Goal: Submit feedback/report problem: Submit feedback/report problem

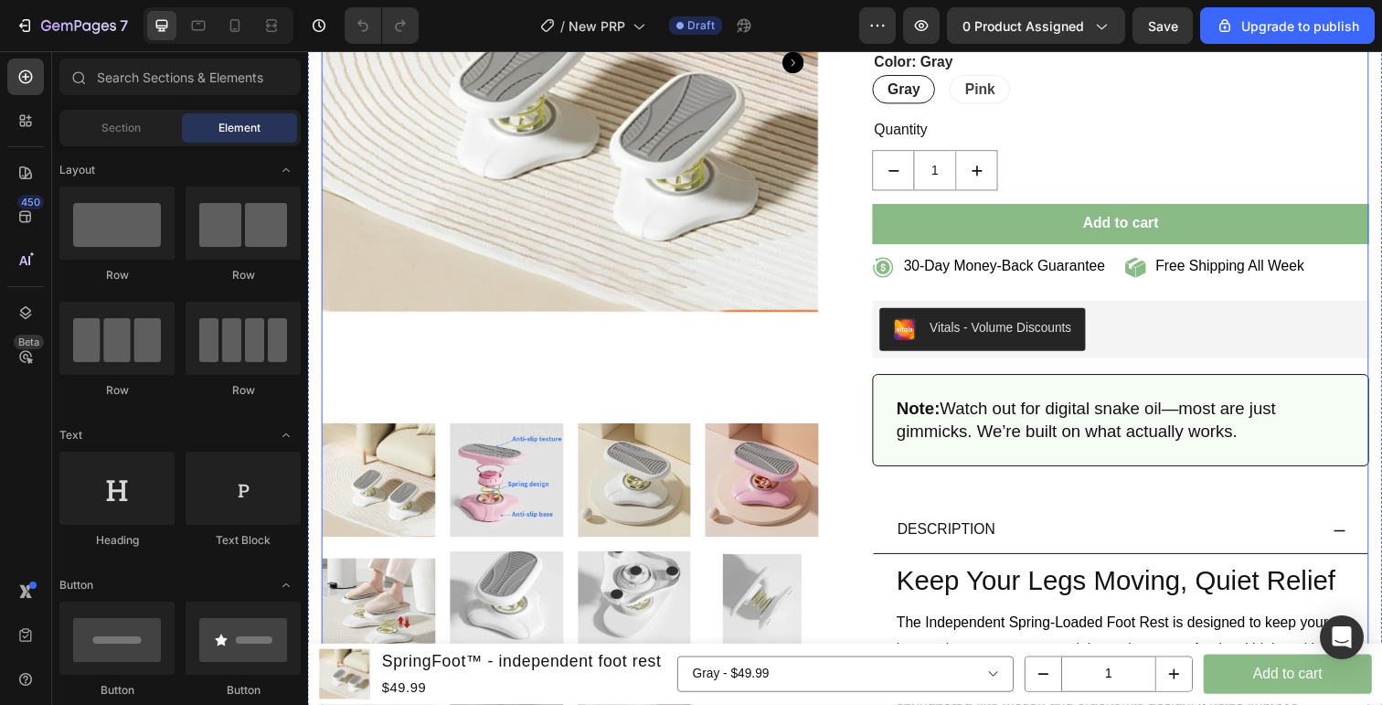
scroll to position [144, 0]
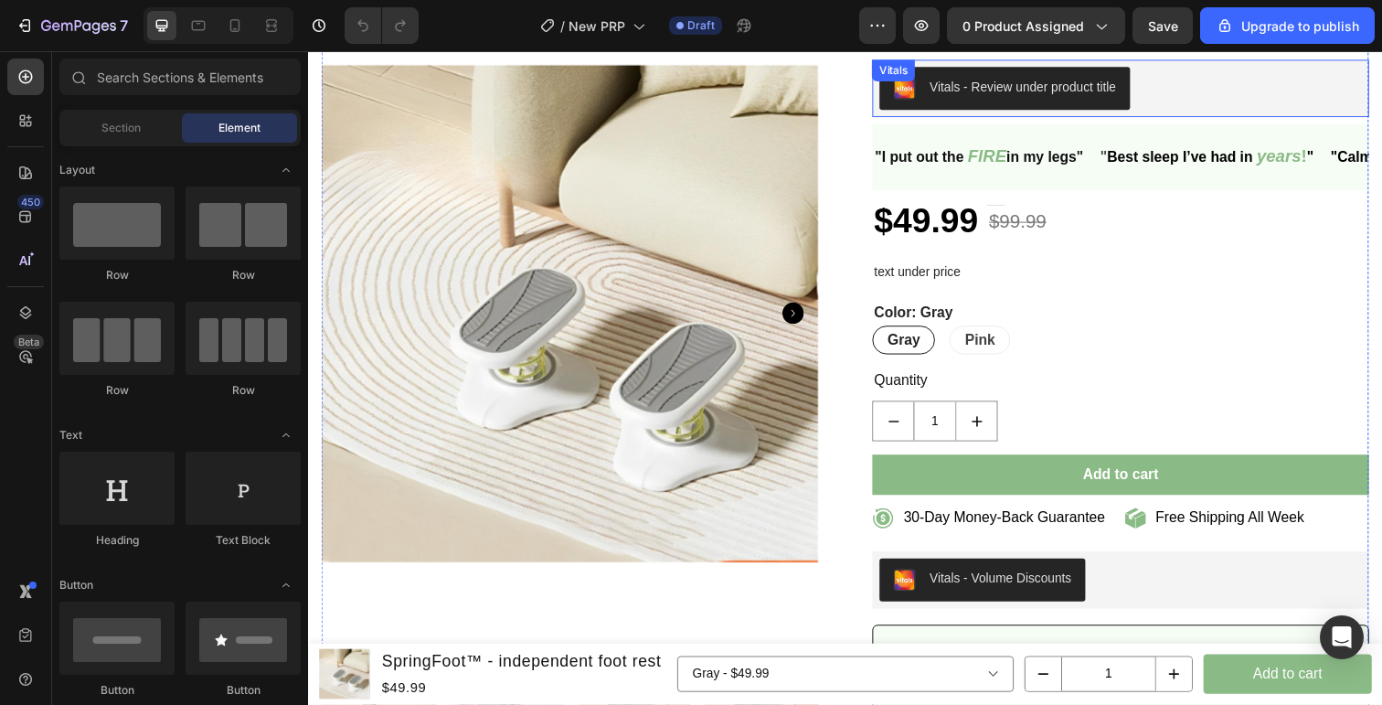
click at [1185, 50] on div "7 / New PRP Draft Preview 0 product assigned Save Upgrade to publish" at bounding box center [691, 26] width 1382 height 52
click at [1168, 30] on span "Save" at bounding box center [1163, 26] width 30 height 16
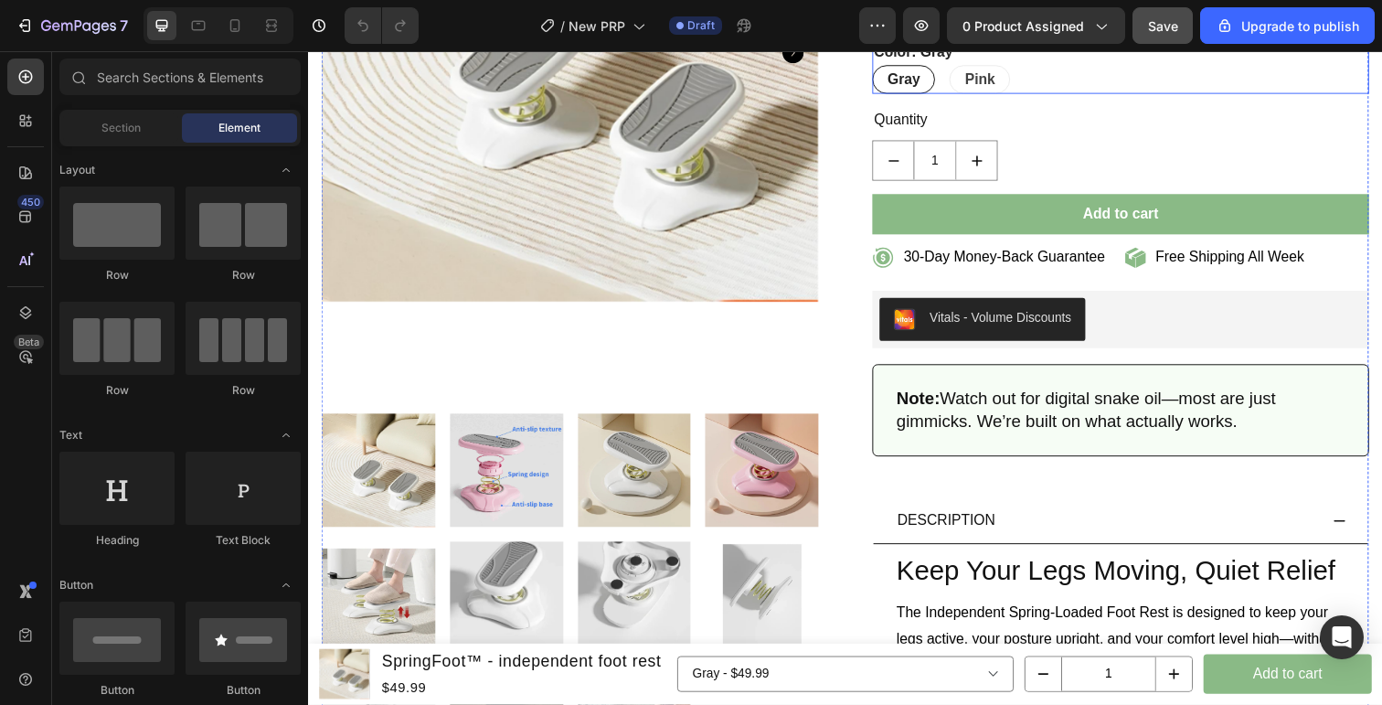
scroll to position [467, 0]
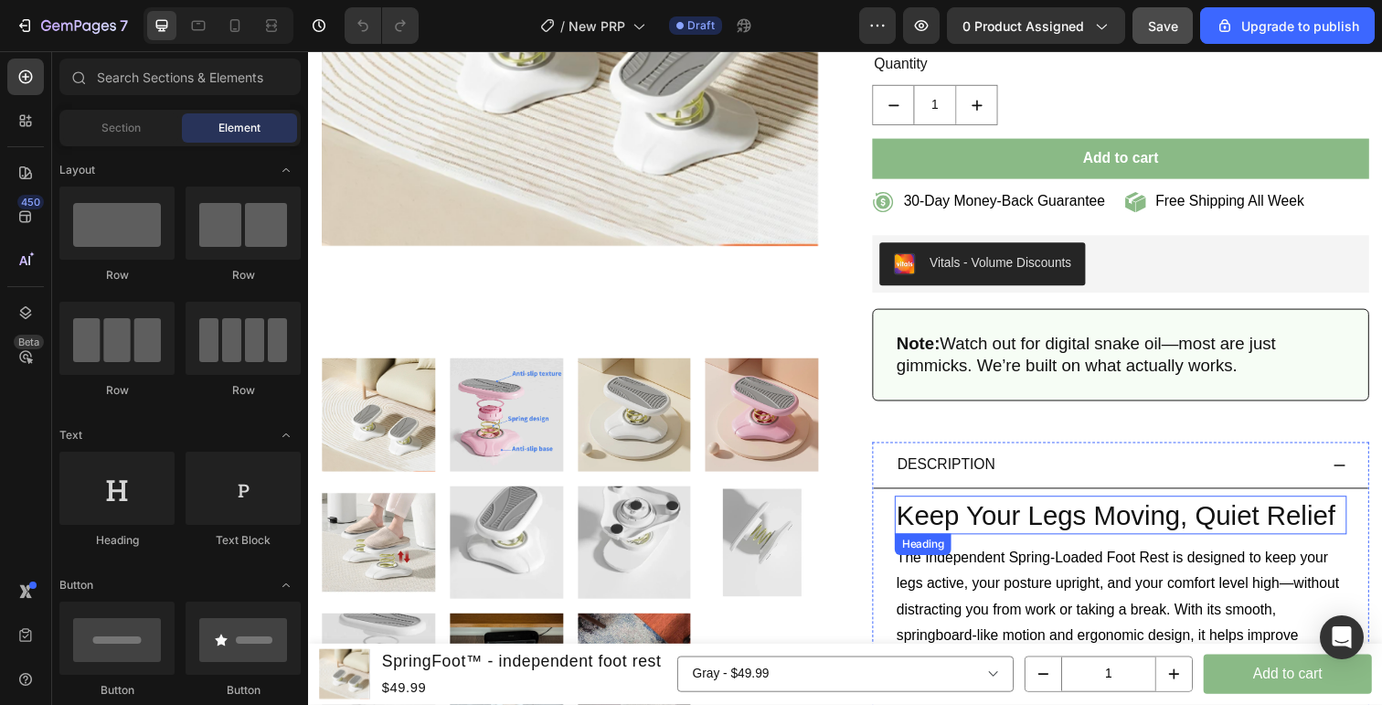
click at [1063, 530] on h2 "Keep Your Legs Moving, Quiet Relief" at bounding box center [1138, 525] width 462 height 39
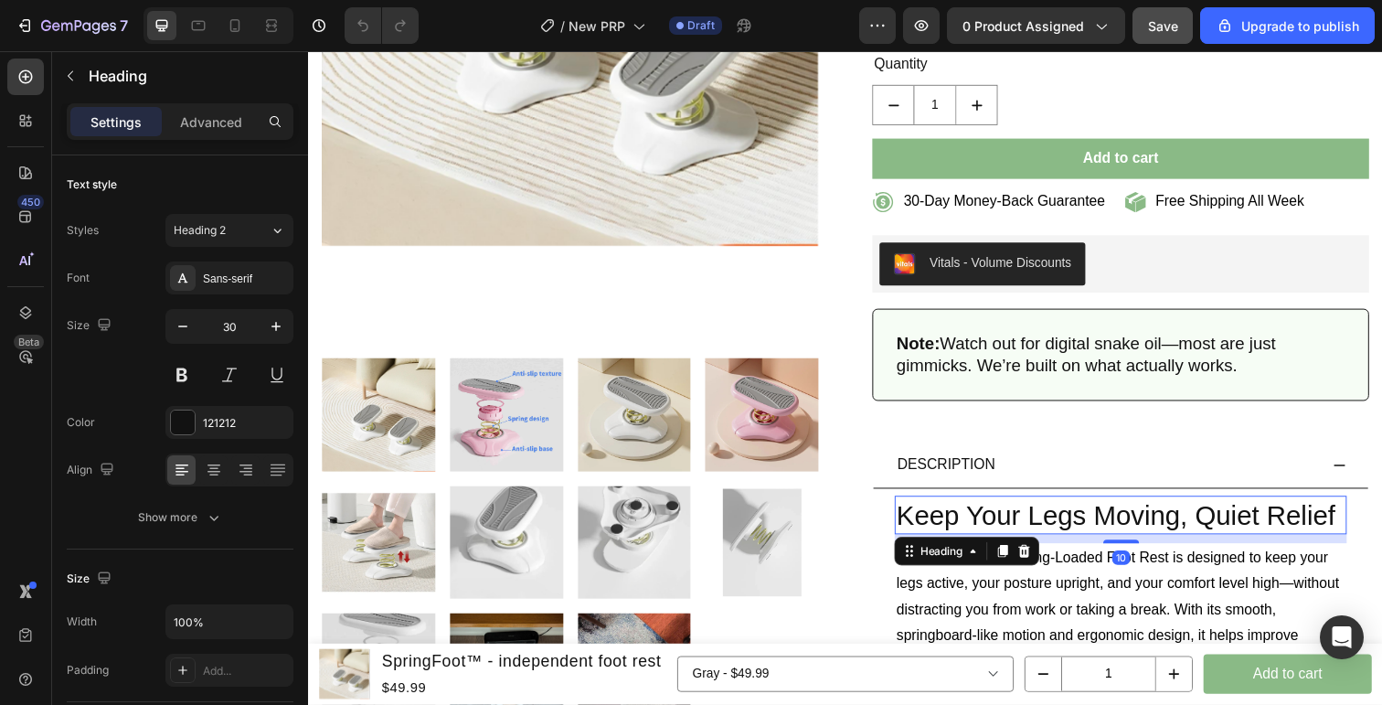
click at [1063, 530] on h2 "Keep Your Legs Moving, Quiet Relief" at bounding box center [1138, 525] width 462 height 39
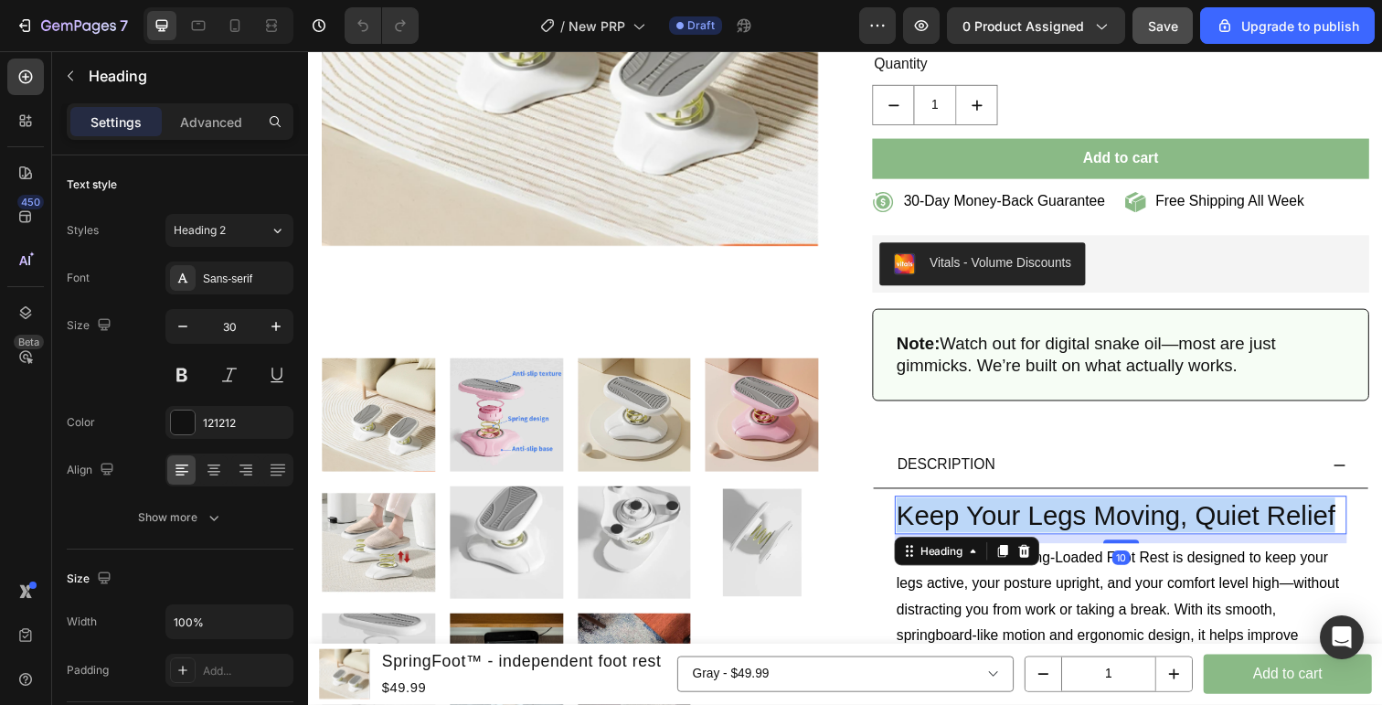
click at [1063, 530] on p "Keep Your Legs Moving, Quiet Relief" at bounding box center [1138, 525] width 458 height 36
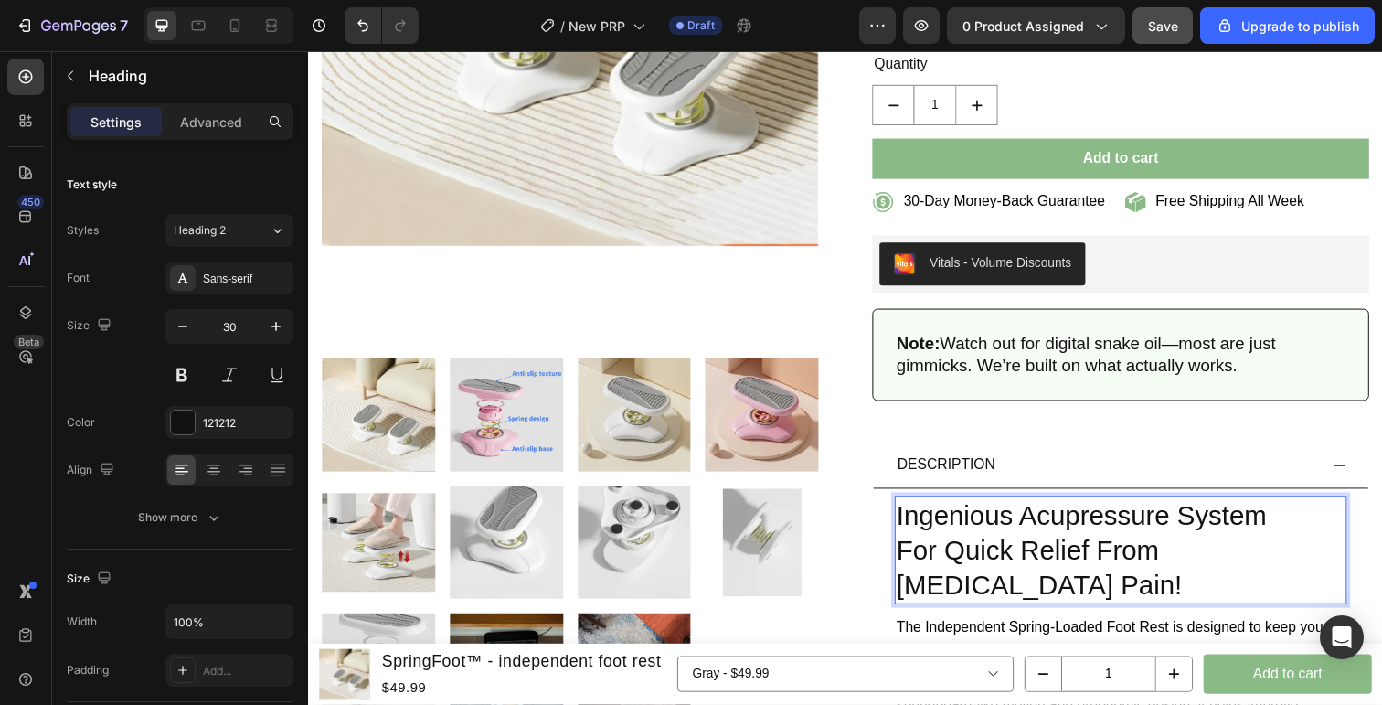
scroll to position [534, 0]
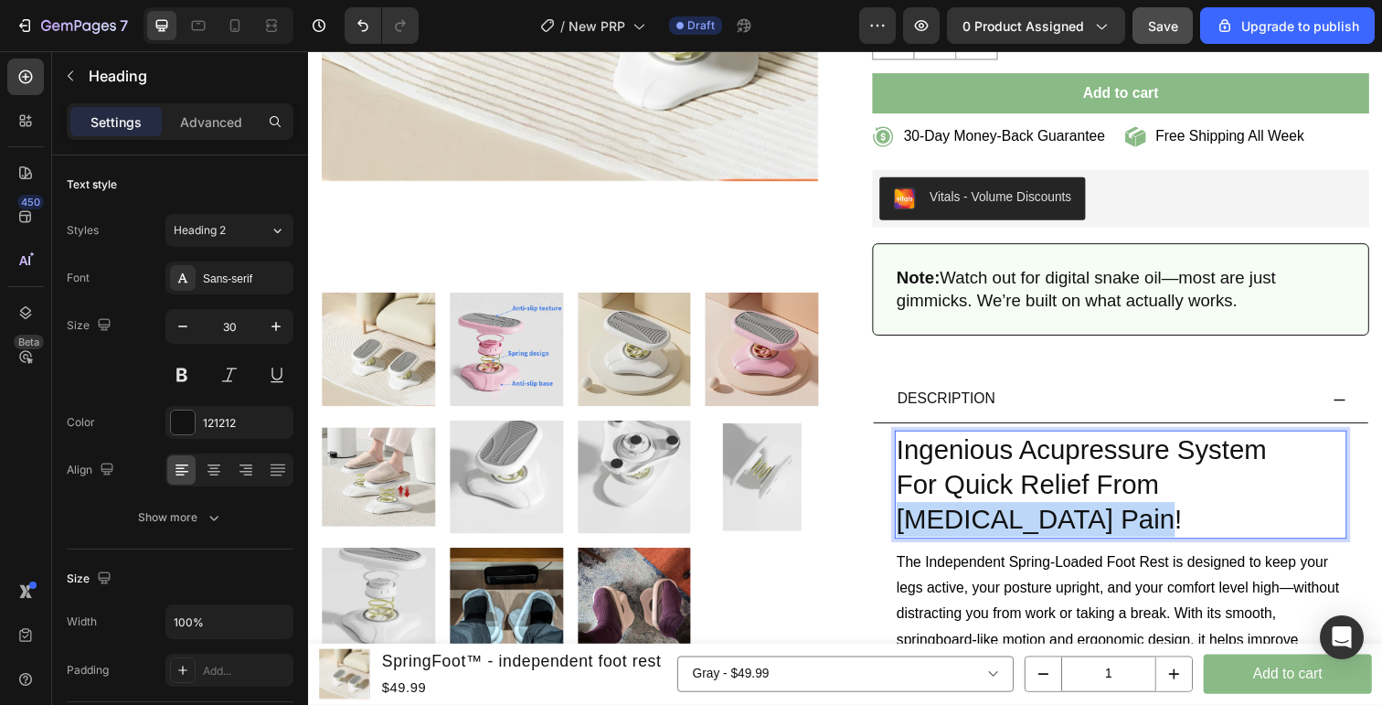
drag, startPoint x: 1188, startPoint y: 494, endPoint x: 1198, endPoint y: 517, distance: 25.8
click at [1198, 517] on p "Ingenious Acupressure System For Quick Relief From Sciatic Nerve Pain!" at bounding box center [1138, 494] width 458 height 107
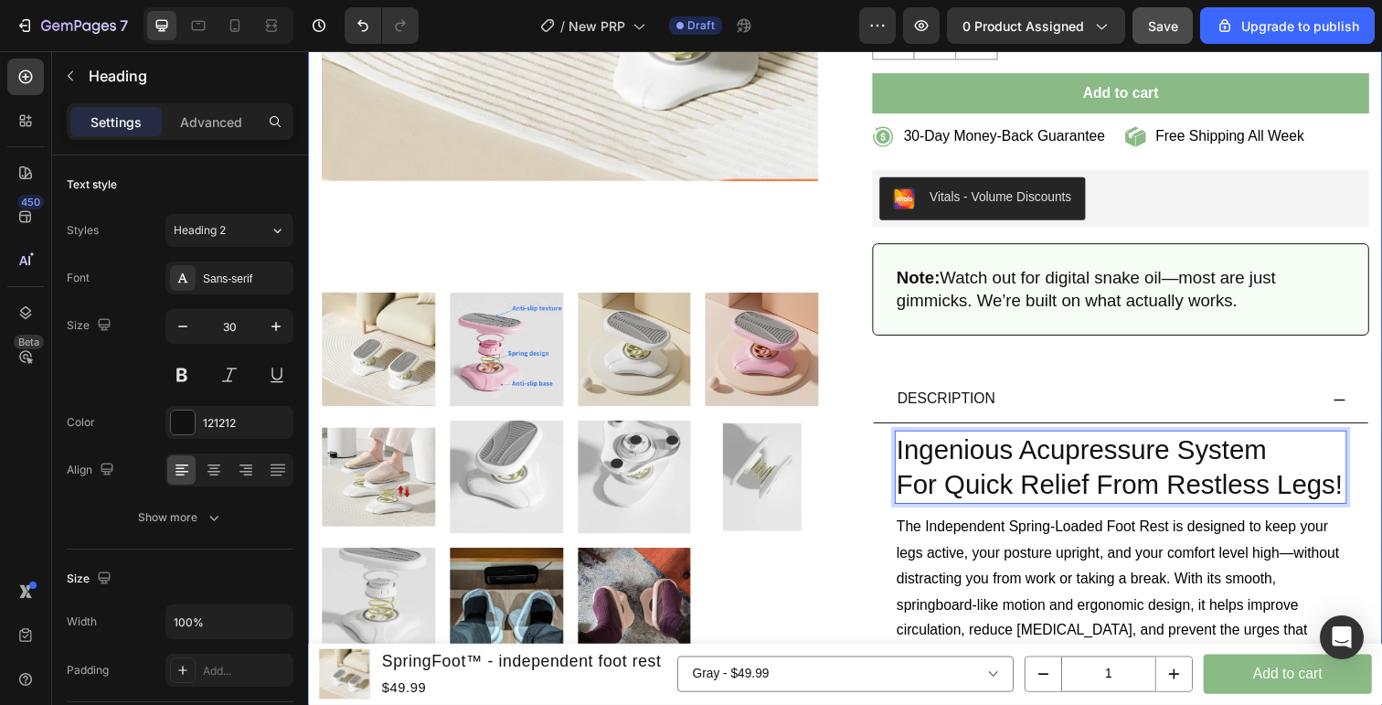
click at [1381, 468] on div "Product Images SpringFoot™ - independent foot rest (P) Title Vitals - Review un…" at bounding box center [856, 341] width 1097 height 1573
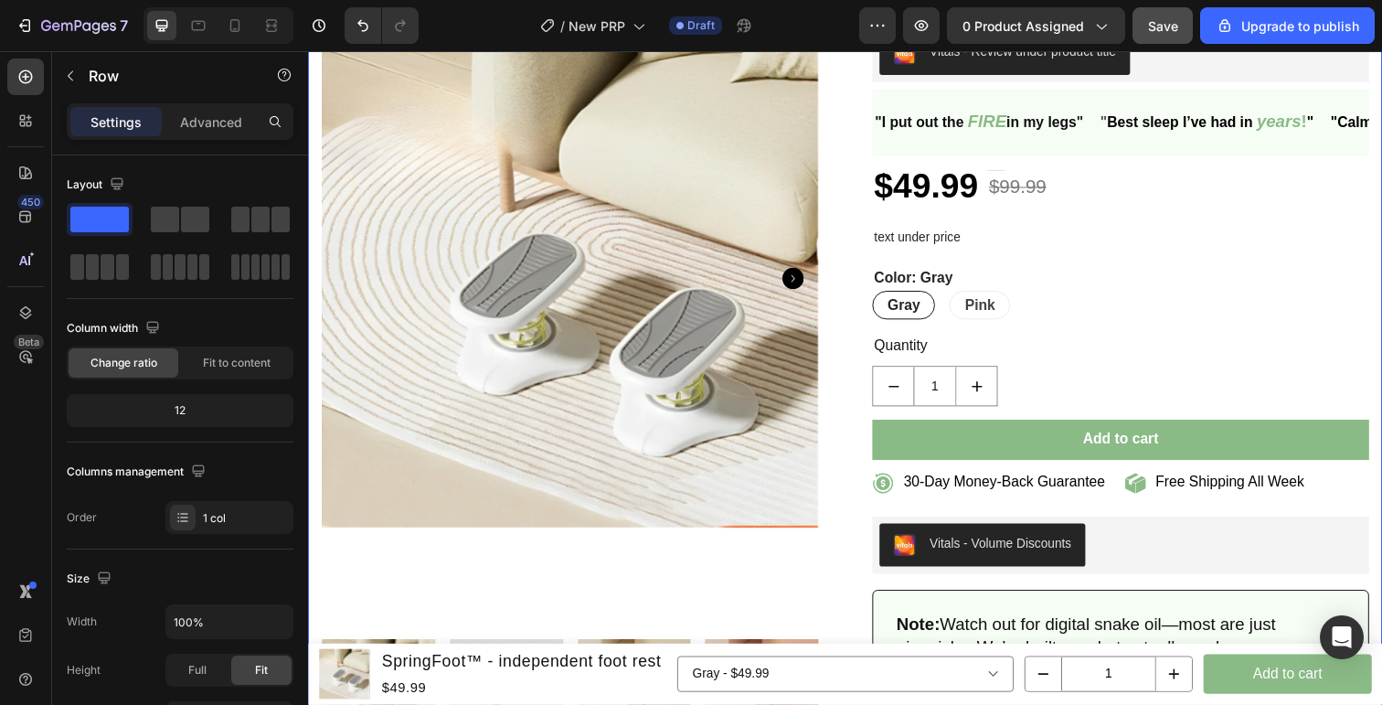
scroll to position [0, 0]
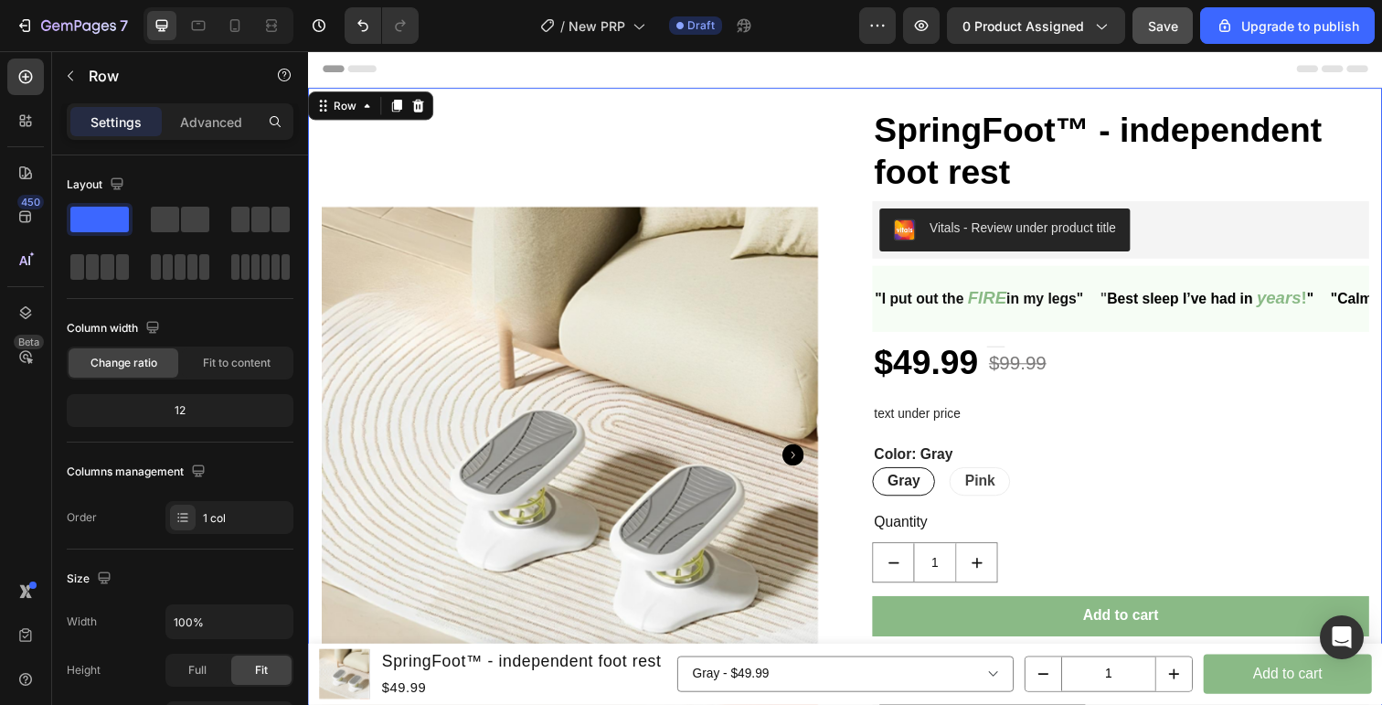
click at [1148, 37] on button "Save" at bounding box center [1163, 25] width 60 height 37
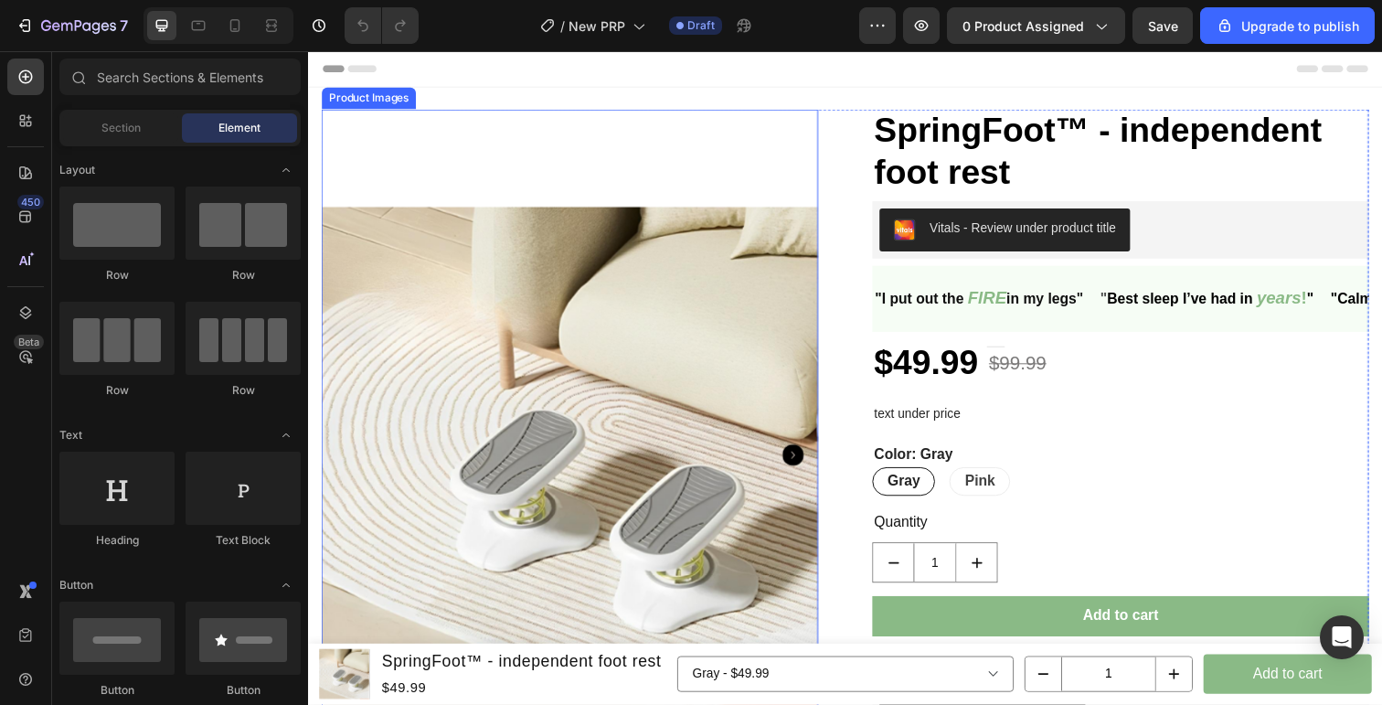
click at [692, 349] on img at bounding box center [575, 464] width 507 height 707
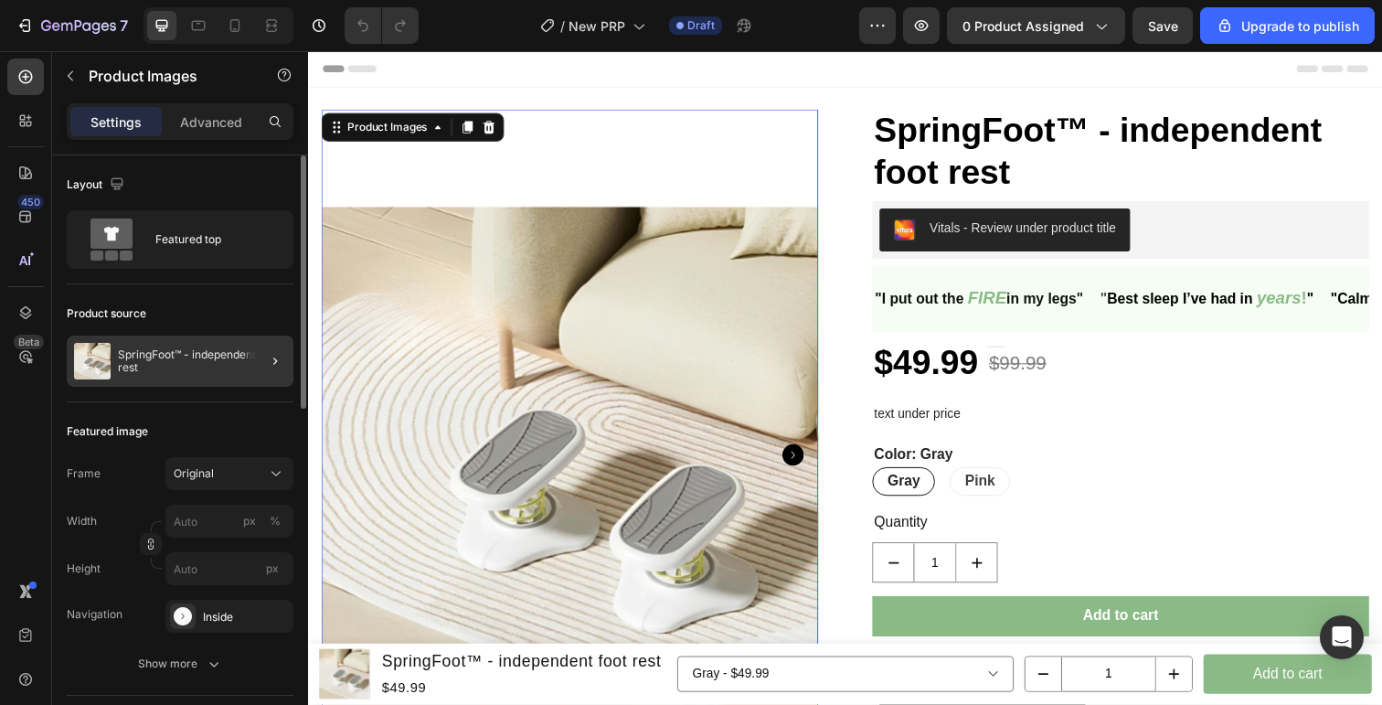
click at [266, 341] on div at bounding box center [267, 360] width 51 height 51
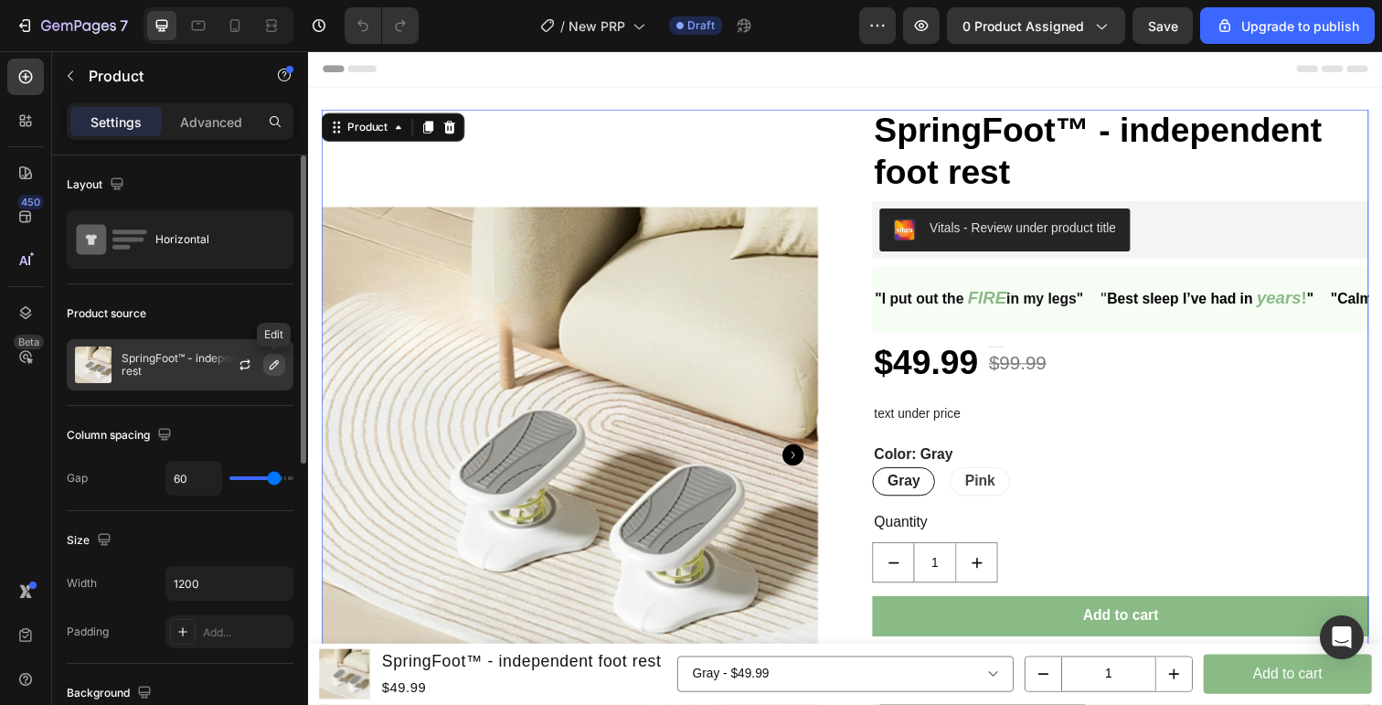
click at [271, 366] on icon "button" at bounding box center [274, 364] width 15 height 15
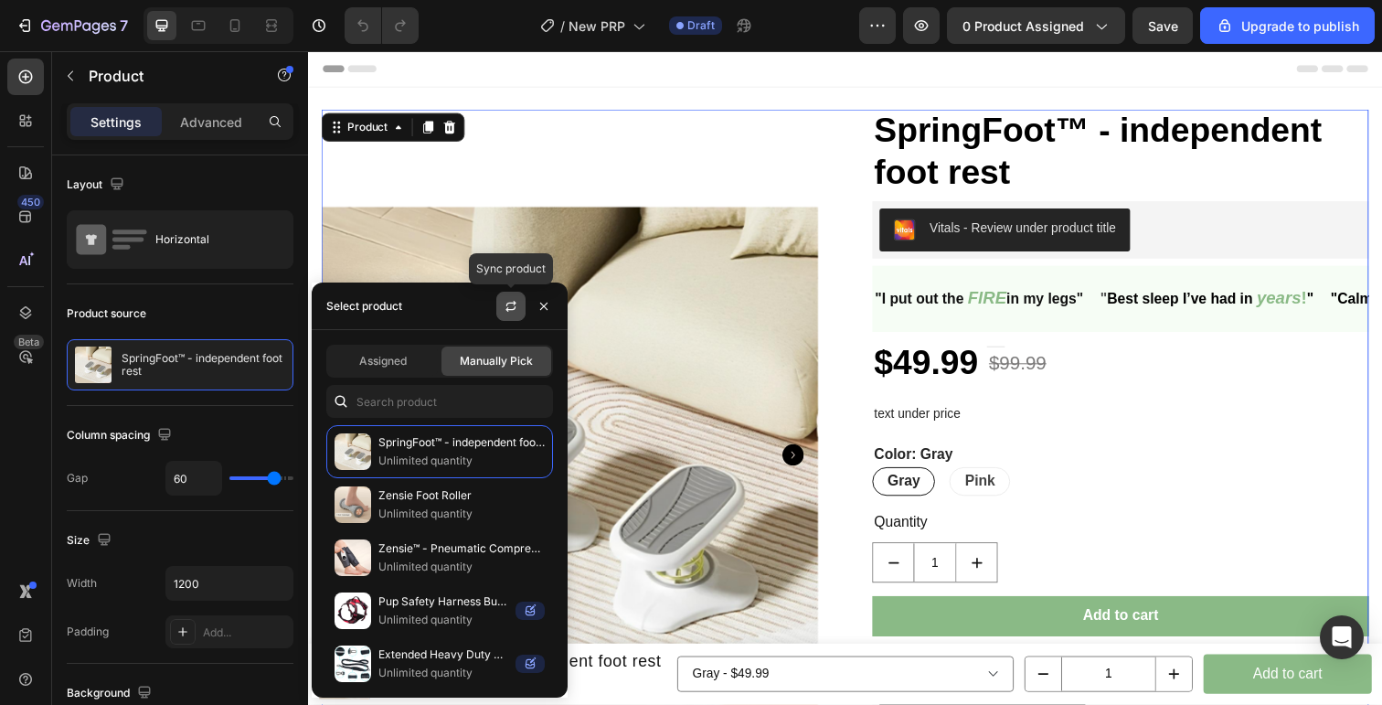
click at [519, 303] on button "button" at bounding box center [510, 306] width 29 height 29
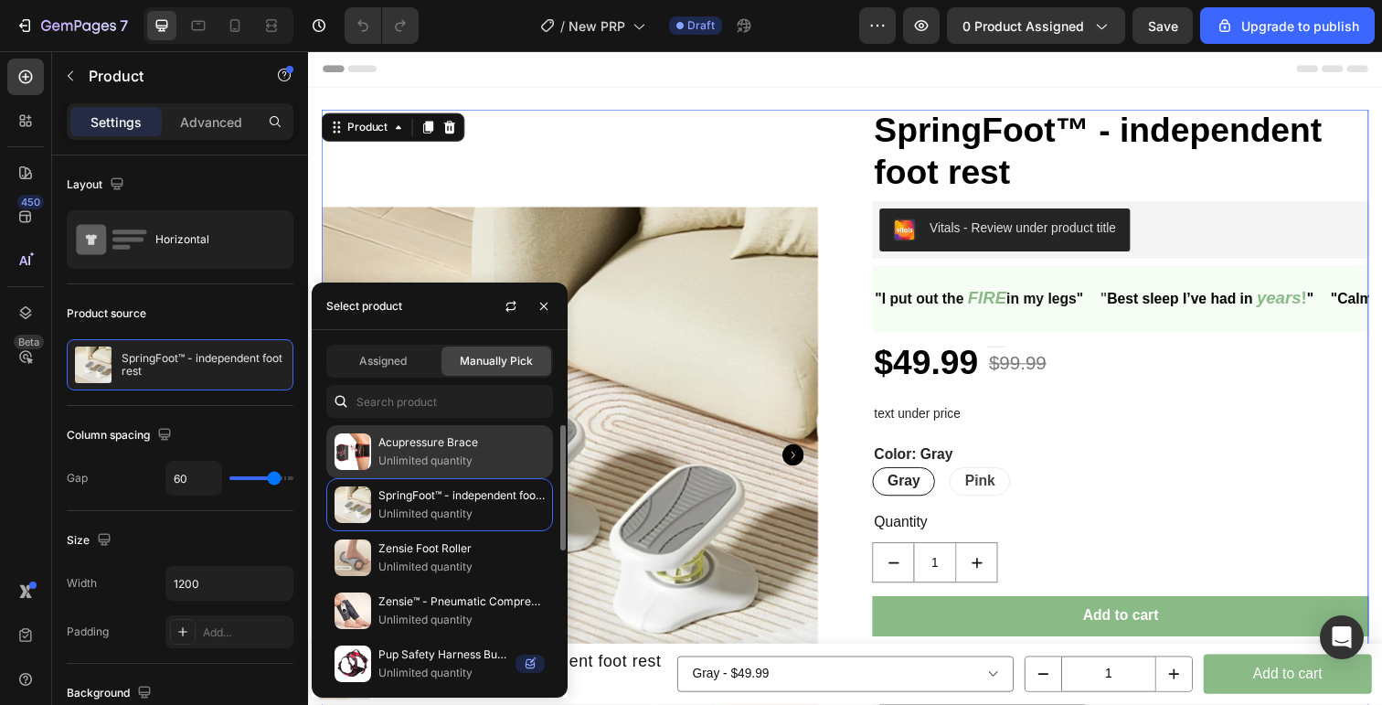
click at [477, 465] on p "Unlimited quantity" at bounding box center [461, 461] width 166 height 18
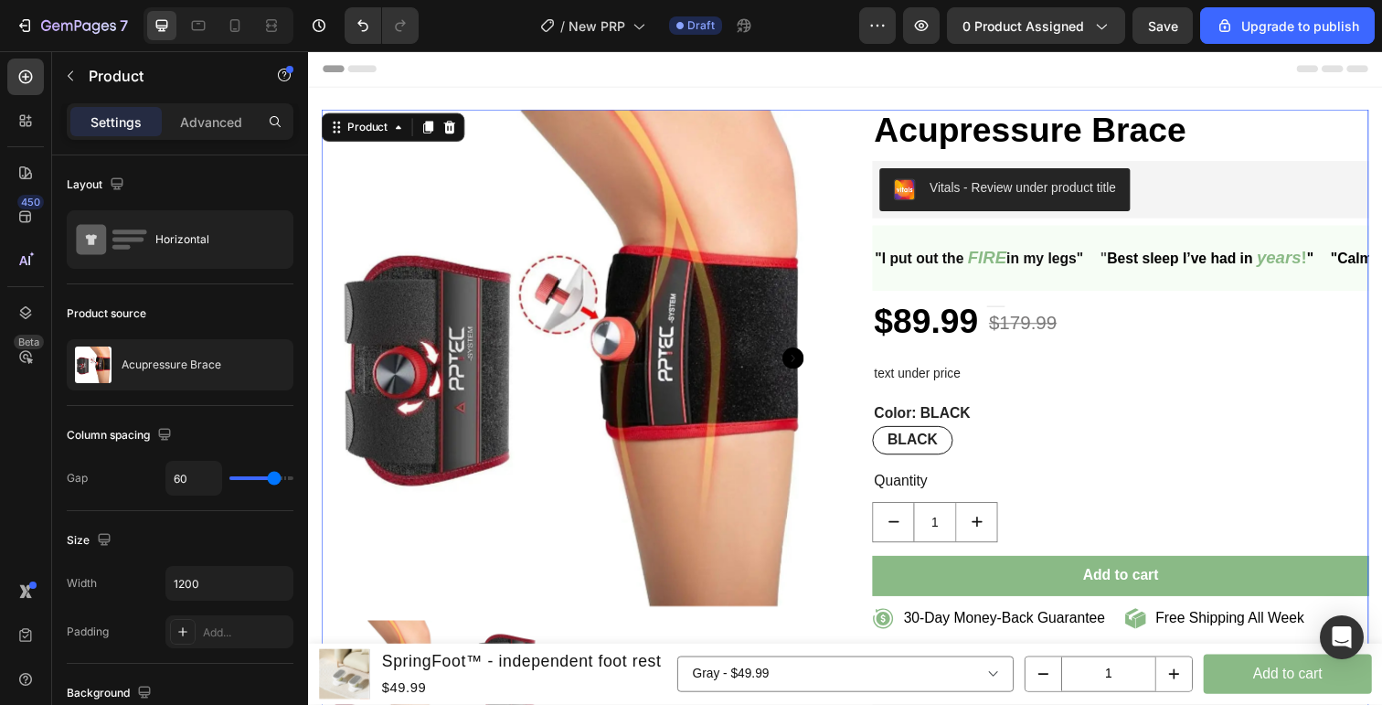
click at [873, 84] on div "Header" at bounding box center [857, 69] width 1068 height 37
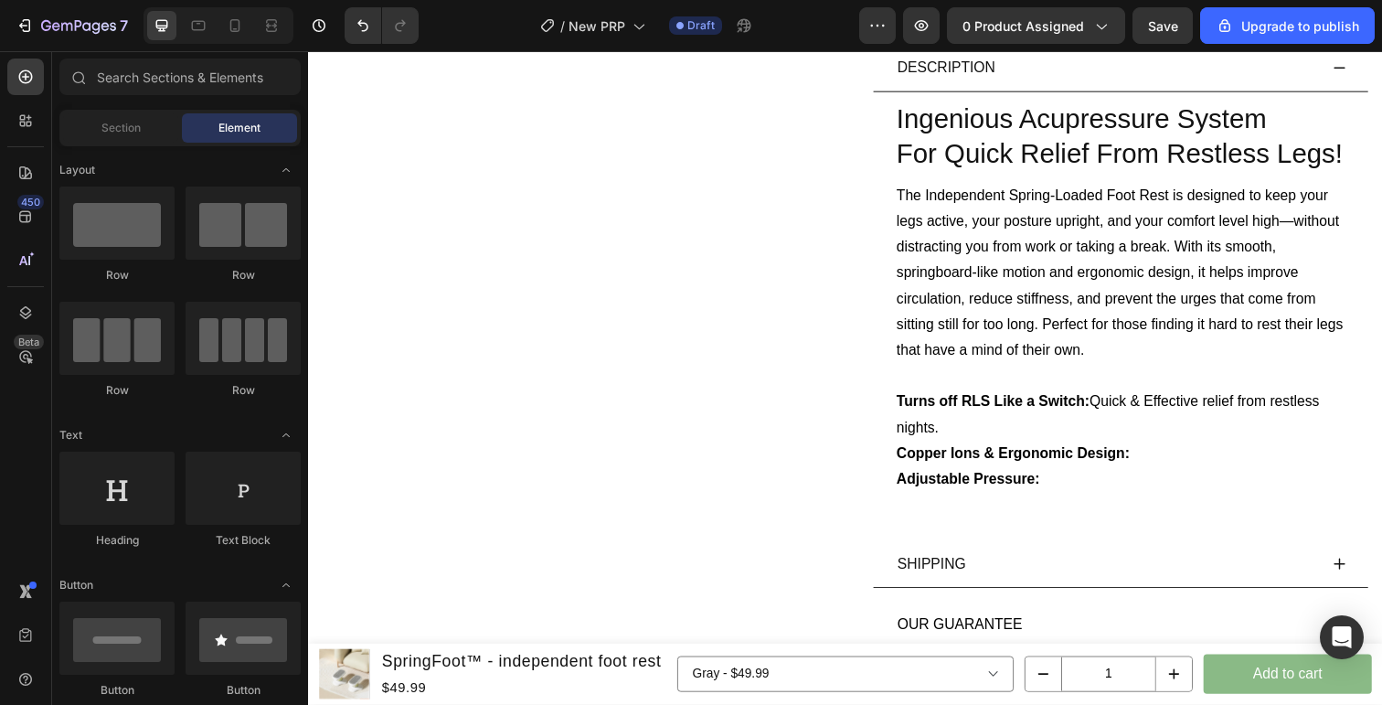
scroll to position [814, 0]
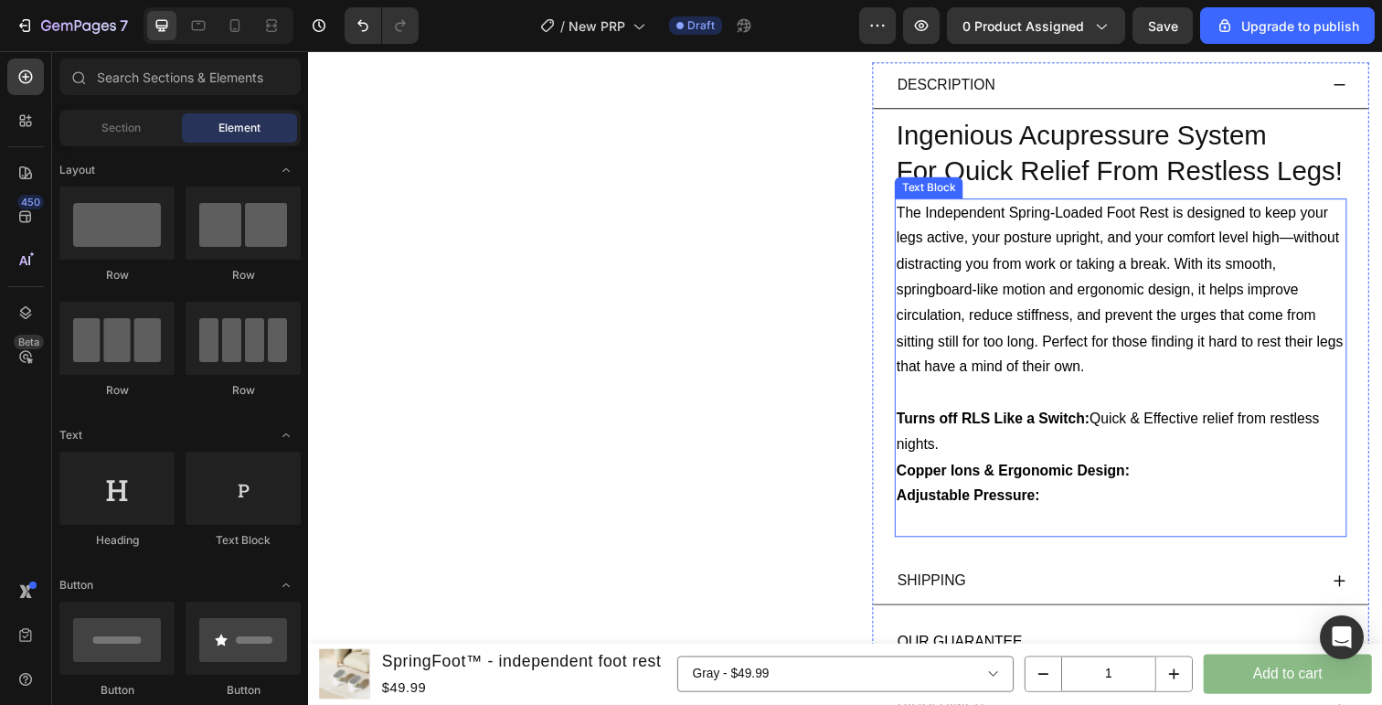
click at [1062, 424] on strong "Turns off RLS Like a Switch:" at bounding box center [1007, 427] width 197 height 16
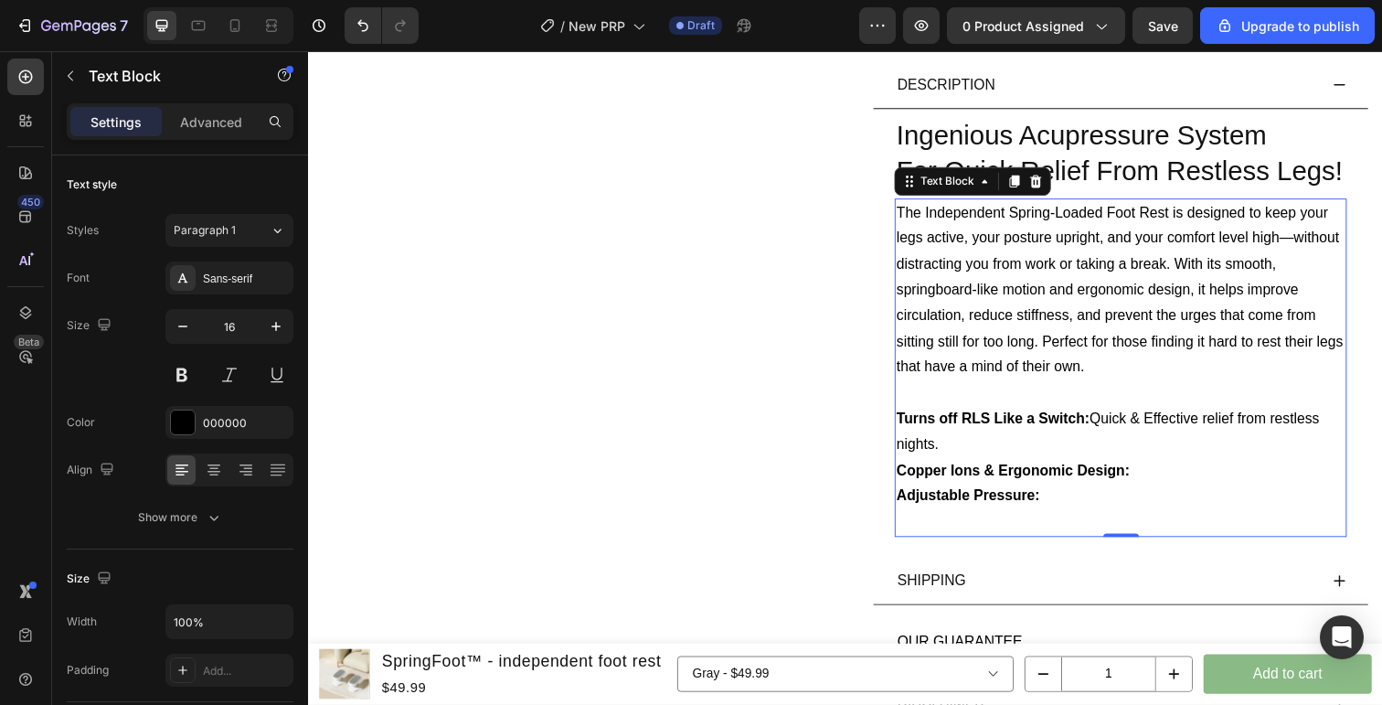
click at [950, 431] on strong "Turns off RLS Like a Switch:" at bounding box center [1007, 427] width 197 height 16
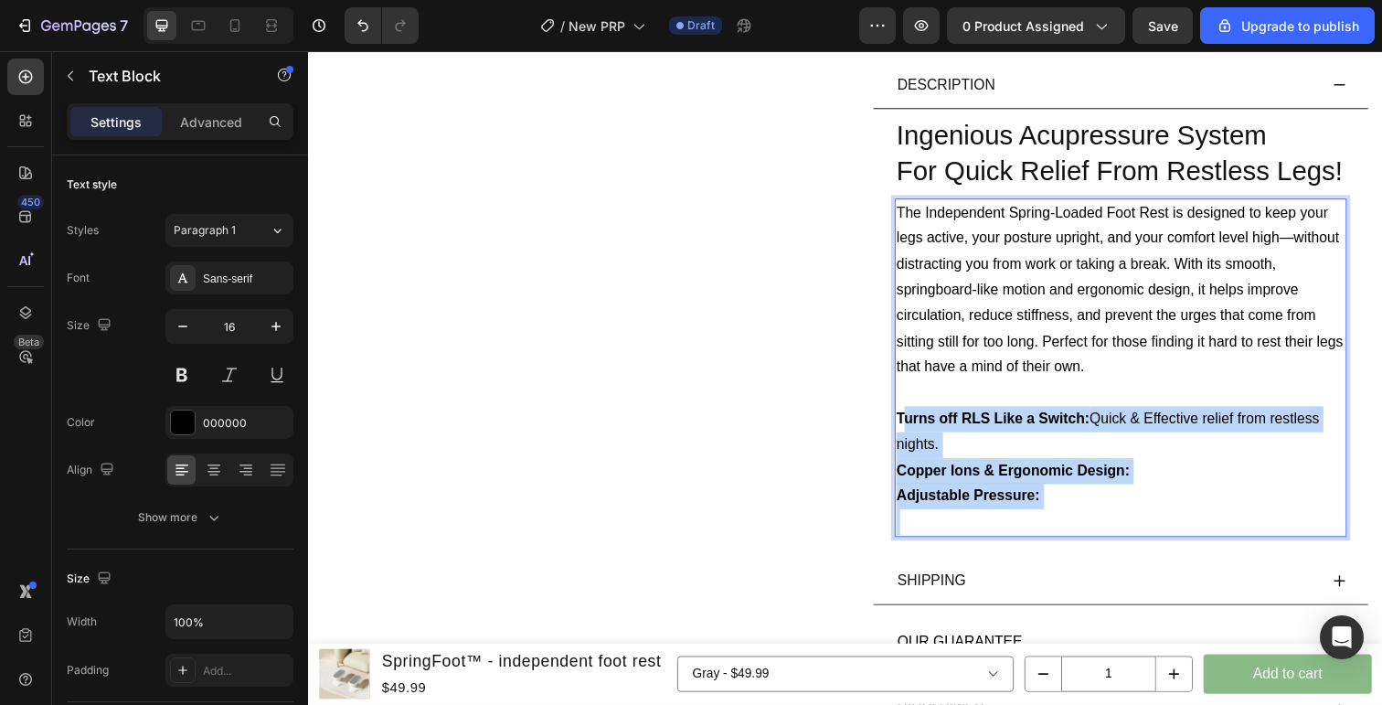
drag, startPoint x: 913, startPoint y: 429, endPoint x: 1069, endPoint y: 527, distance: 183.6
click at [1070, 527] on div "The Independent Spring-Loaded Foot Rest is designed to keep your legs active, y…" at bounding box center [1138, 375] width 462 height 346
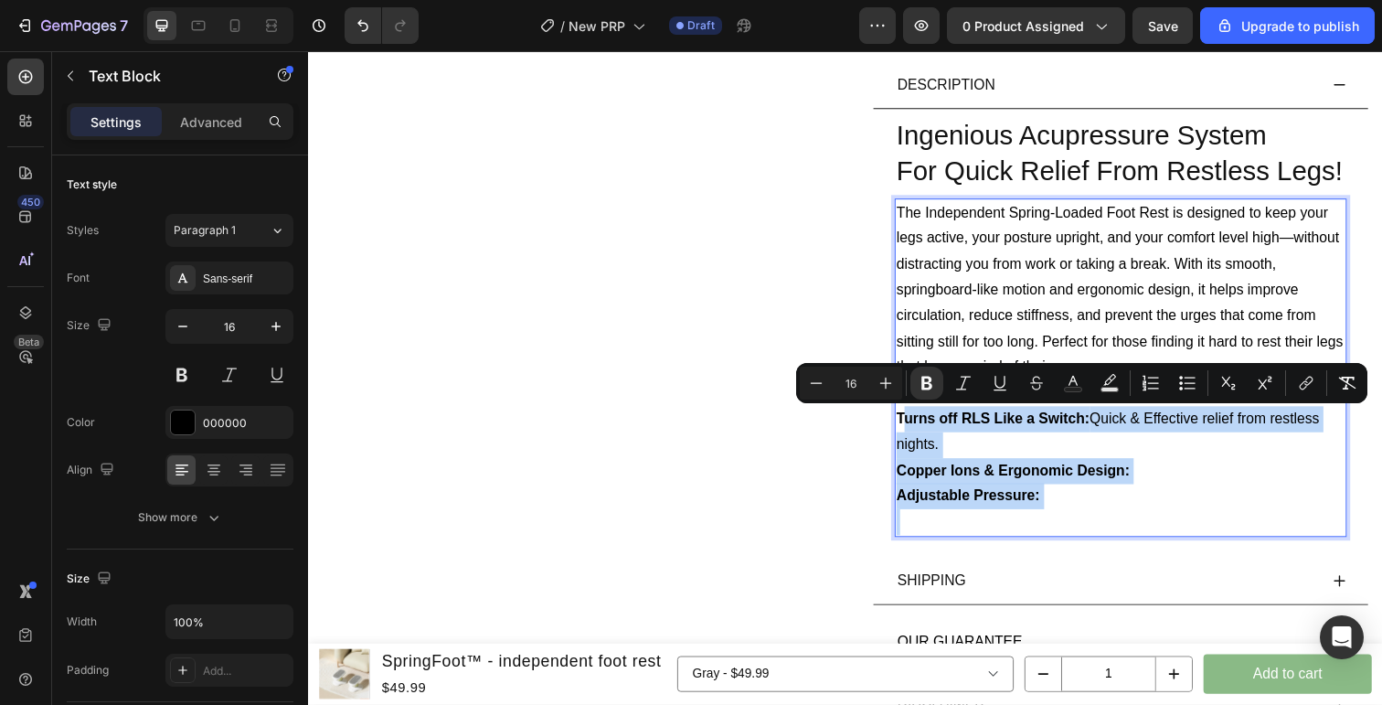
click at [1069, 520] on p "Rich Text Editor. Editing area: main" at bounding box center [1138, 532] width 458 height 27
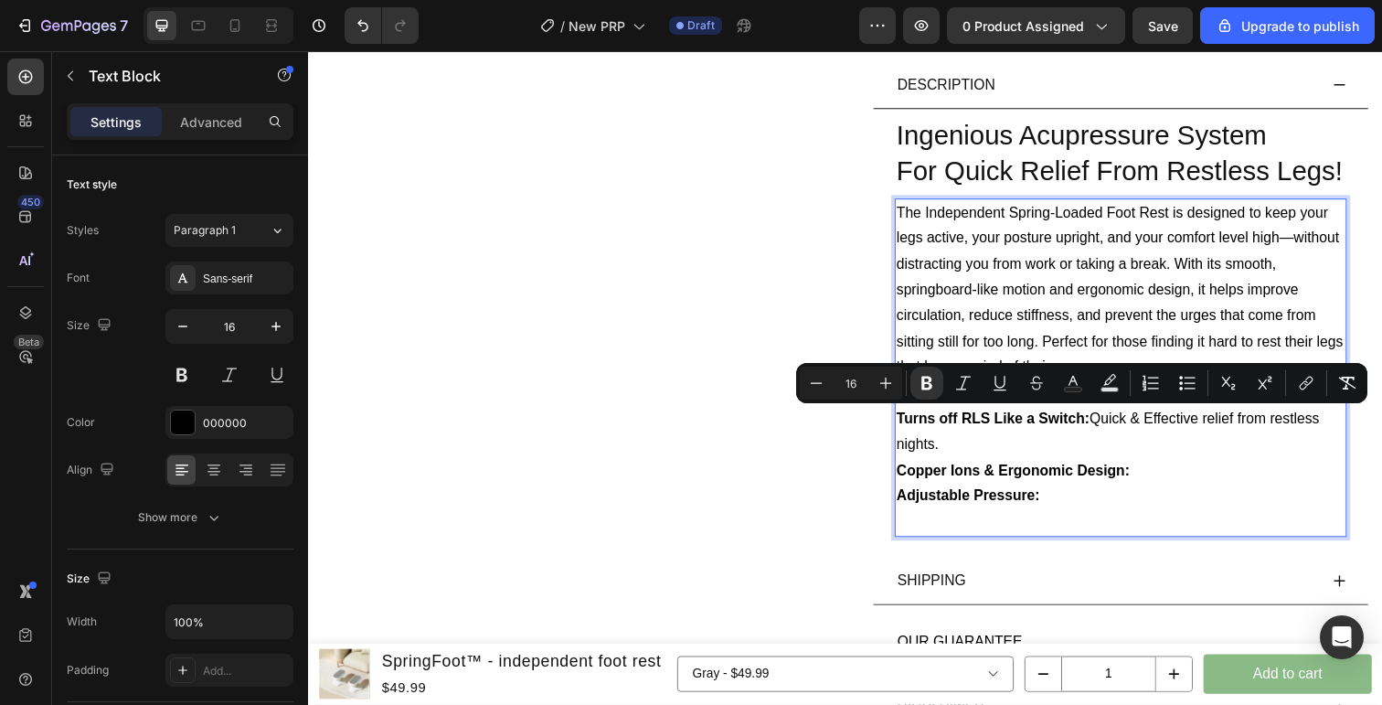
drag, startPoint x: 1063, startPoint y: 506, endPoint x: 907, endPoint y: 431, distance: 173.4
click at [907, 431] on div "The Independent Spring-Loaded Foot Rest is designed to keep your legs active, y…" at bounding box center [1138, 375] width 462 height 346
copy div "Turns off RLS Like a Switch: Quick & Effective relief from restless nights. Cop…"
click at [1187, 449] on p "Turns off RLS Like a Switch: Quick & Effective relief from restless nights." at bounding box center [1138, 440] width 458 height 53
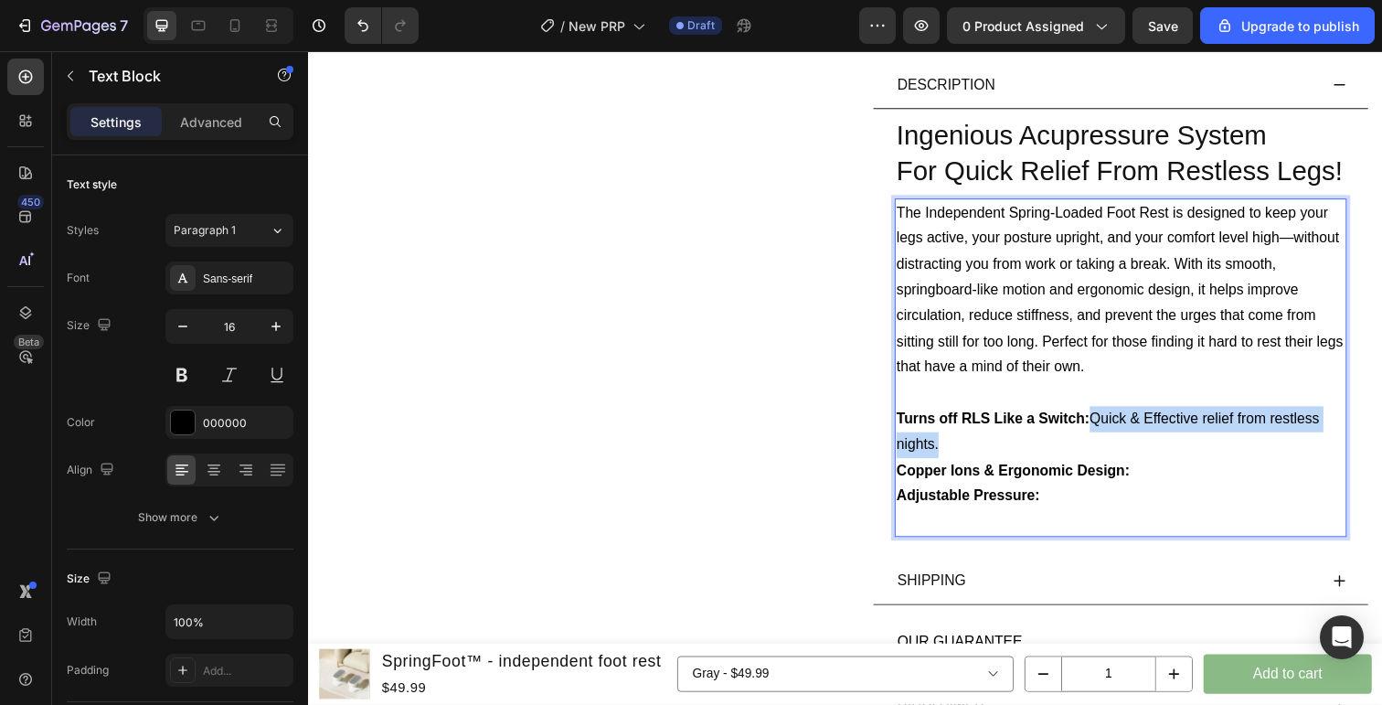
drag, startPoint x: 1113, startPoint y: 431, endPoint x: 1117, endPoint y: 441, distance: 10.7
click at [1118, 442] on p "Turns off RLS Like a Switch: Quick & Effective relief from restless nights." at bounding box center [1138, 440] width 458 height 53
click at [1229, 422] on p "Turns off RLS Like a Switch: The secret is acupressure point pressure" at bounding box center [1138, 440] width 458 height 53
click at [1318, 437] on p "Turns off RLS Like a Switch: The secret is the acupoint point pressure" at bounding box center [1138, 440] width 458 height 53
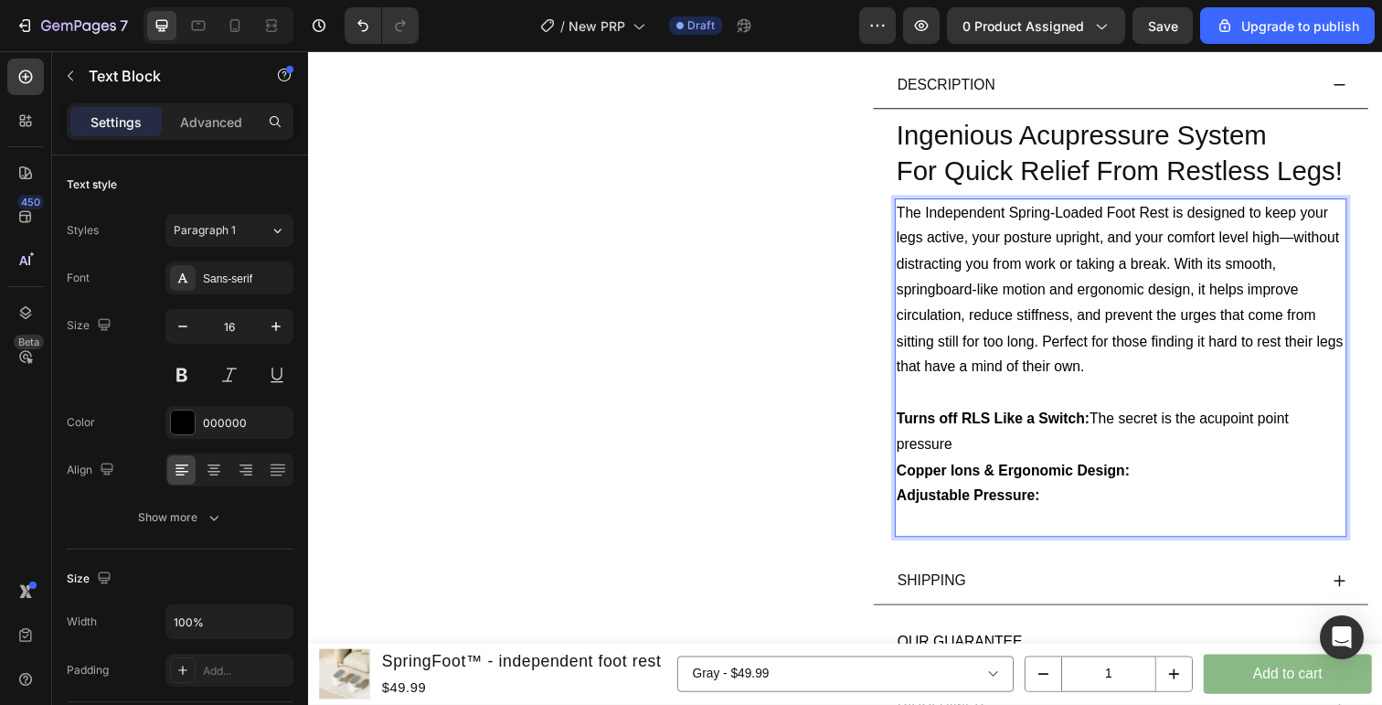
click at [1295, 430] on p "Turns off RLS Like a Switch: The secret is the acupoint point pressure" at bounding box center [1138, 440] width 458 height 53
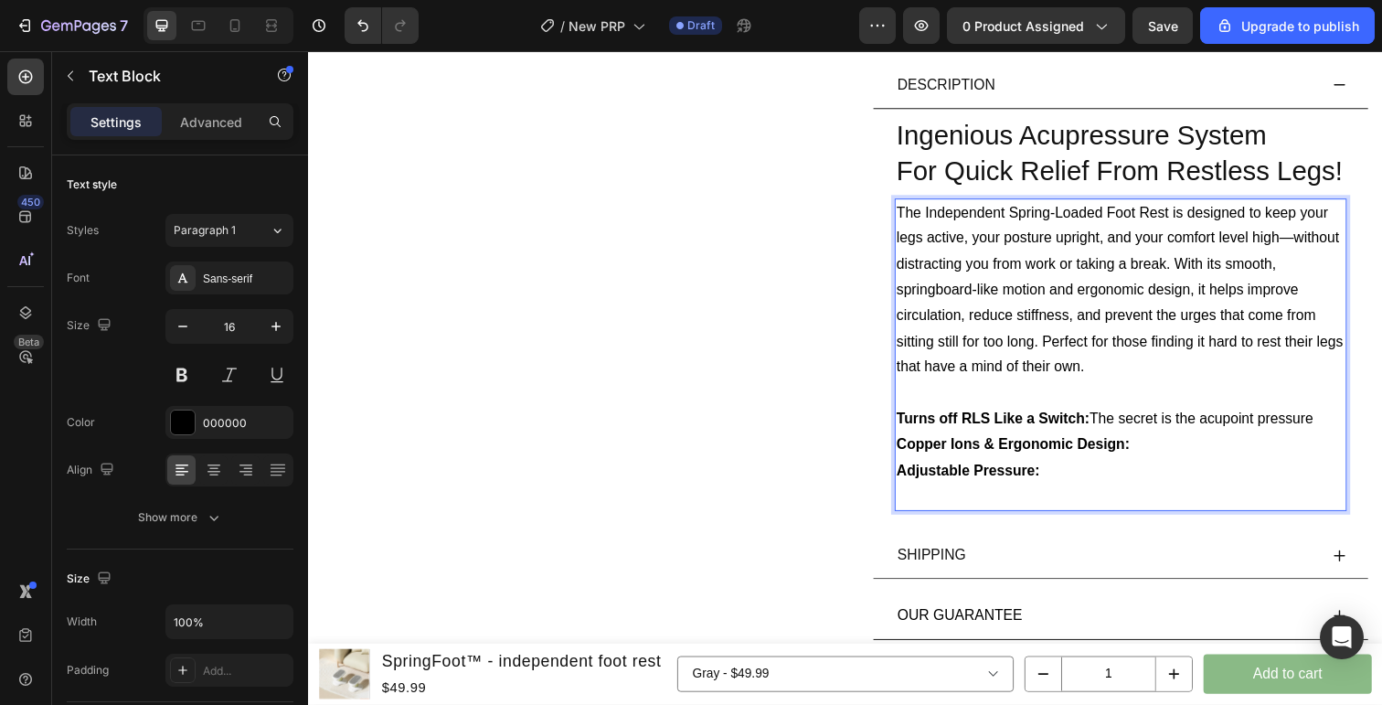
click at [1343, 431] on p "Turns off RLS Like a Switch: The secret is the acupoint pressure" at bounding box center [1138, 427] width 458 height 27
click at [1266, 423] on p "Turns off RLS Like a Switch: The secret is the acupoint pressure pad" at bounding box center [1138, 427] width 458 height 27
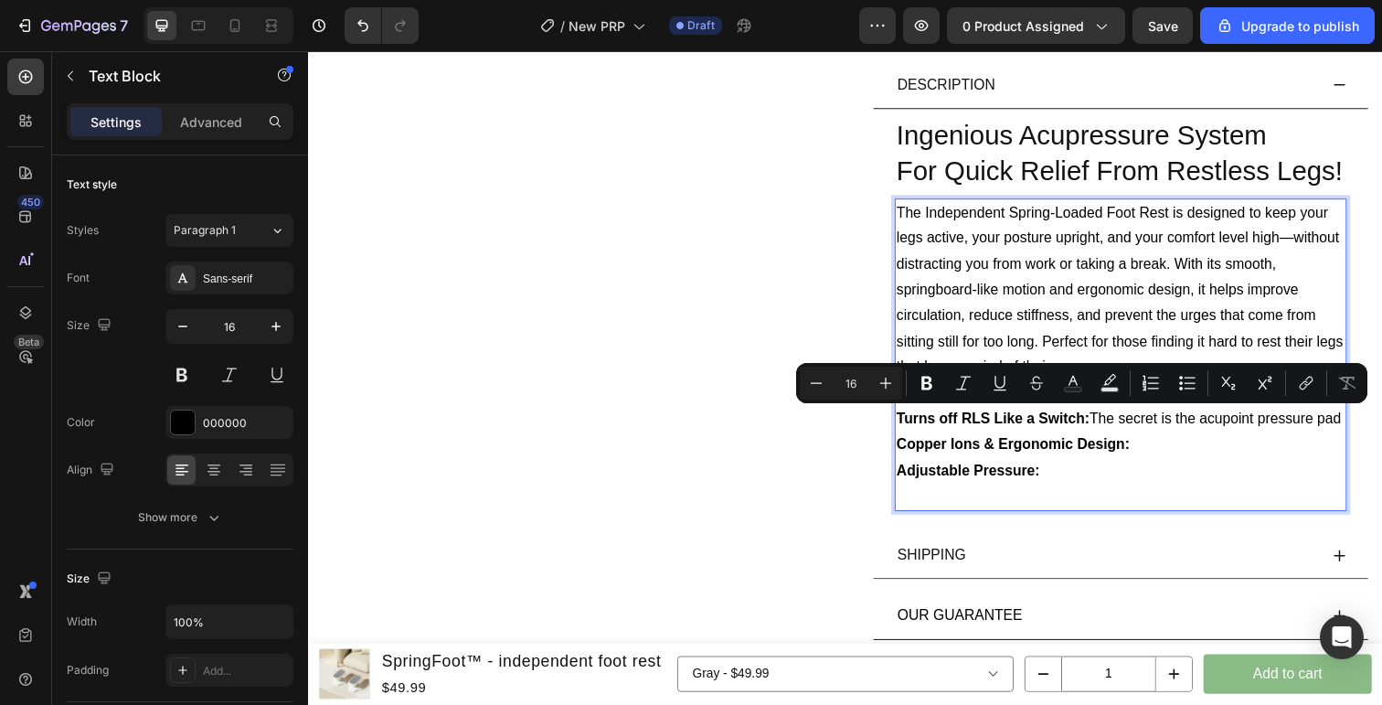
click at [1289, 441] on p "Turns off RLS Like a Switch: The secret is the acupoint pressure pad" at bounding box center [1138, 427] width 458 height 27
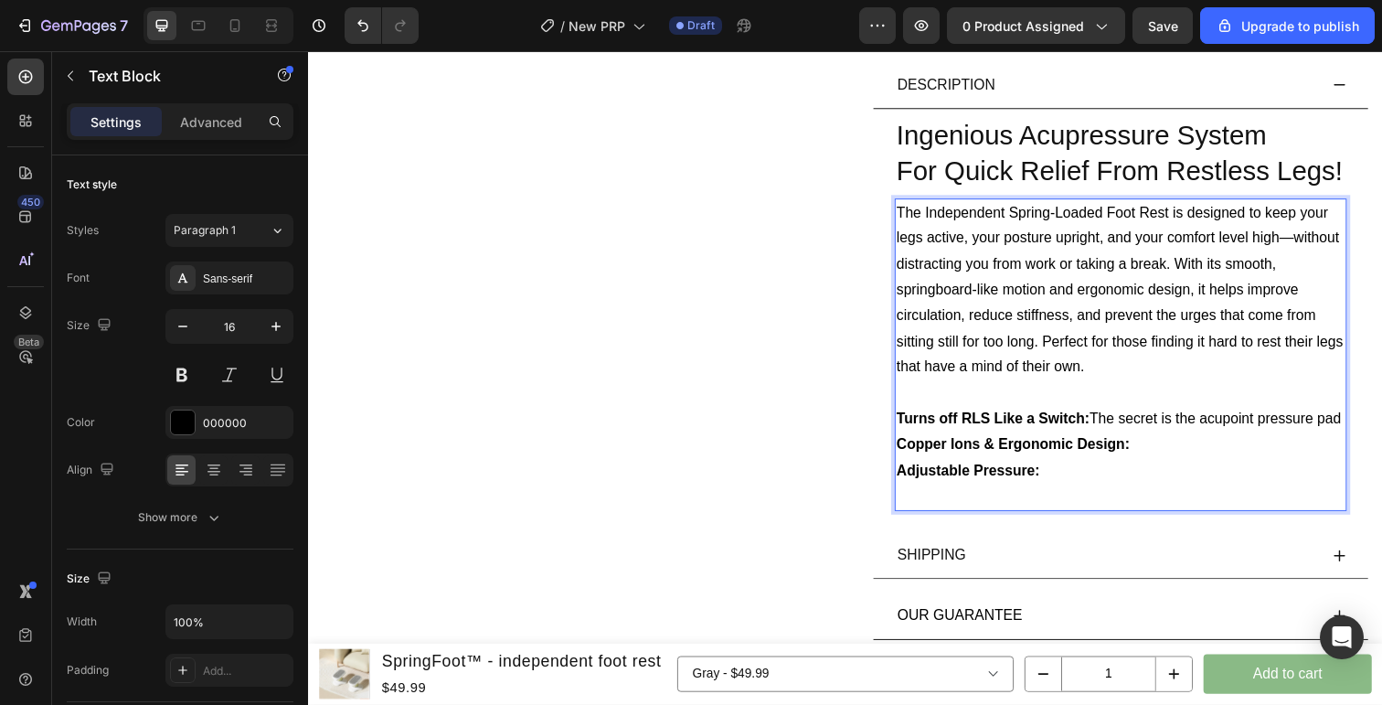
click at [1282, 431] on p "Turns off RLS Like a Switch: The secret is the acupoint pressure pad" at bounding box center [1138, 427] width 458 height 27
click at [1013, 441] on p "Turns off RLS Like a Switch: The secret is the acupoint pressure pad" at bounding box center [1138, 427] width 458 height 27
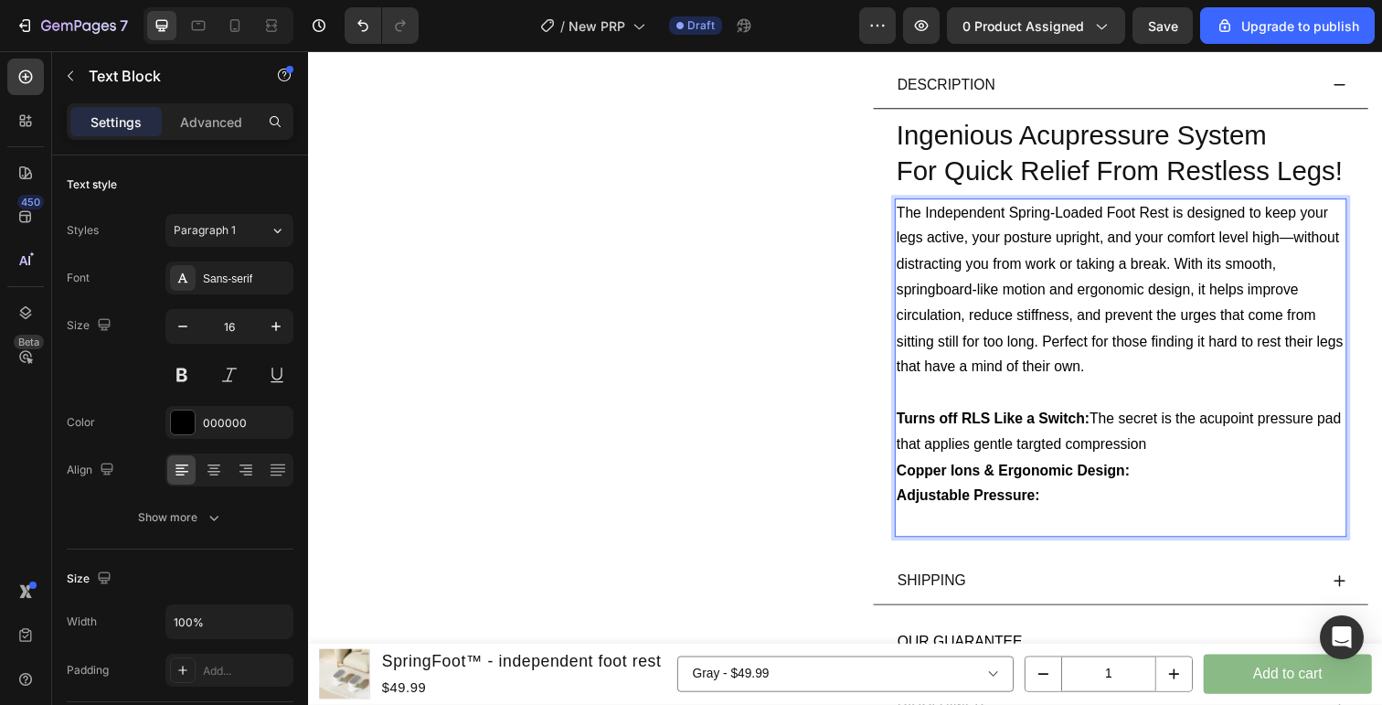
click at [1072, 455] on p "Turns off RLS Like a Switch: The secret is the acupoint pressure pad that appli…" at bounding box center [1138, 440] width 458 height 53
click at [1233, 456] on p "Turns off RLS Like a Switch: The secret is the acupoint pressure pad that appli…" at bounding box center [1138, 440] width 458 height 53
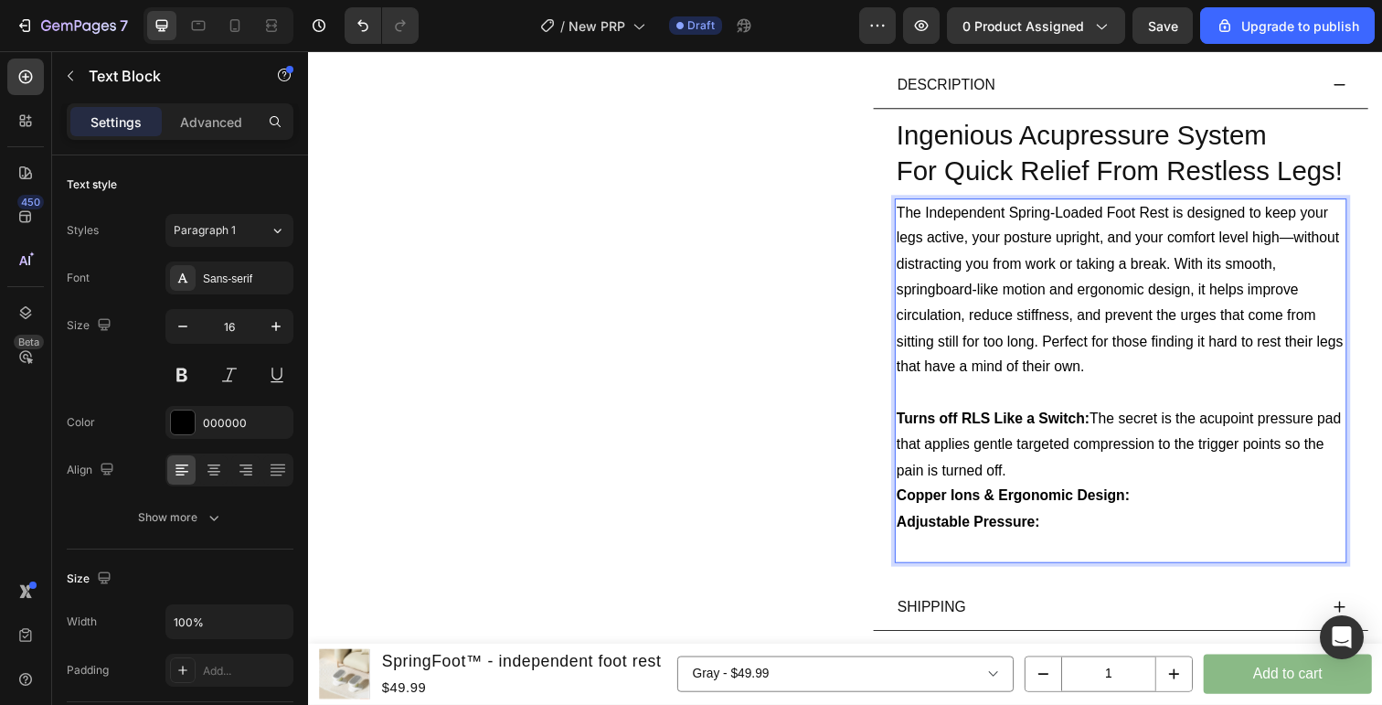
click at [1044, 551] on p "Rich Text Editor. Editing area: main" at bounding box center [1138, 559] width 458 height 27
drag, startPoint x: 1123, startPoint y: 555, endPoint x: 1187, endPoint y: 555, distance: 64.0
click at [1187, 555] on p "Lightweight and comfortable: Wear it" at bounding box center [1138, 559] width 458 height 27
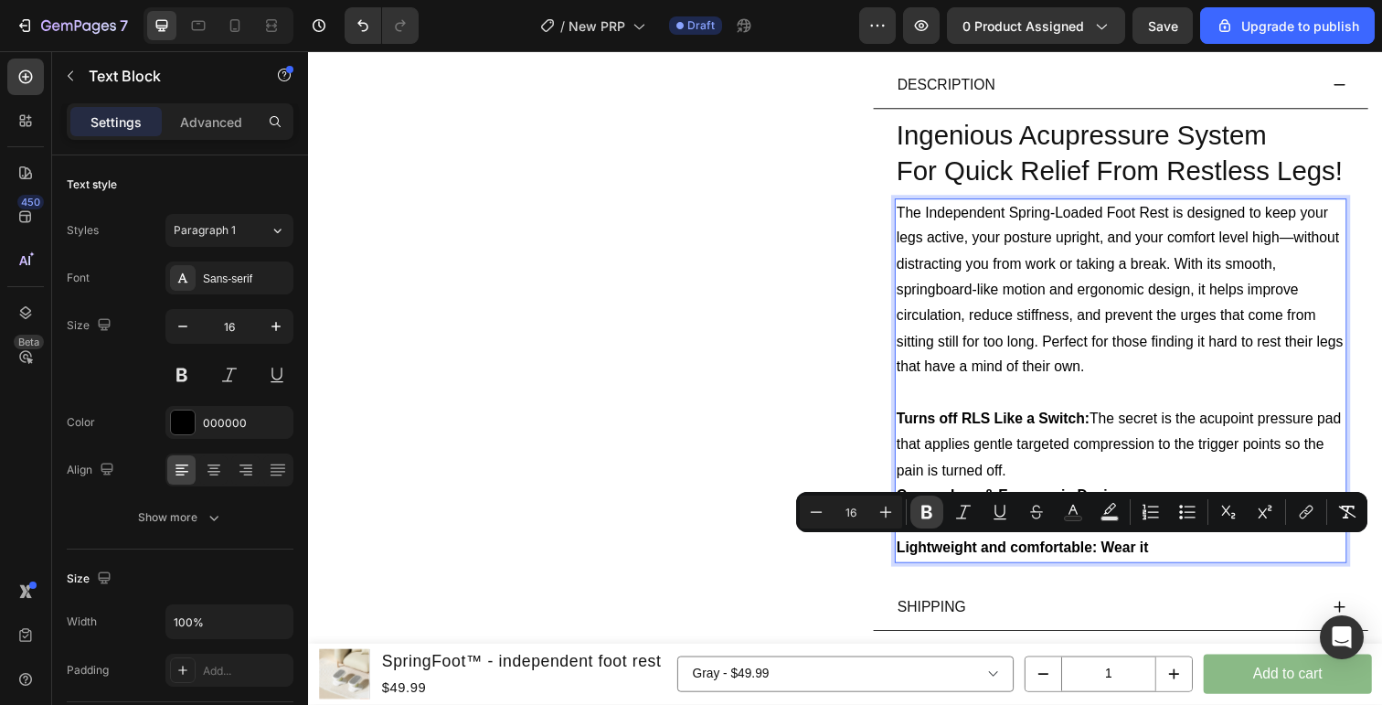
click at [937, 510] on button "Bold" at bounding box center [926, 511] width 33 height 33
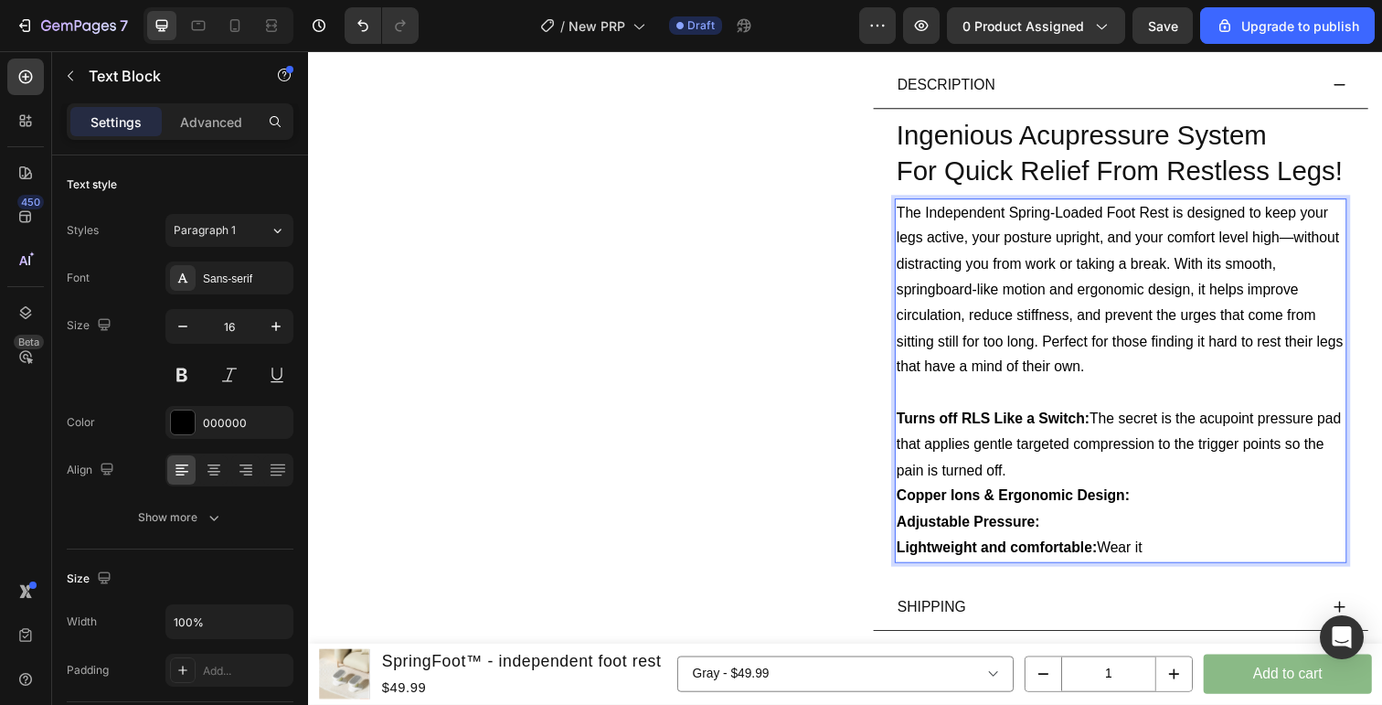
click at [1165, 540] on p "Adjustable Pressure:" at bounding box center [1138, 532] width 458 height 27
click at [1176, 548] on p "Lightweight and comfortable: Wear it" at bounding box center [1138, 559] width 458 height 27
click at [1208, 557] on p "Lightweight and comfortabl elihWear it w" at bounding box center [1138, 559] width 458 height 27
click at [934, 214] on p "eee The Independent Spring-Loaded Foot Rest is designed to keep your legs activ…" at bounding box center [1138, 296] width 458 height 185
click at [1121, 429] on p "Turns off RLS Like a Switch: The secret is the acupoint pressure pad that appli…" at bounding box center [1138, 453] width 458 height 79
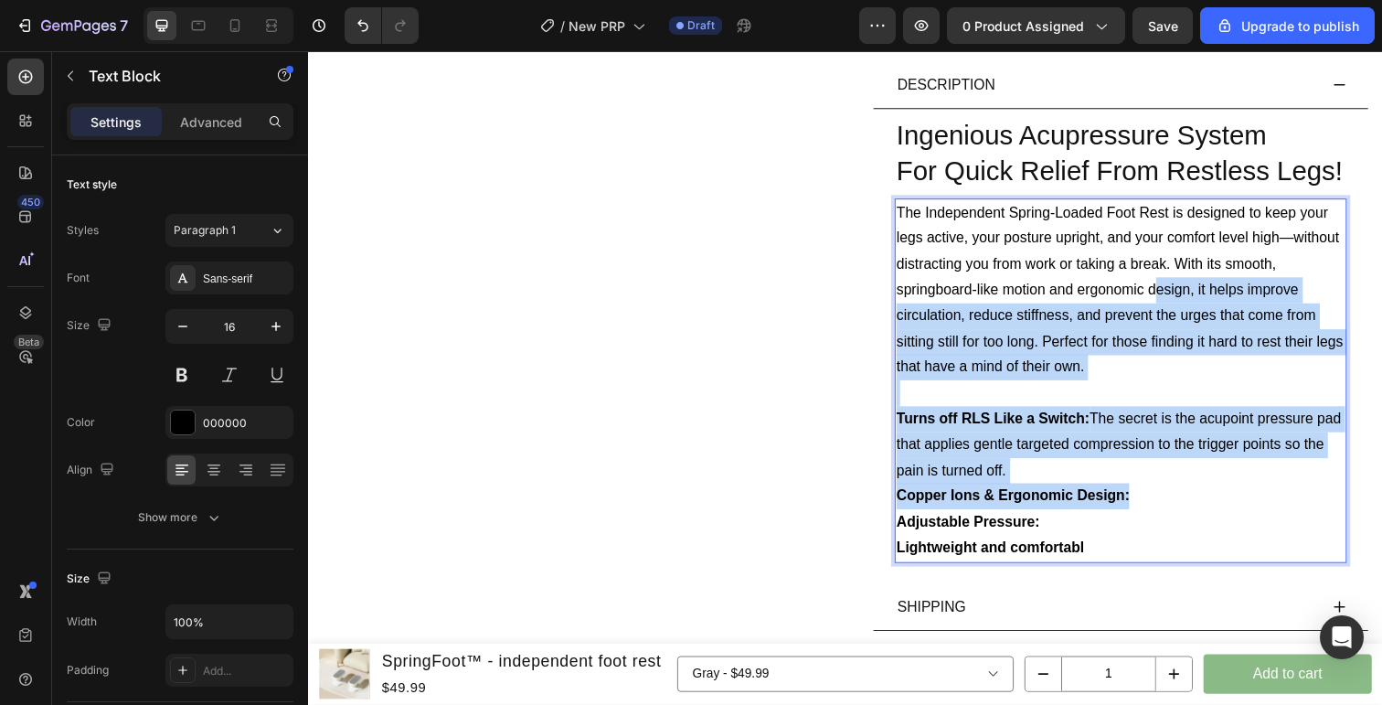
drag, startPoint x: 1171, startPoint y: 303, endPoint x: 1343, endPoint y: 498, distance: 259.7
click at [1343, 498] on div "The Independent Spring-Loaded Foot Rest is designed to keep your legs active, y…" at bounding box center [1138, 388] width 462 height 372
click at [1278, 472] on p "Turns off RLS Like a Switch: The secret is the acupoint pressure pad that appli…" at bounding box center [1138, 453] width 458 height 79
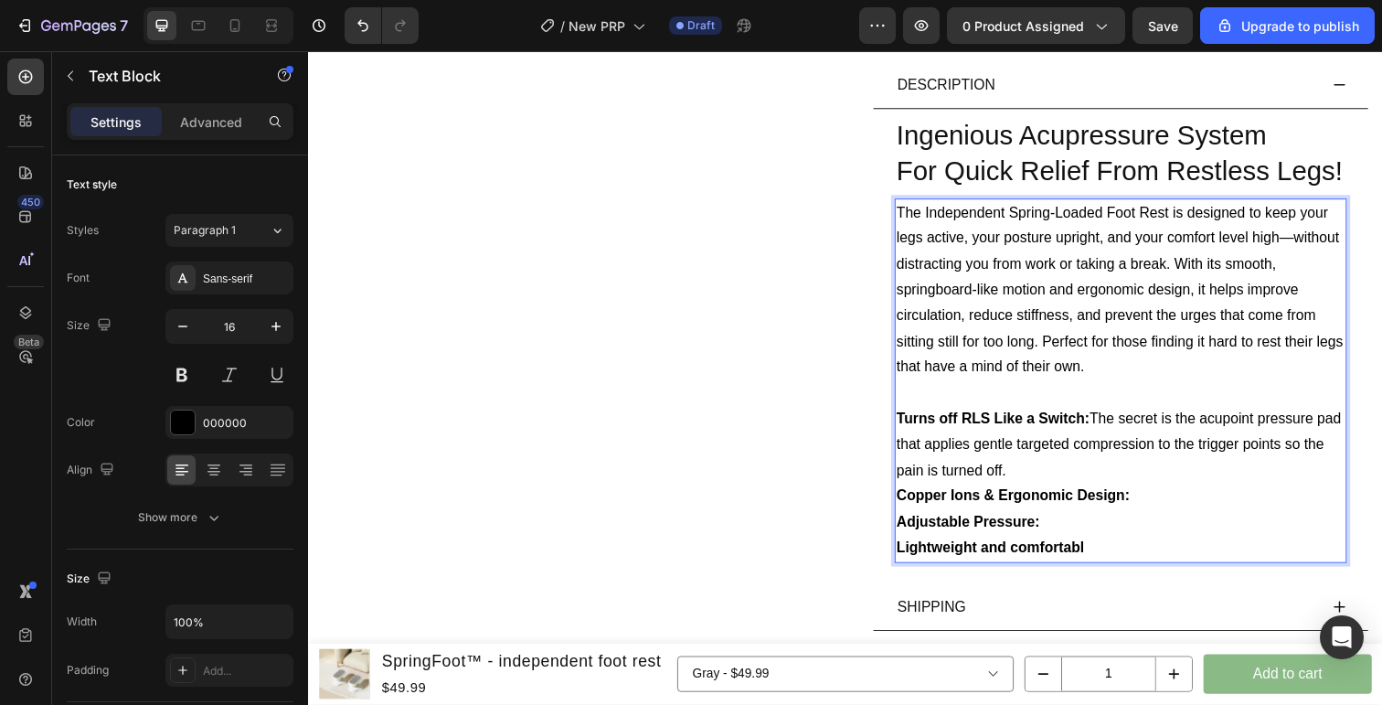
click at [1172, 544] on p "Adjustable Pressure:" at bounding box center [1138, 532] width 458 height 27
click at [1169, 563] on p "Lightweight and comfortabl" at bounding box center [1138, 559] width 458 height 27
click at [1178, 562] on p "Lightweight and comfortable" at bounding box center [1138, 559] width 458 height 27
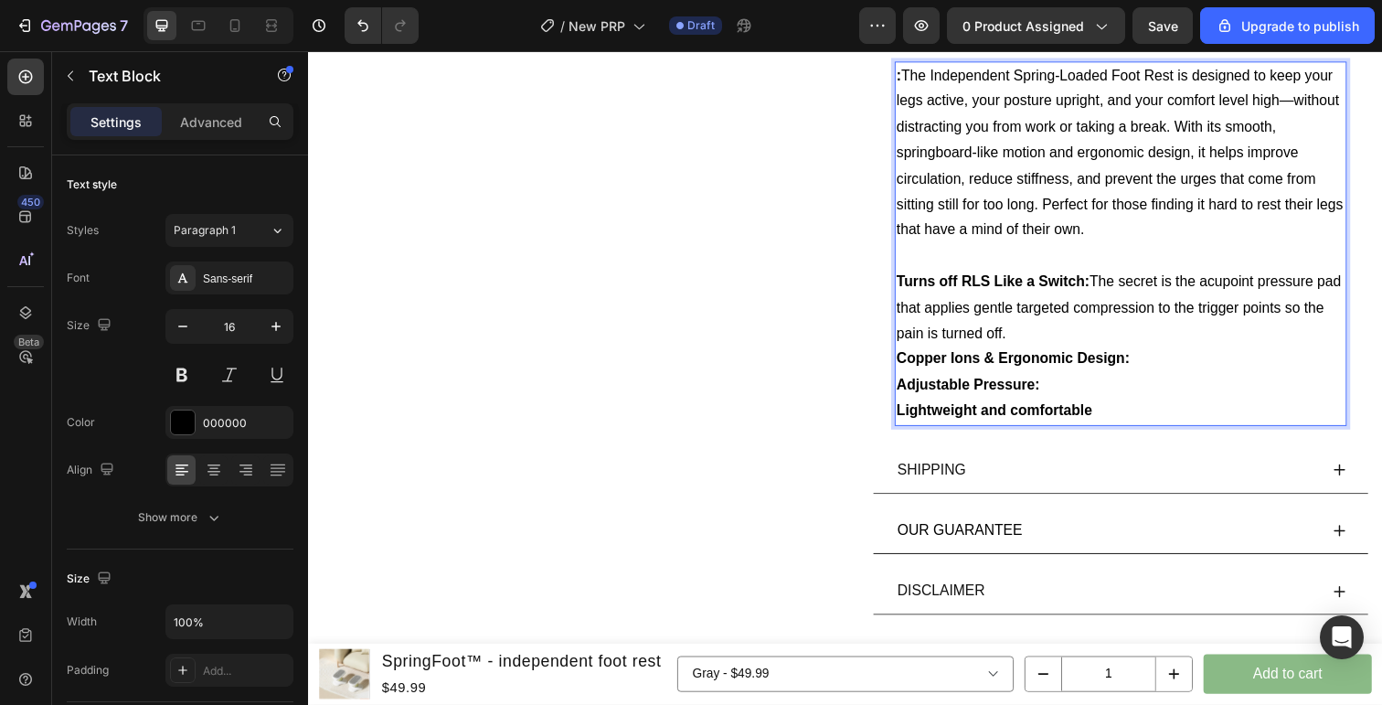
scroll to position [957, 0]
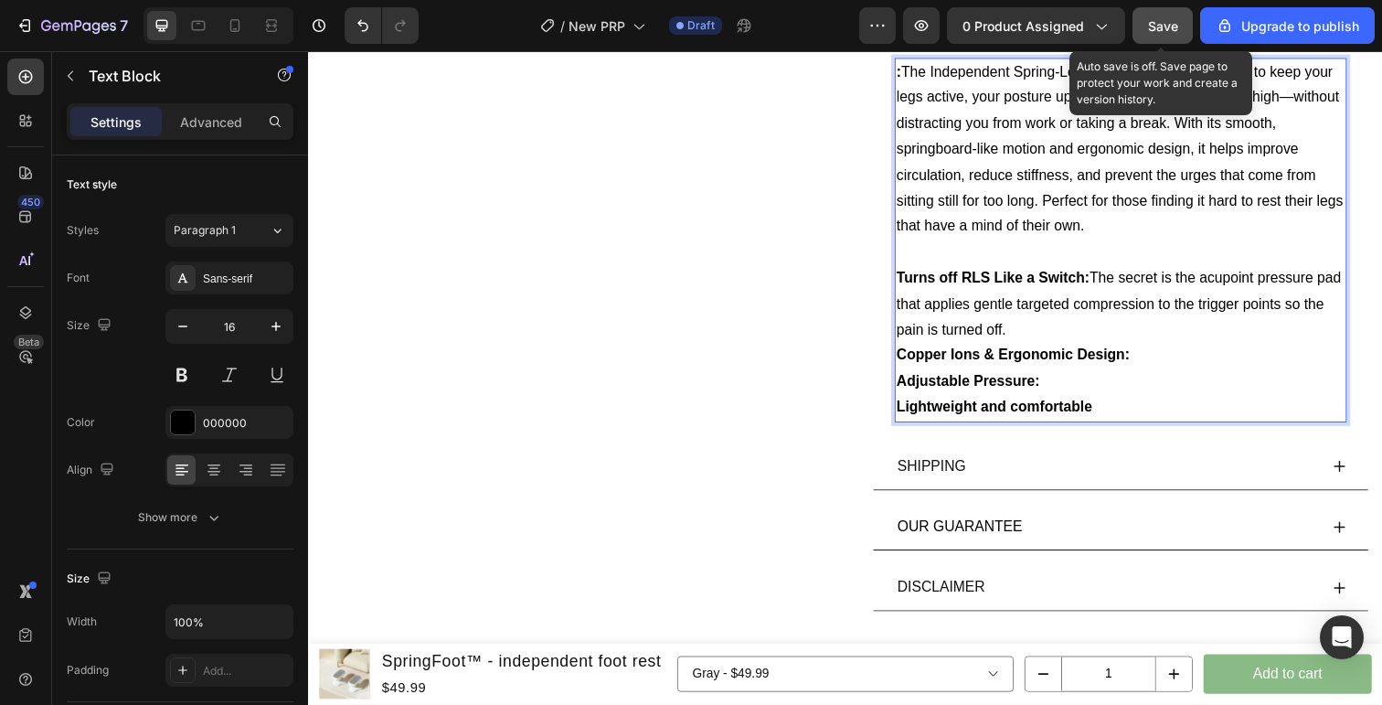
click at [1173, 27] on span "Save" at bounding box center [1163, 26] width 30 height 16
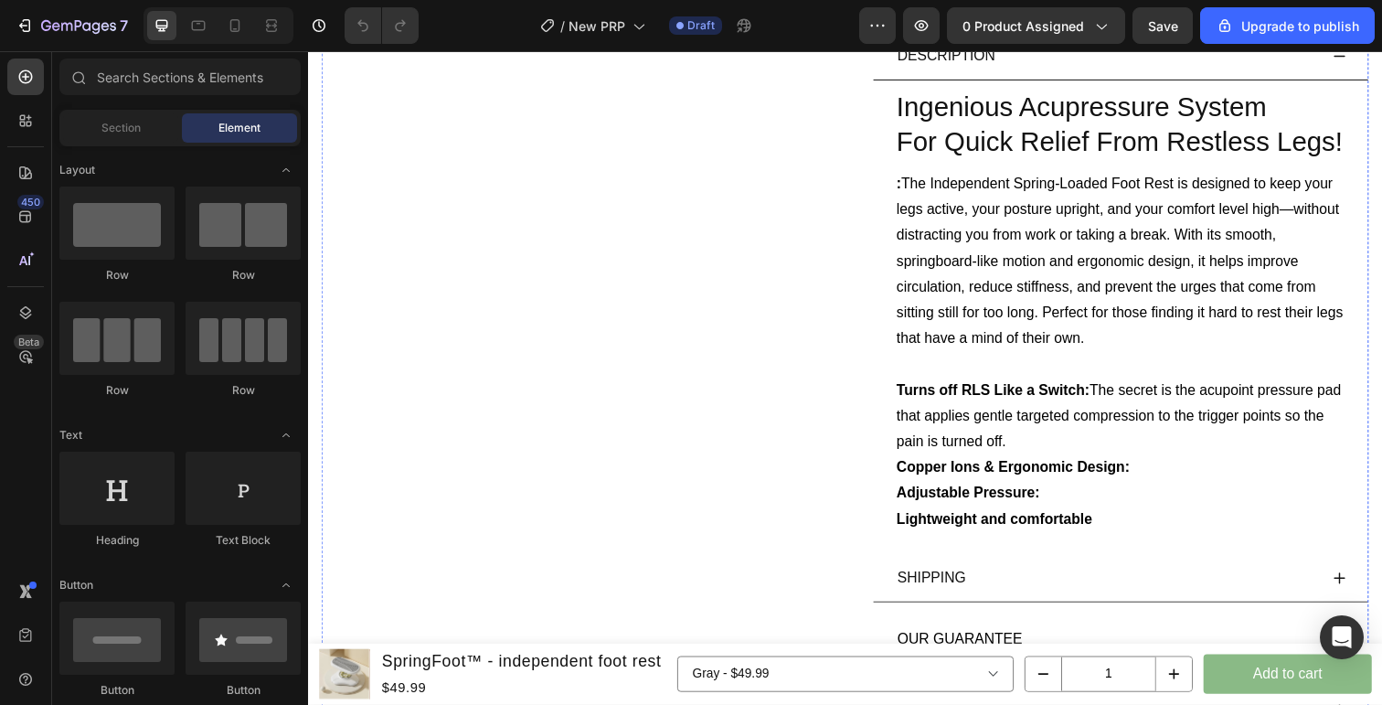
scroll to position [876, 0]
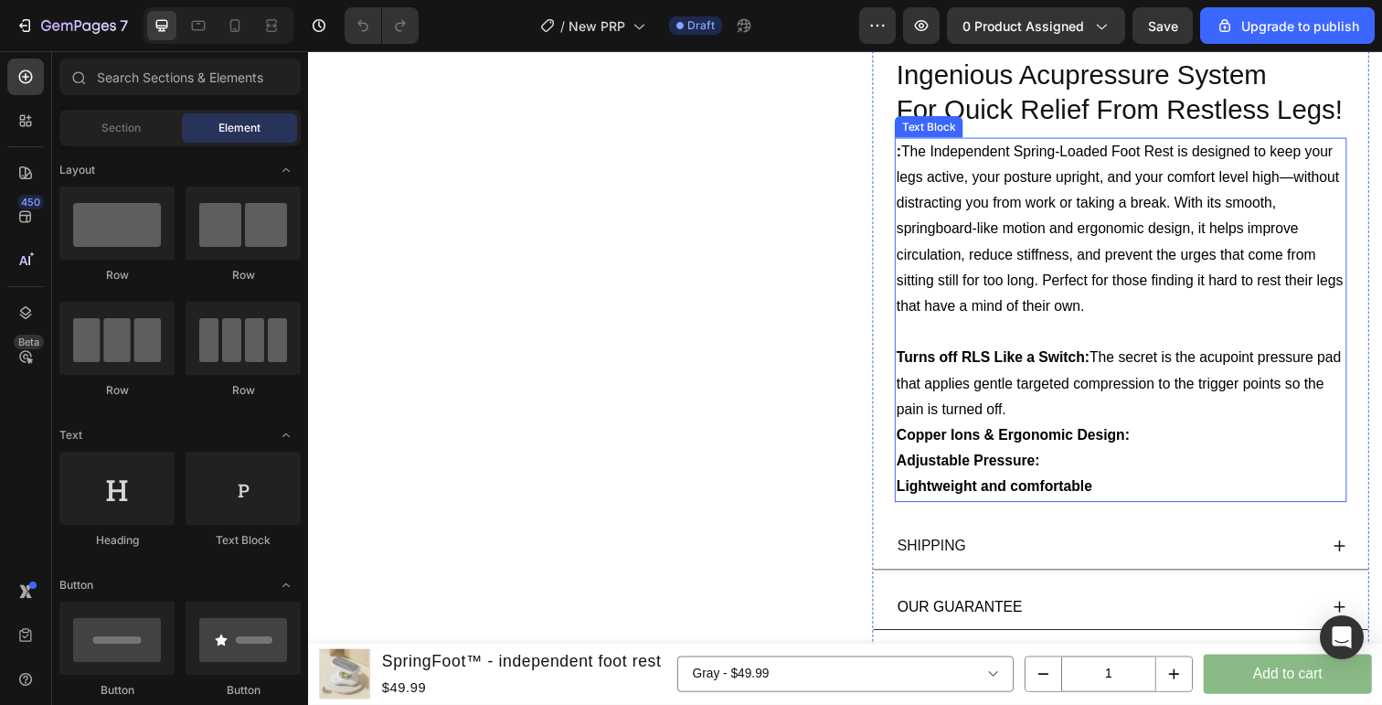
click at [1136, 484] on p "Lightweight and comfortable" at bounding box center [1138, 497] width 458 height 27
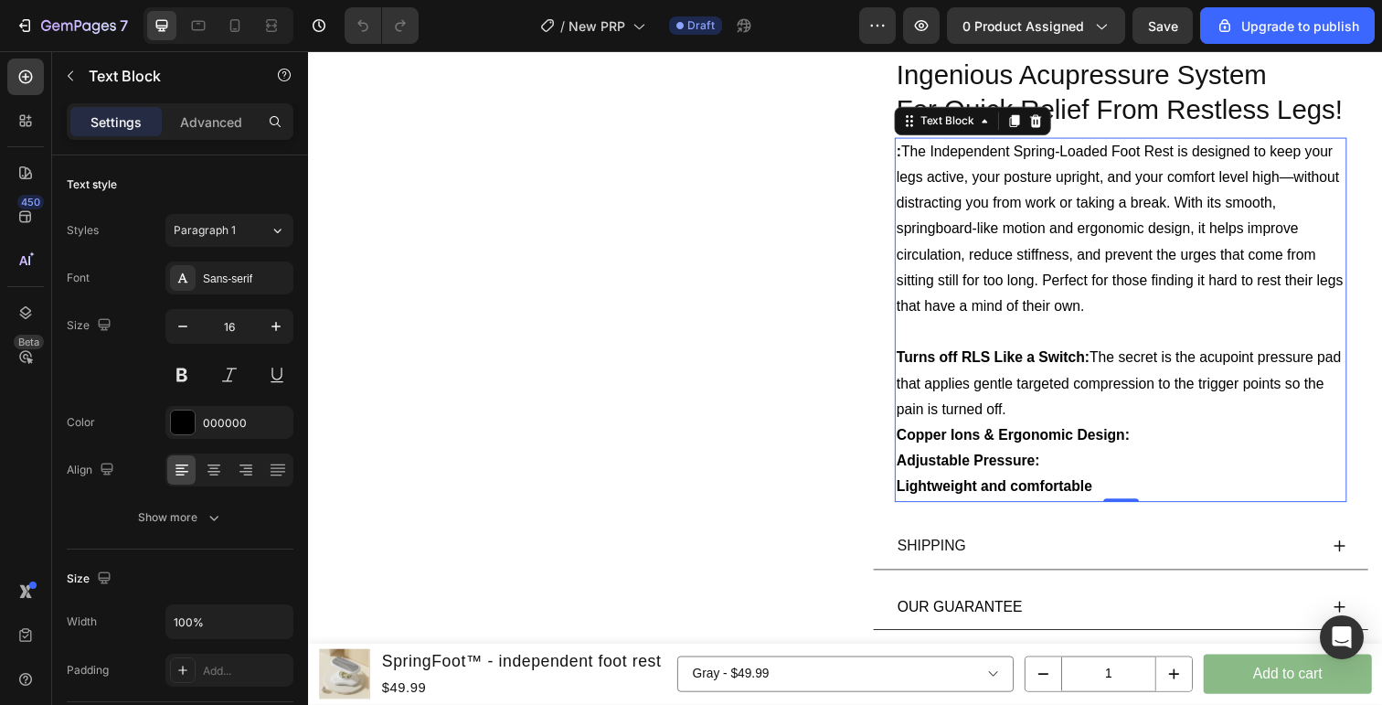
click at [1136, 499] on p "Lightweight and comfortable" at bounding box center [1138, 497] width 458 height 27
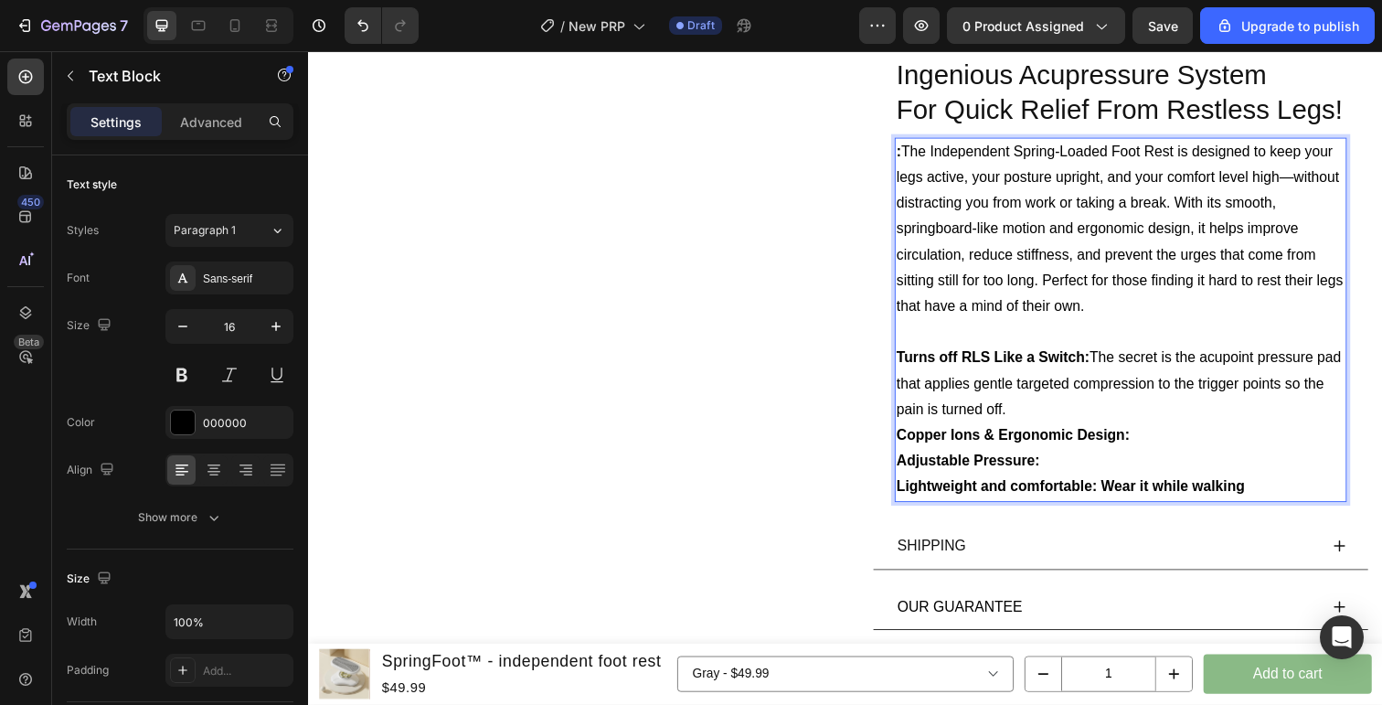
drag, startPoint x: 1123, startPoint y: 492, endPoint x: 1317, endPoint y: 493, distance: 194.7
click at [1317, 493] on p "Lightweight and comfortable: Wear it while walking" at bounding box center [1138, 497] width 458 height 27
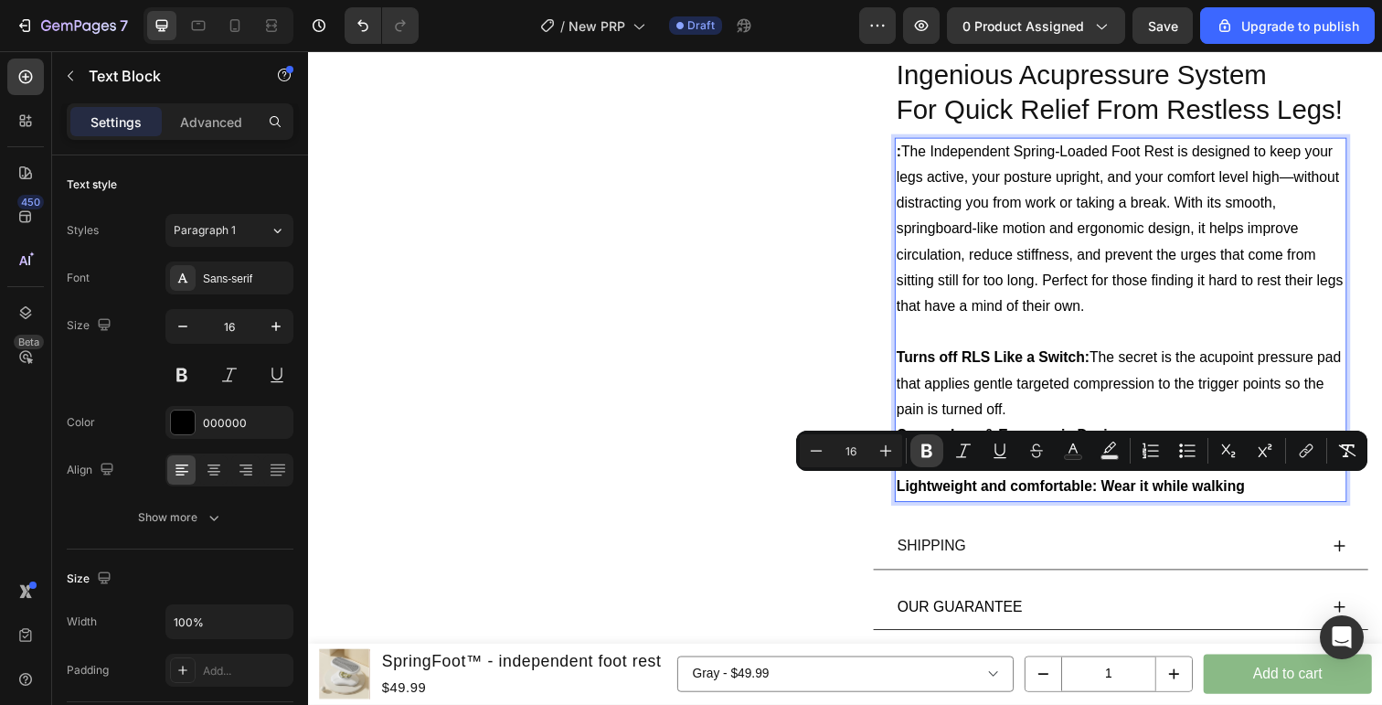
click at [930, 454] on icon "Editor contextual toolbar" at bounding box center [926, 451] width 11 height 14
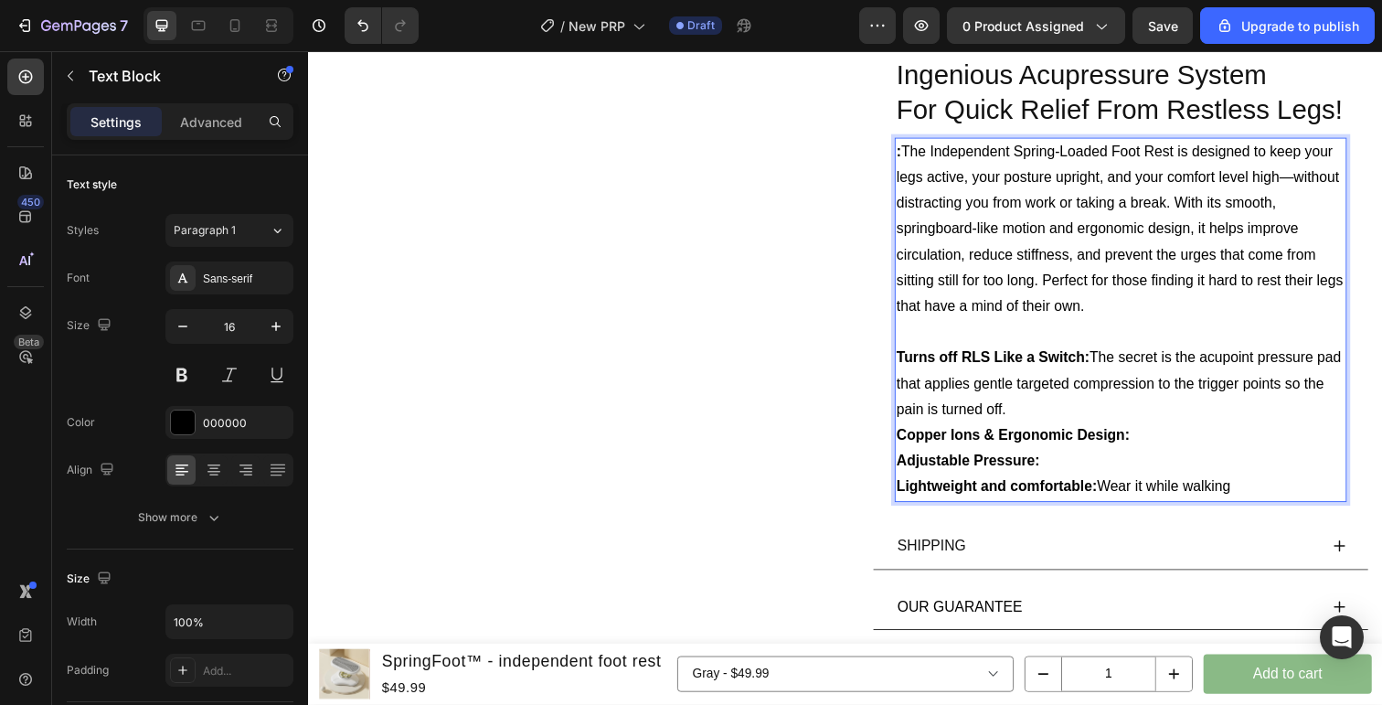
click at [1278, 486] on p "Lightweight and comfortable: Wear it while walking" at bounding box center [1138, 497] width 458 height 27
click at [1174, 33] on div "Save" at bounding box center [1163, 25] width 30 height 19
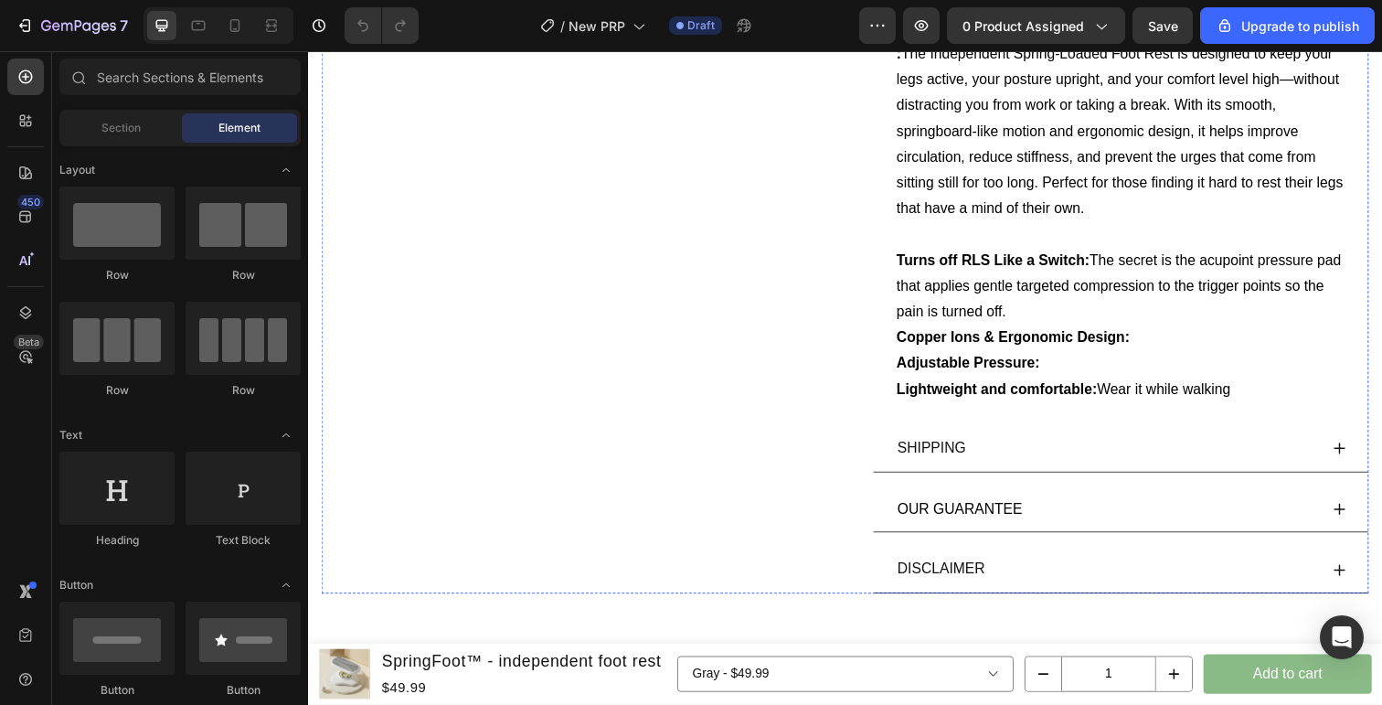
scroll to position [983, 0]
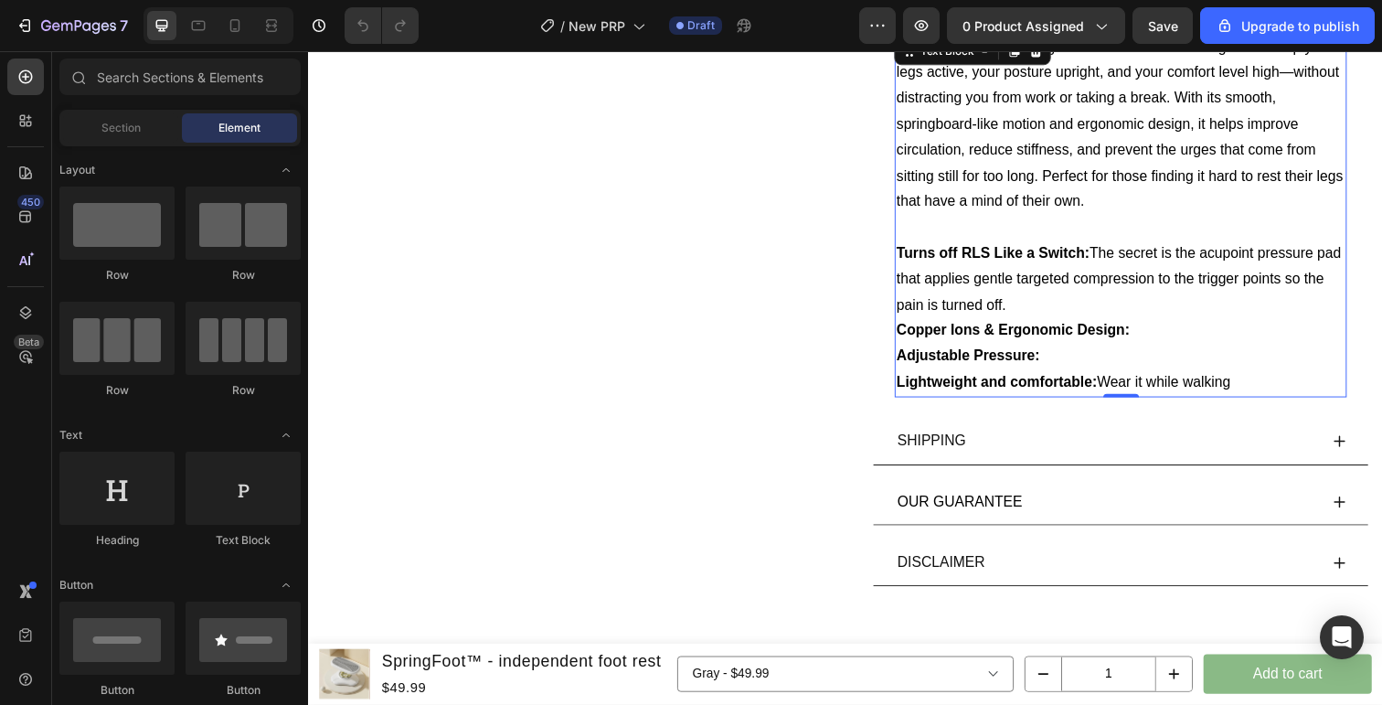
click at [1289, 402] on div ": The Independent Spring-Loaded Foot Rest is designed to keep your legs active,…" at bounding box center [1138, 219] width 462 height 372
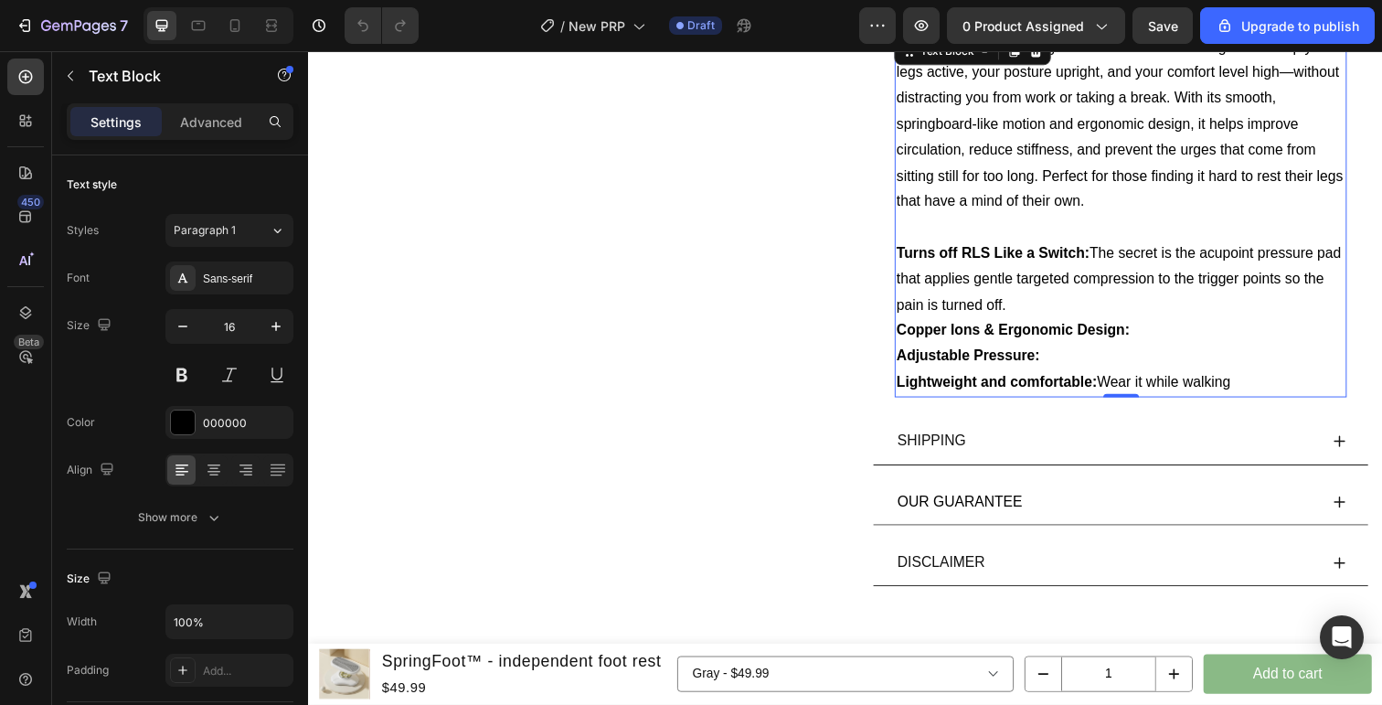
click at [1279, 386] on p "Lightweight and comfortable: Wear it while walking" at bounding box center [1138, 390] width 458 height 27
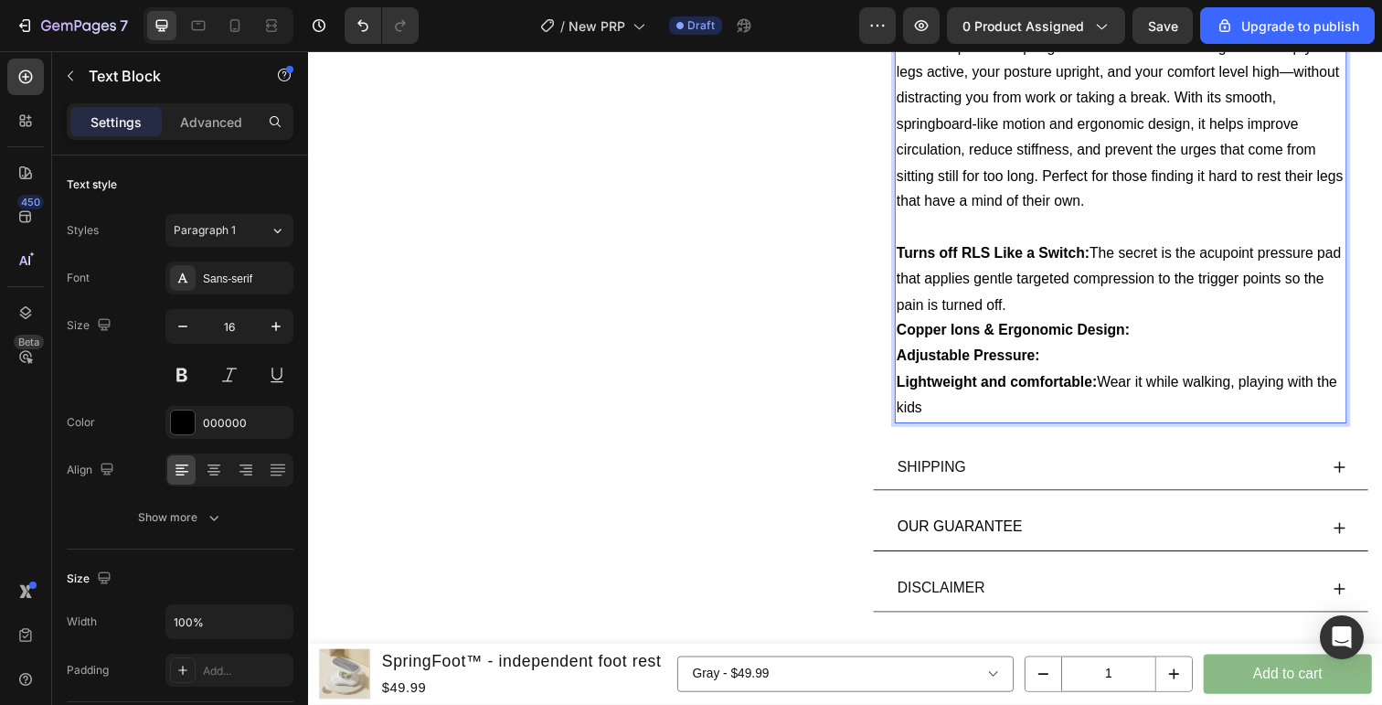
click at [1259, 383] on p "Lightweight and comfortable: Wear it while walking, playing with the kids" at bounding box center [1138, 403] width 458 height 53
click at [1065, 424] on p "Lightweight and comfortable: Wear it while walking or playing with the kids" at bounding box center [1138, 403] width 458 height 53
click at [1145, 420] on p "Lightweight and comfortable: Wear it while walking or playing with the kids. Pl…" at bounding box center [1138, 403] width 458 height 53
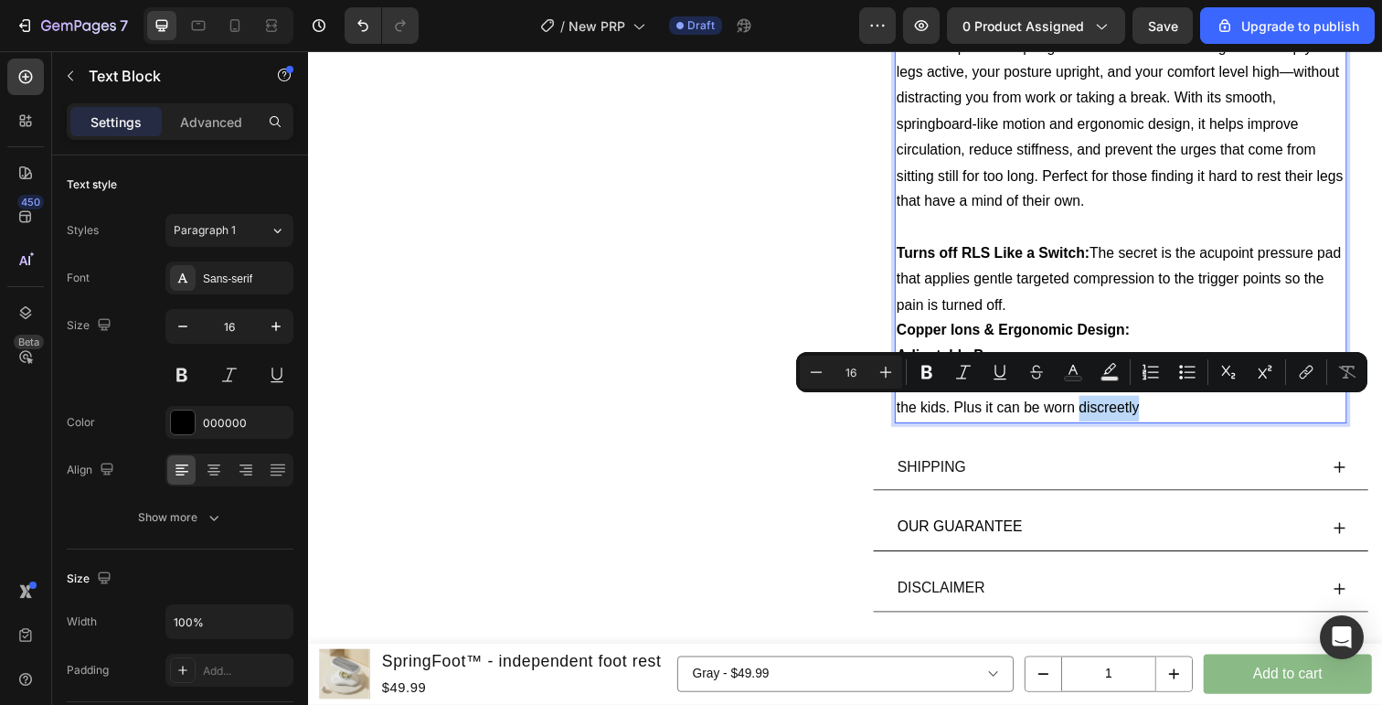
copy p "discreetly"
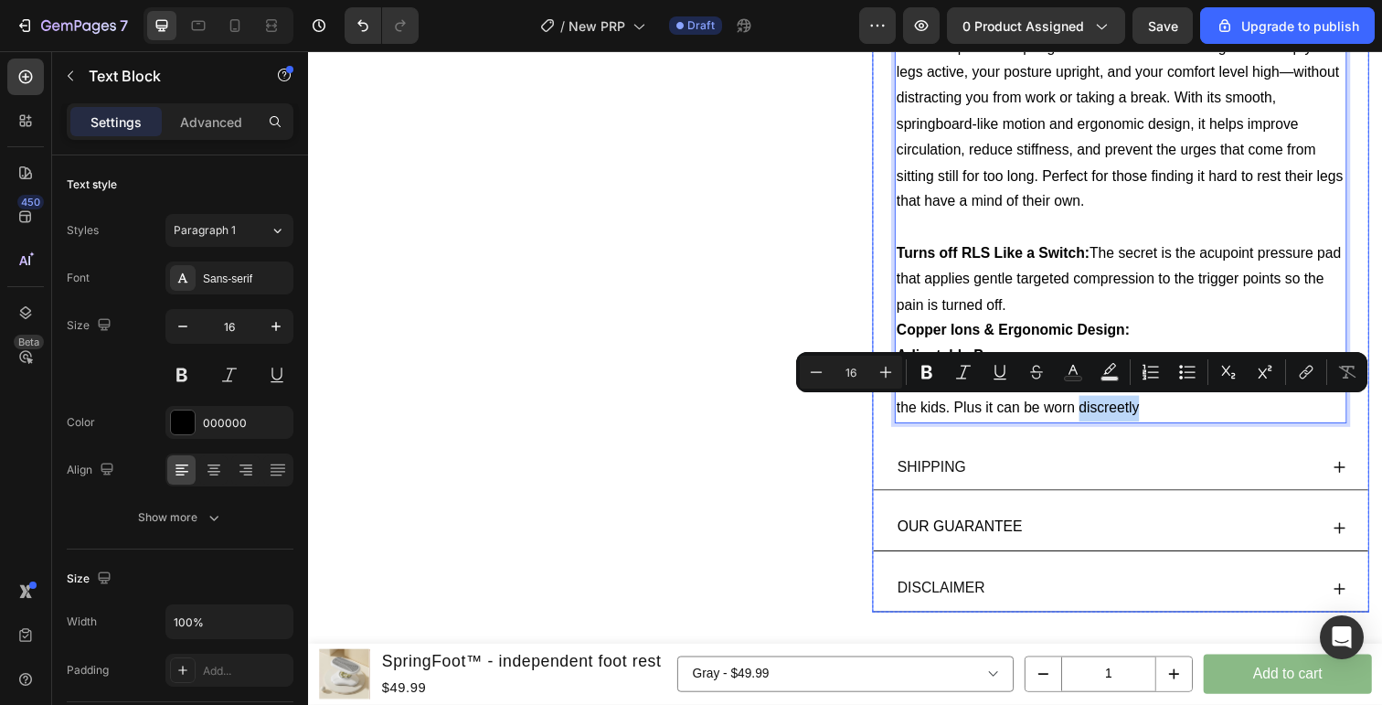
click at [1152, 432] on div "Ingenious Acupressure System For Quick Relief From Restless Legs! Heading : The…" at bounding box center [1138, 189] width 506 height 497
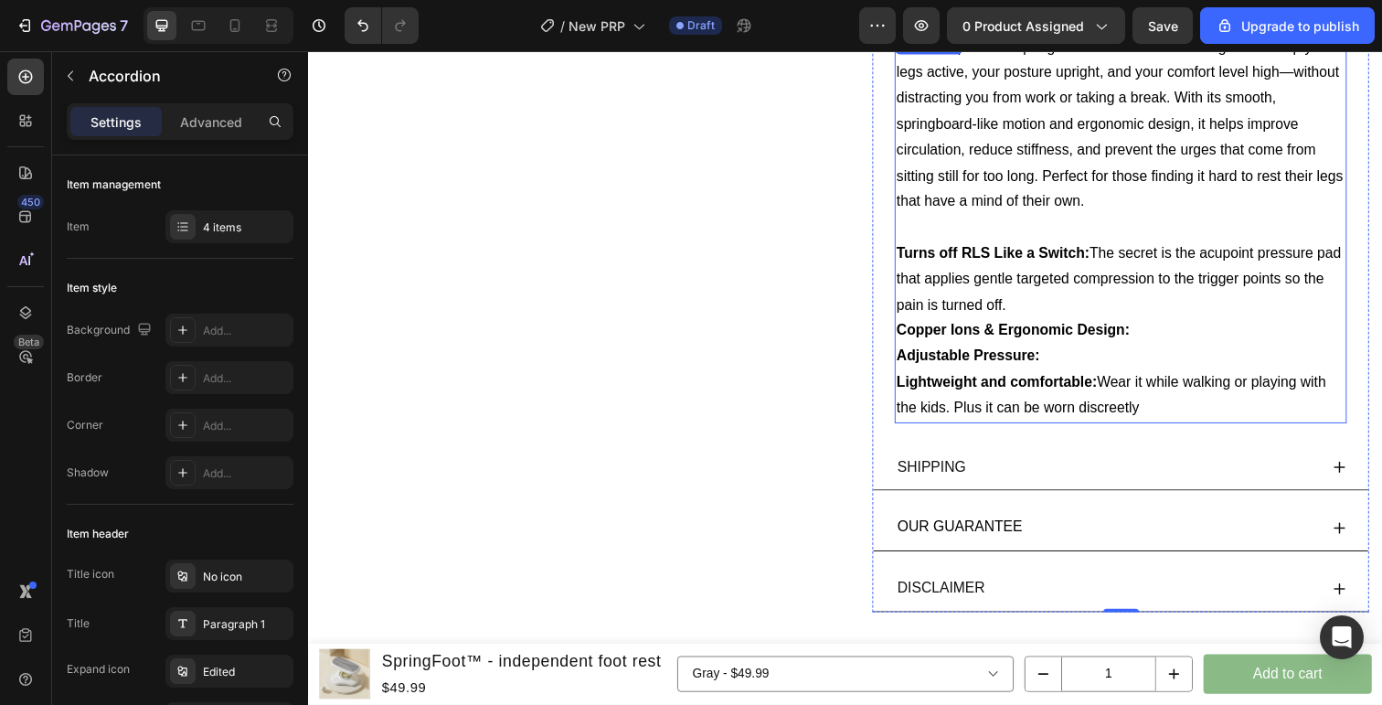
click at [1170, 414] on p "Lightweight and comfortable: Wear it while walking or playing with the kids. Pl…" at bounding box center [1138, 403] width 458 height 53
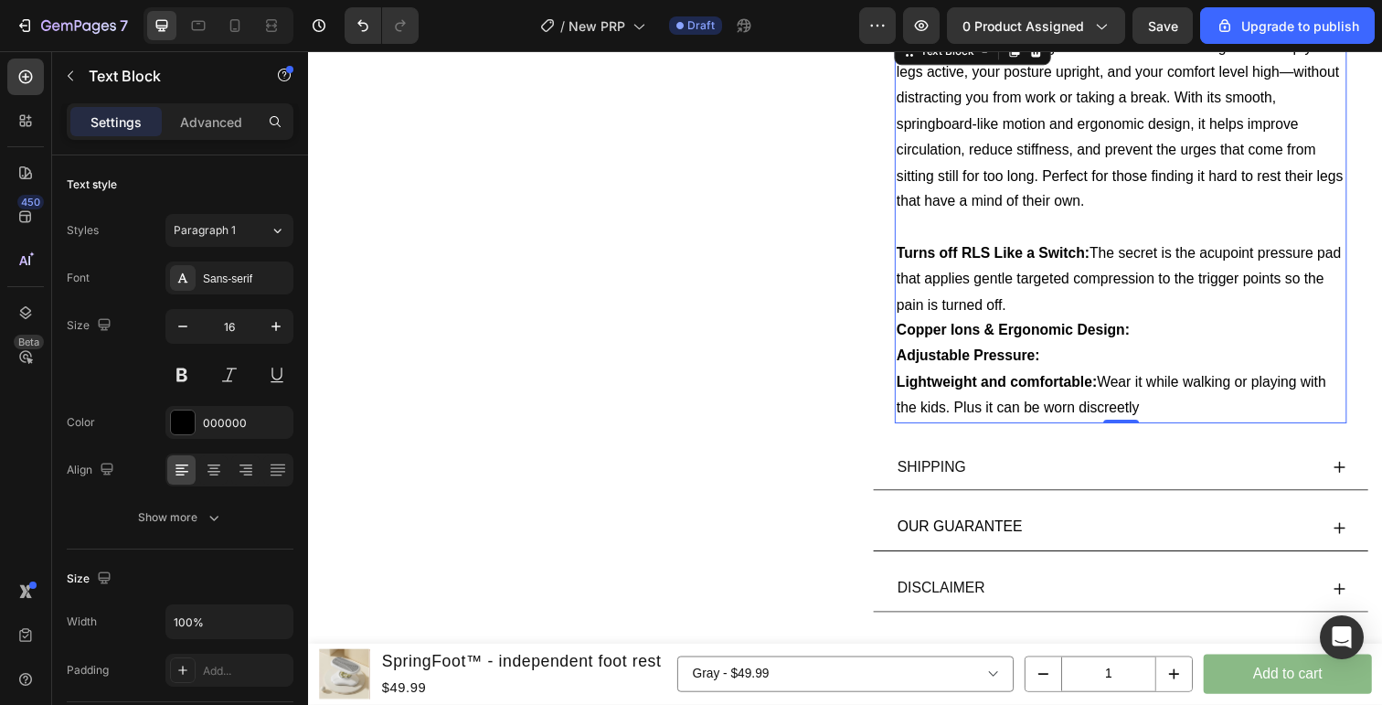
scroll to position [970, 0]
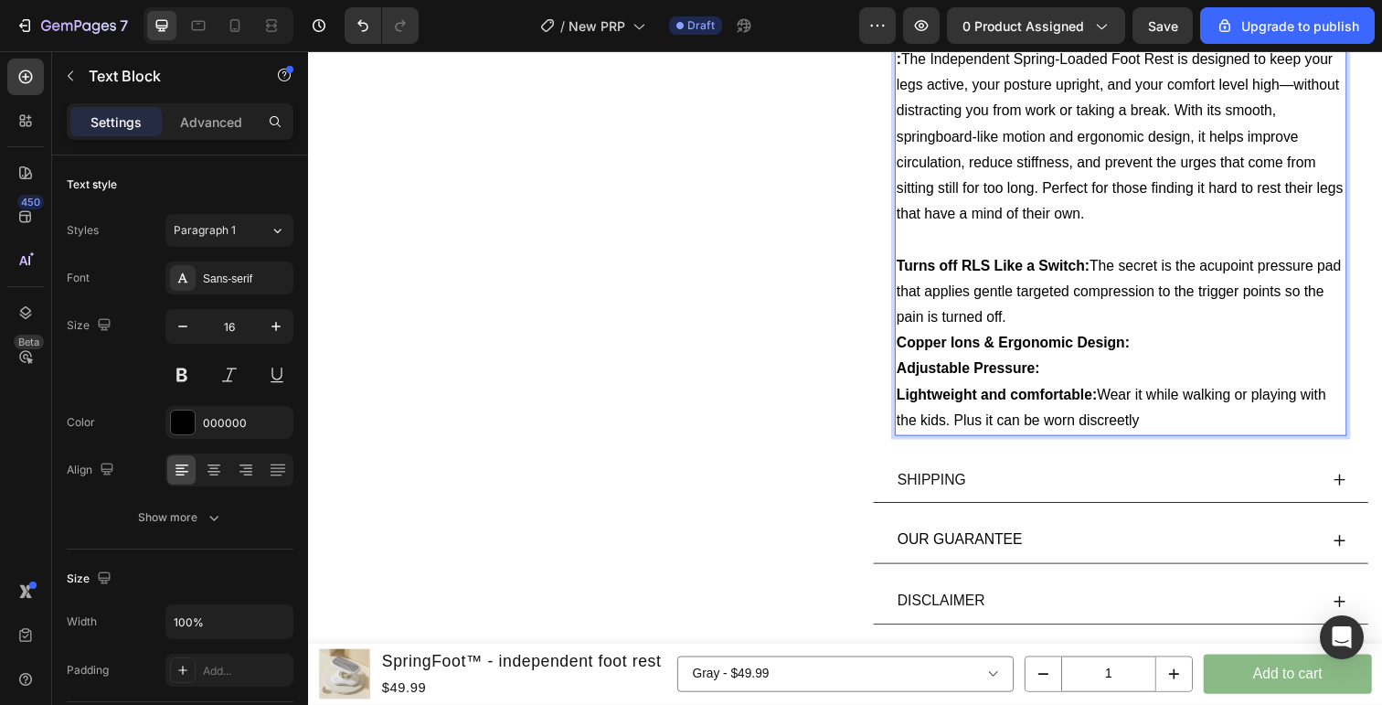
click at [1173, 422] on p "Lightweight and comfortable: Wear it while walking or playing with the kids. Pl…" at bounding box center [1138, 415] width 458 height 53
click at [1137, 315] on p "Turns off RLS Like a Switch: The secret is the acupoint pressure pad that appli…" at bounding box center [1138, 297] width 458 height 79
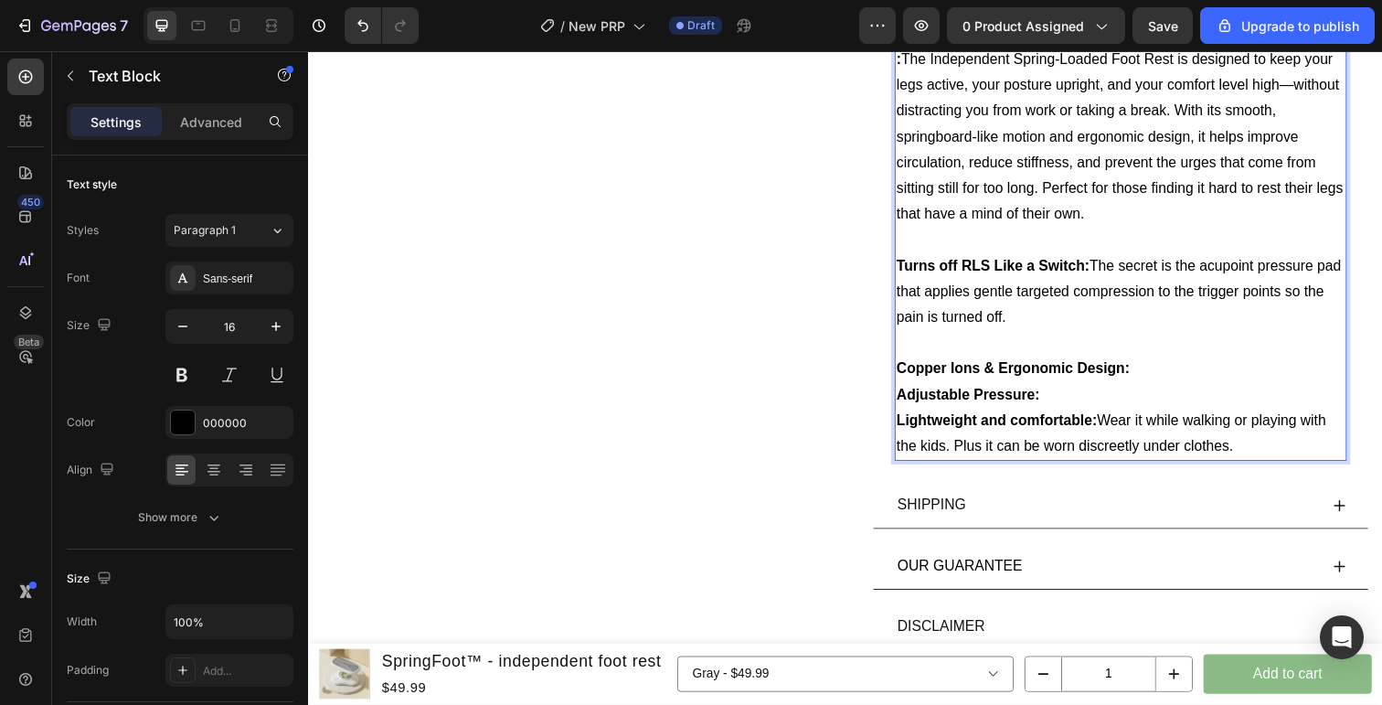
scroll to position [929, 0]
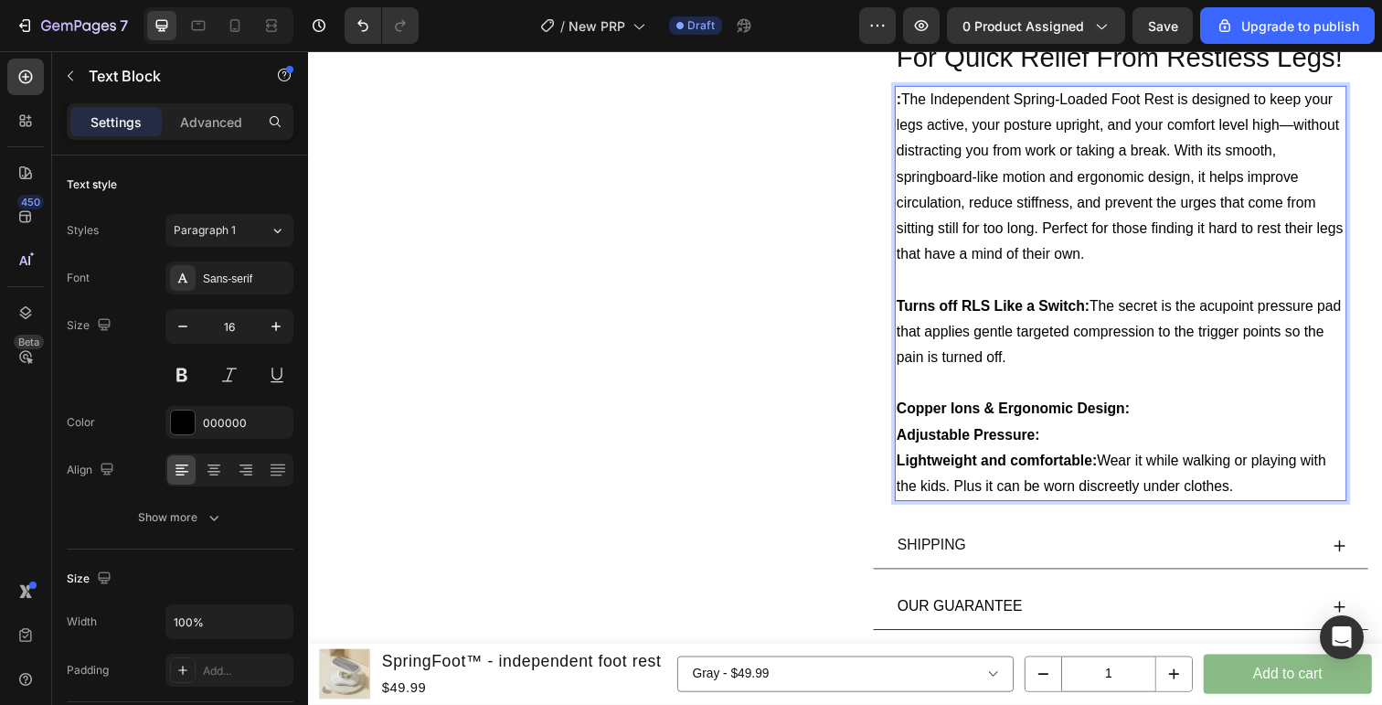
click at [1073, 452] on p "Adjustable Pressure:" at bounding box center [1138, 444] width 458 height 27
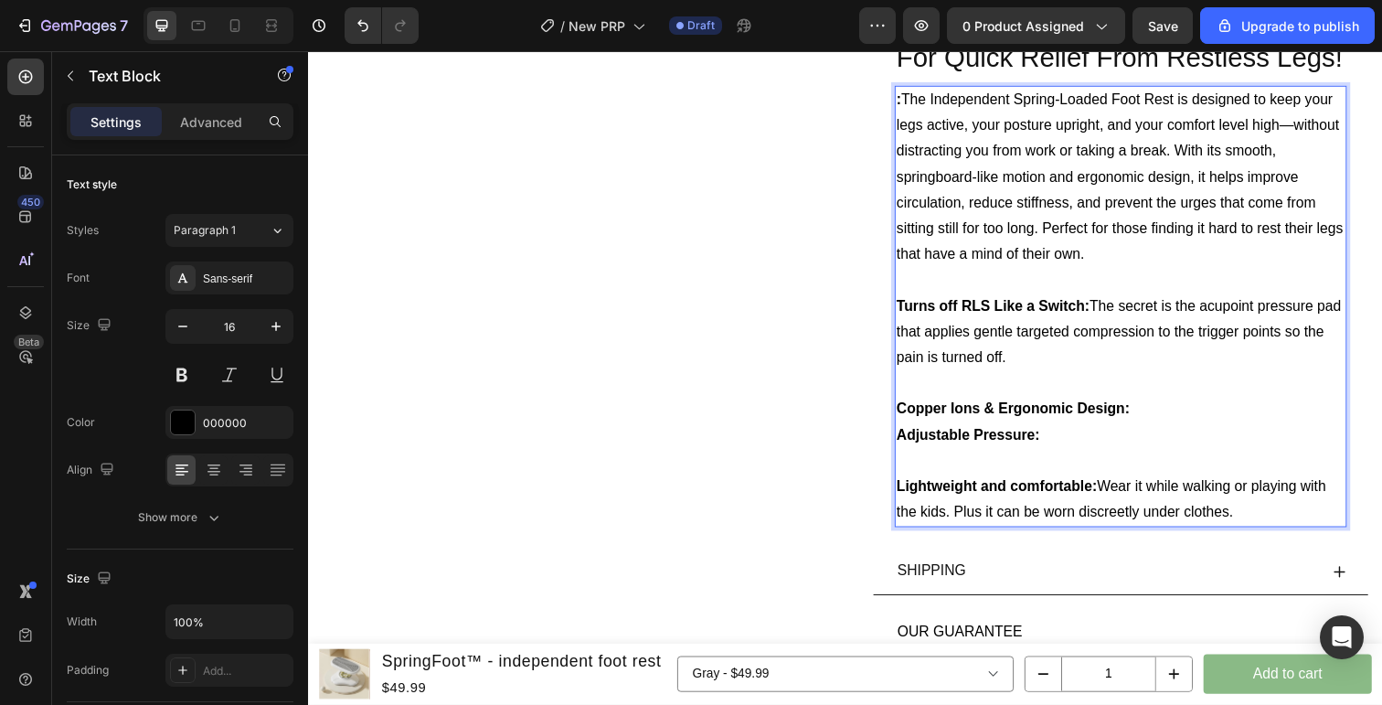
click at [1158, 414] on p "Copper Ions & Ergonomic Design:" at bounding box center [1138, 417] width 458 height 27
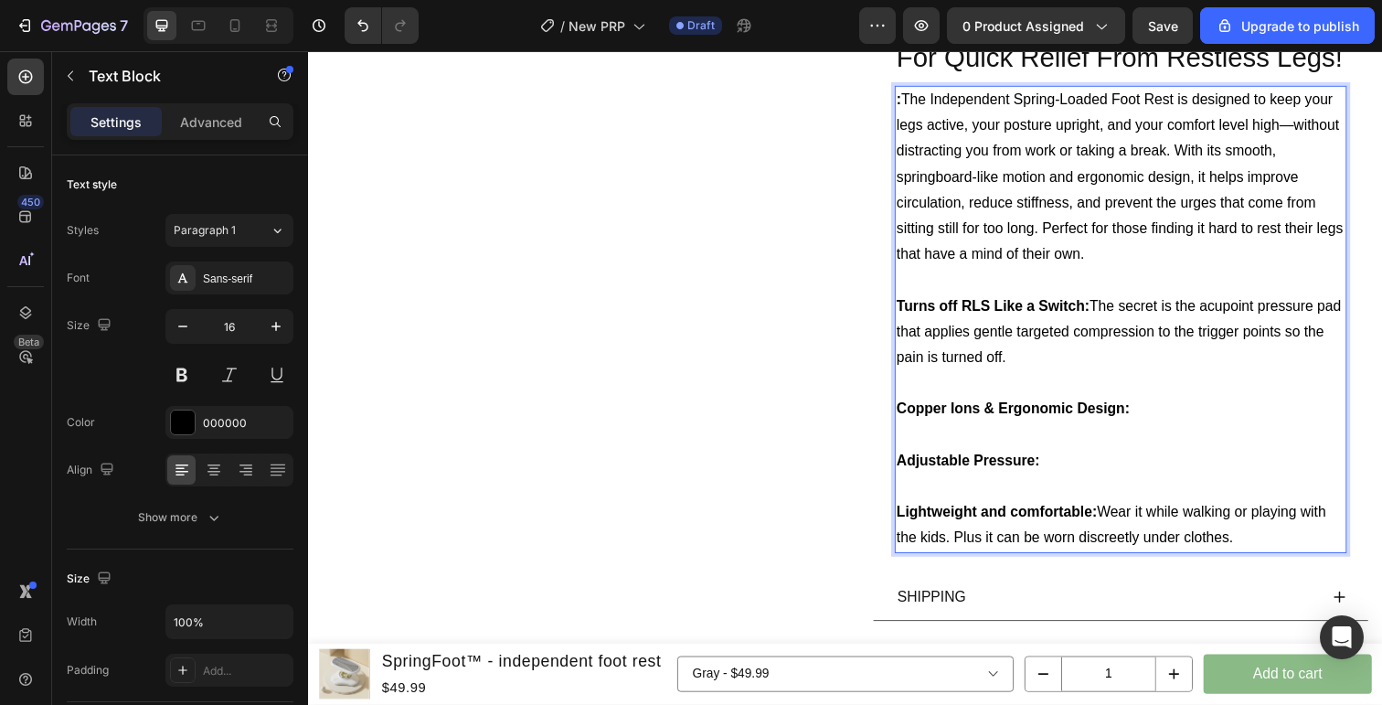
scroll to position [912, 0]
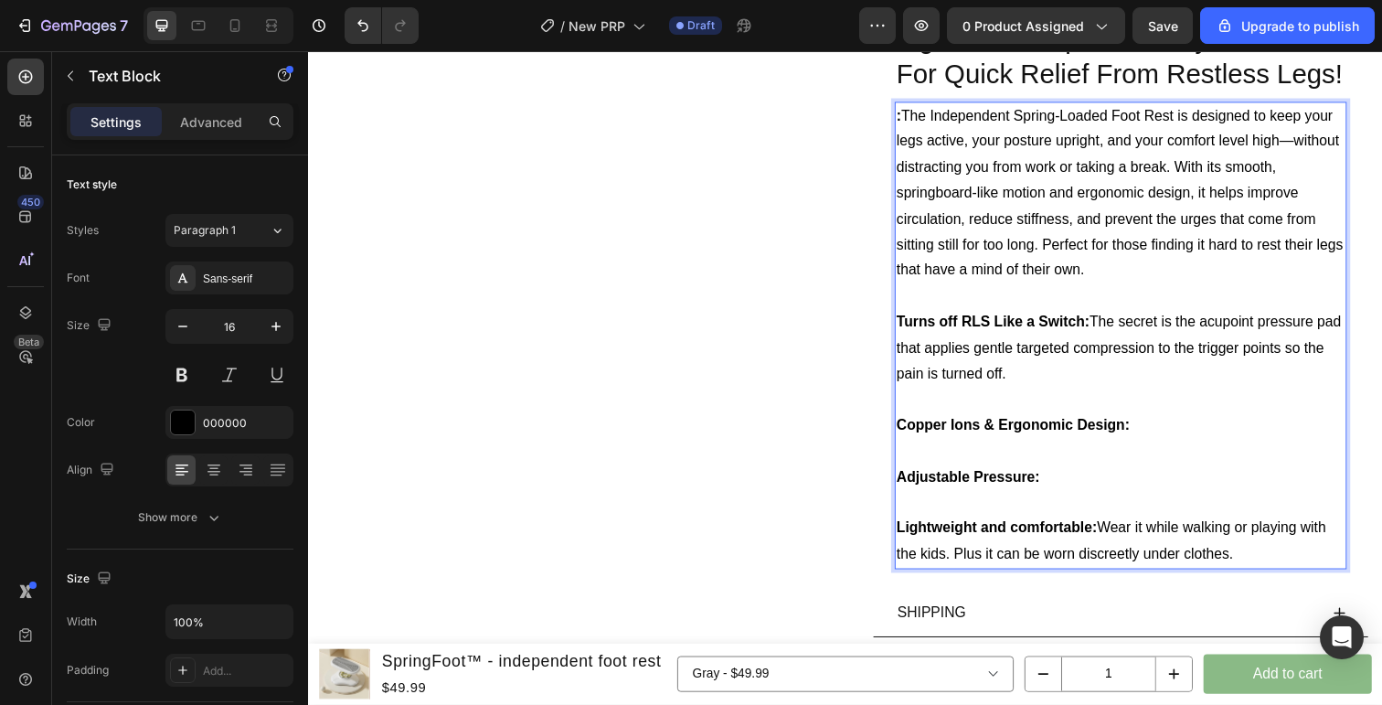
click at [1109, 464] on p "Rich Text Editor. Editing area: main" at bounding box center [1138, 460] width 458 height 27
click at [1178, 442] on p "Copper Ions & Ergonomic Design:" at bounding box center [1138, 433] width 458 height 27
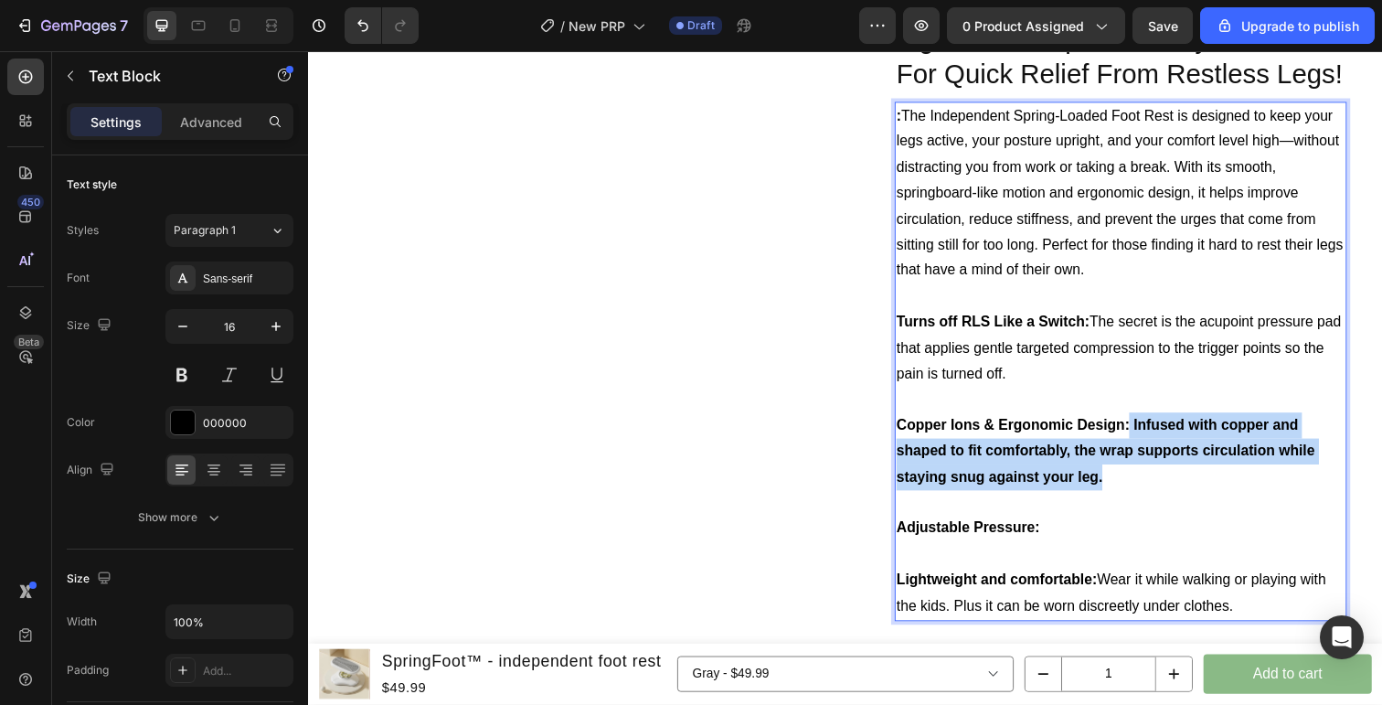
drag, startPoint x: 1142, startPoint y: 484, endPoint x: 1148, endPoint y: 440, distance: 44.3
click at [1148, 440] on p "Copper Ions & Ergonomic Design: Infused with copper and shaped to fit comfortab…" at bounding box center [1138, 459] width 458 height 79
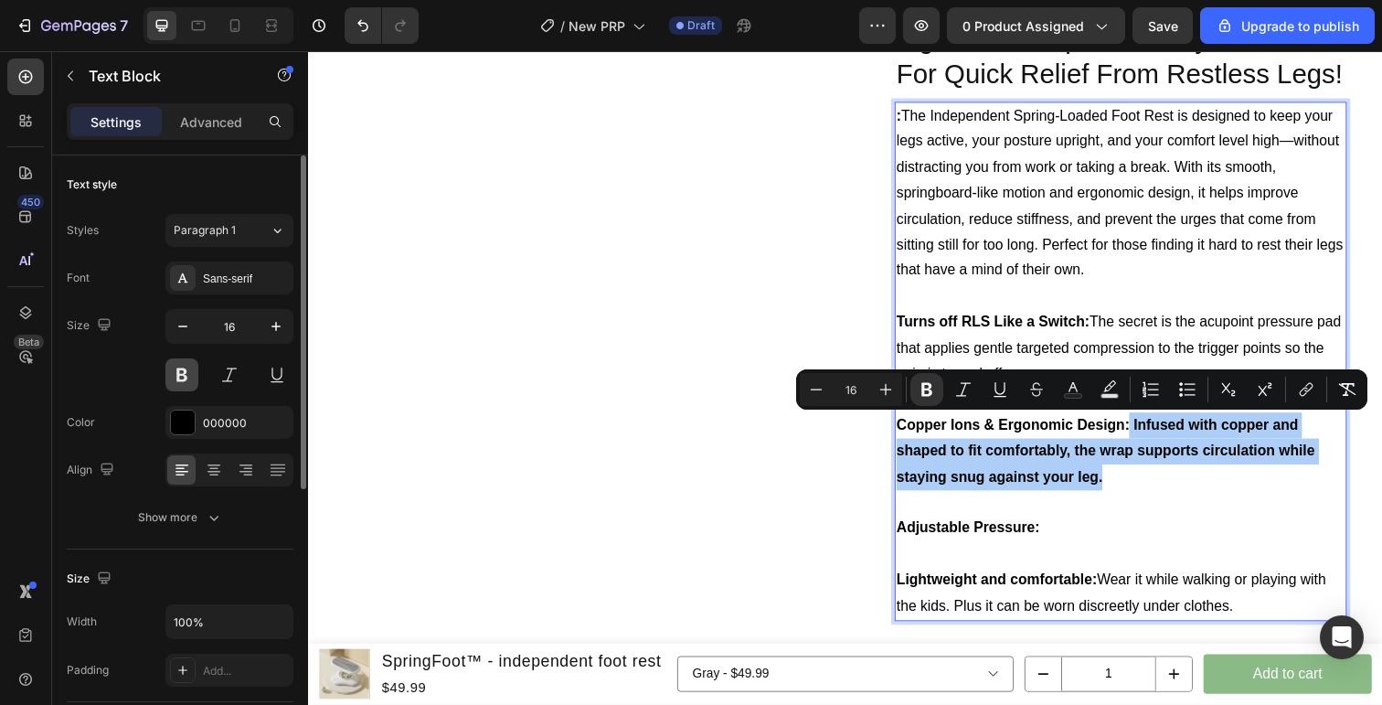
click at [181, 372] on button at bounding box center [181, 374] width 33 height 33
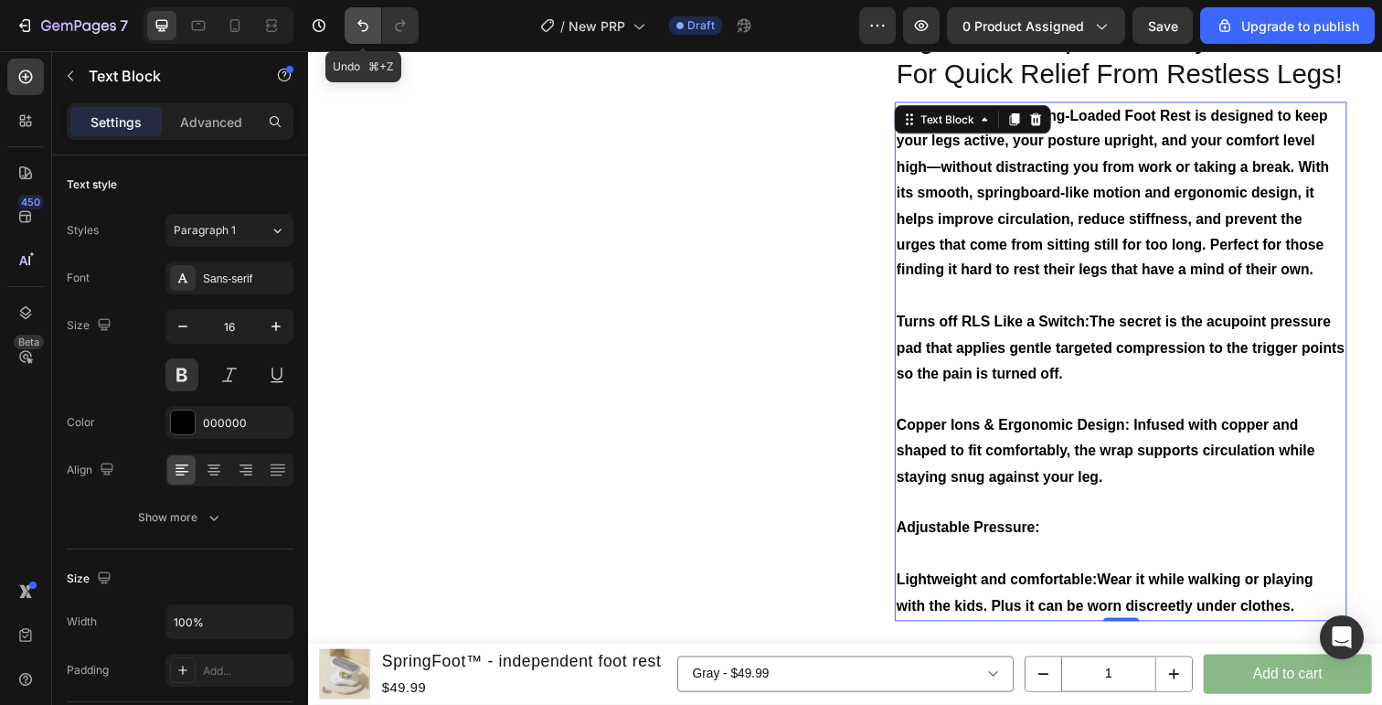
click at [361, 27] on icon "Undo/Redo" at bounding box center [363, 25] width 18 height 18
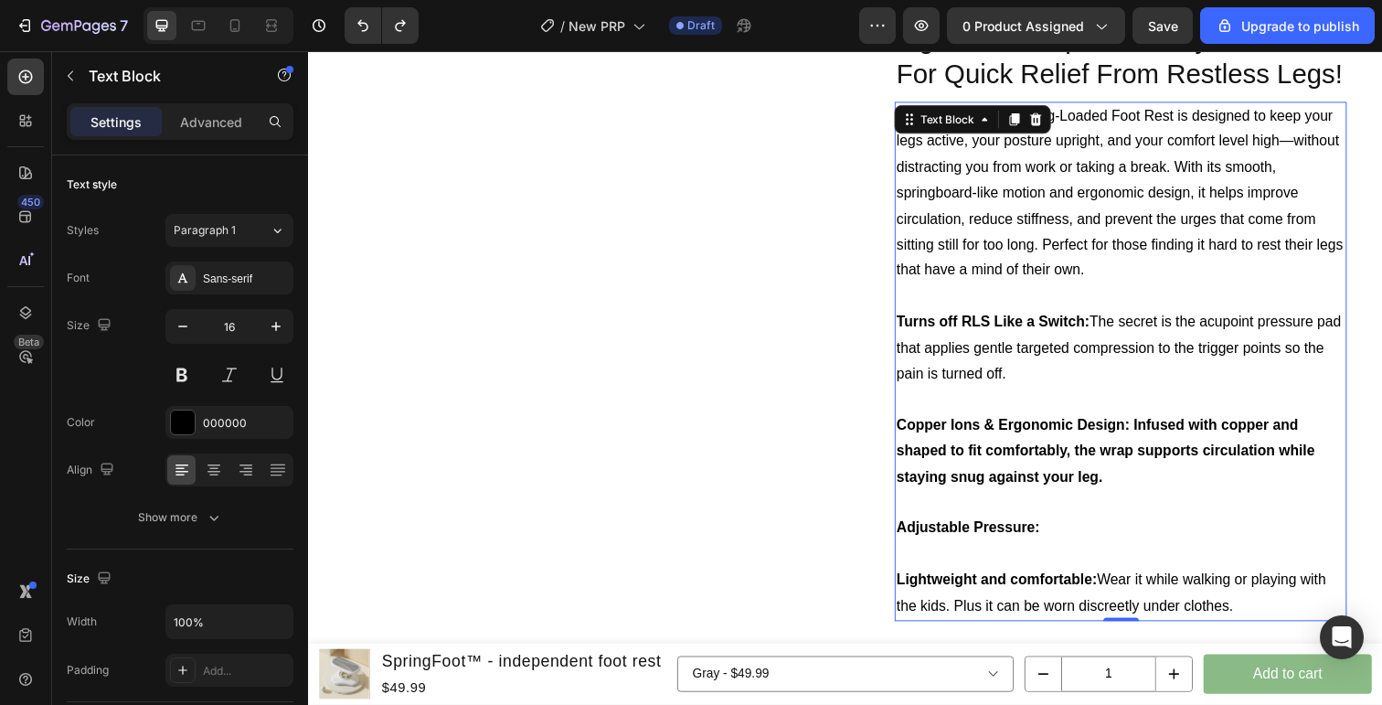
click at [1276, 474] on p "Copper Ions & Ergonomic Design: Infused with copper and shaped to fit comfortab…" at bounding box center [1138, 459] width 458 height 79
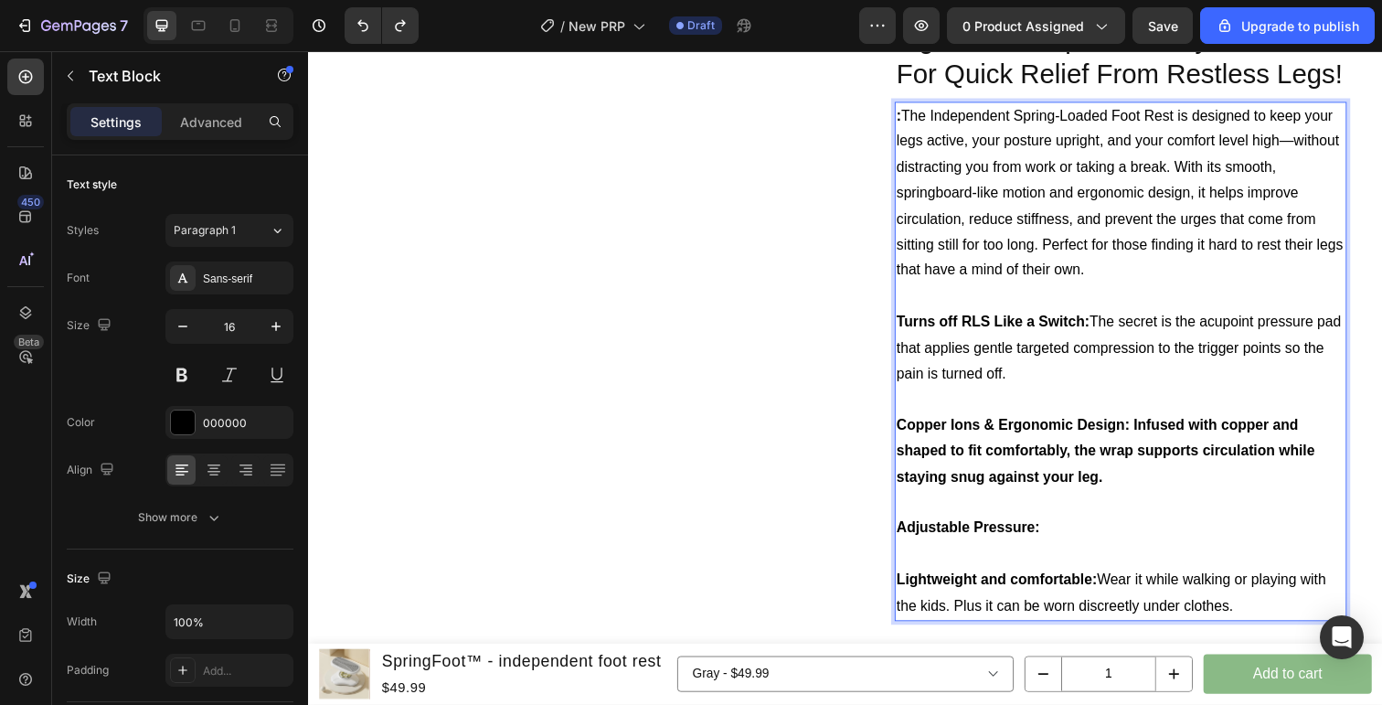
drag, startPoint x: 1153, startPoint y: 432, endPoint x: 1153, endPoint y: 455, distance: 22.9
click at [1153, 455] on strong "Copper Ions & Ergonomic Design: Infused with copper and shaped to fit comfortab…" at bounding box center [1122, 459] width 427 height 69
drag, startPoint x: 1153, startPoint y: 472, endPoint x: 1153, endPoint y: 450, distance: 21.9
click at [1153, 450] on p "Copper Ions & Ergonomic Design: Infused with copper and shaped to fit comfortab…" at bounding box center [1138, 459] width 458 height 79
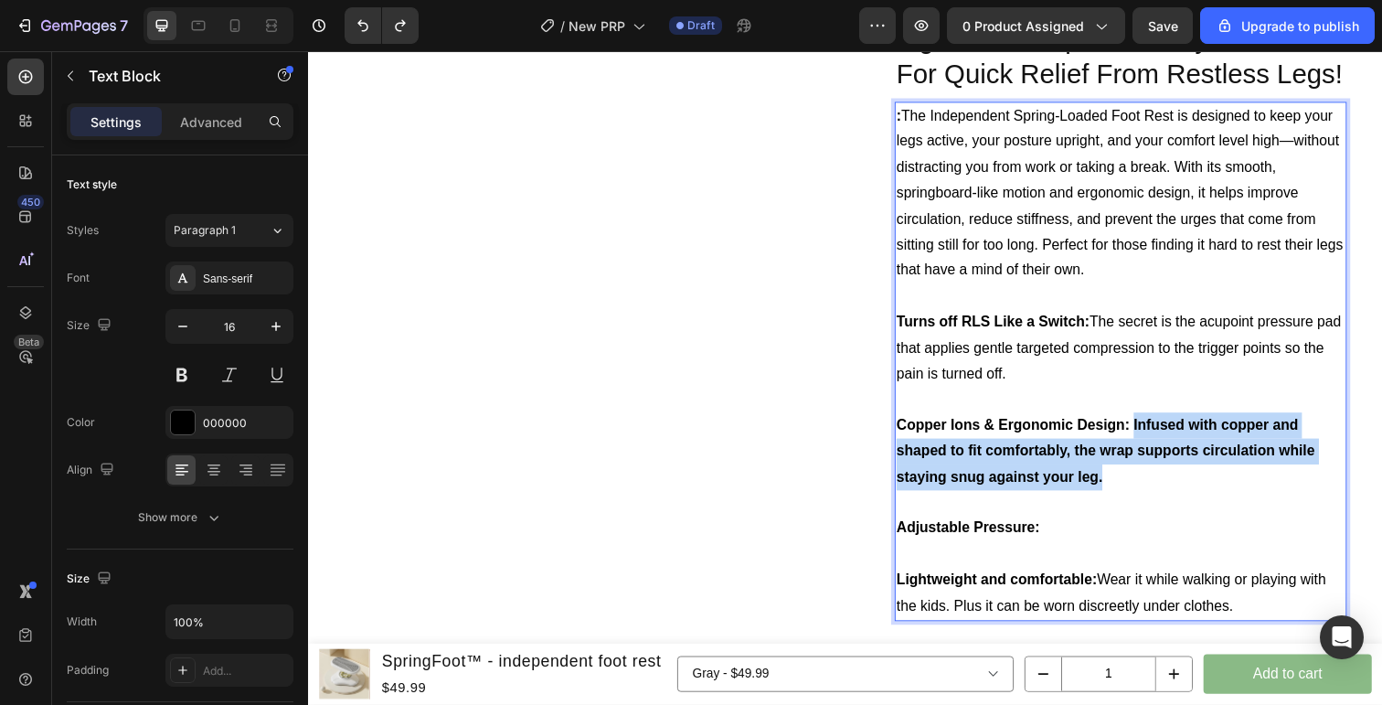
drag, startPoint x: 1153, startPoint y: 484, endPoint x: 1151, endPoint y: 436, distance: 47.6
click at [1151, 436] on p "Copper Ions & Ergonomic Design: Infused with copper and shaped to fit comfortab…" at bounding box center [1138, 459] width 458 height 79
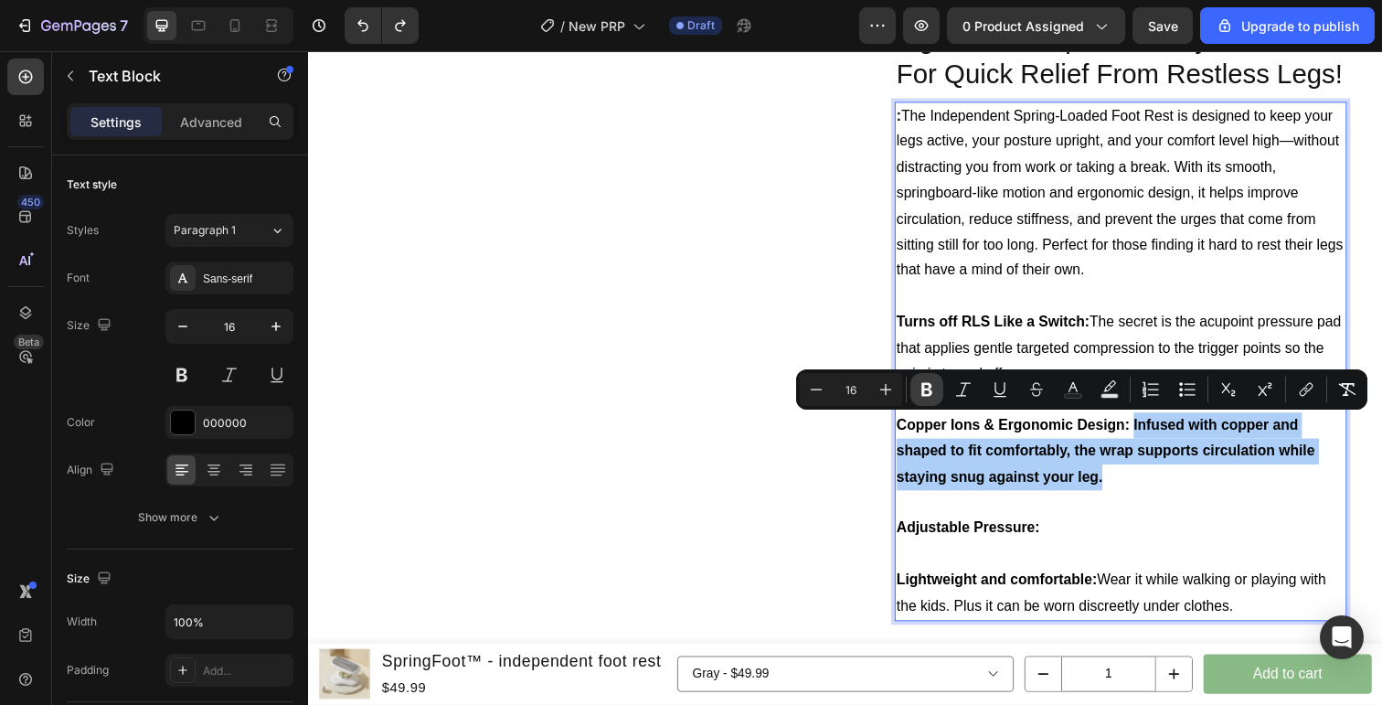
click at [928, 385] on icon "Editor contextual toolbar" at bounding box center [926, 390] width 11 height 14
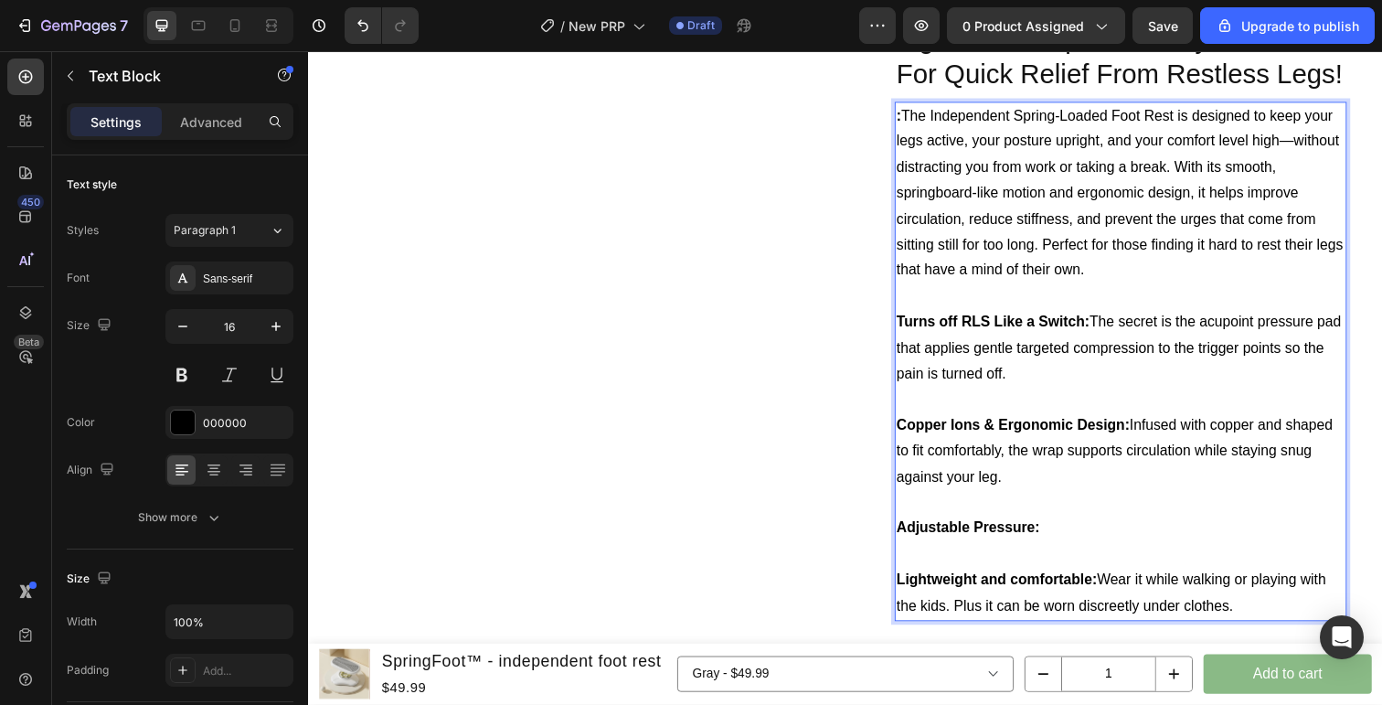
click at [1130, 517] on p "Rich Text Editor. Editing area: main" at bounding box center [1138, 513] width 458 height 27
click at [1103, 496] on p "Copper Ions & Ergonomic Design: Infused with copper and shaped to fit comfortab…" at bounding box center [1138, 459] width 458 height 79
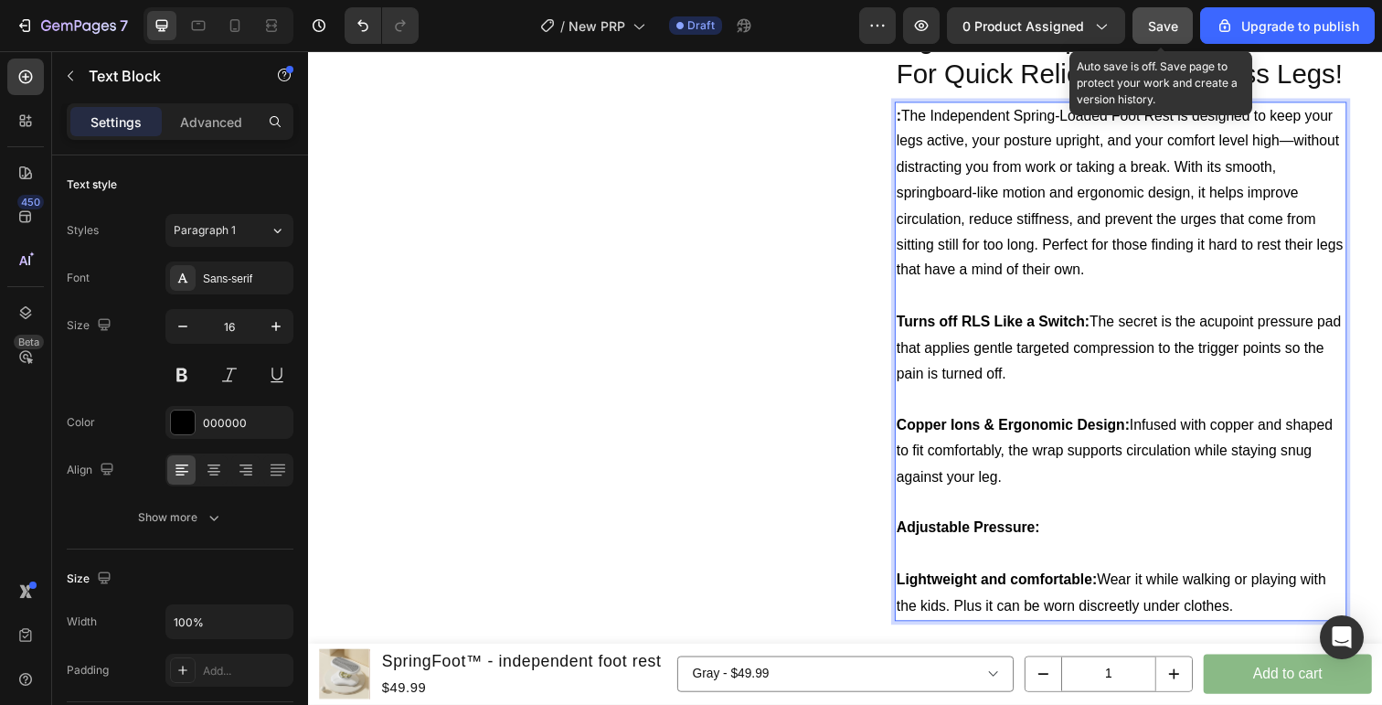
click at [1158, 16] on div "Save" at bounding box center [1163, 25] width 30 height 19
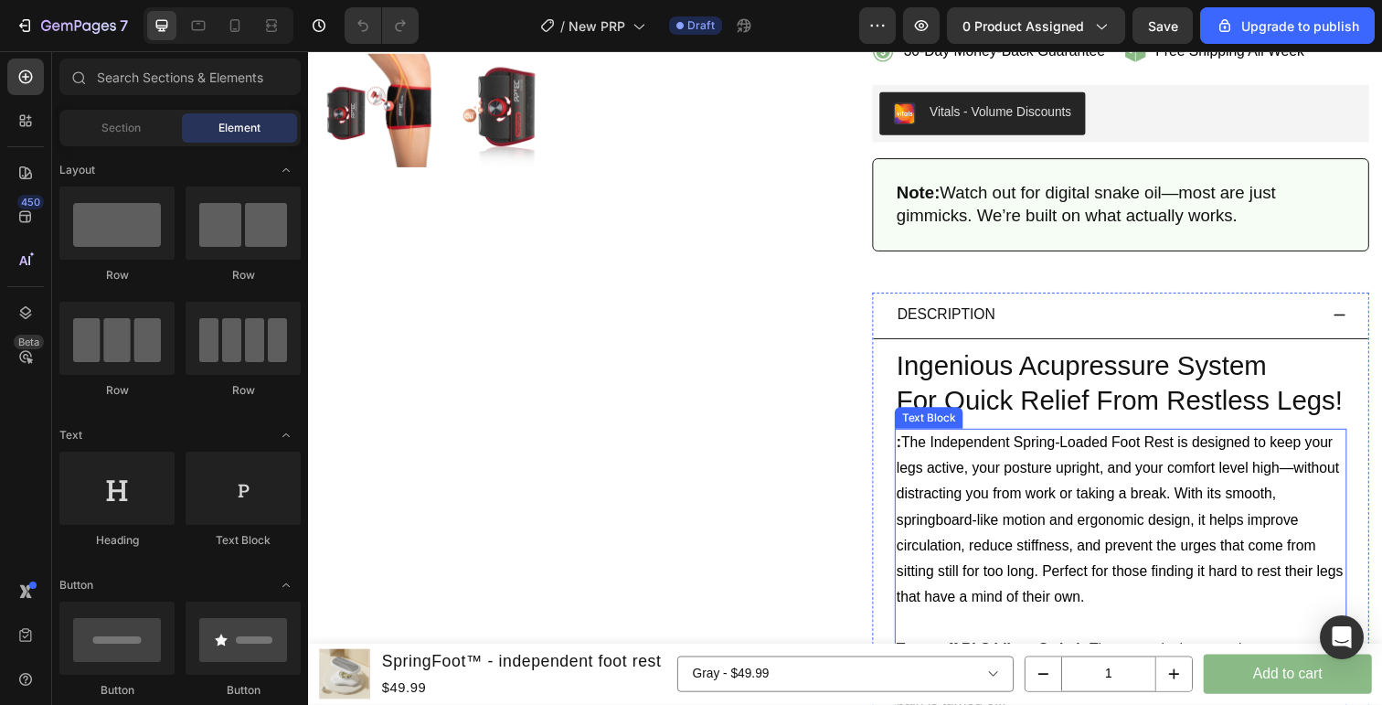
scroll to position [719, 0]
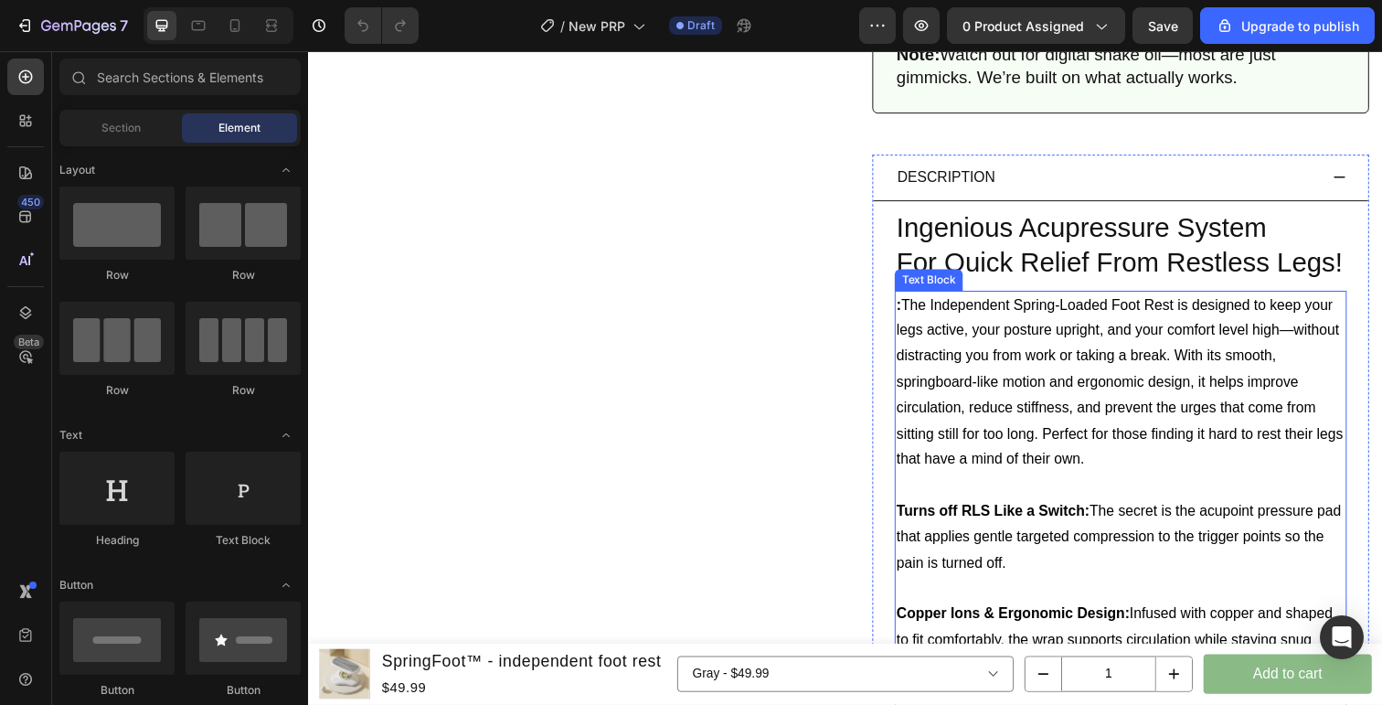
click at [921, 313] on p ": The Independent Spring-Loaded Foot Rest is designed to keep your legs active,…" at bounding box center [1138, 390] width 458 height 185
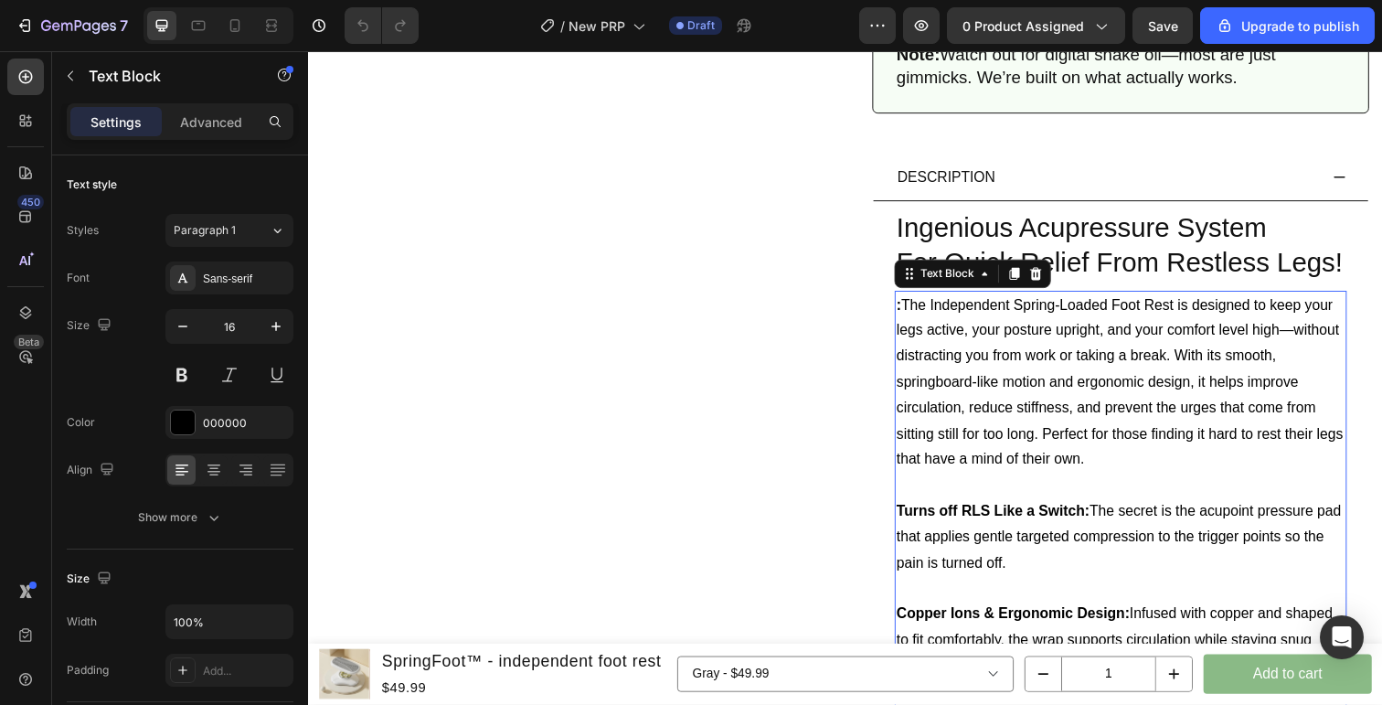
click at [914, 313] on p ": The Independent Spring-Loaded Foot Rest is designed to keep your legs active,…" at bounding box center [1138, 390] width 458 height 185
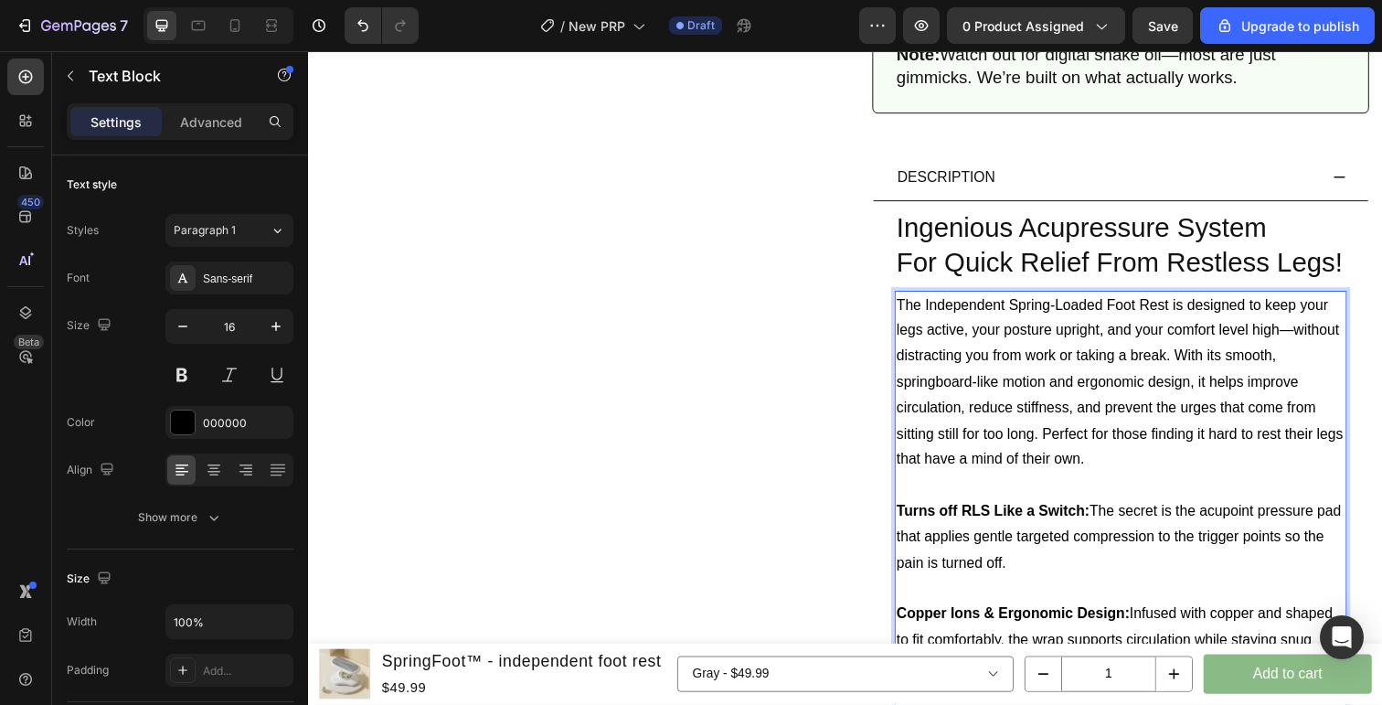
click at [1195, 460] on p "The Independent Spring-Loaded Foot Rest is designed to keep your legs active, y…" at bounding box center [1138, 390] width 458 height 185
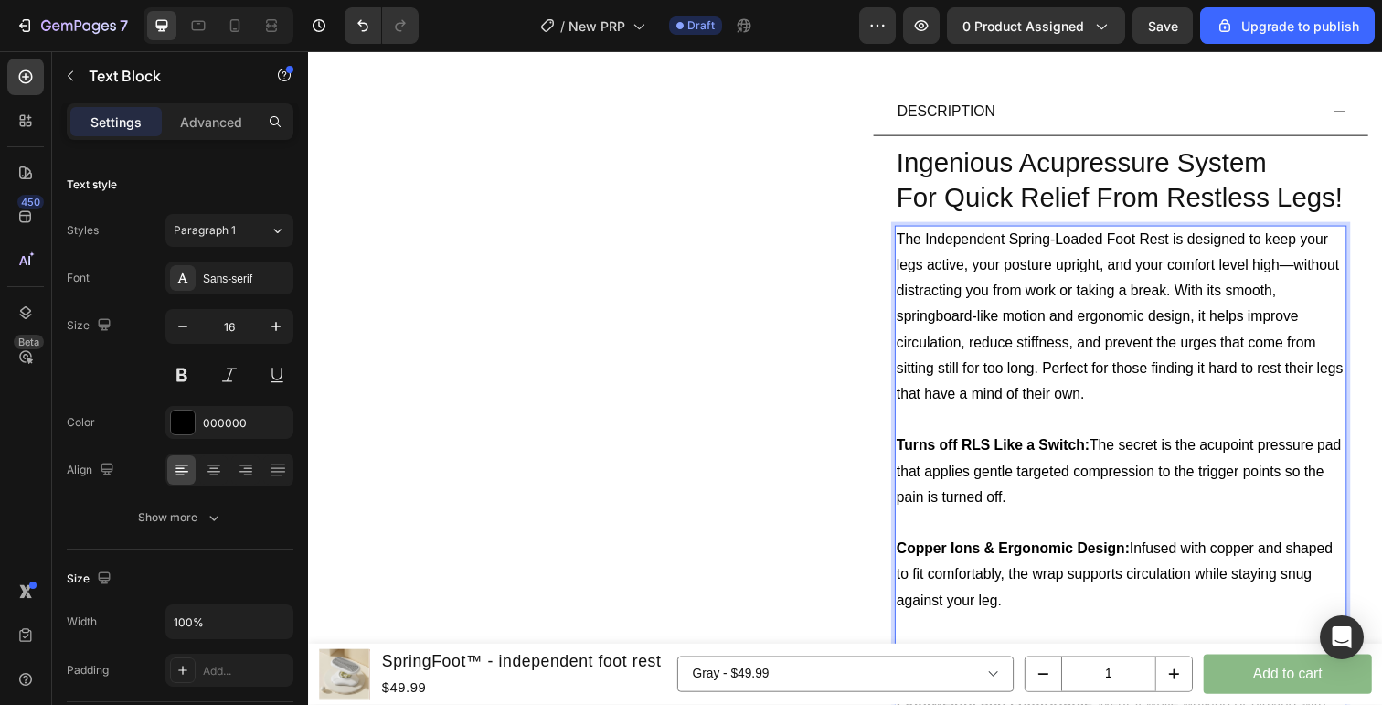
scroll to position [791, 0]
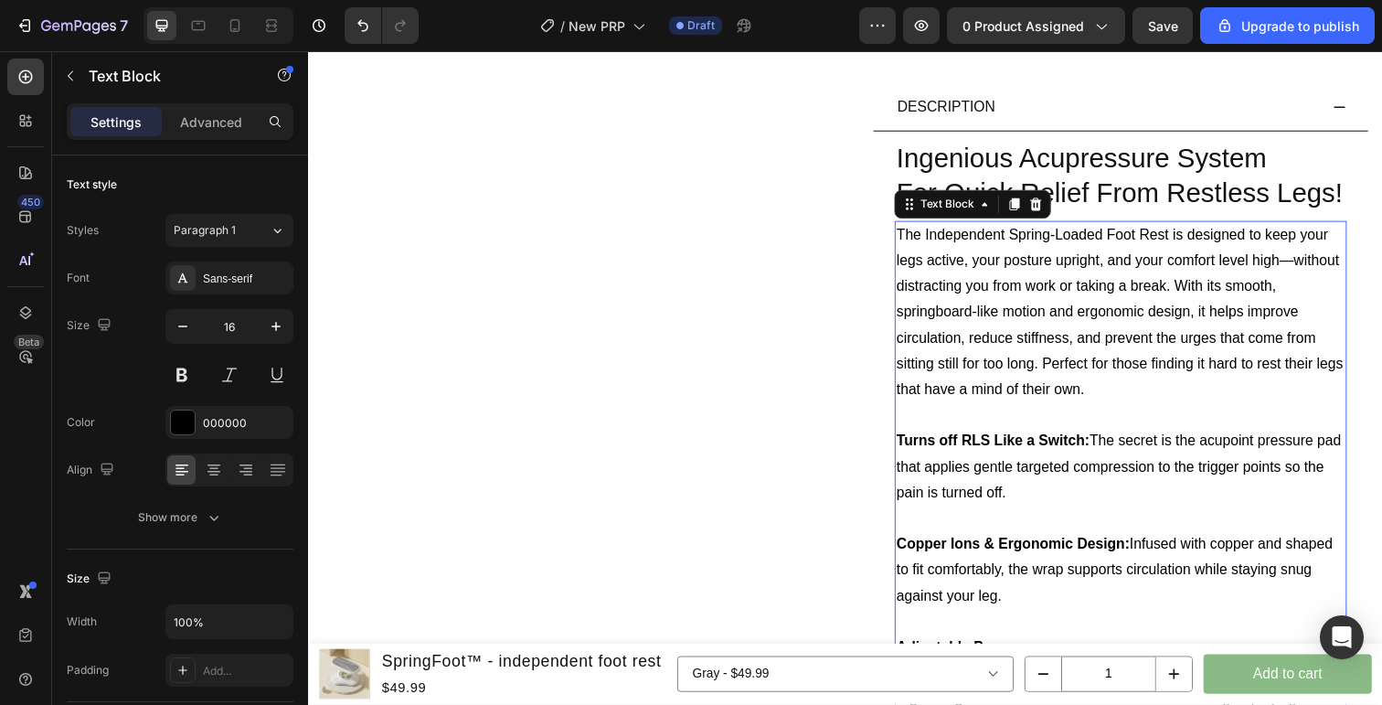
click at [1053, 312] on p "The Independent Spring-Loaded Foot Rest is designed to keep your legs active, y…" at bounding box center [1138, 319] width 458 height 185
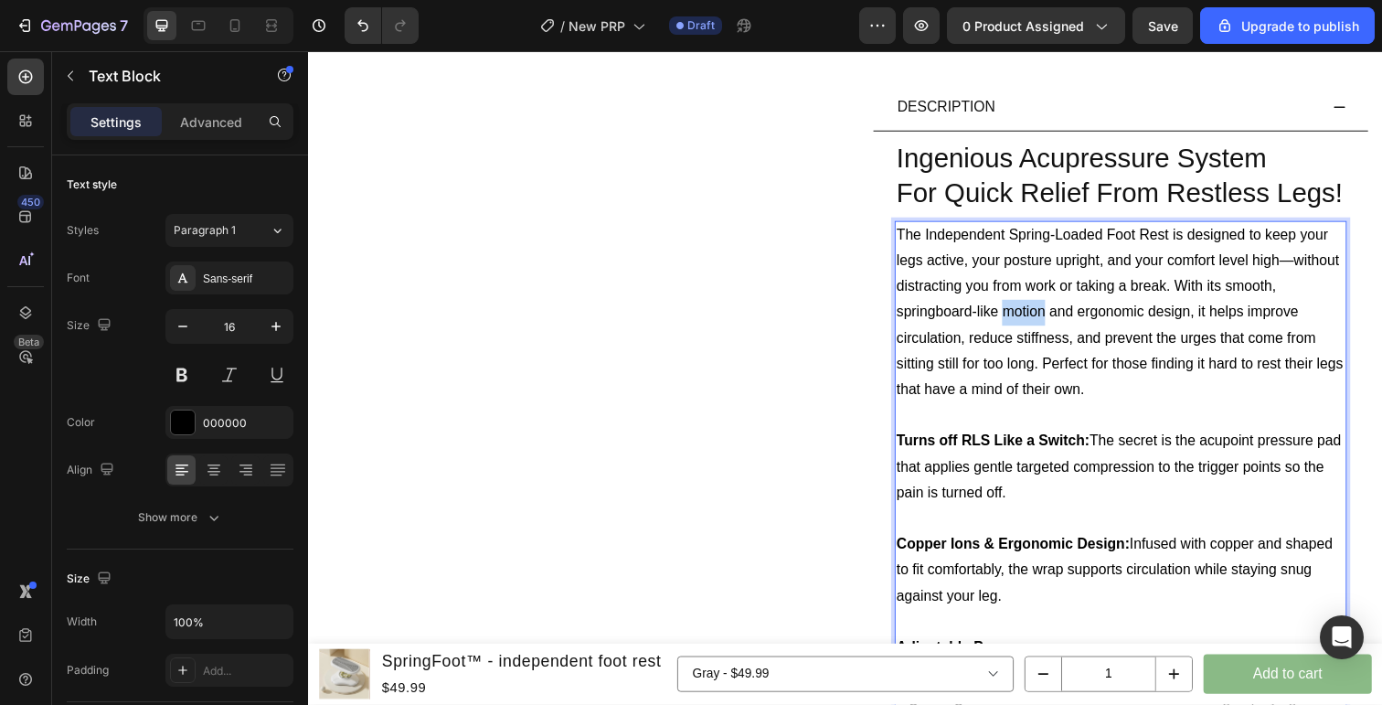
click at [1053, 312] on p "The Independent Spring-Loaded Foot Rest is designed to keep your legs active, y…" at bounding box center [1138, 319] width 458 height 185
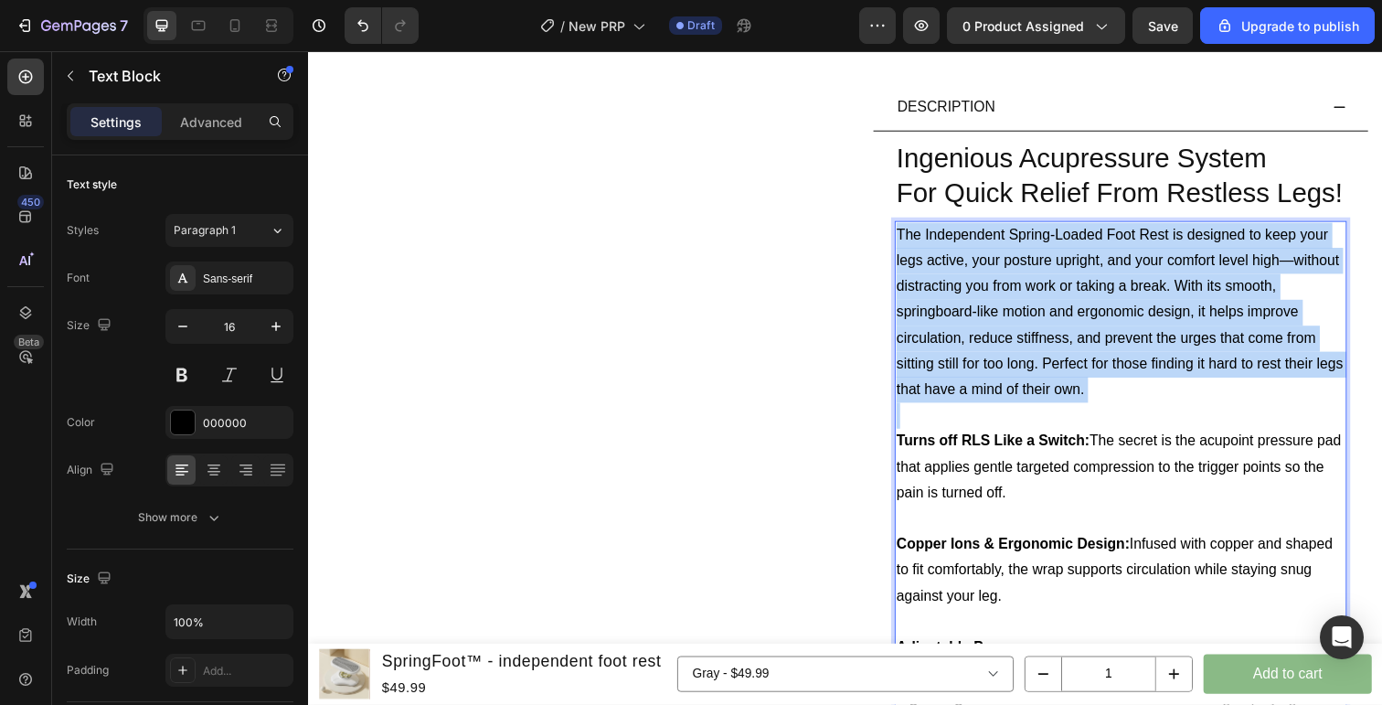
click at [1053, 312] on p "The Independent Spring-Loaded Foot Rest is designed to keep your legs active, y…" at bounding box center [1138, 319] width 458 height 185
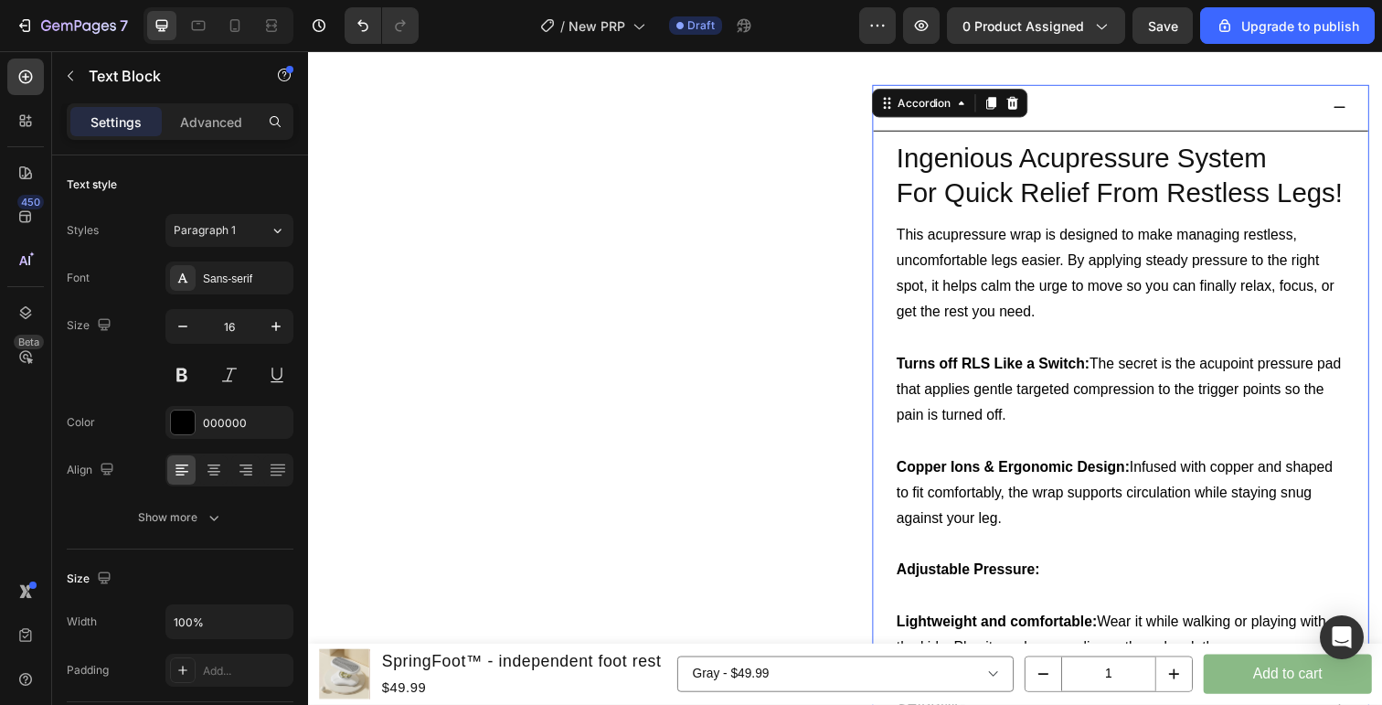
click at [1375, 257] on div "Ingenious Acupressure System For Quick Relief From Restless Legs! Heading This …" at bounding box center [1138, 408] width 506 height 550
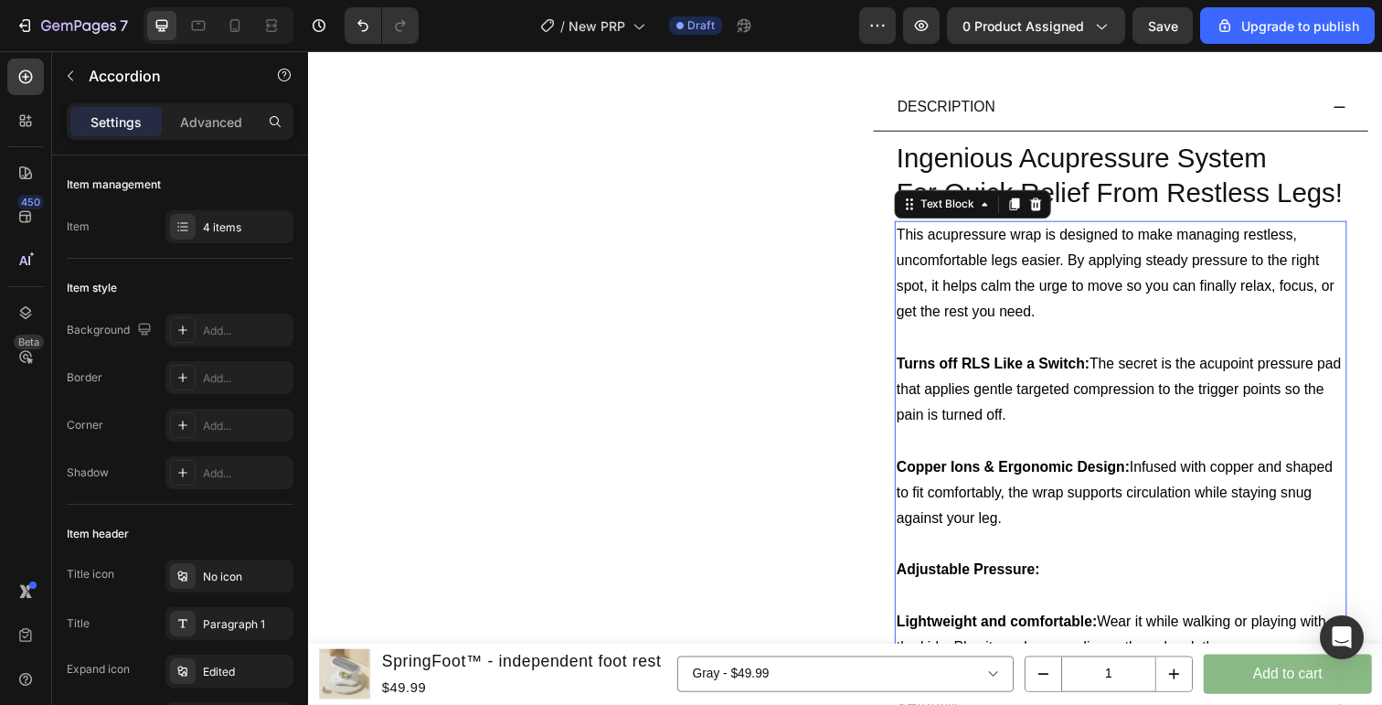
click at [1287, 252] on p "This acupressure wrap is designed to make managing restless, uncomfortable legs…" at bounding box center [1138, 279] width 458 height 105
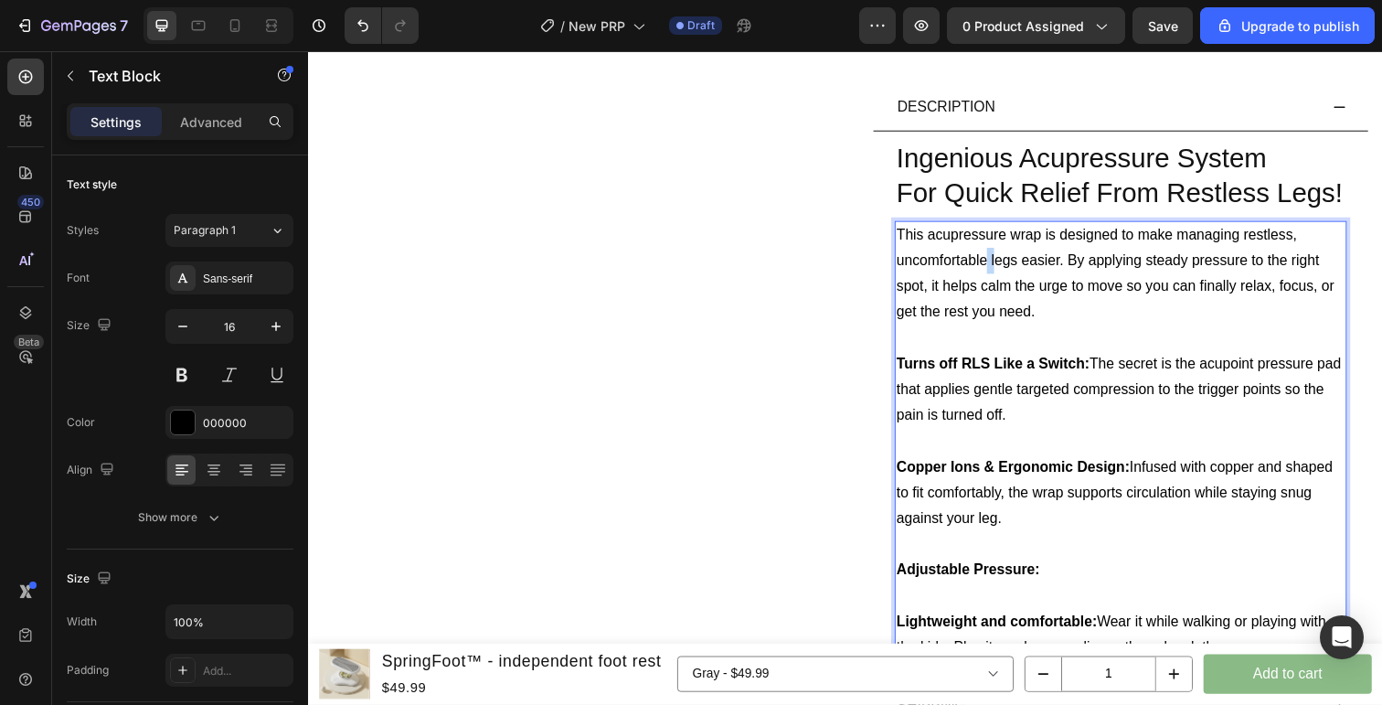
click at [999, 266] on p "This acupressure wrap is designed to make managing restless, uncomfortable legs…" at bounding box center [1138, 279] width 458 height 105
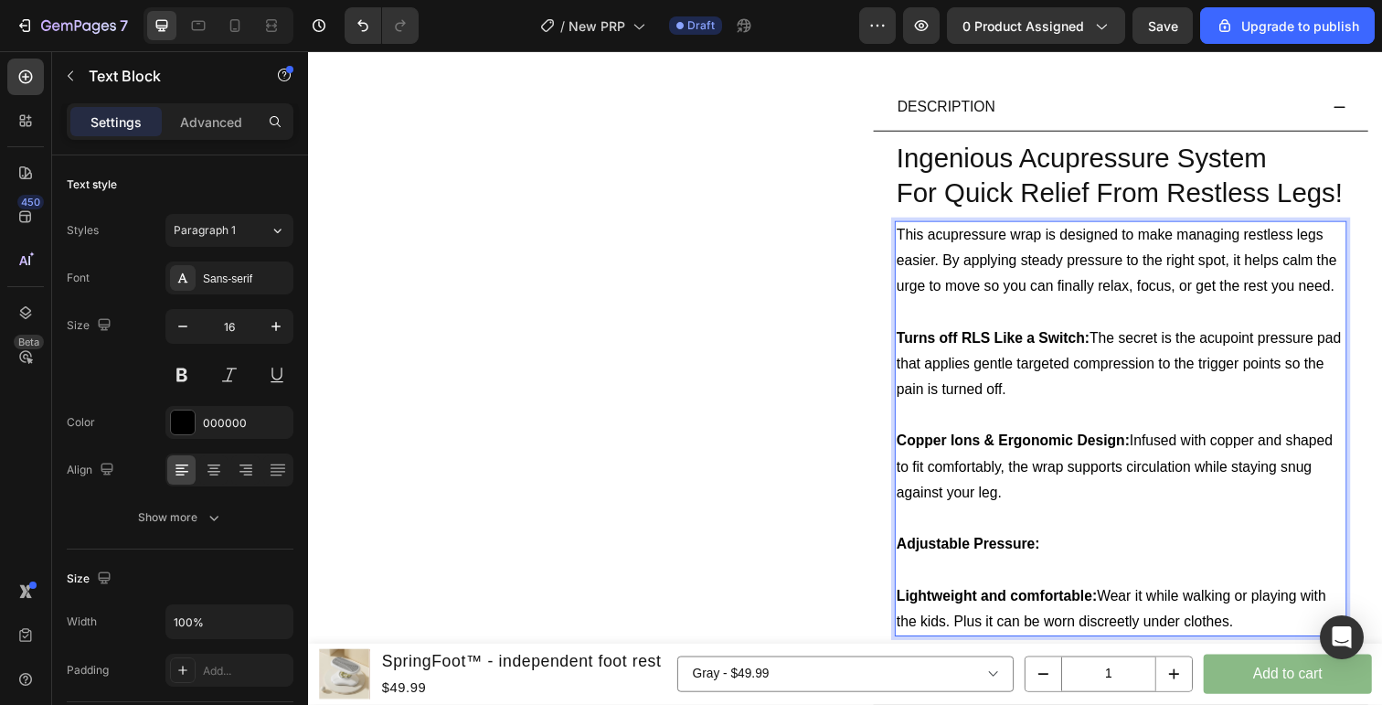
click at [1243, 270] on p "This acupressure wrap is designed to make managing restless legs easier. By app…" at bounding box center [1138, 266] width 458 height 79
click at [1204, 300] on p "This acupressure wrap is designed to make managing restless legs easier. By app…" at bounding box center [1138, 266] width 458 height 79
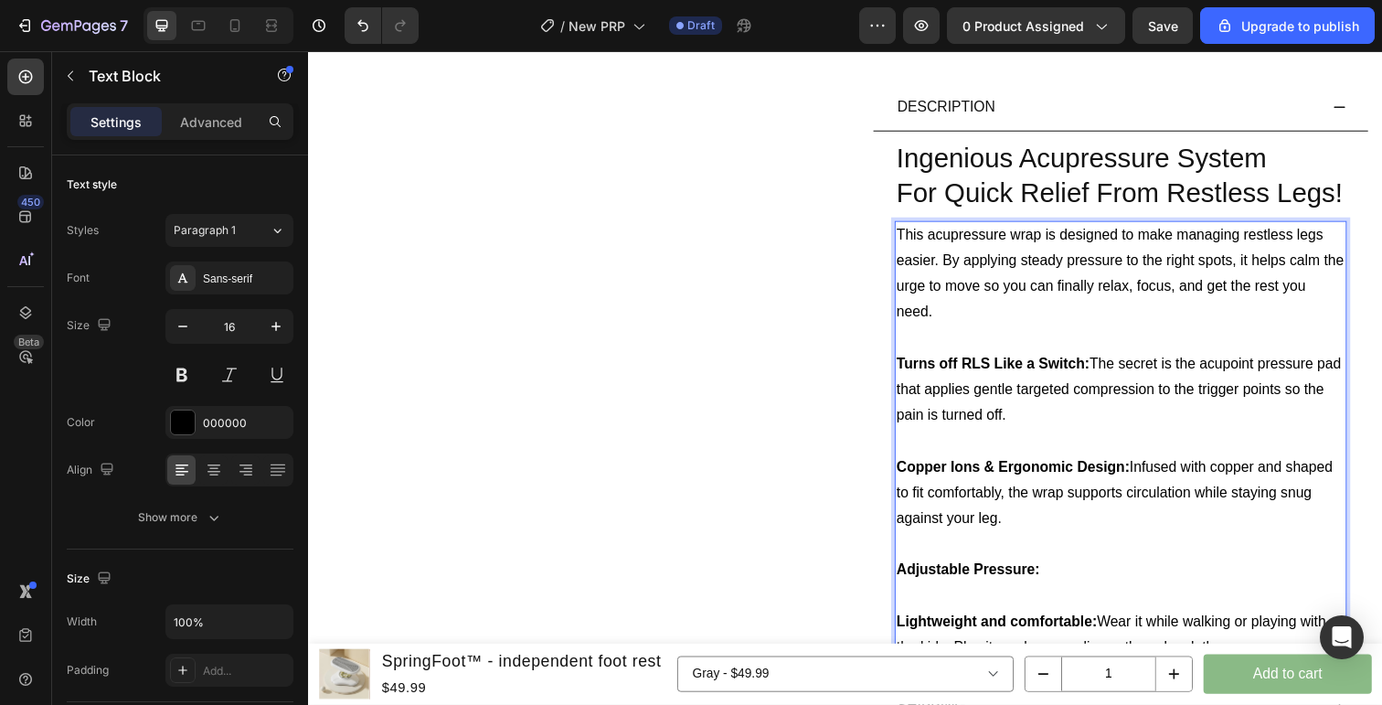
click at [1234, 376] on p "Turns off RLS Like a Switch: The secret is the acupoint pressure pad that appli…" at bounding box center [1138, 397] width 458 height 79
click at [1300, 392] on p "Turns off RLS Like a Switch: The secret is the acupoint pressure pad that appli…" at bounding box center [1138, 397] width 458 height 79
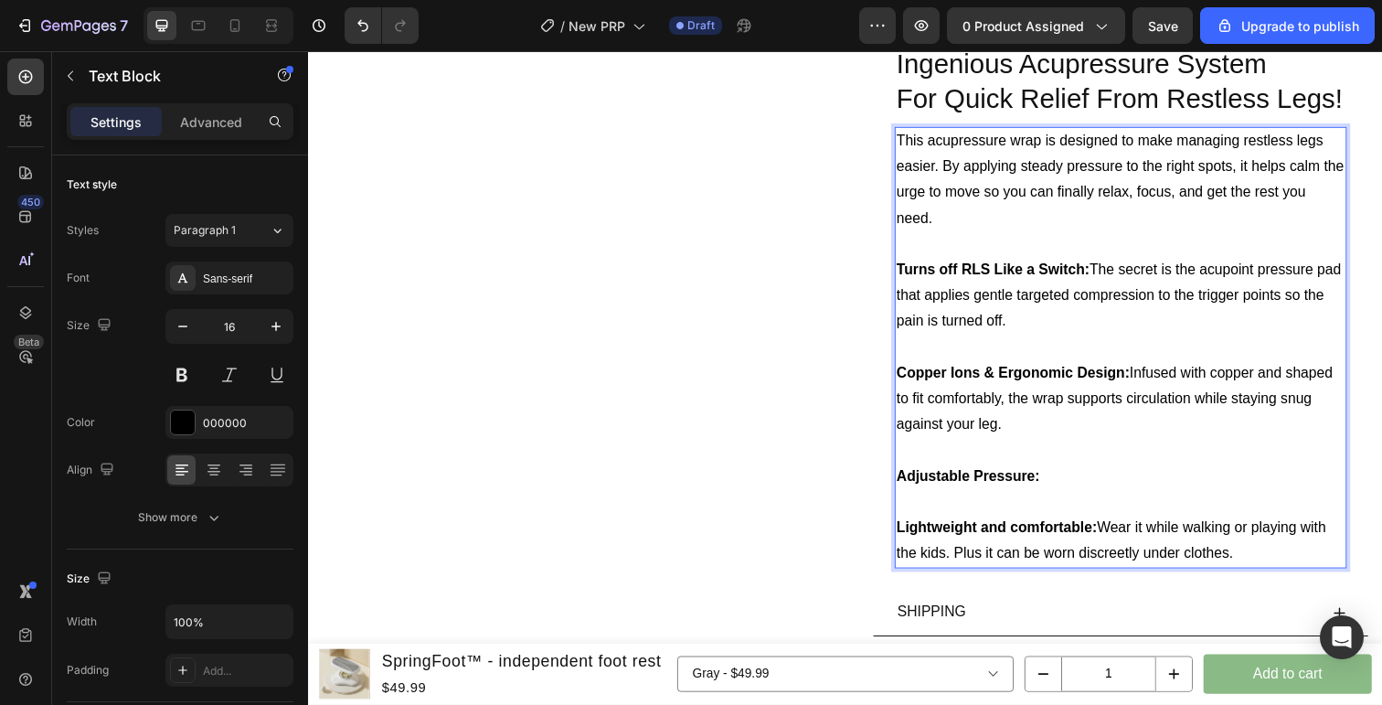
scroll to position [921, 0]
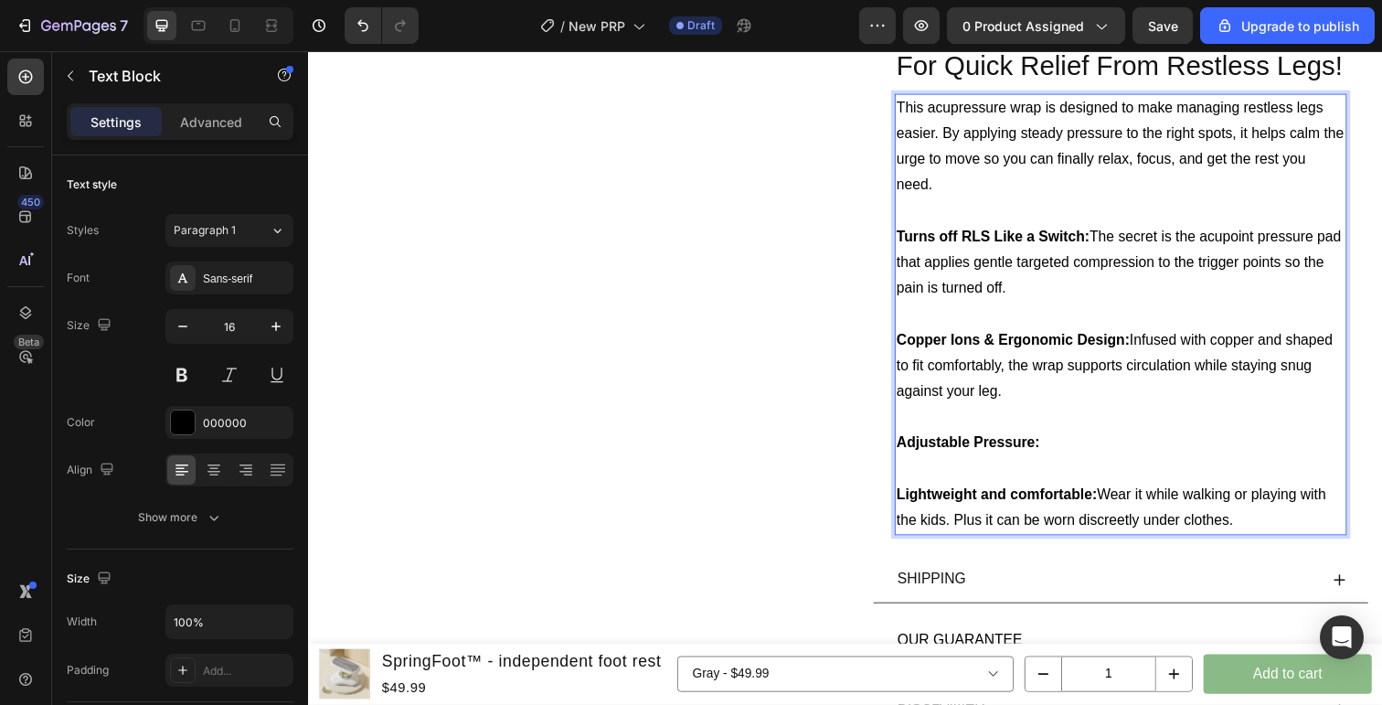
click at [1268, 534] on p "Lightweight and comfortable: Wear it while walking or playing with the kids. Pl…" at bounding box center [1138, 518] width 458 height 53
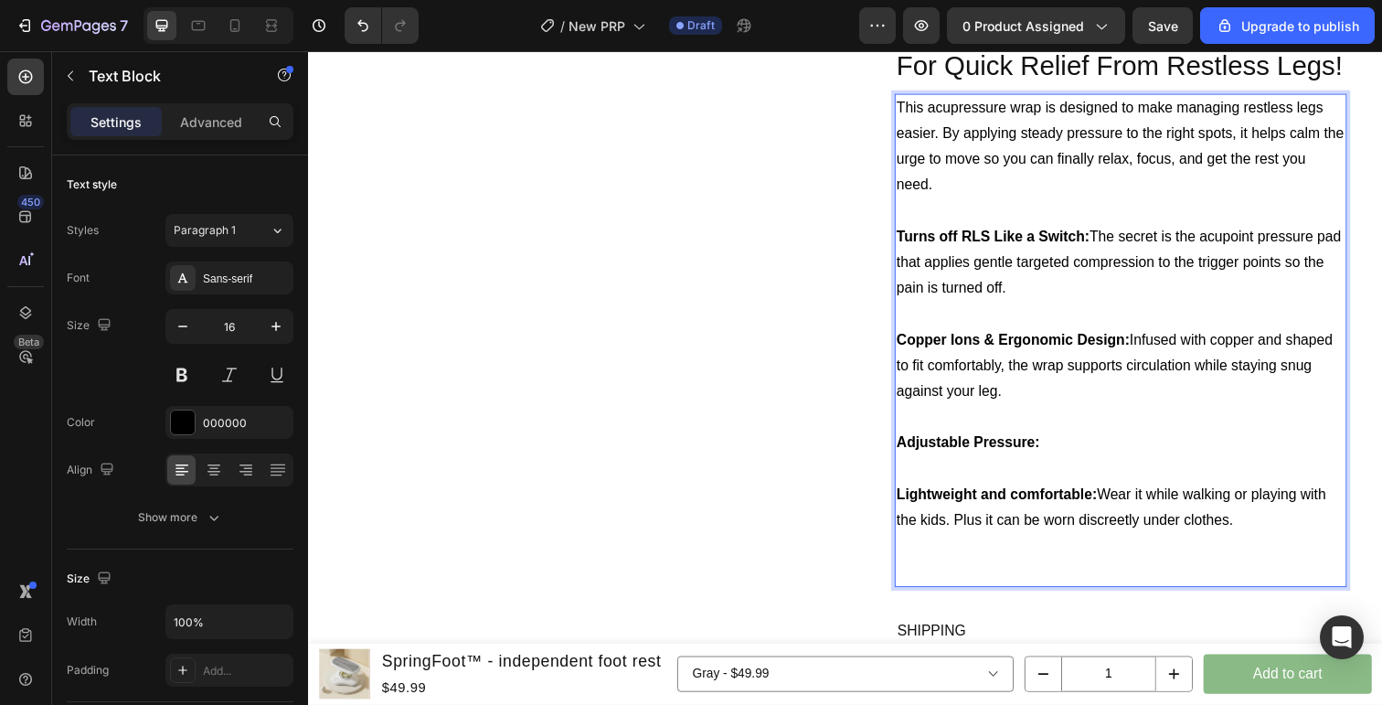
click at [1080, 468] on p "Rich Text Editor. Editing area: main" at bounding box center [1138, 478] width 458 height 27
click at [1080, 447] on p "Adjustable Pressure:" at bounding box center [1138, 452] width 458 height 27
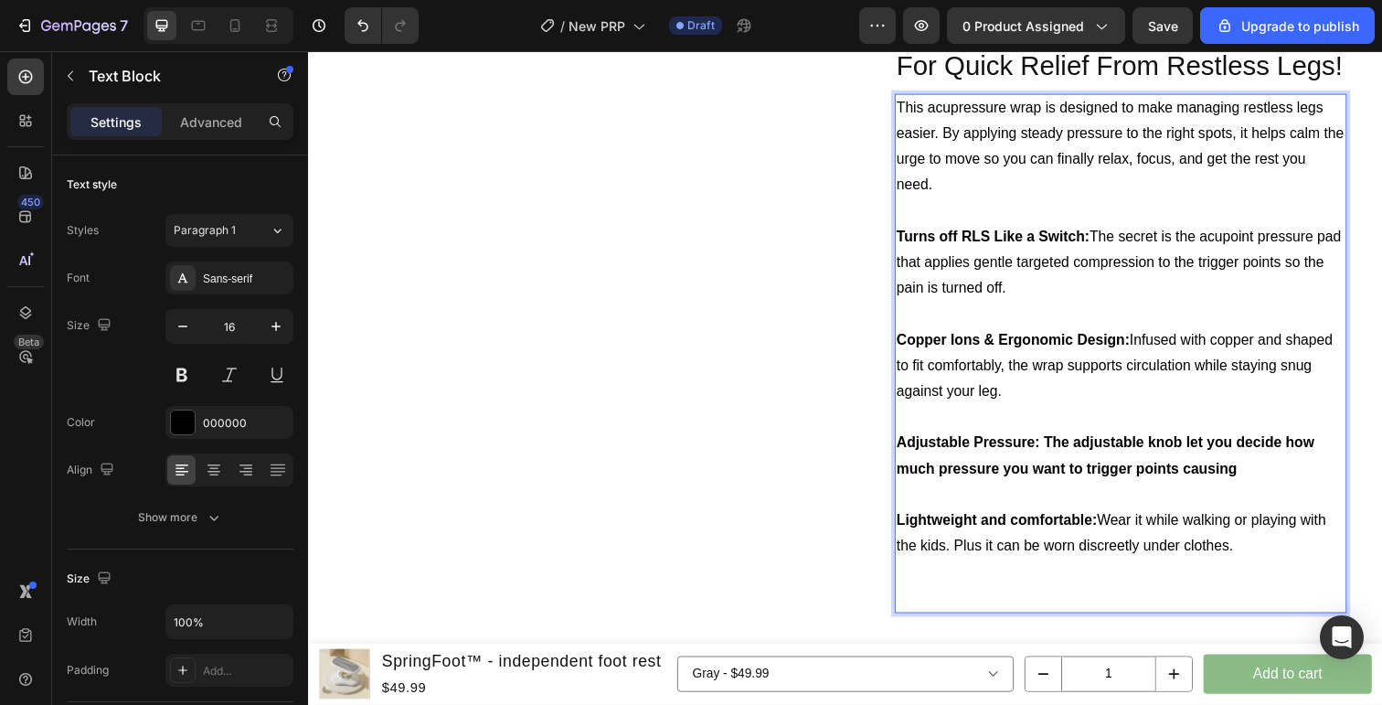
click at [1234, 484] on strong "Adjustable Pressure: The adjustable knob let you decide how much pressure you w…" at bounding box center [1122, 464] width 427 height 42
click at [1173, 601] on p "Rich Text Editor. Editing area: main" at bounding box center [1138, 610] width 458 height 27
click at [1228, 481] on p "Adjustable Pressure: The adjustable knob let you decide how much pressure you w…" at bounding box center [1138, 465] width 458 height 53
drag, startPoint x: 1311, startPoint y: 479, endPoint x: 1205, endPoint y: 479, distance: 106.0
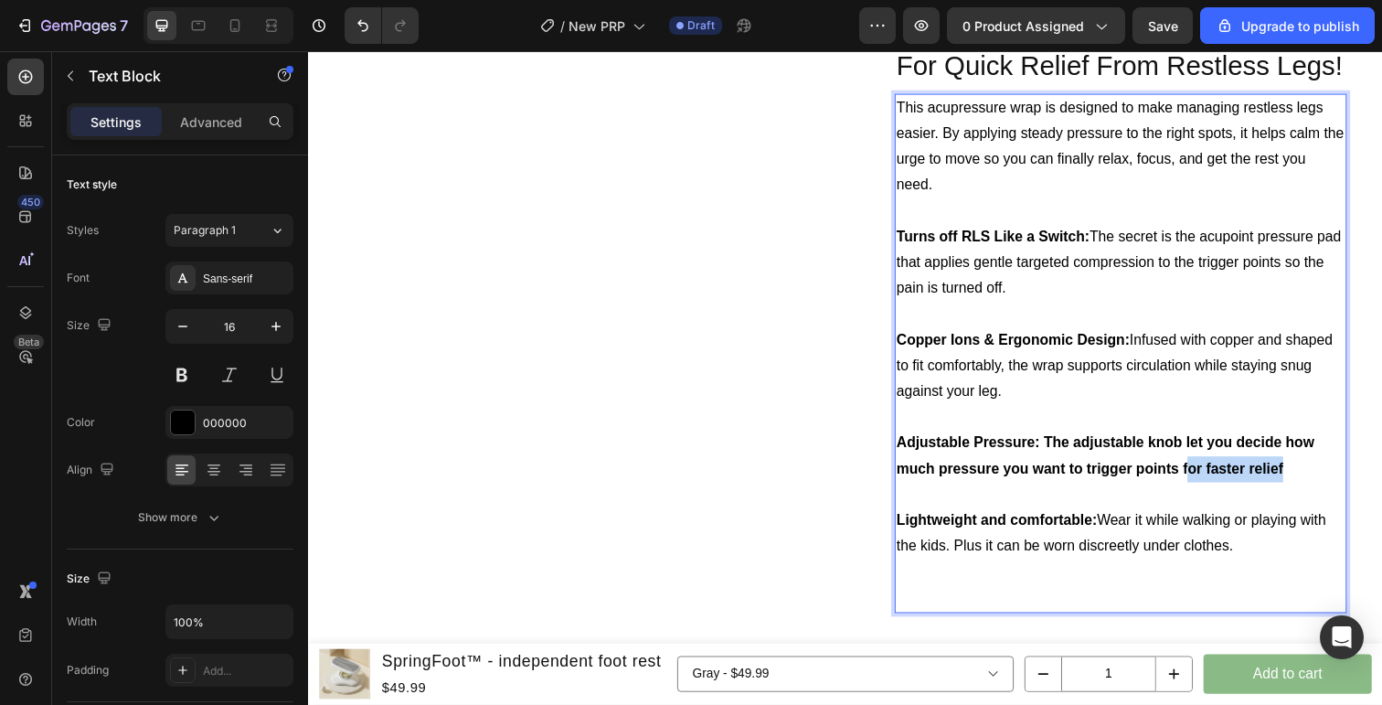
click at [1205, 479] on p "Adjustable Pressure: The adjustable knob let you decide how much pressure you w…" at bounding box center [1138, 465] width 458 height 53
click at [1203, 477] on strong "Adjustable Pressure: The adjustable knob let you decide how much pressure you w…" at bounding box center [1137, 464] width 457 height 42
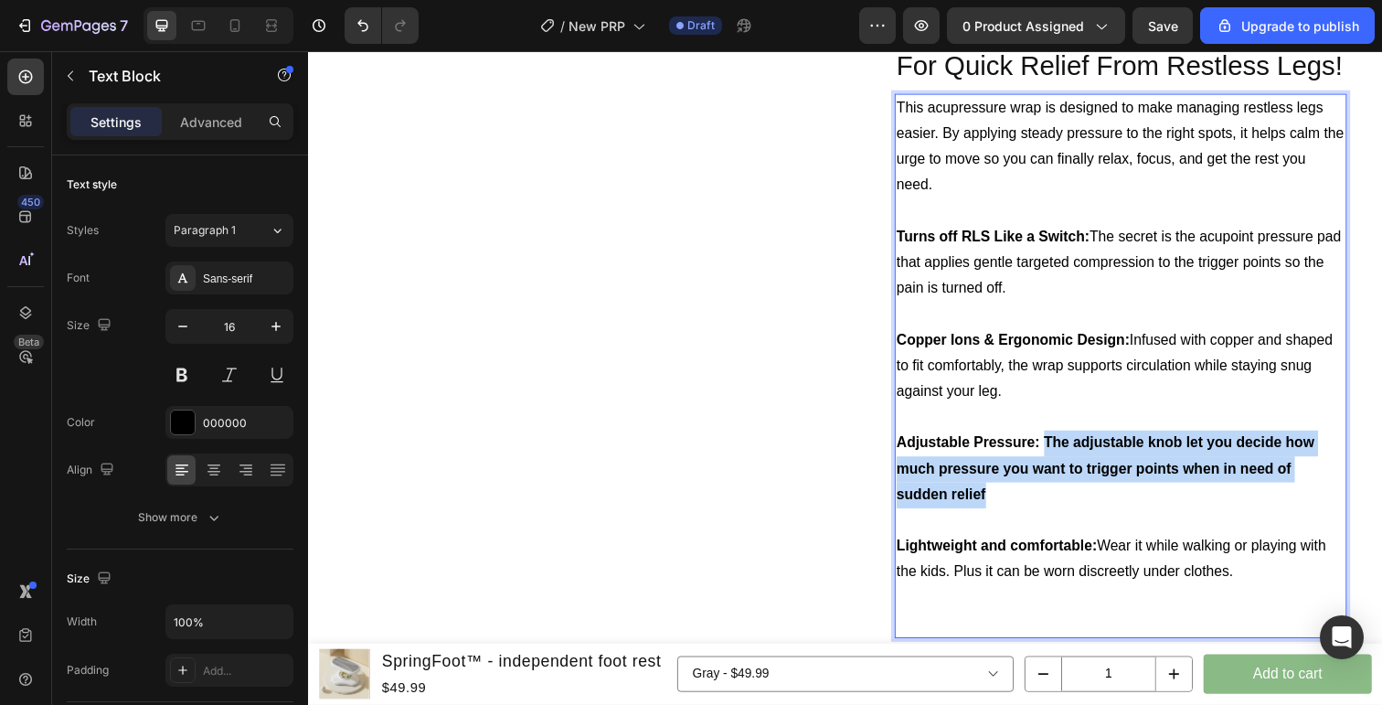
drag, startPoint x: 1157, startPoint y: 509, endPoint x: 1059, endPoint y: 454, distance: 112.9
click at [1059, 454] on p "Adjustable Pressure: The adjustable knob let you decide how much pressure you w…" at bounding box center [1138, 478] width 458 height 79
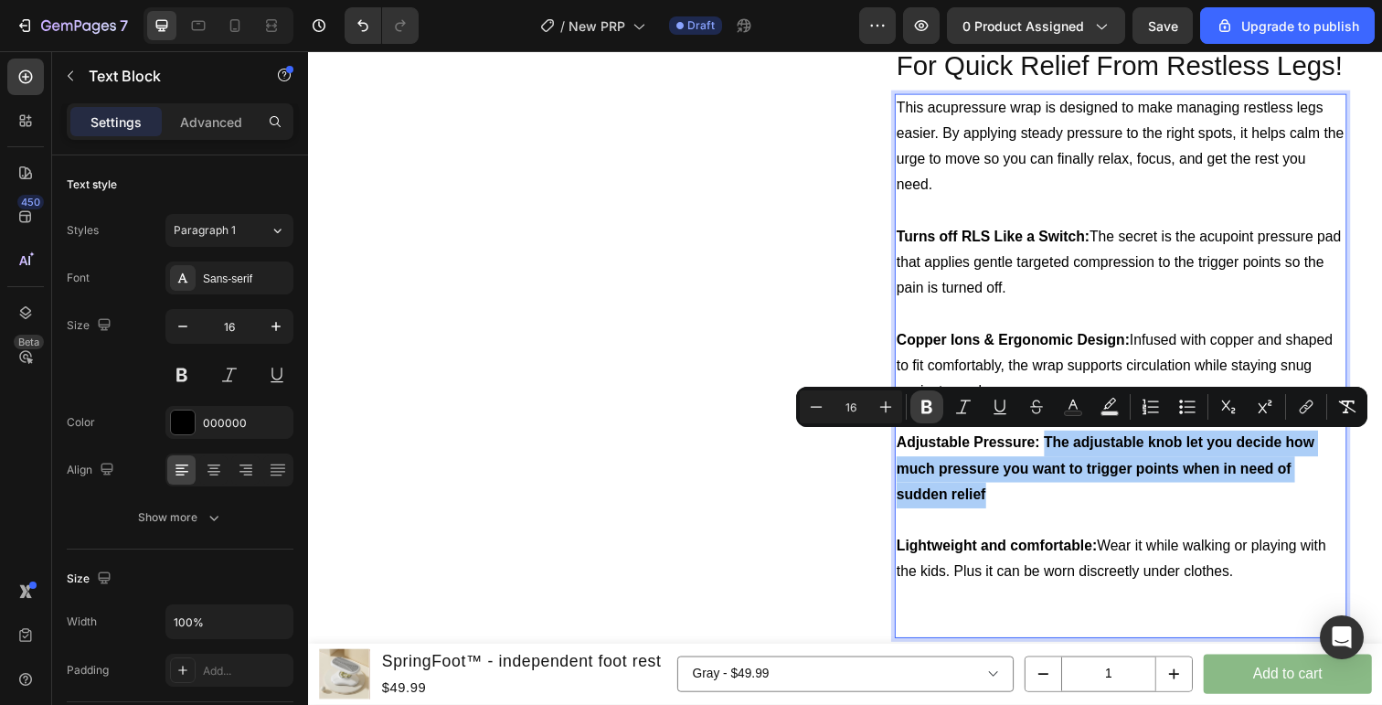
click at [927, 399] on icon "Editor contextual toolbar" at bounding box center [927, 407] width 18 height 18
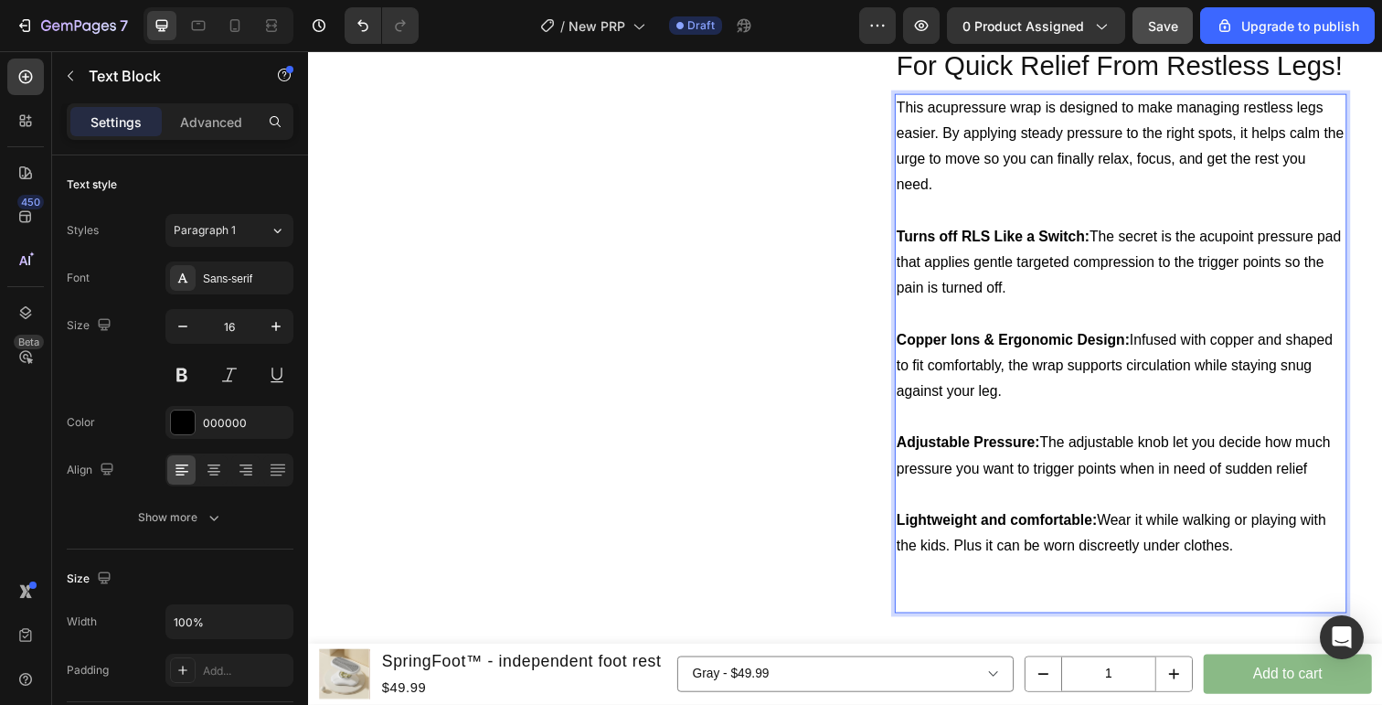
click at [1146, 41] on button "Save" at bounding box center [1163, 25] width 60 height 37
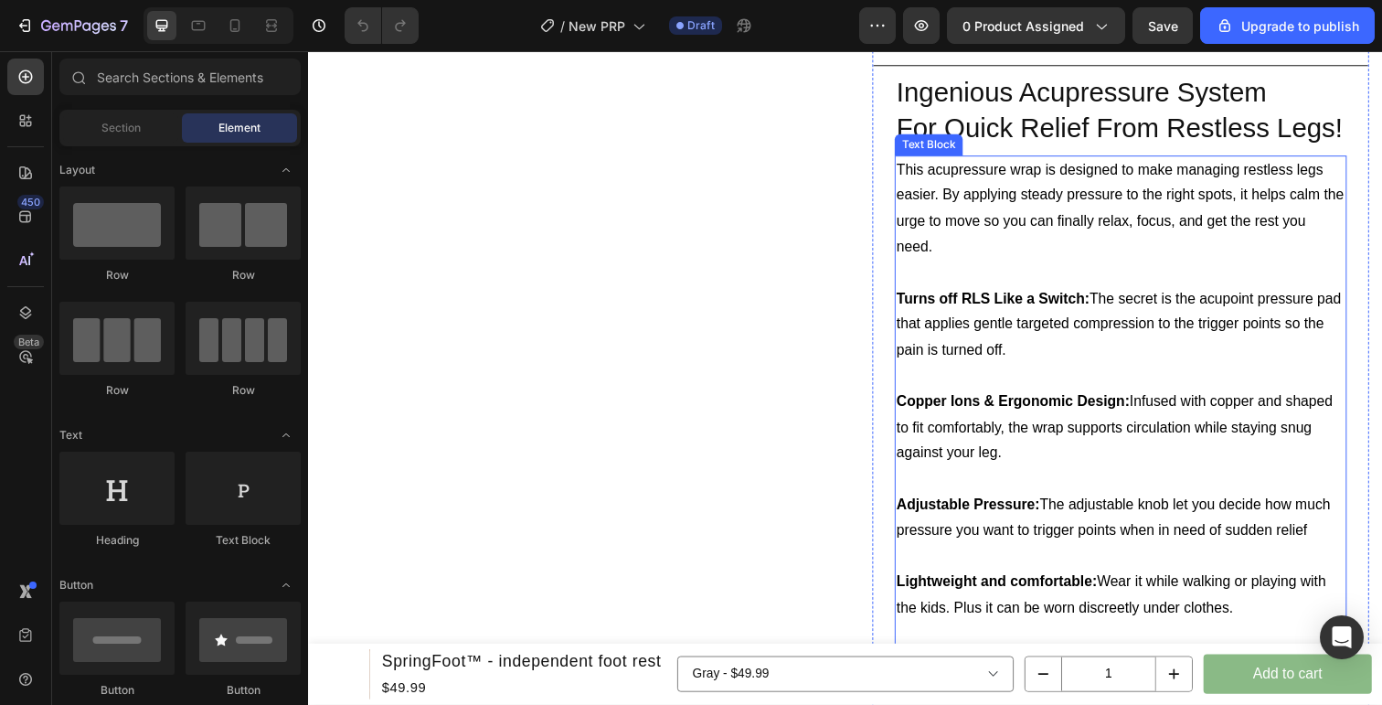
scroll to position [858, 0]
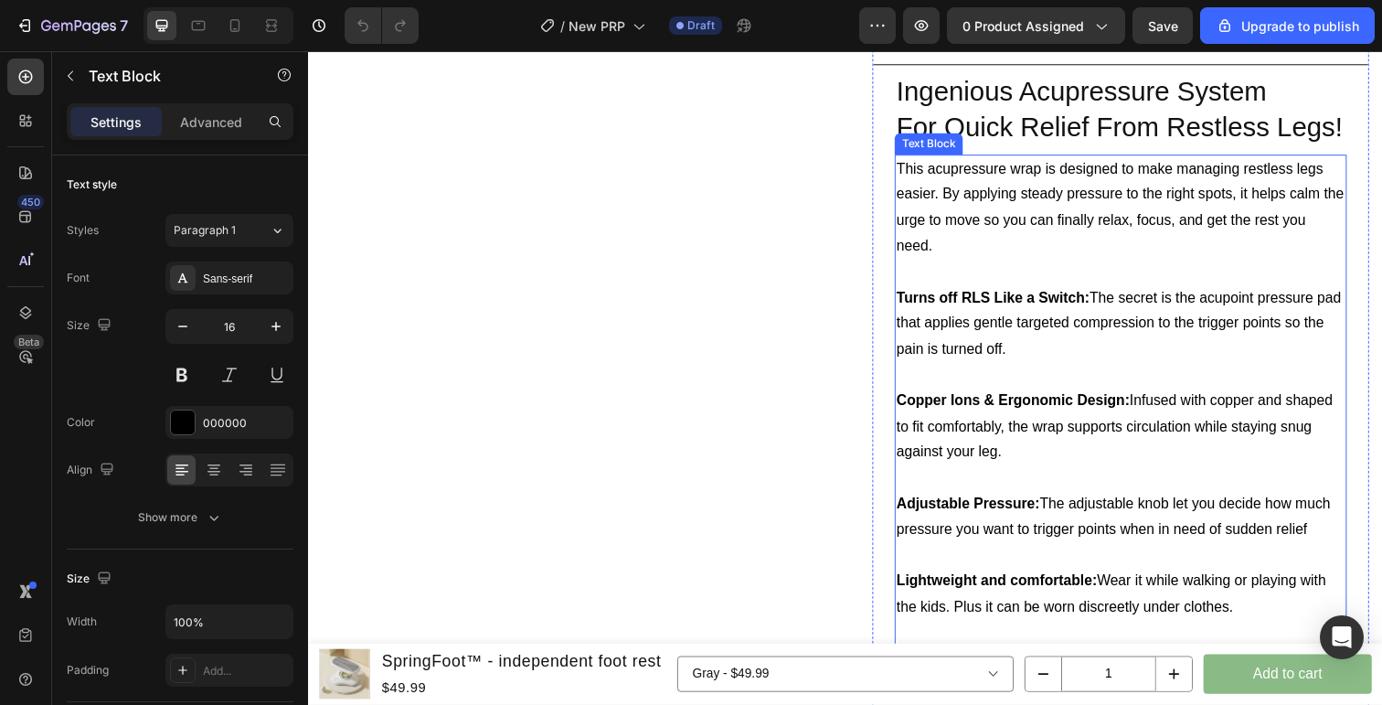
click at [1115, 466] on p "Copper Ions & Ergonomic Design: Infused with copper and shaped to fit comfortab…" at bounding box center [1138, 435] width 458 height 79
click at [1098, 452] on p "Copper Ions & Ergonomic Design: Infused with copper and shaped to fit comfortab…" at bounding box center [1138, 435] width 458 height 79
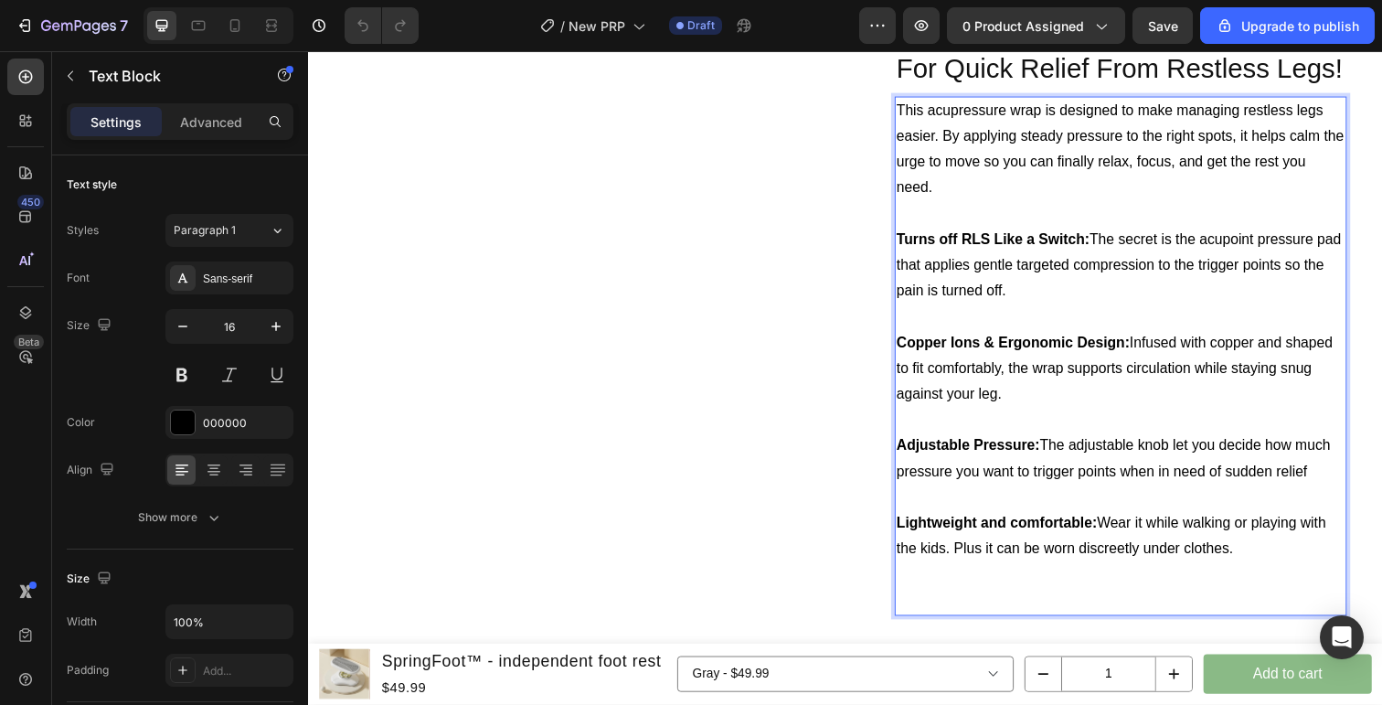
scroll to position [922, 0]
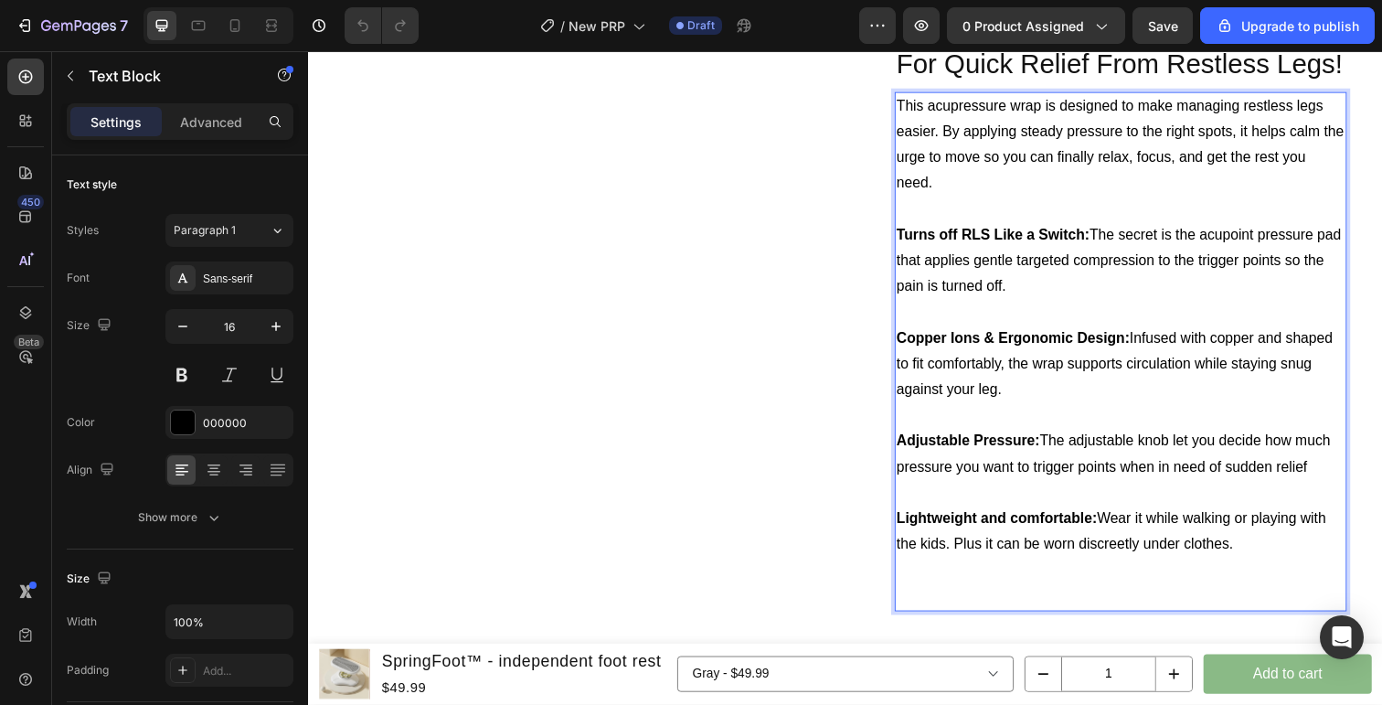
click at [1143, 586] on p "Rich Text Editor. Editing area: main" at bounding box center [1138, 582] width 458 height 27
click at [1133, 607] on p "Rich Text Editor. Editing area: main" at bounding box center [1138, 608] width 458 height 27
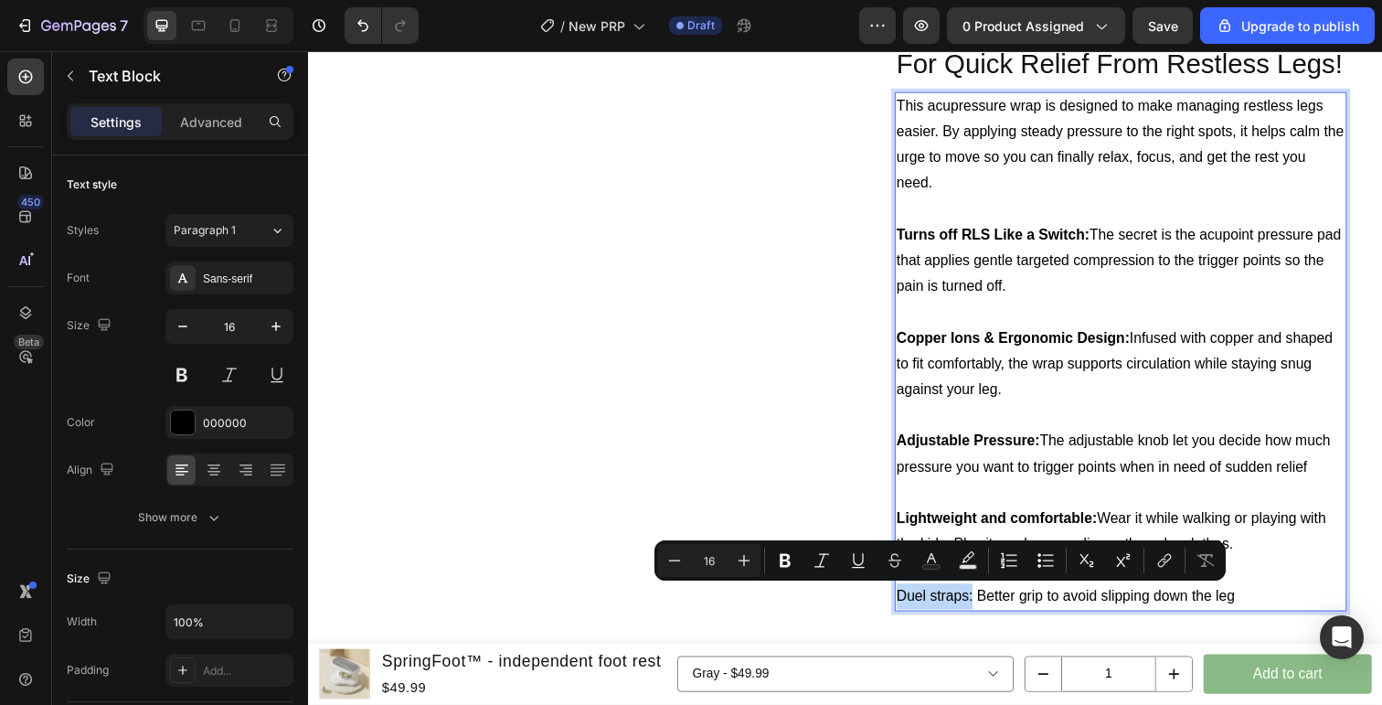
drag, startPoint x: 984, startPoint y: 609, endPoint x: 913, endPoint y: 609, distance: 71.3
click at [913, 609] on p "Duel straps: Better grip to avoid slipping down the leg" at bounding box center [1138, 608] width 458 height 27
click at [789, 557] on icon "Editor contextual toolbar" at bounding box center [785, 561] width 11 height 14
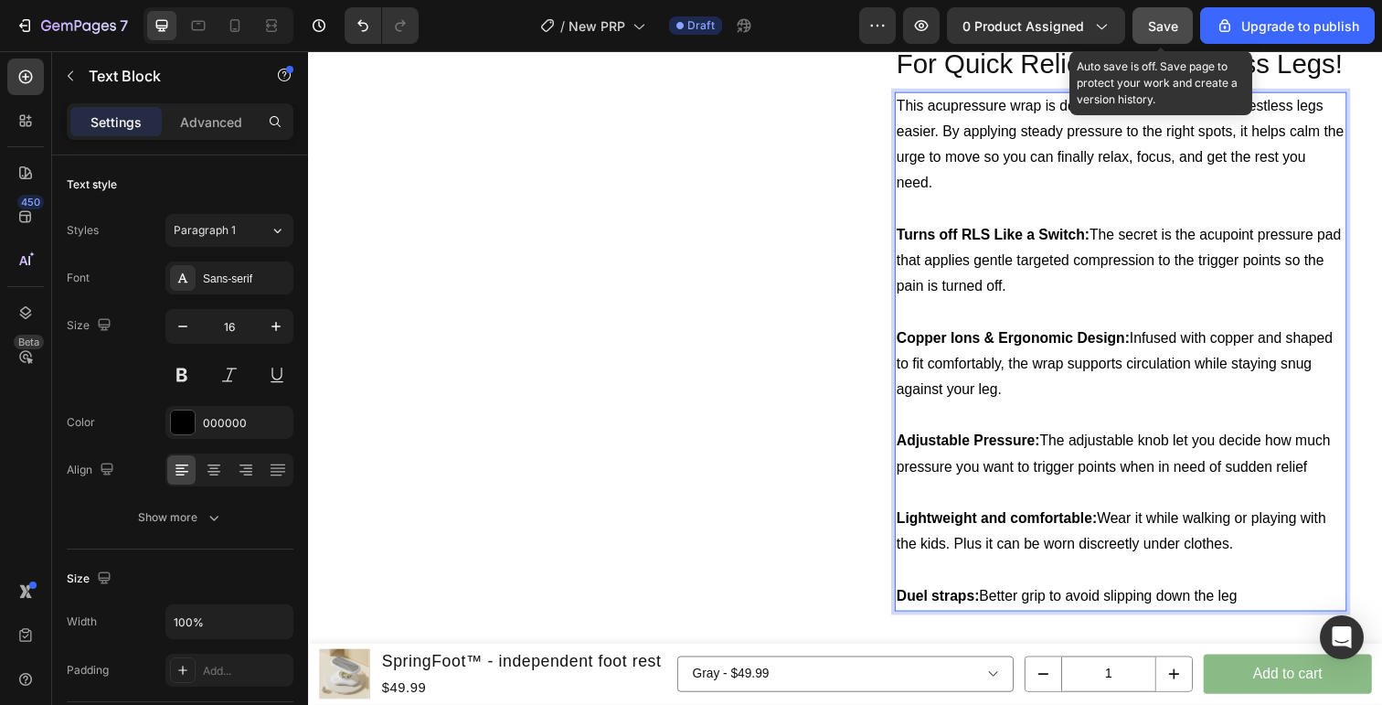
click at [1156, 40] on button "Save" at bounding box center [1163, 25] width 60 height 37
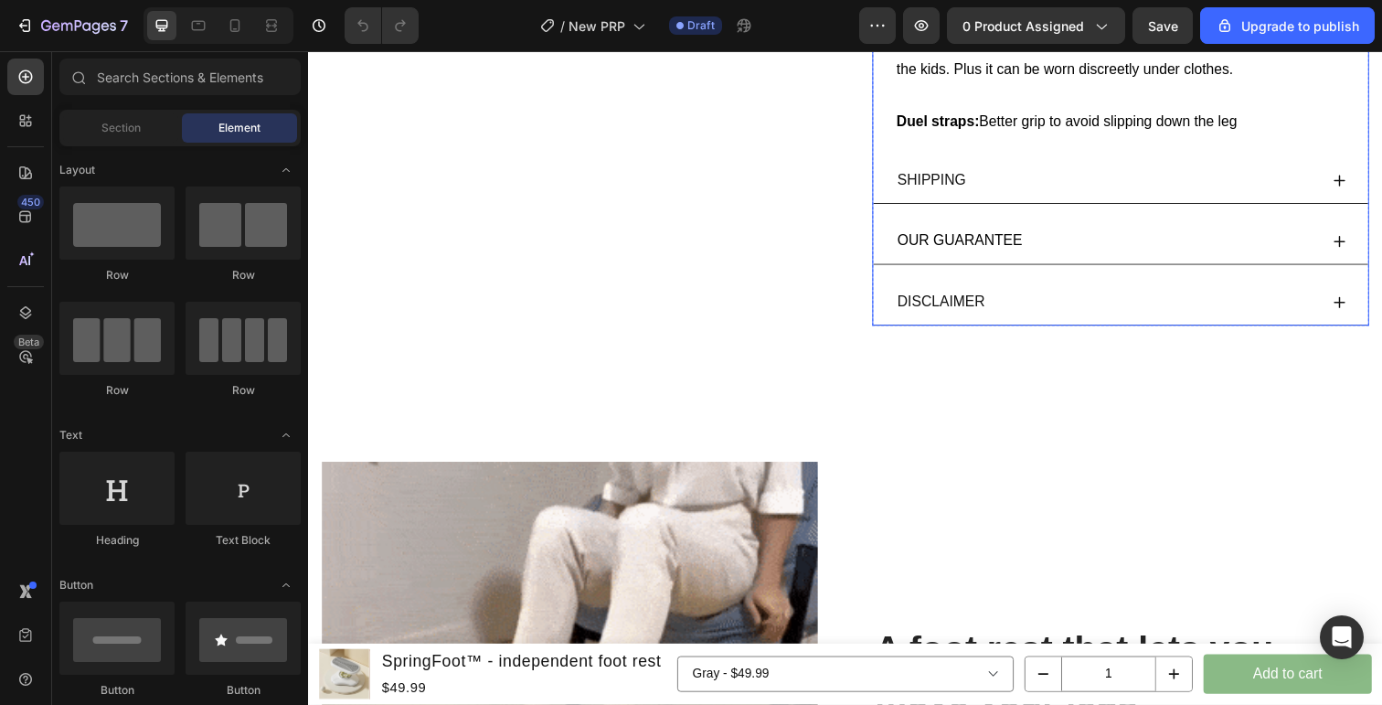
scroll to position [1442, 0]
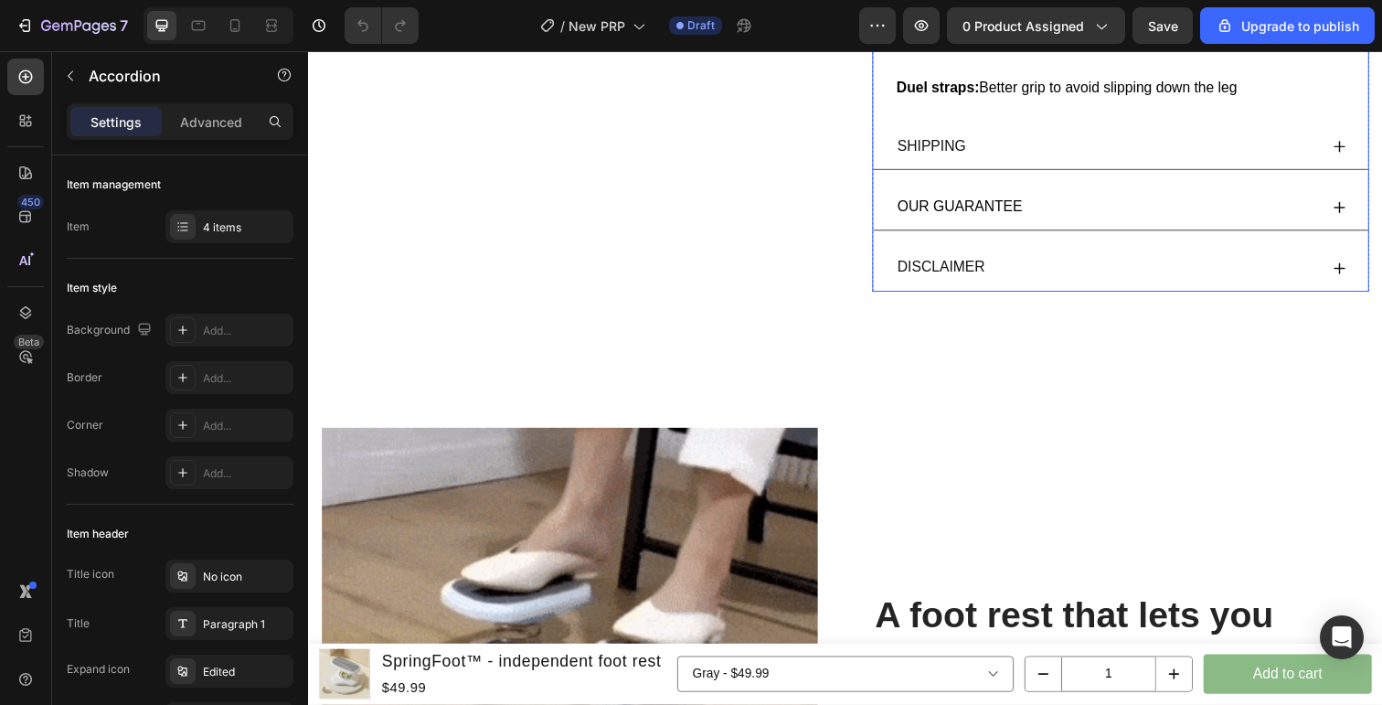
click at [1239, 165] on div "SHIPPING" at bounding box center [1138, 150] width 506 height 48
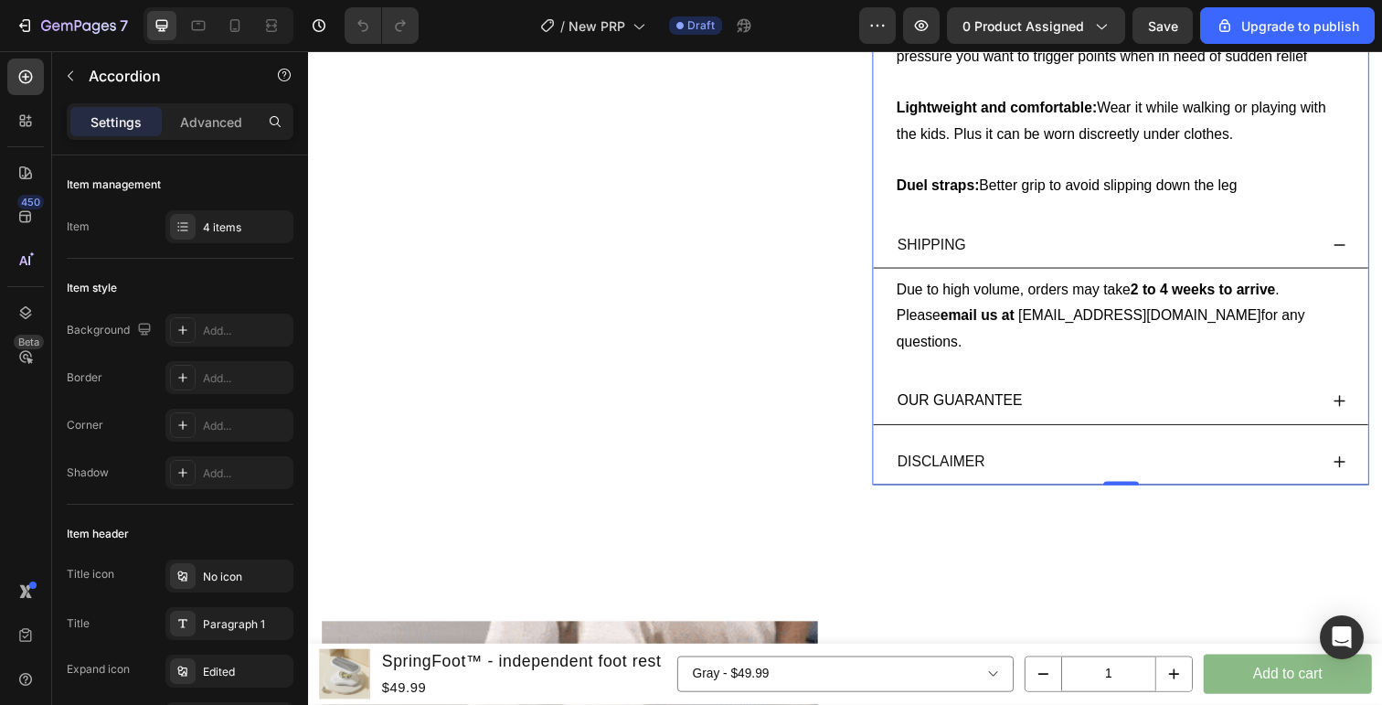
scroll to position [1335, 0]
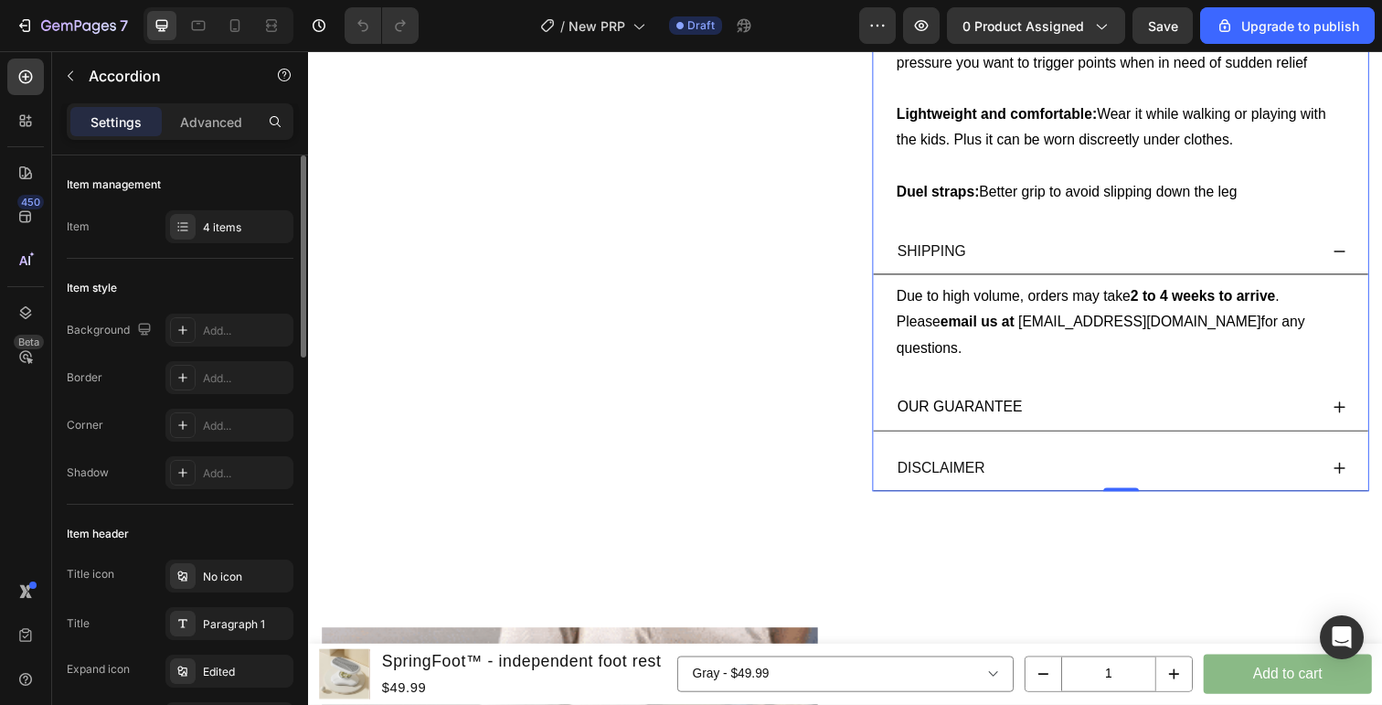
click at [136, 218] on div "Item 4 items" at bounding box center [180, 226] width 227 height 33
click at [218, 221] on div "4 items" at bounding box center [246, 227] width 86 height 16
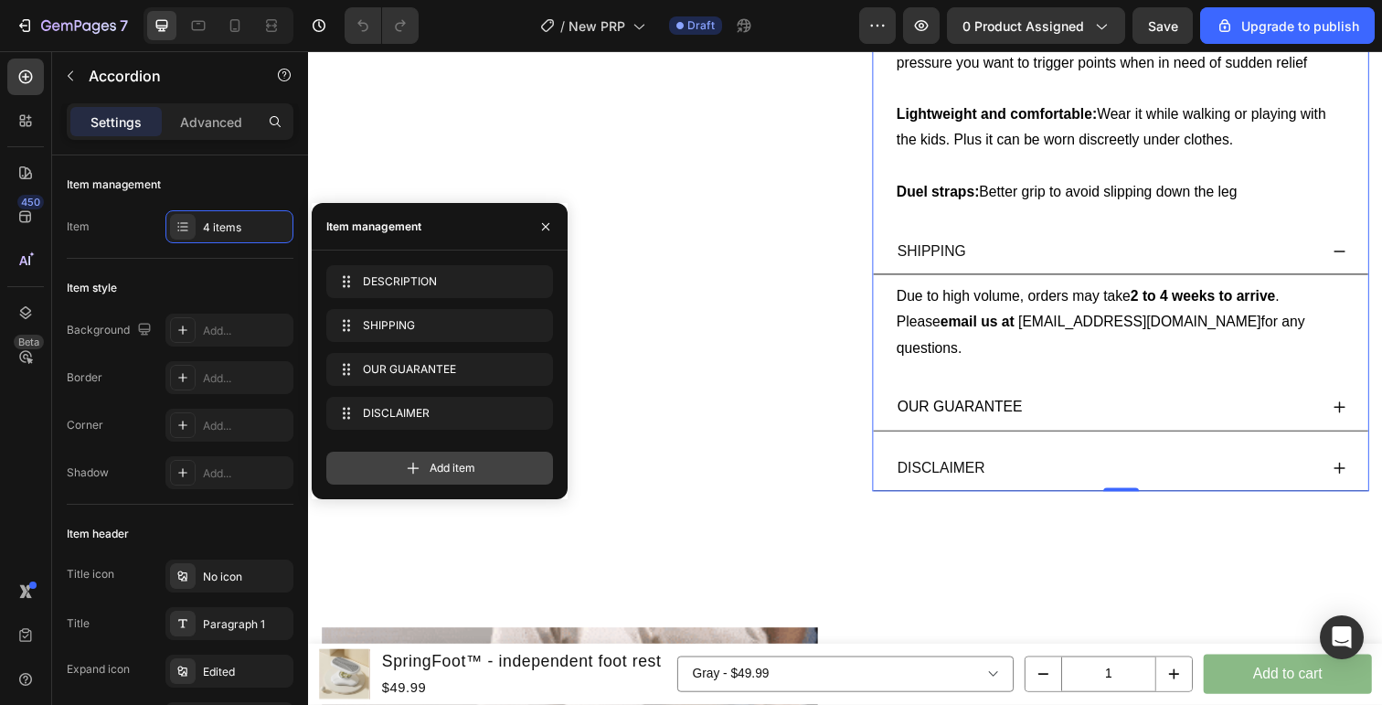
click at [473, 472] on span "Add item" at bounding box center [453, 468] width 46 height 16
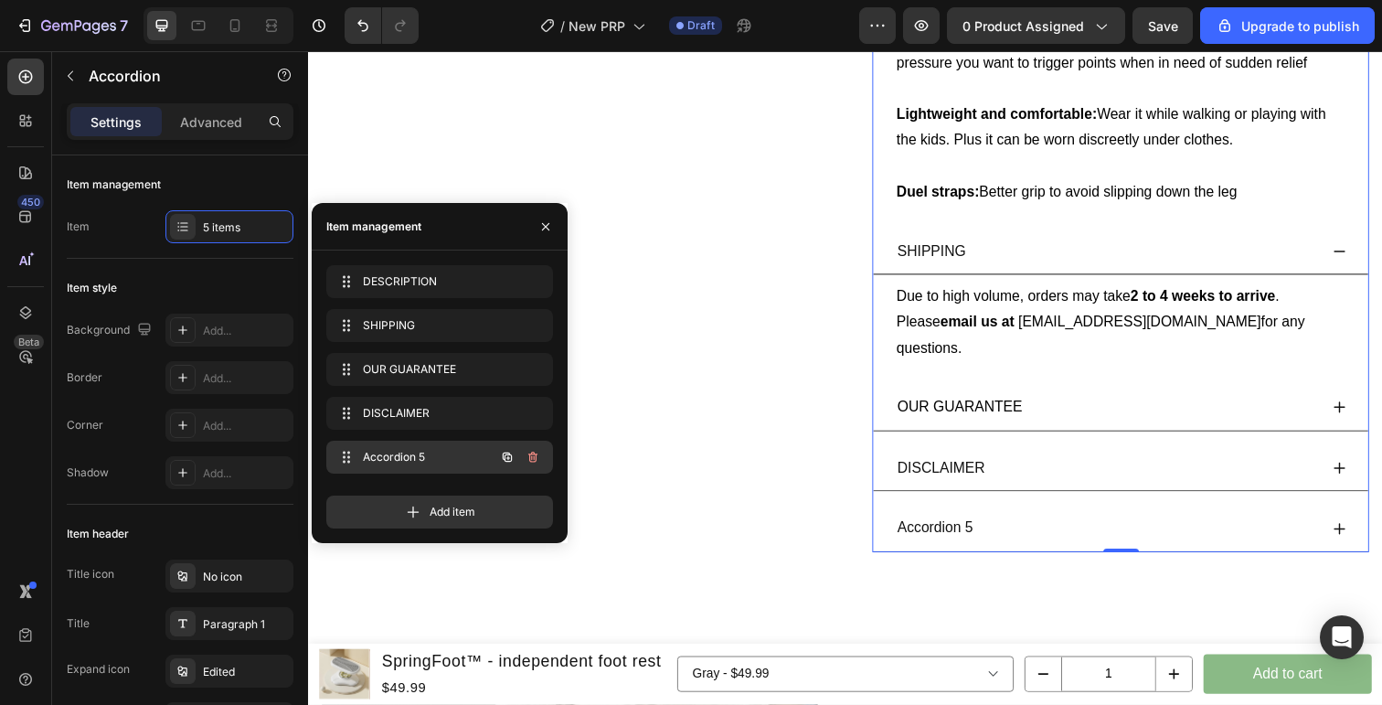
click at [416, 460] on span "Accordion 5" at bounding box center [414, 457] width 103 height 16
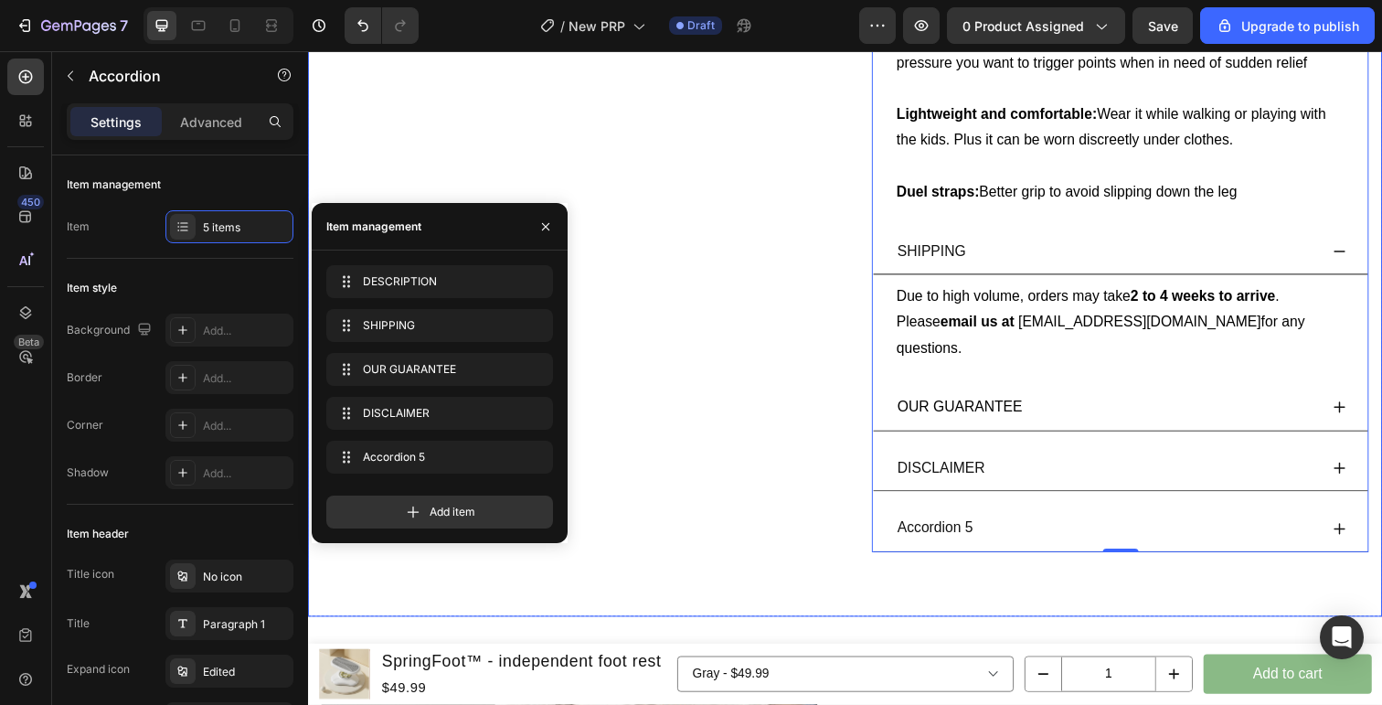
click at [978, 523] on div "Accordion 5" at bounding box center [948, 539] width 83 height 32
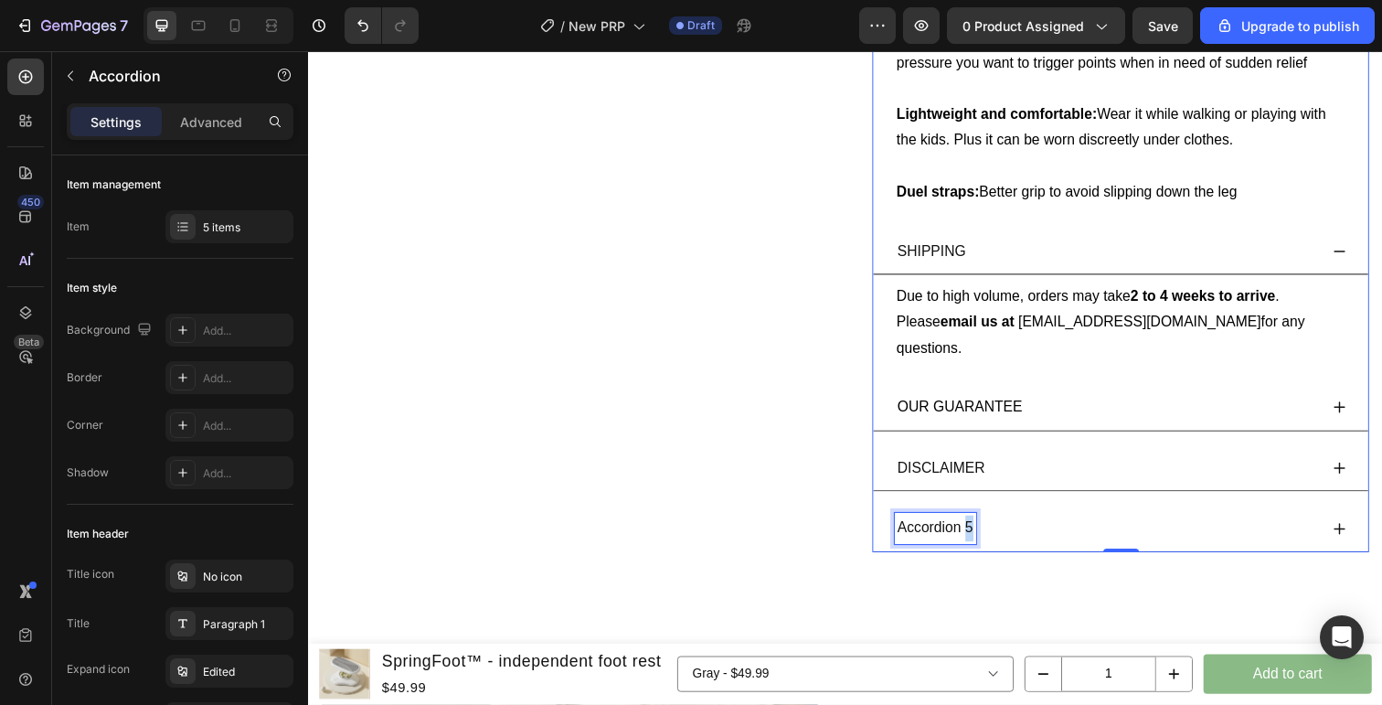
click at [978, 526] on p "Accordion 5" at bounding box center [949, 539] width 78 height 27
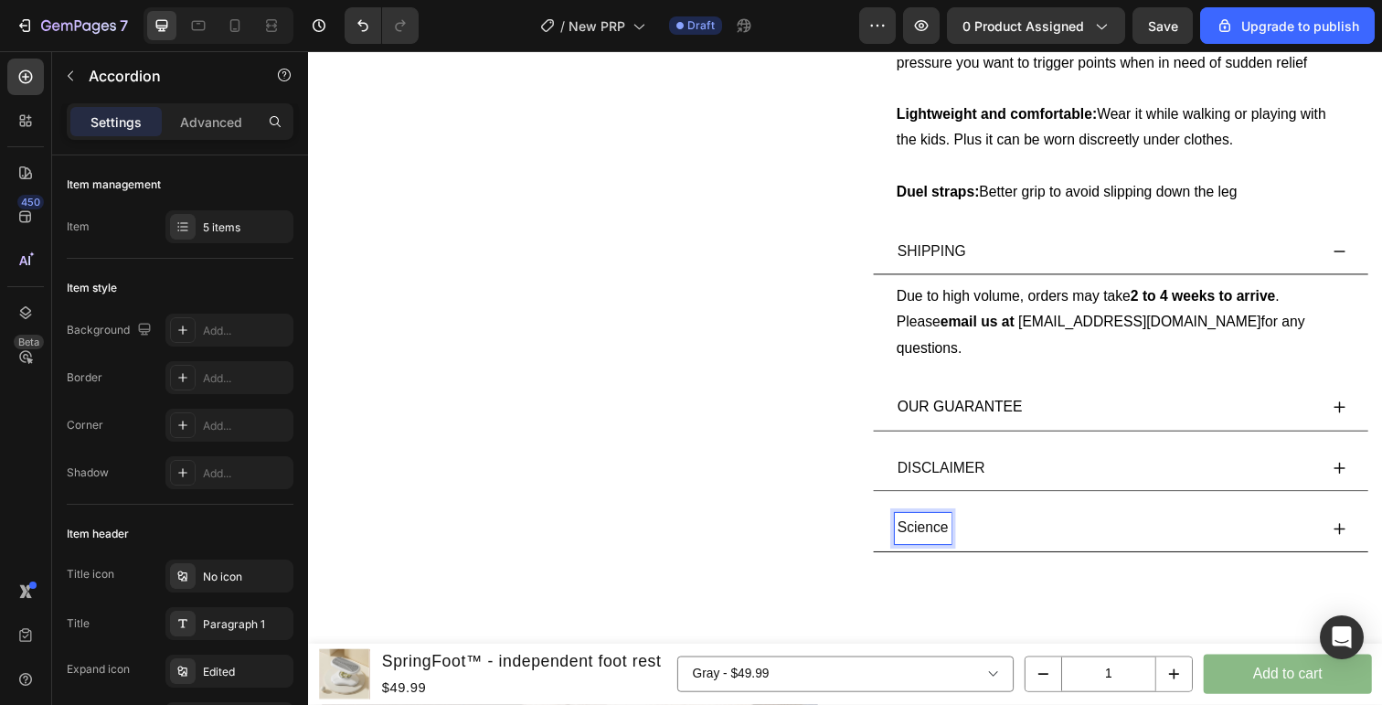
click at [941, 526] on p "Science" at bounding box center [936, 539] width 52 height 27
click at [115, 232] on div "Item 5 items" at bounding box center [180, 226] width 227 height 33
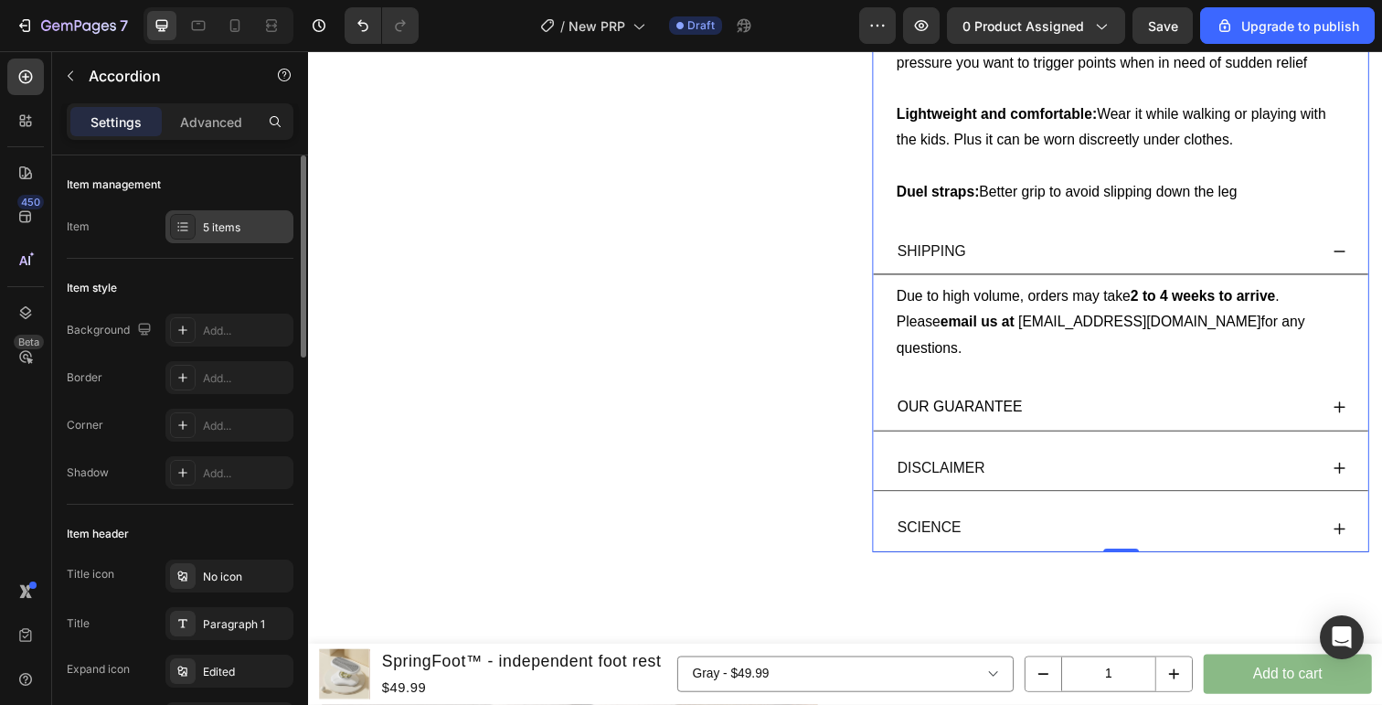
click at [189, 227] on icon at bounding box center [183, 226] width 15 height 15
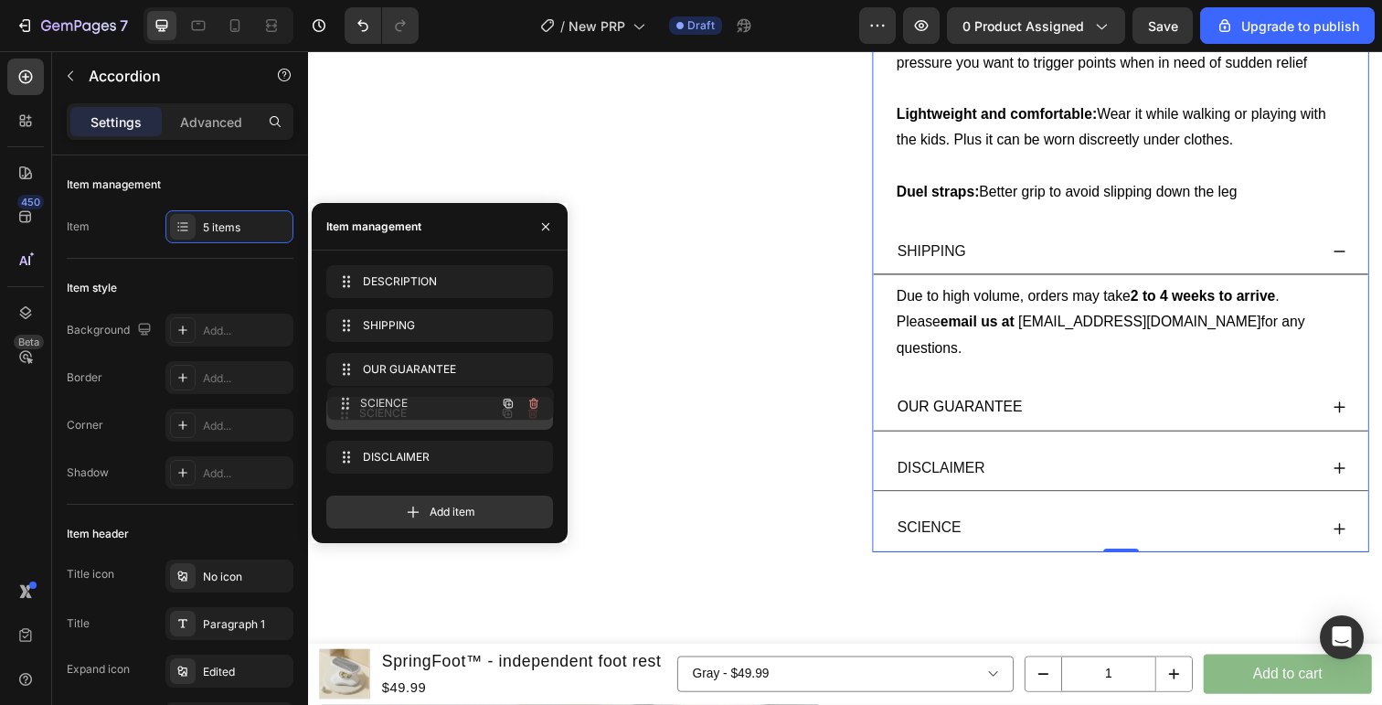
drag, startPoint x: 347, startPoint y: 462, endPoint x: 348, endPoint y: 408, distance: 53.9
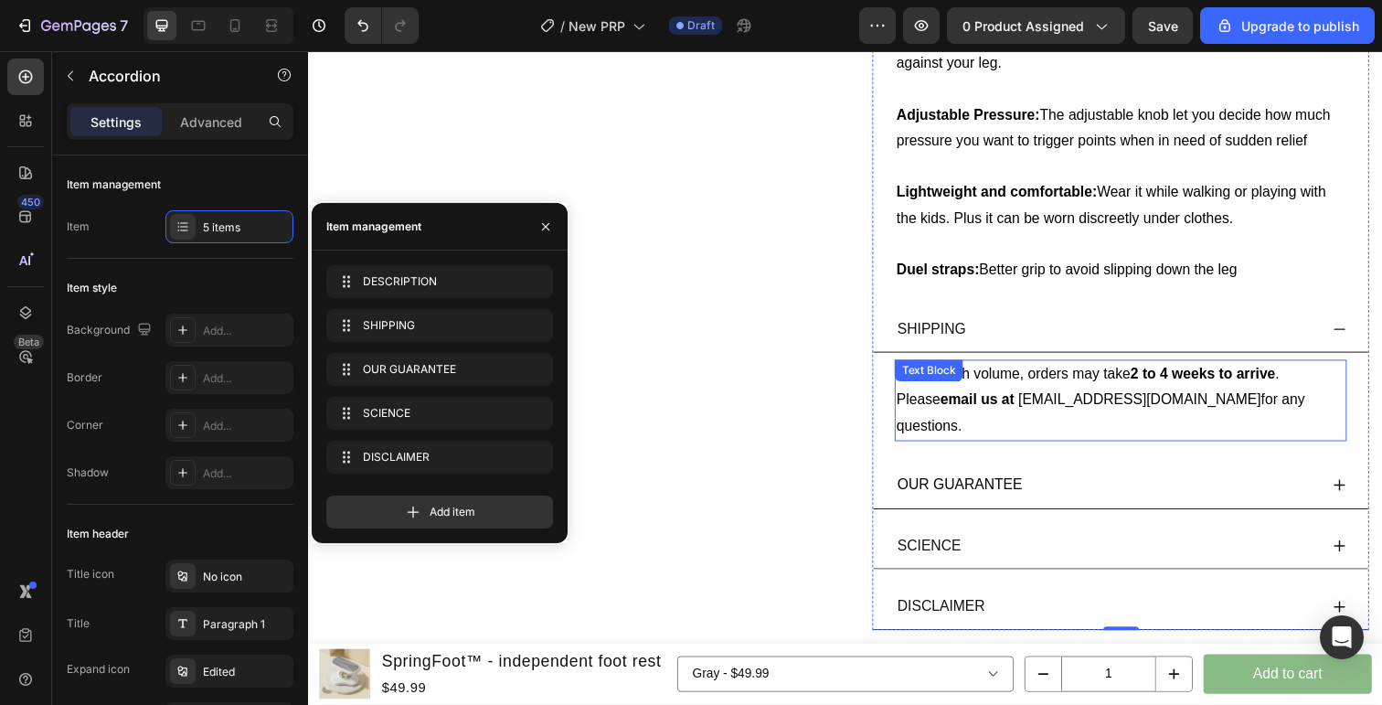
scroll to position [1281, 0]
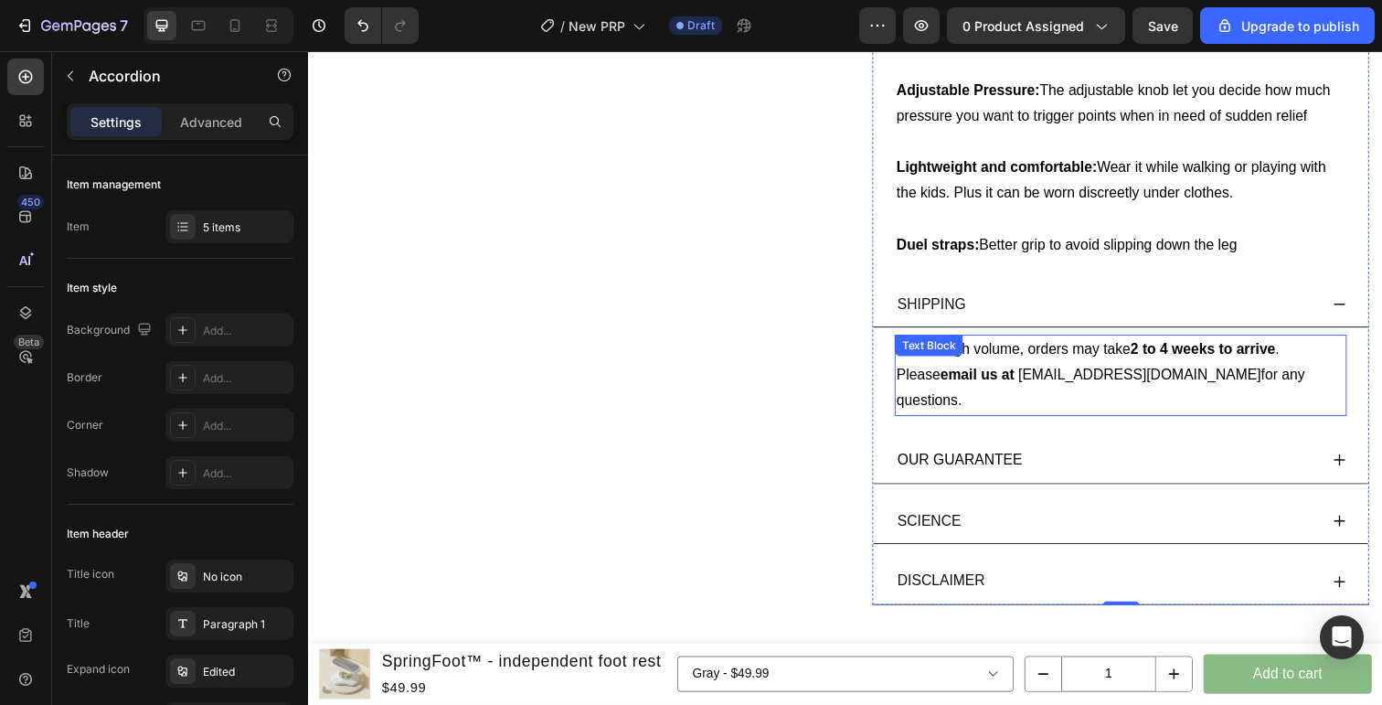
click at [1058, 516] on div "SCIENCE" at bounding box center [1123, 532] width 432 height 32
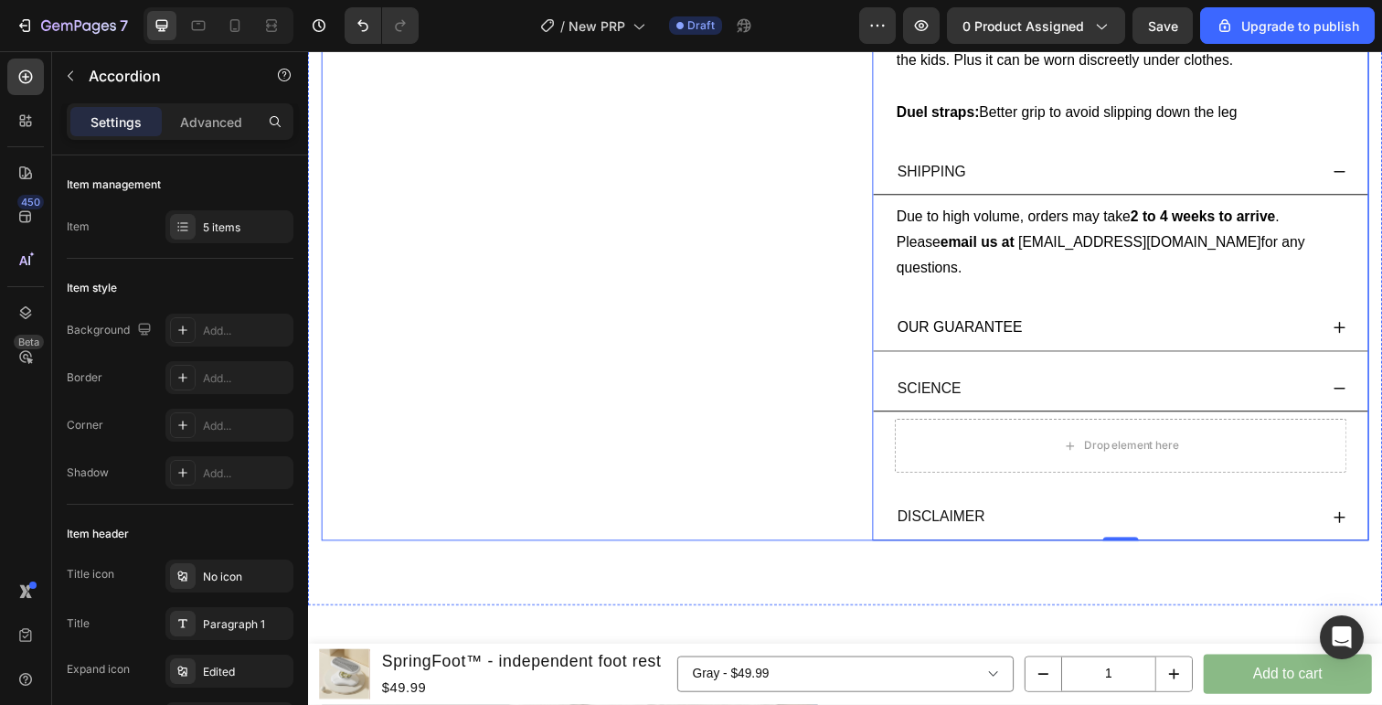
scroll to position [1417, 0]
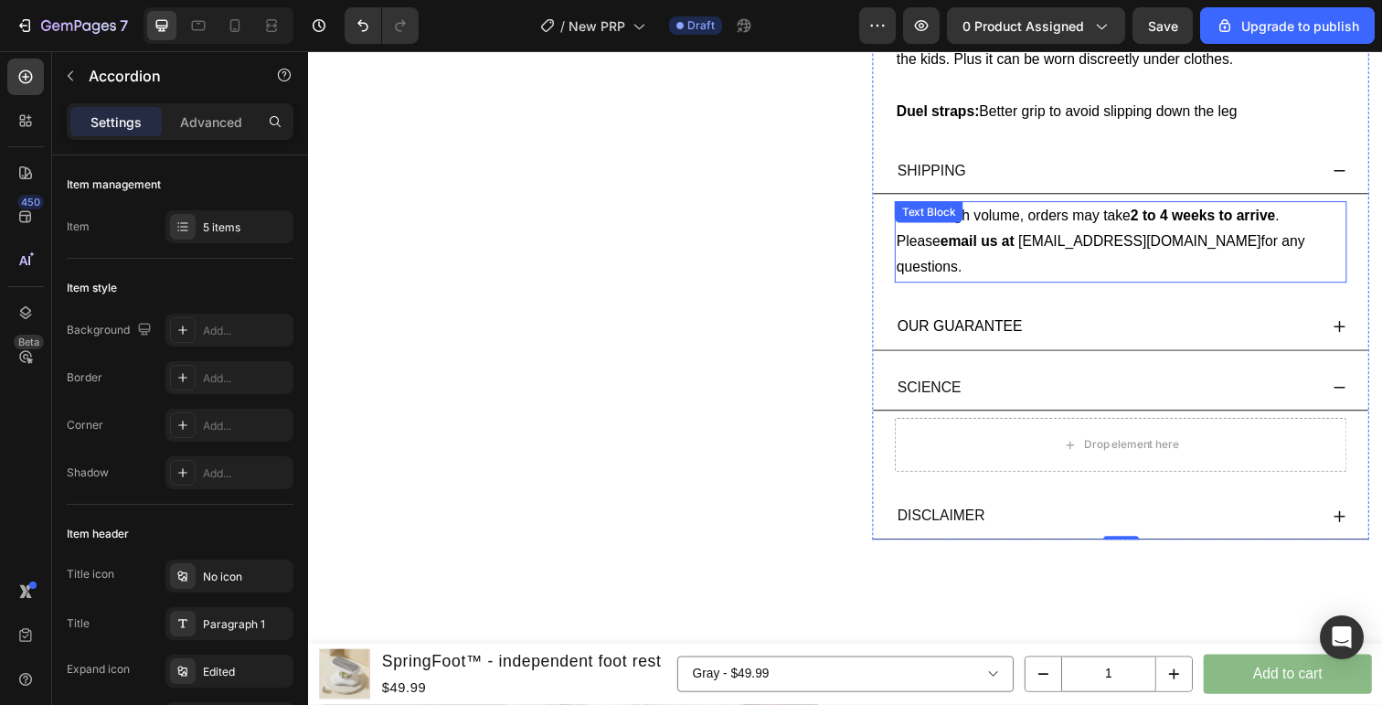
click at [997, 235] on p "Due to high volume, orders may take 2 to 4 weeks to arrive . Please email us at…" at bounding box center [1138, 246] width 458 height 79
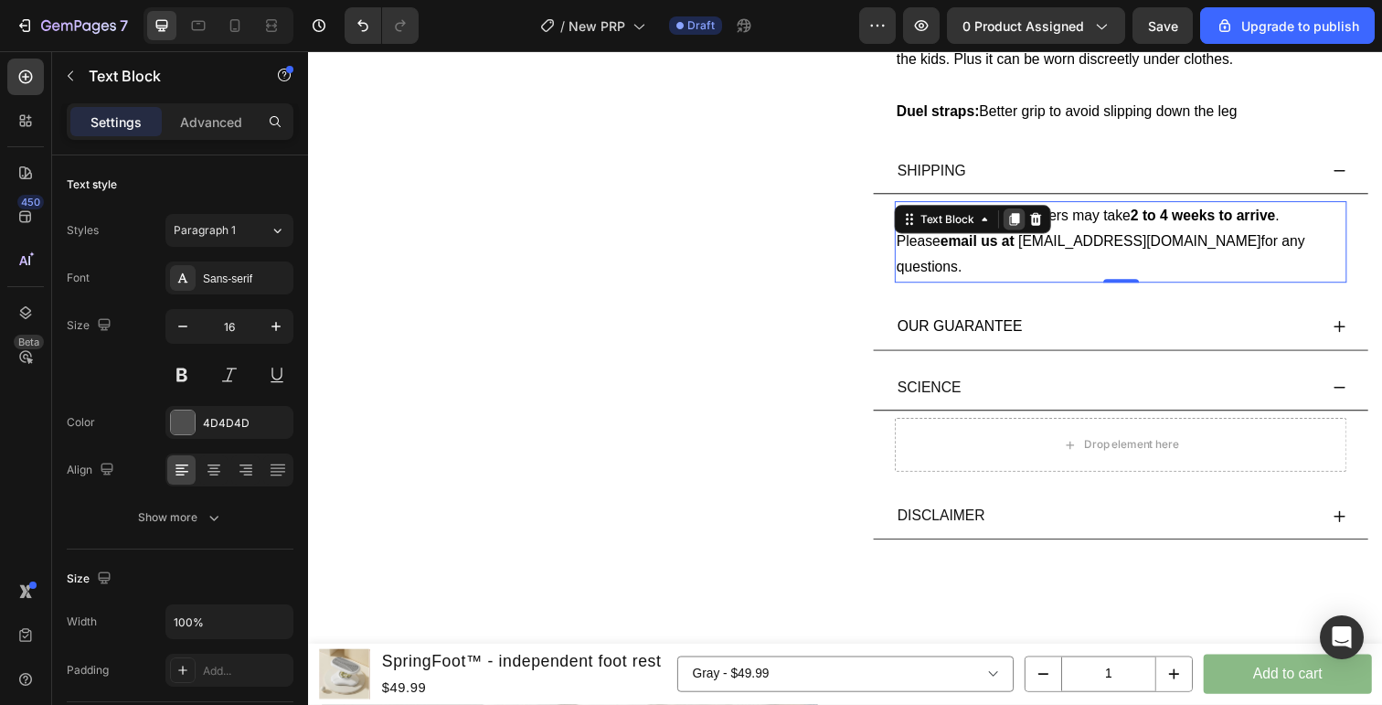
click at [1028, 230] on div at bounding box center [1029, 223] width 22 height 22
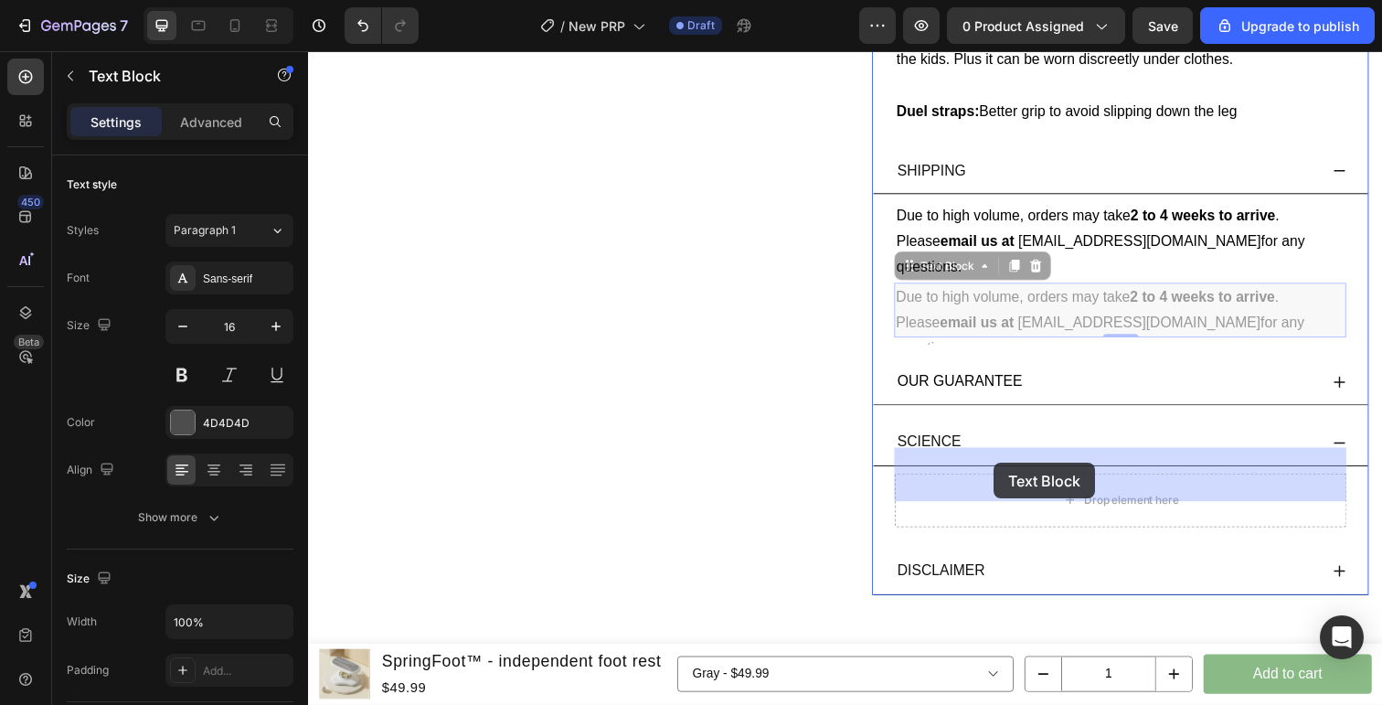
drag, startPoint x: 918, startPoint y: 239, endPoint x: 1008, endPoint y: 472, distance: 250.0
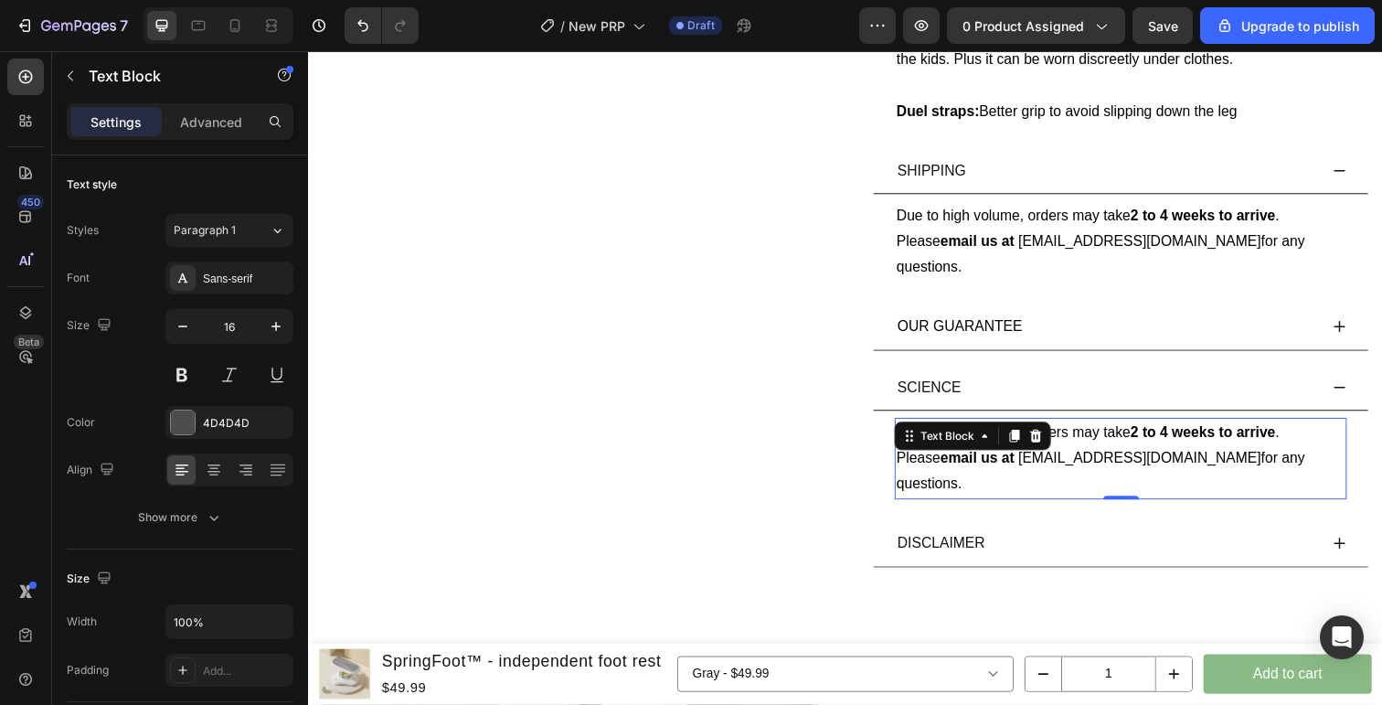
click at [1039, 459] on span "info@veneraplus.com" at bounding box center [1157, 467] width 248 height 16
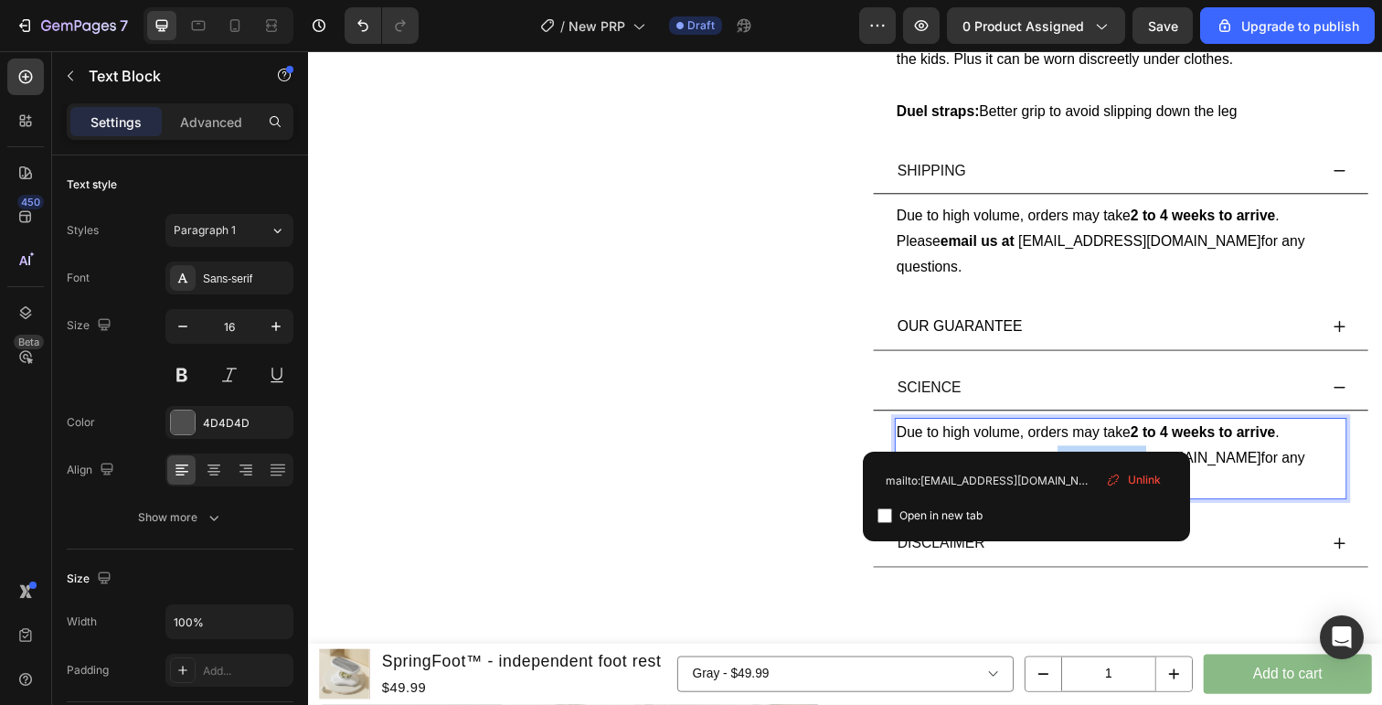
click at [1039, 459] on span "info@veneraplus.com" at bounding box center [1157, 467] width 248 height 16
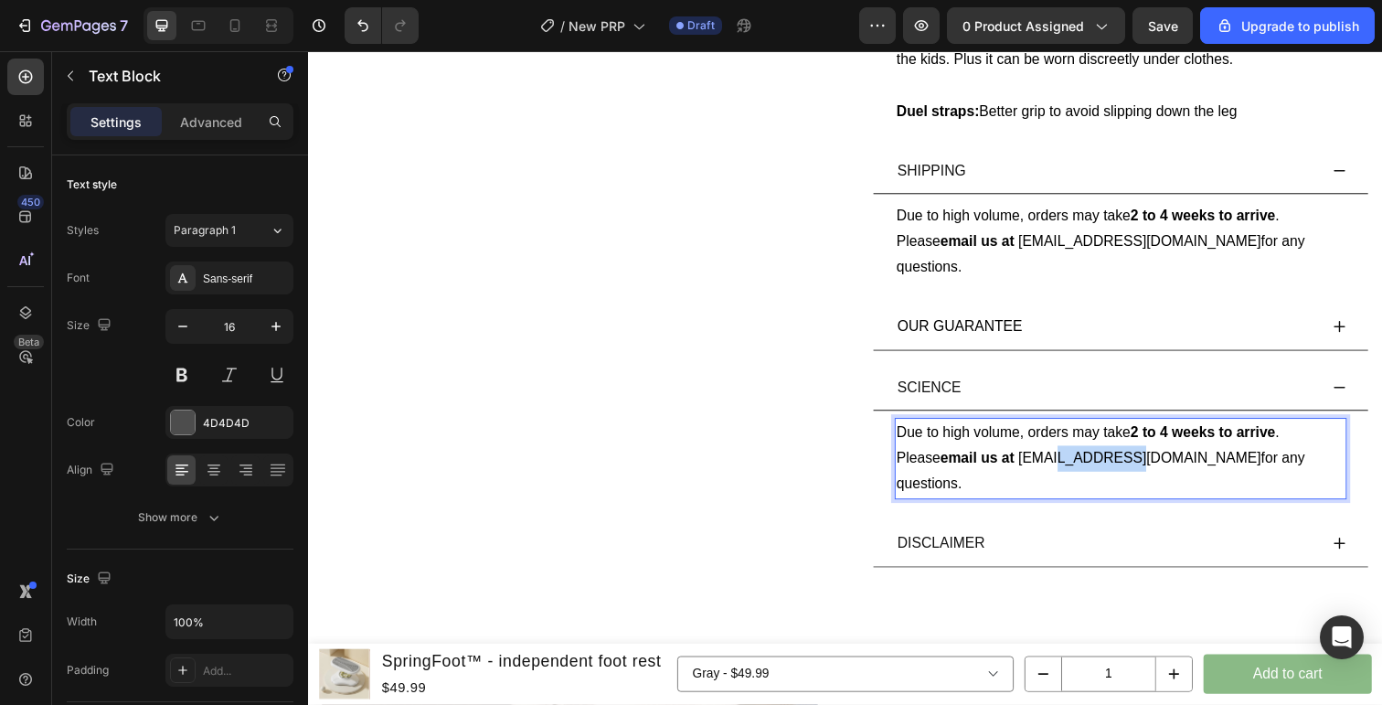
click at [1039, 459] on span "info@veneraplus.com" at bounding box center [1157, 467] width 248 height 16
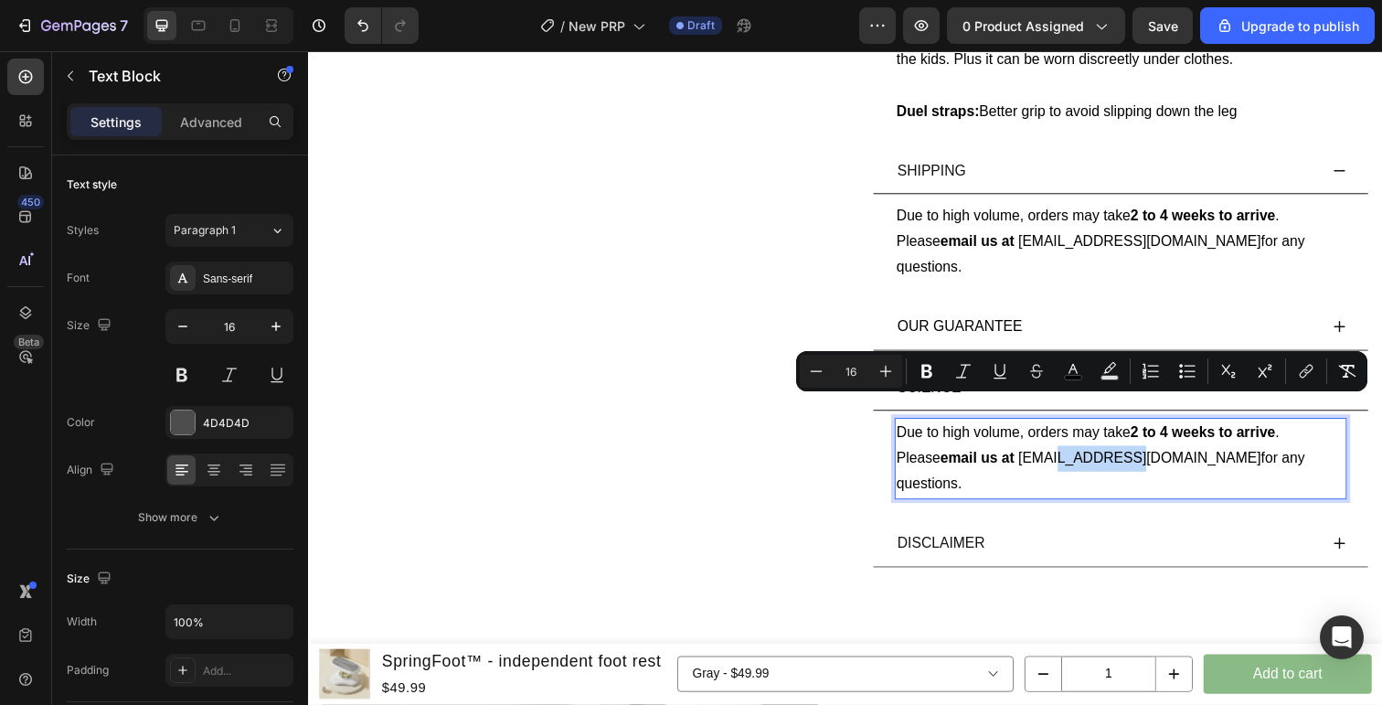
click at [1039, 459] on span "info@veneraplus.com" at bounding box center [1157, 467] width 248 height 16
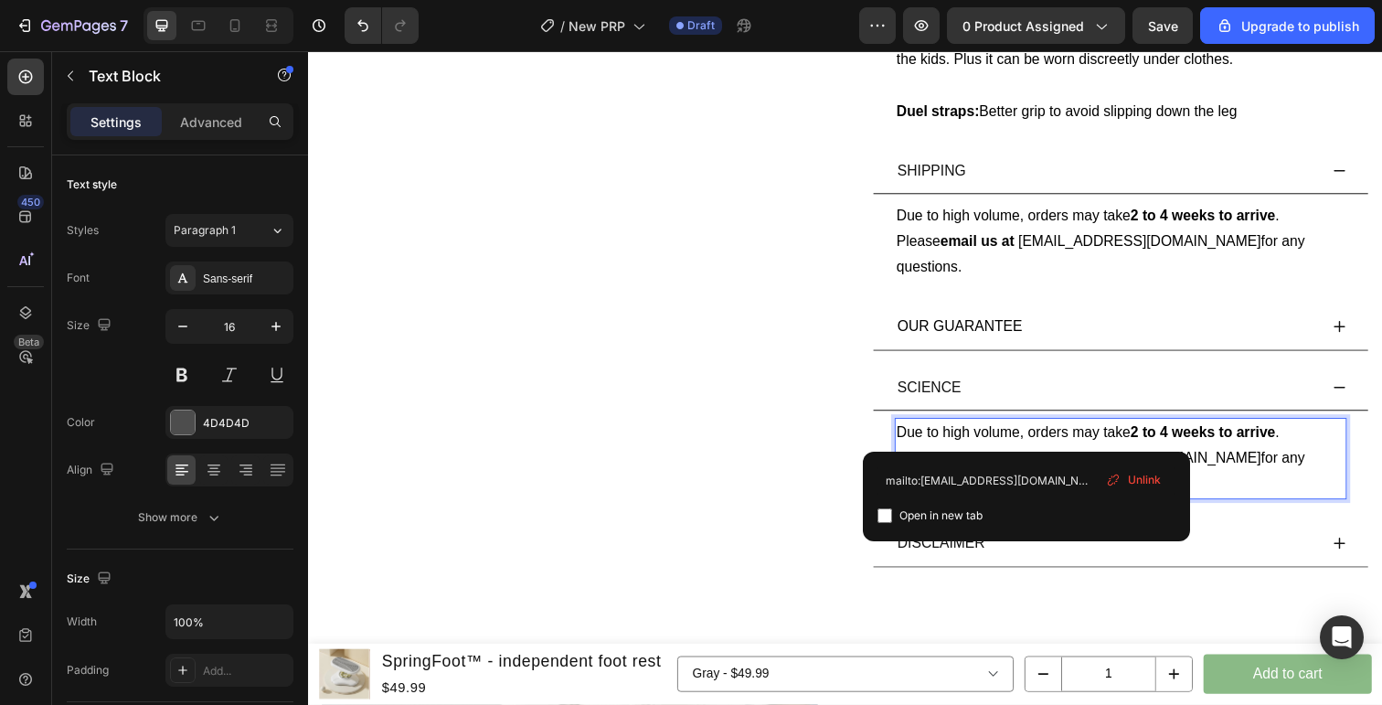
click at [1144, 459] on span "for any questions." at bounding box center [1117, 480] width 417 height 42
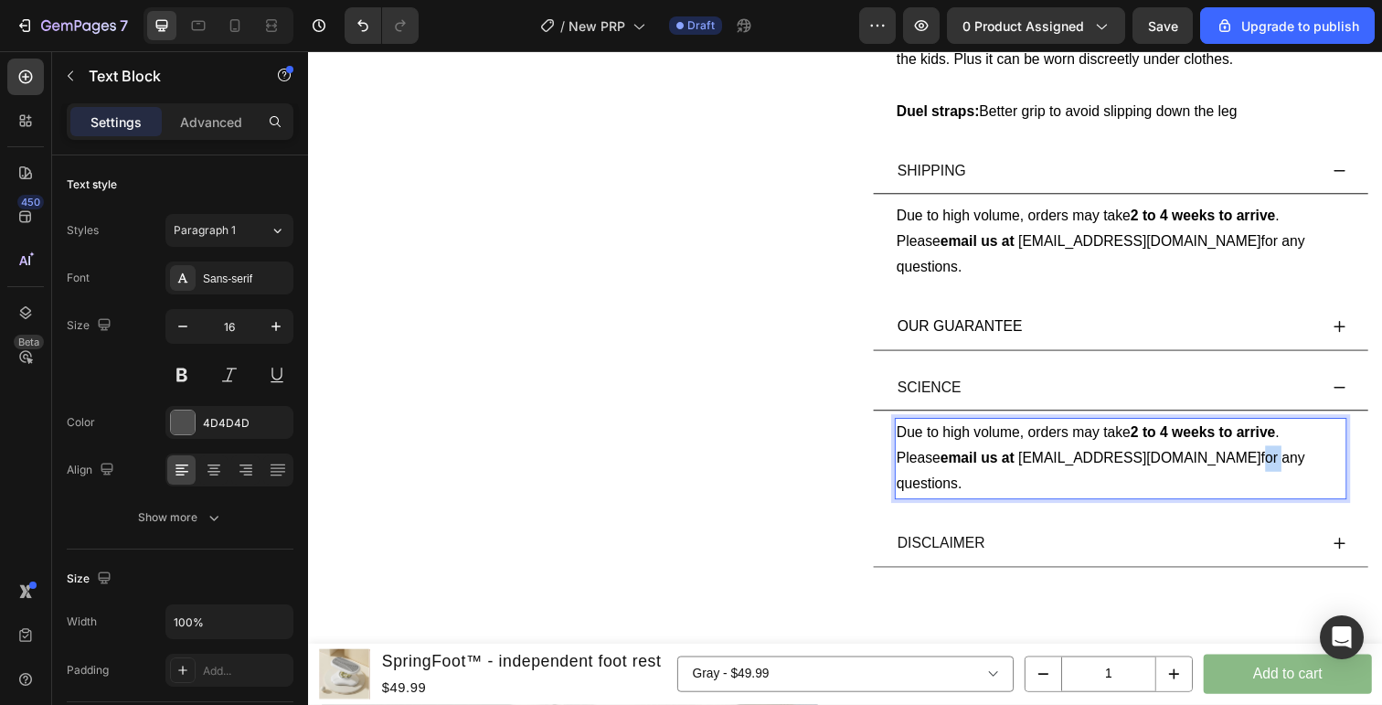
click at [1144, 459] on span "for any questions." at bounding box center [1117, 480] width 417 height 42
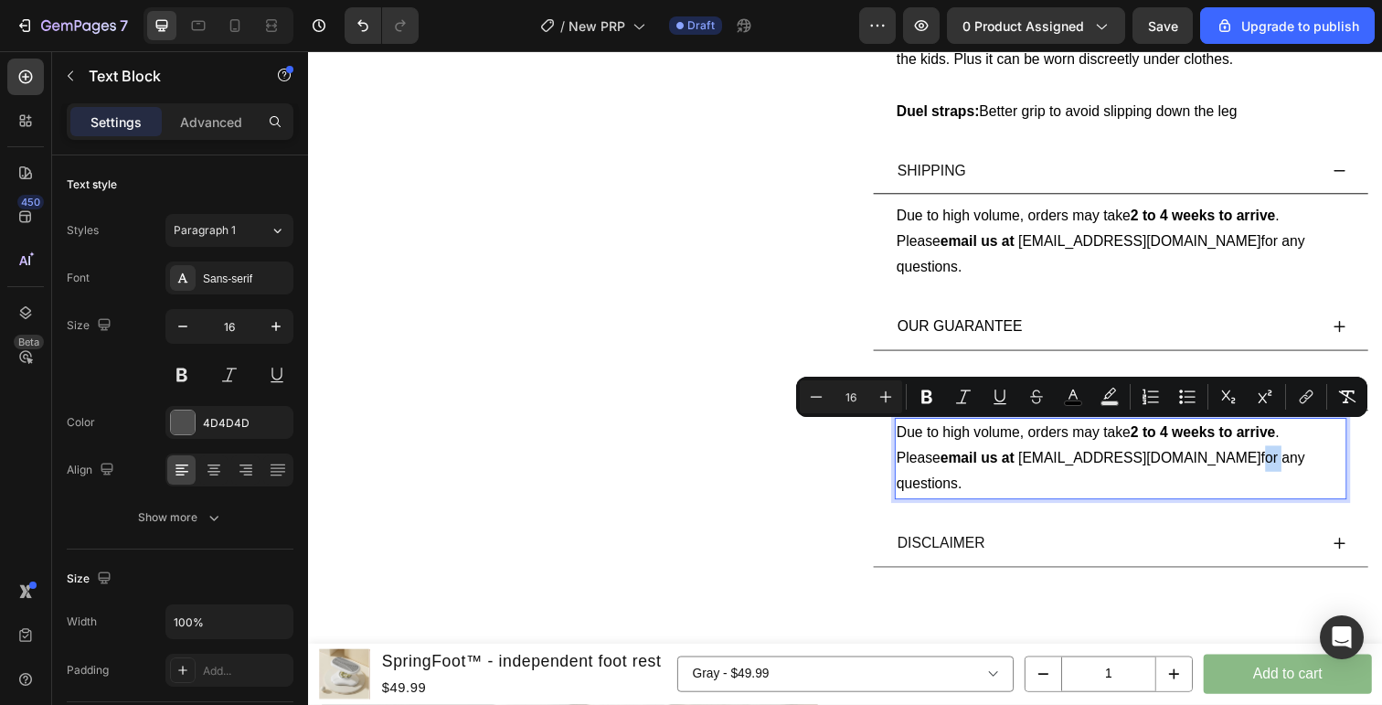
click at [1144, 459] on span "for any questions." at bounding box center [1117, 480] width 417 height 42
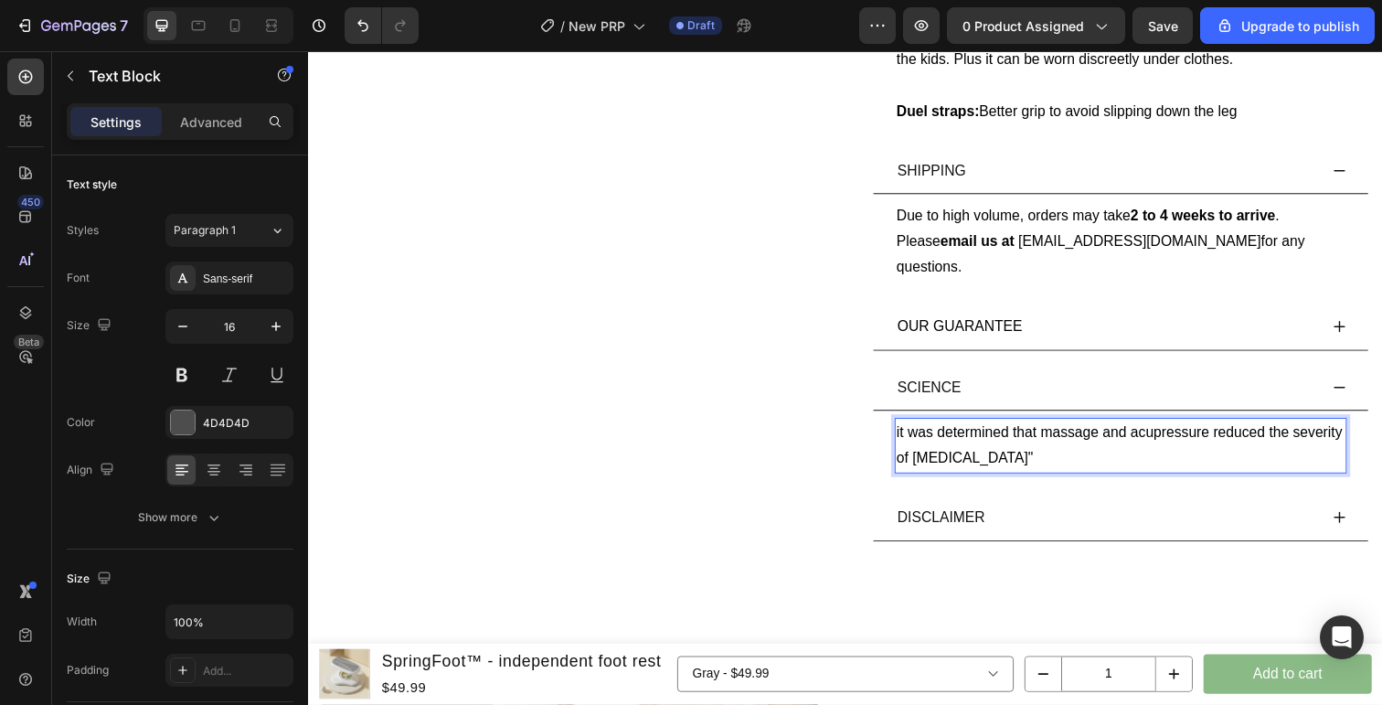
click at [913, 432] on span "it was determined that massage and acupressure reduced the severity of restless…" at bounding box center [1136, 453] width 455 height 42
click at [1155, 432] on span ""it was determined that massage and acupressure reduced the severity of restles…" at bounding box center [1112, 453] width 406 height 42
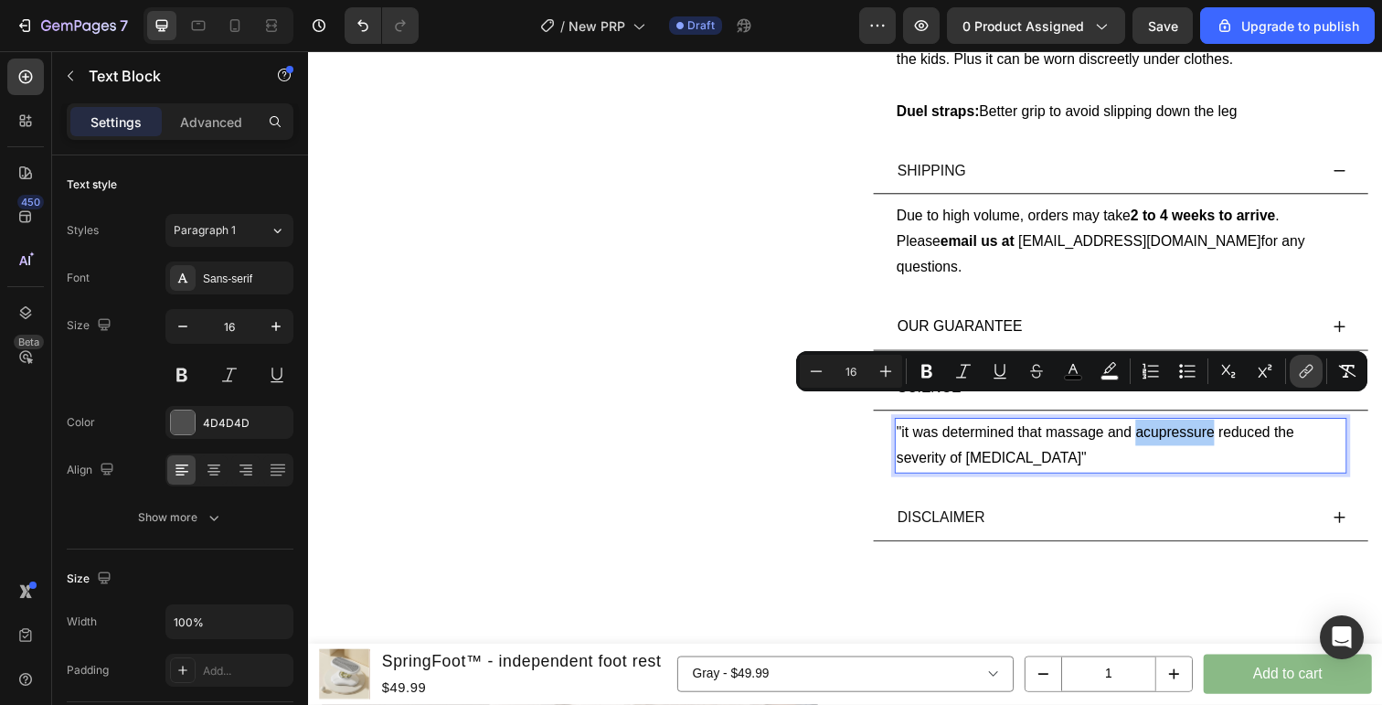
click at [1304, 369] on icon "Editor contextual toolbar" at bounding box center [1304, 373] width 8 height 9
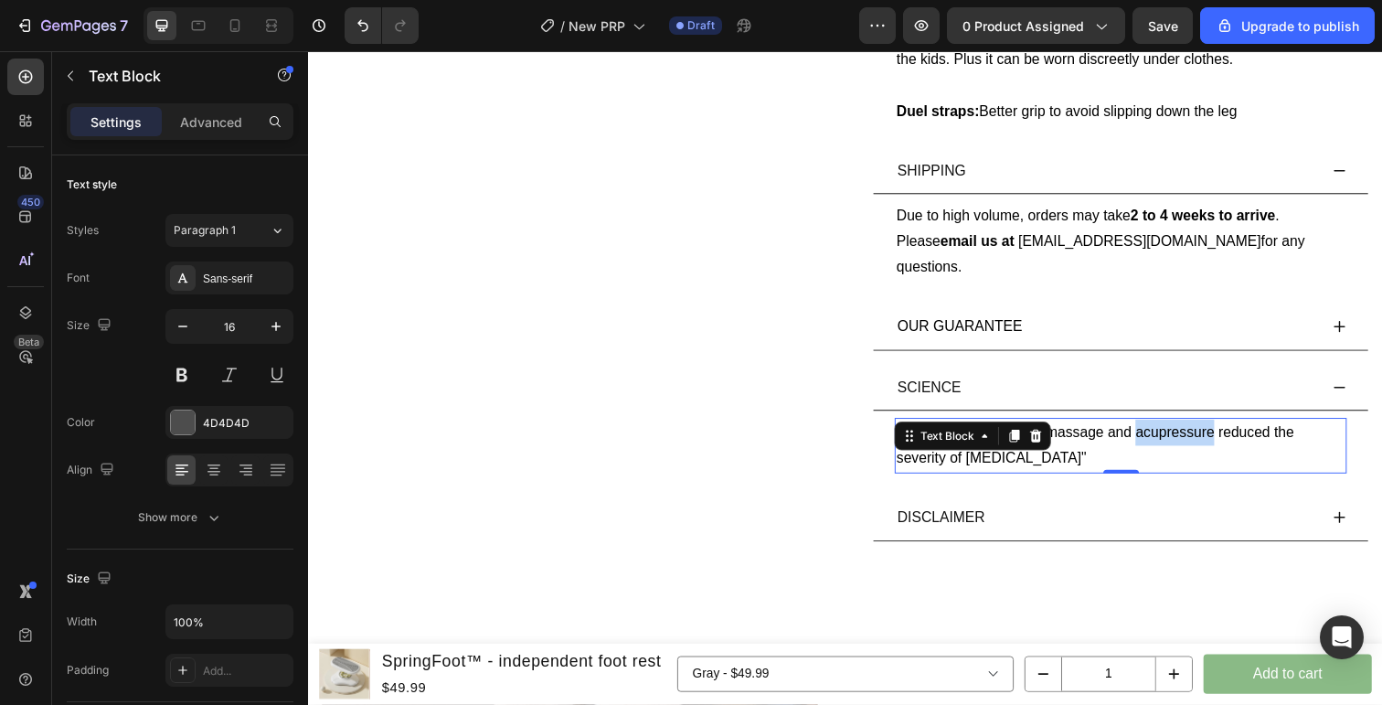
click at [1178, 432] on span ""it was determined that massage and acupressure reduced the severity of restles…" at bounding box center [1112, 453] width 406 height 42
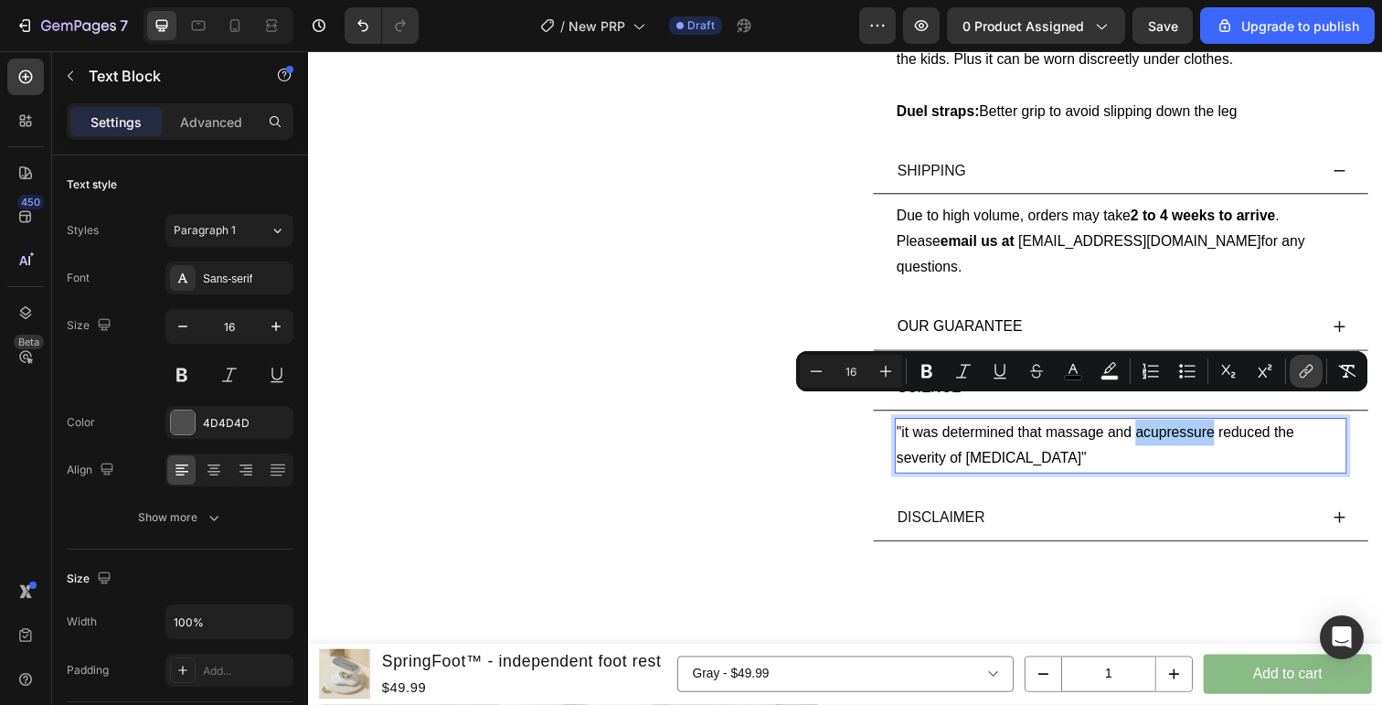
click at [1302, 373] on icon "Editor contextual toolbar" at bounding box center [1306, 371] width 18 height 18
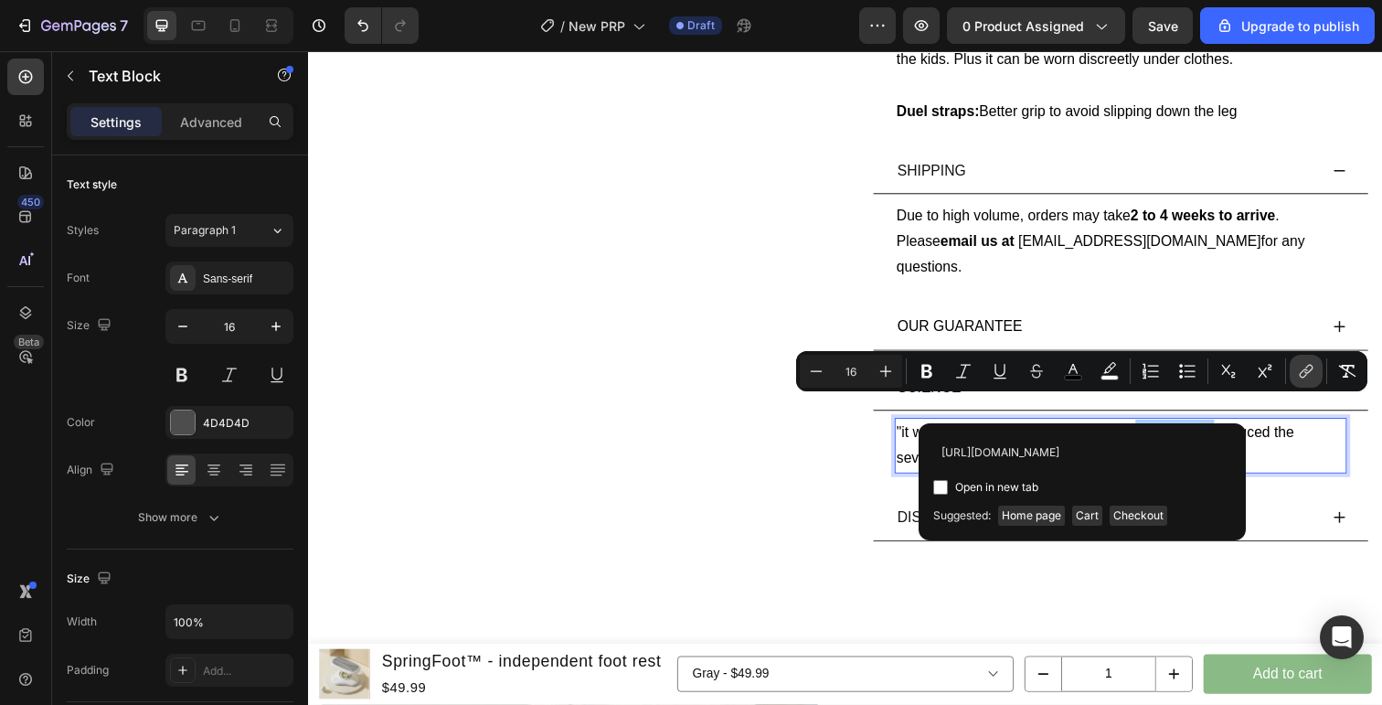
scroll to position [0, 654]
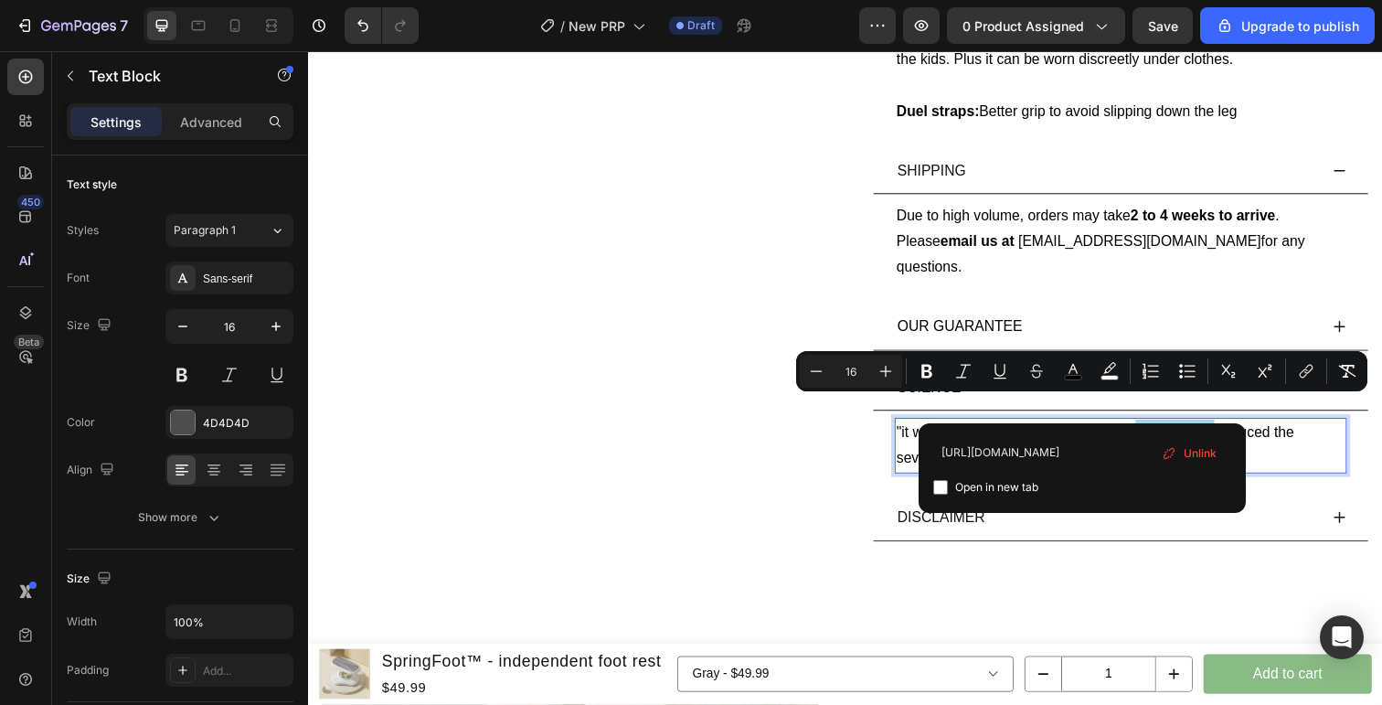
type input "https://consensus.app/papers/the-effect-of-massage-acupressure-and-reflexology-…"
click at [940, 488] on input "Editor contextual toolbar" at bounding box center [940, 487] width 15 height 15
checkbox input "true"
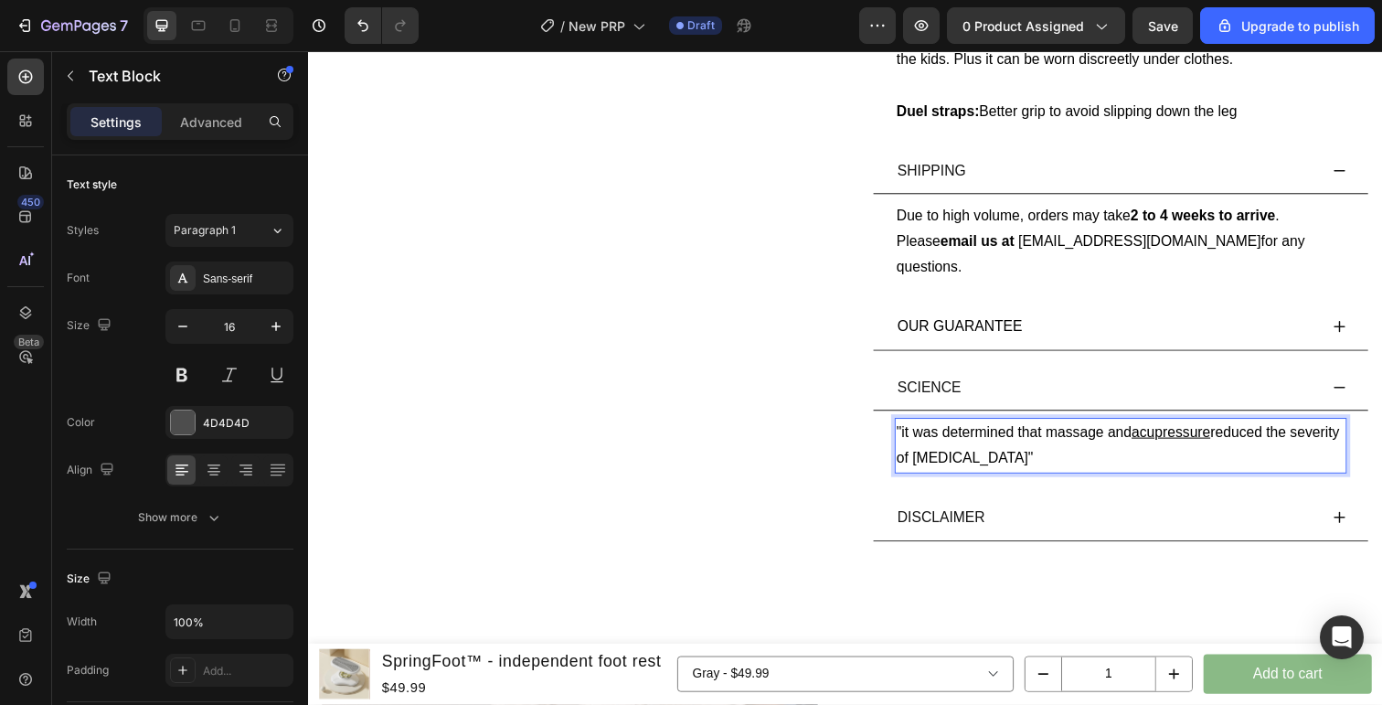
click at [1304, 435] on p ""it was determined that massage and acupressure reduced the severity of restles…" at bounding box center [1138, 454] width 458 height 53
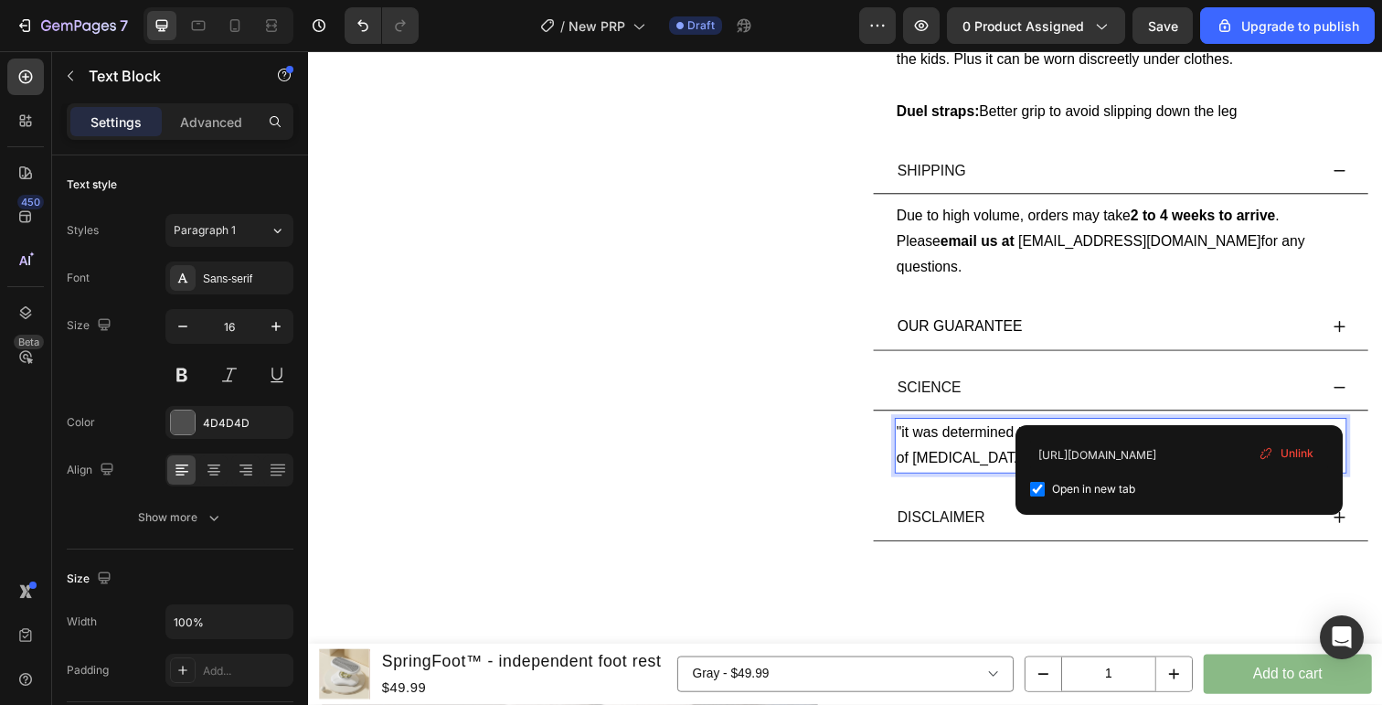
click at [1200, 432] on u "acupressure" at bounding box center [1189, 440] width 80 height 16
click at [1293, 428] on p ""it was determined that massage and acupressure reduced the severity of restles…" at bounding box center [1138, 454] width 458 height 53
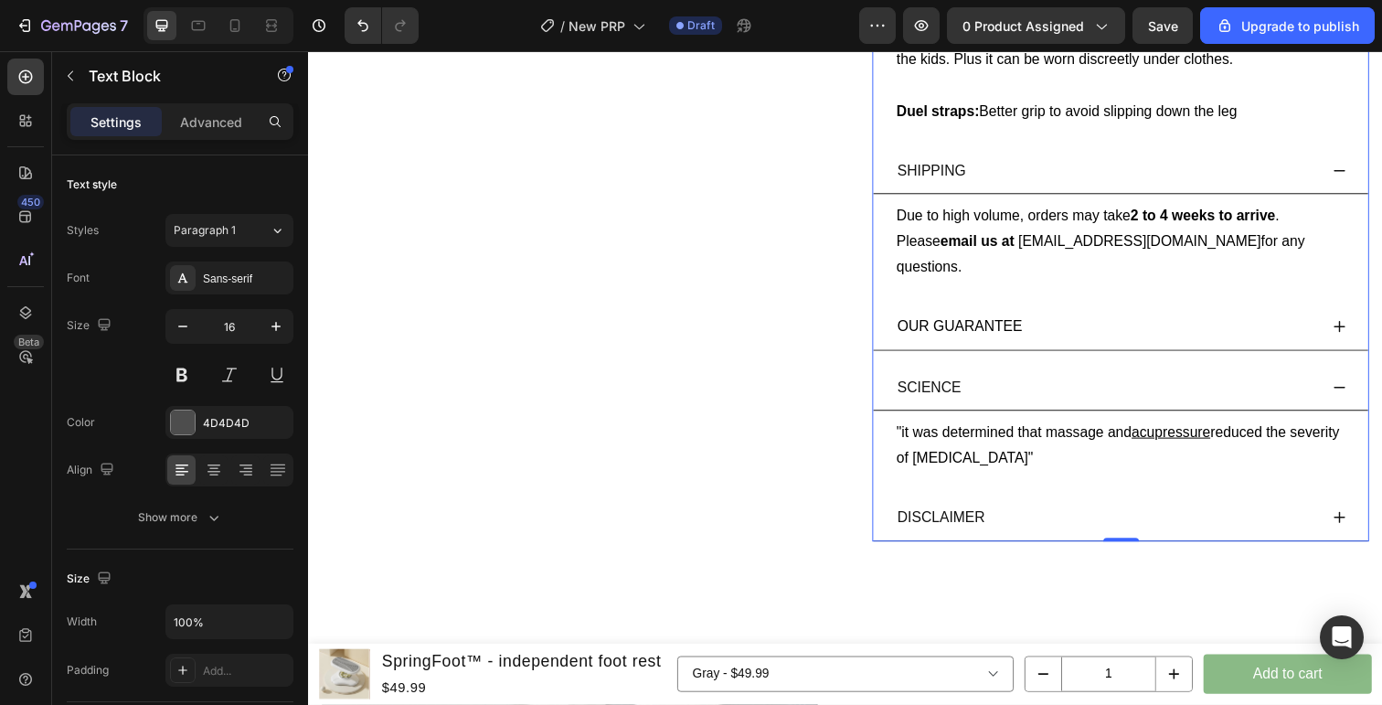
click at [1208, 455] on div ""it was determined that massage and acupressure reduced the severity of restles…" at bounding box center [1138, 454] width 506 height 71
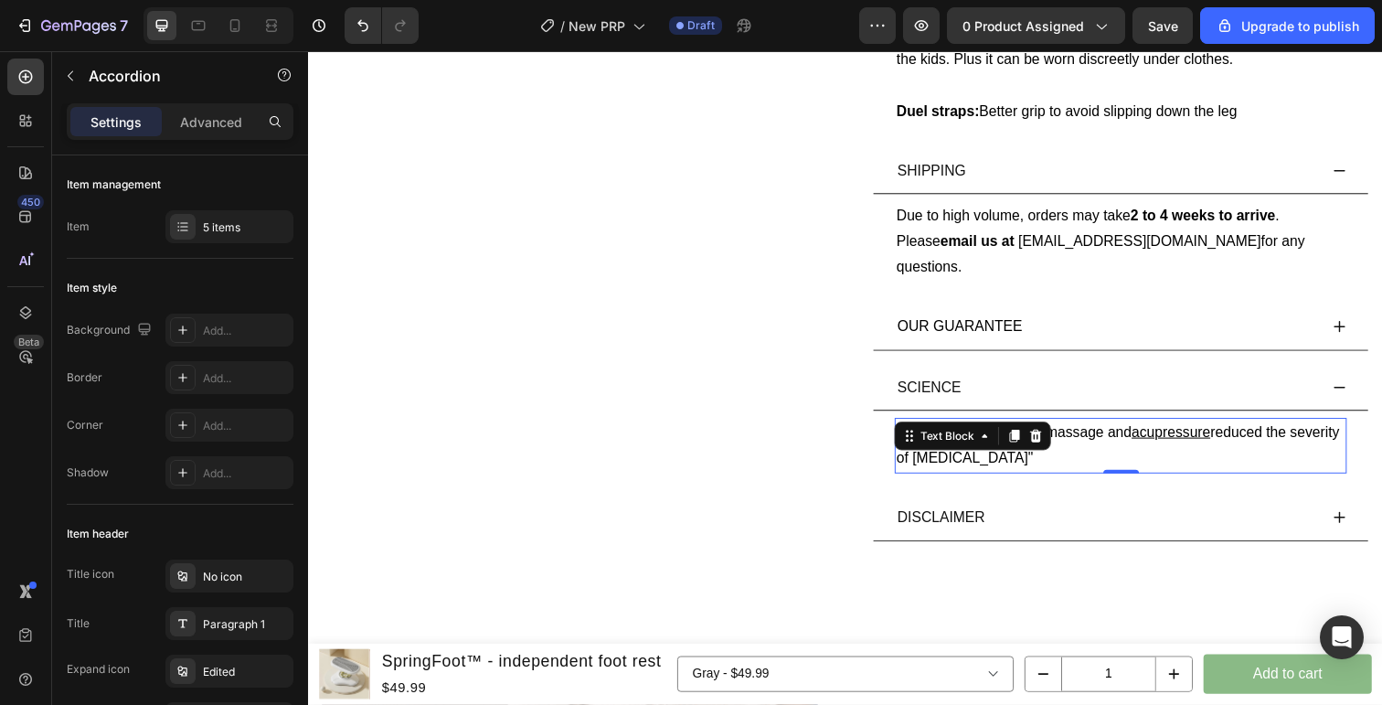
click at [1181, 447] on p ""it was determined that massage and acupressure reduced the severity of restles…" at bounding box center [1138, 454] width 458 height 53
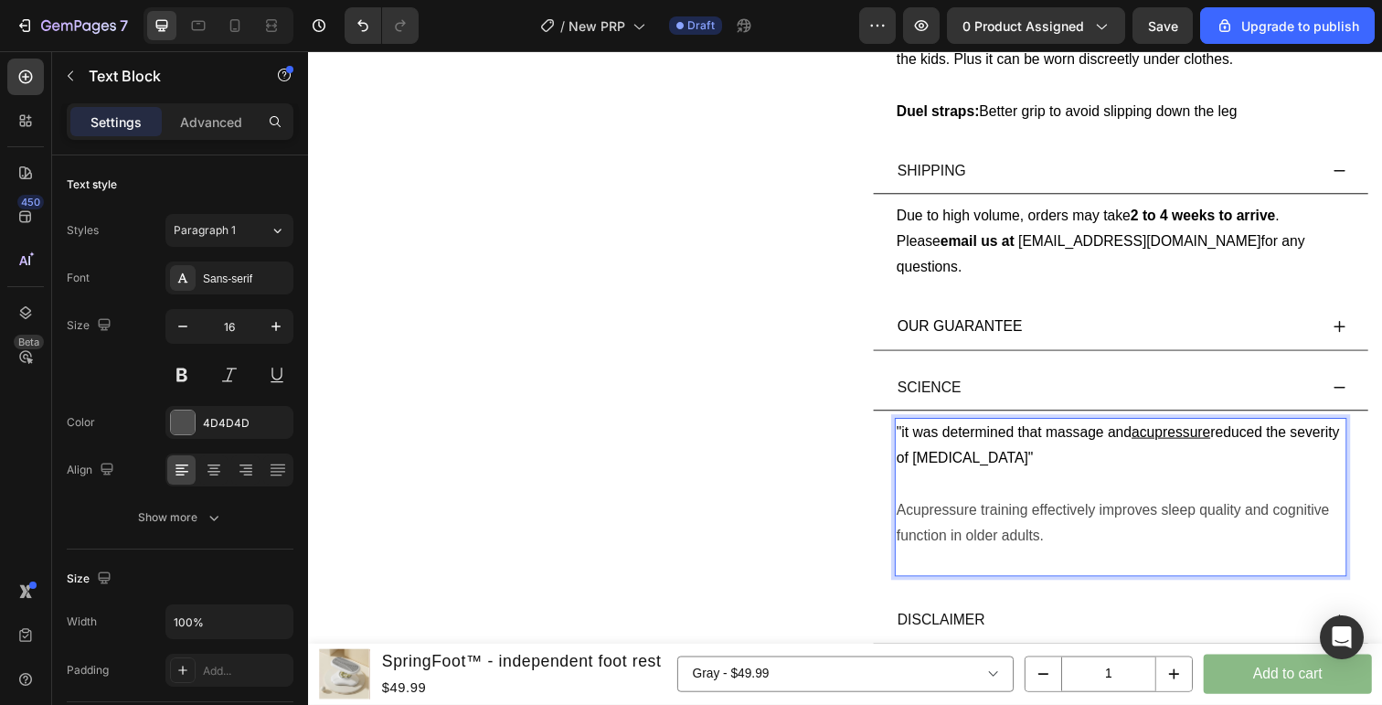
click at [1104, 527] on p "Acupressure training effectively improves sleep quality and cognitive function …" at bounding box center [1138, 533] width 458 height 53
click at [914, 507] on p "Acupressure training effectively improves sleep quality and cognitive function …" at bounding box center [1138, 533] width 458 height 53
click at [1006, 559] on p "Rich Text Editor. Editing area: main" at bounding box center [1138, 572] width 458 height 27
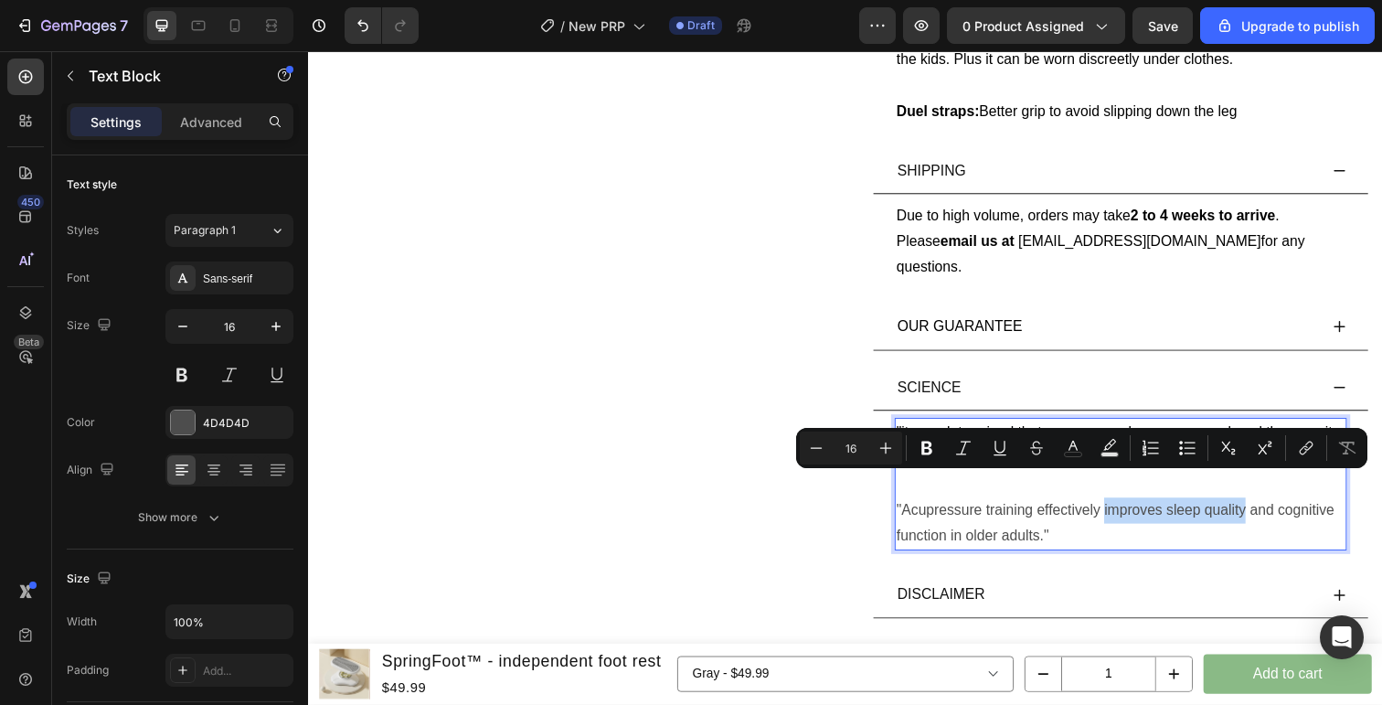
drag, startPoint x: 1122, startPoint y: 496, endPoint x: 1263, endPoint y: 498, distance: 141.7
click at [1263, 507] on p ""Acupressure training effectively improves sleep quality and cognitive function…" at bounding box center [1138, 533] width 458 height 53
click at [1298, 448] on icon "Editor contextual toolbar" at bounding box center [1306, 448] width 18 height 18
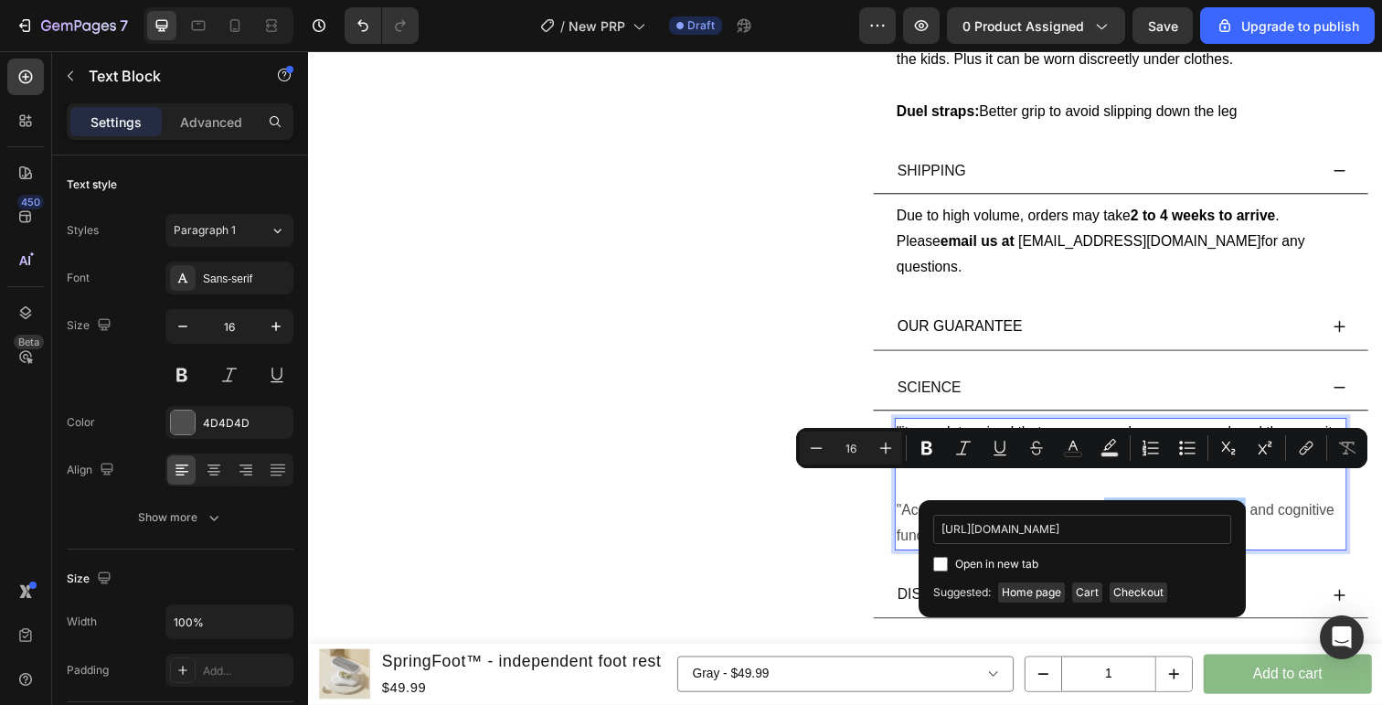
scroll to position [0, 588]
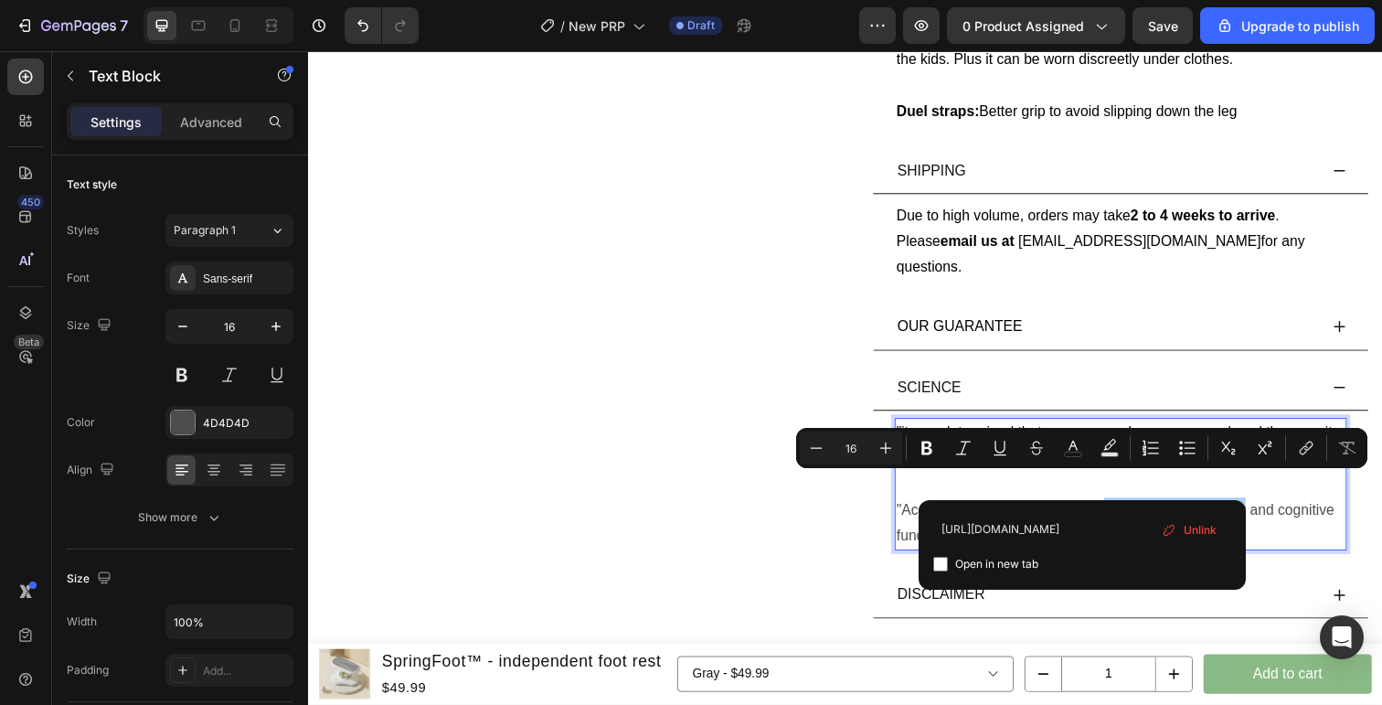
type input "https://consensus.app/papers/effect-of-acupressure-training-on-sleep-quality-an…"
click at [953, 568] on label "Open in new tab" at bounding box center [993, 564] width 90 height 22
checkbox input "true"
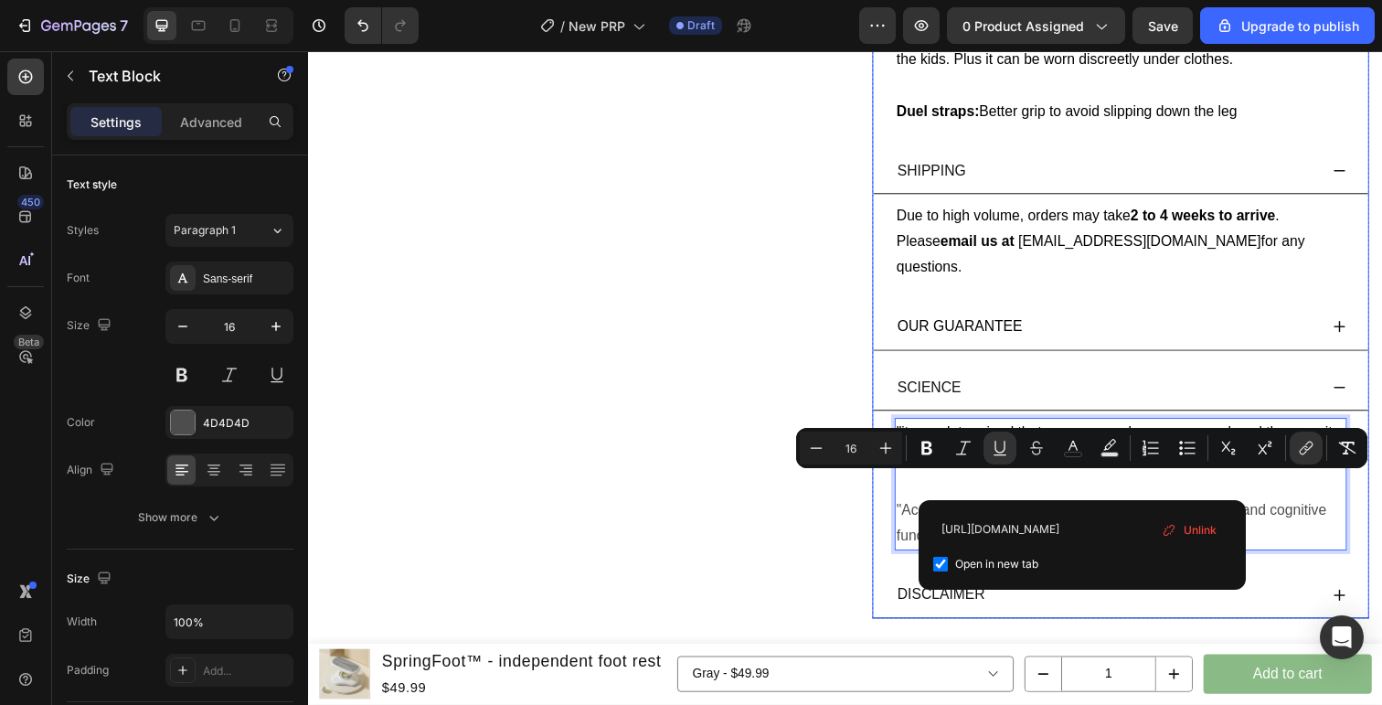
click at [1381, 390] on div "DESCRIPTION Ingenious Acupressure System For Quick Relief From Restless Legs! H…" at bounding box center [1137, 45] width 507 height 1171
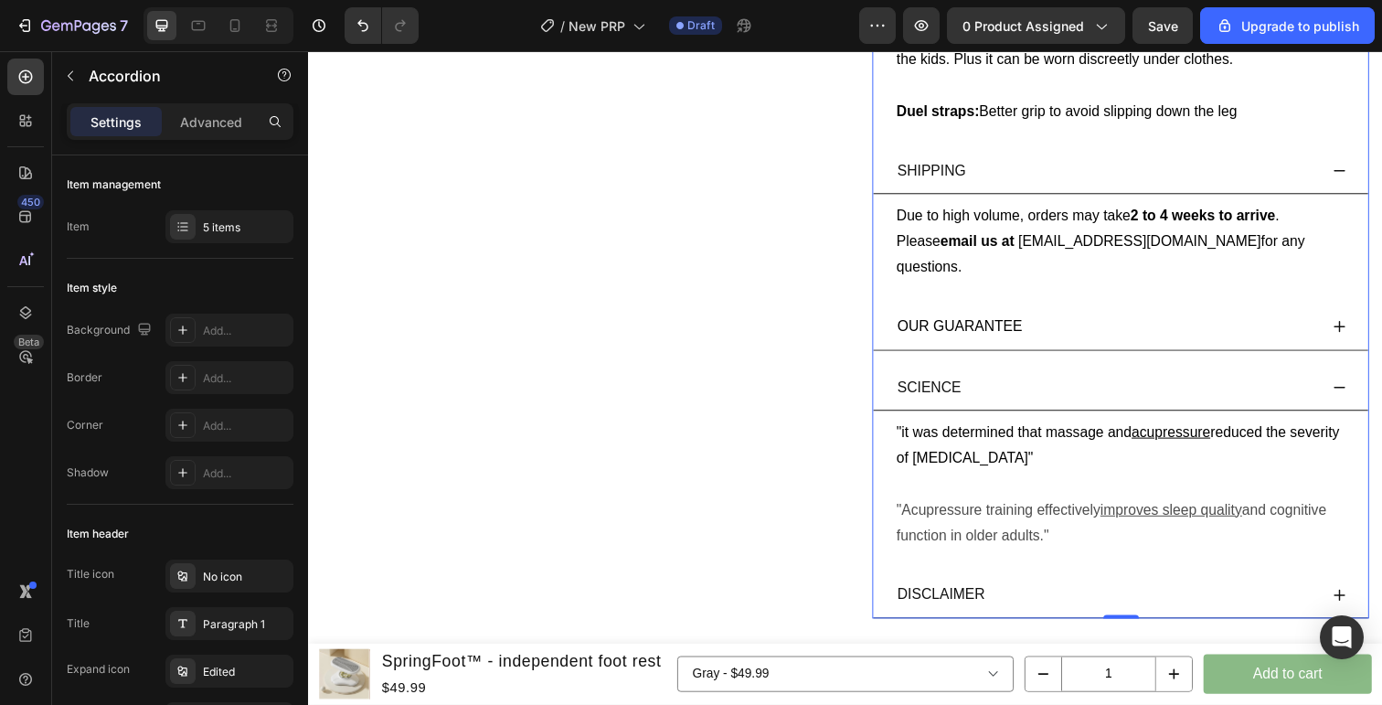
click at [1228, 419] on div ""it was determined that massage and acupressure reduced the severity of restles…" at bounding box center [1138, 494] width 506 height 150
click at [1241, 379] on div "SCIENCE" at bounding box center [1123, 395] width 432 height 32
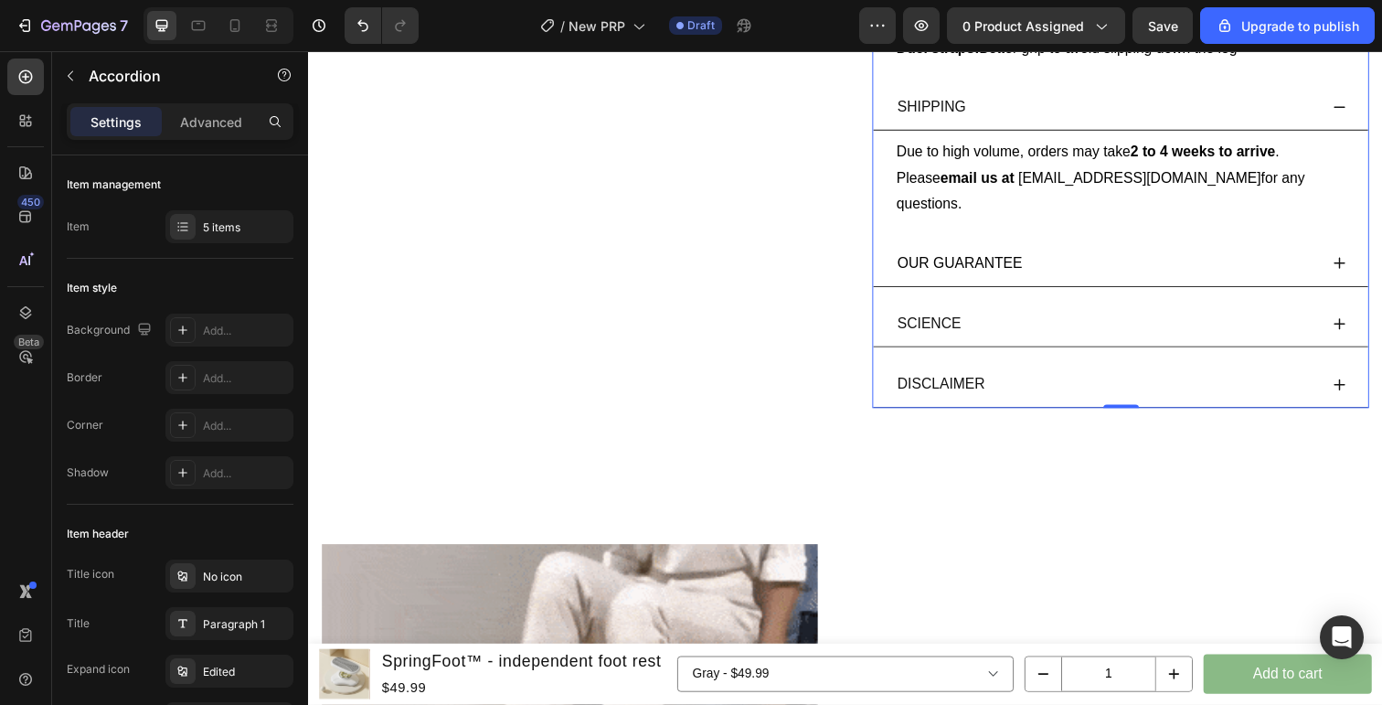
scroll to position [1484, 0]
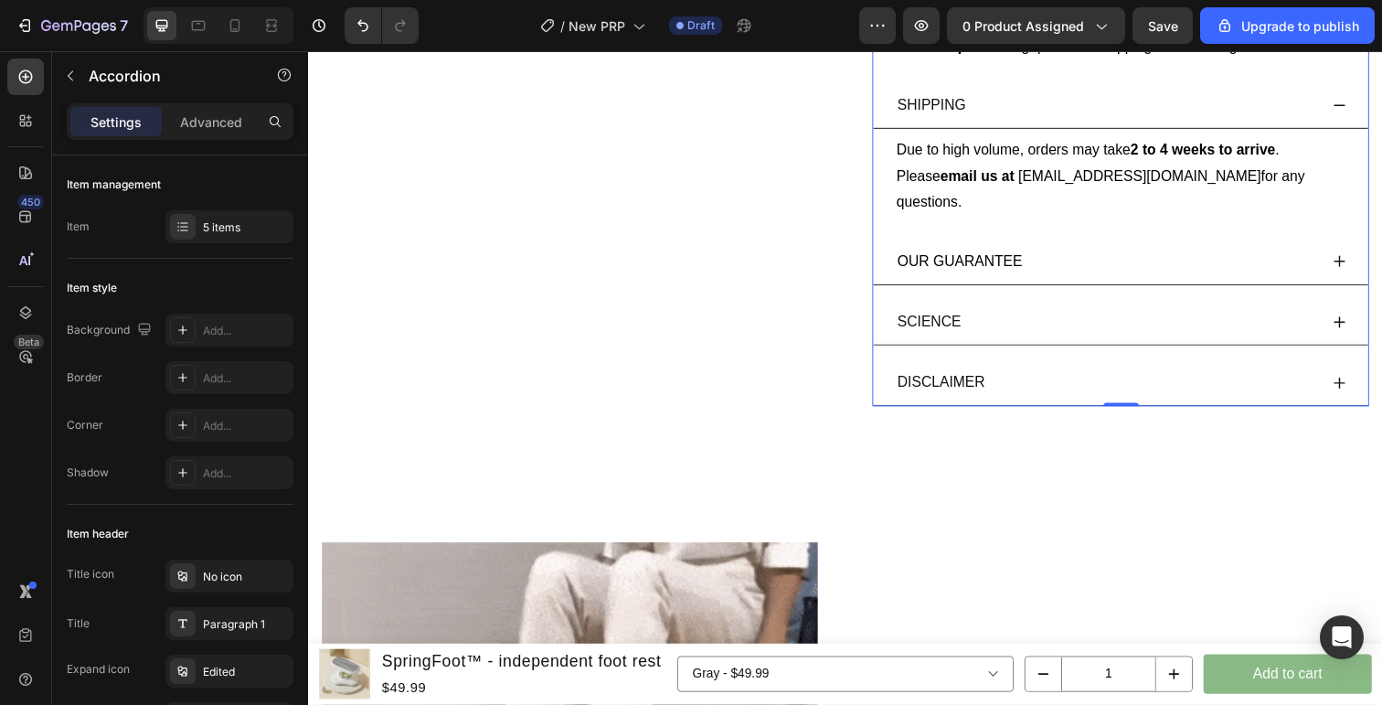
click at [1241, 374] on div "DISCLAIMER" at bounding box center [1123, 390] width 432 height 32
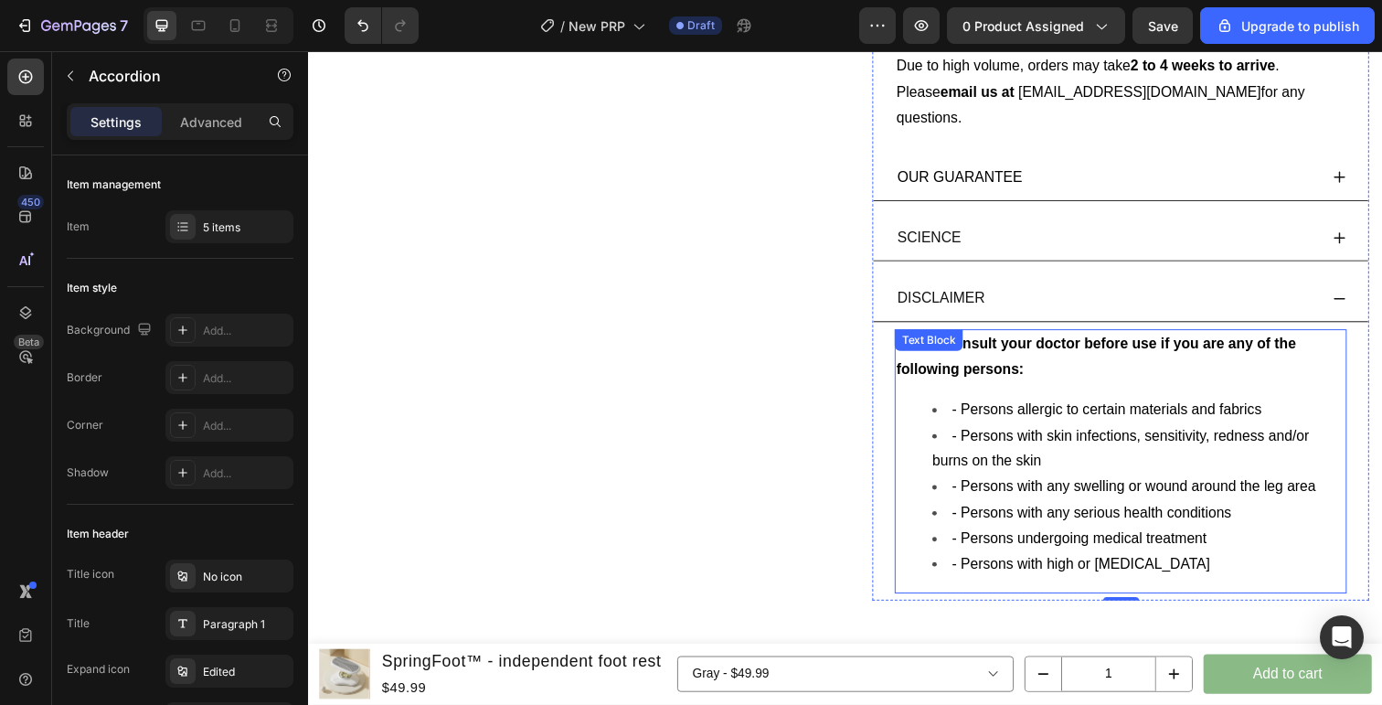
scroll to position [1570, 0]
click at [1211, 409] on span "- Persons allergic to certain materials and fabrics" at bounding box center [1123, 417] width 316 height 16
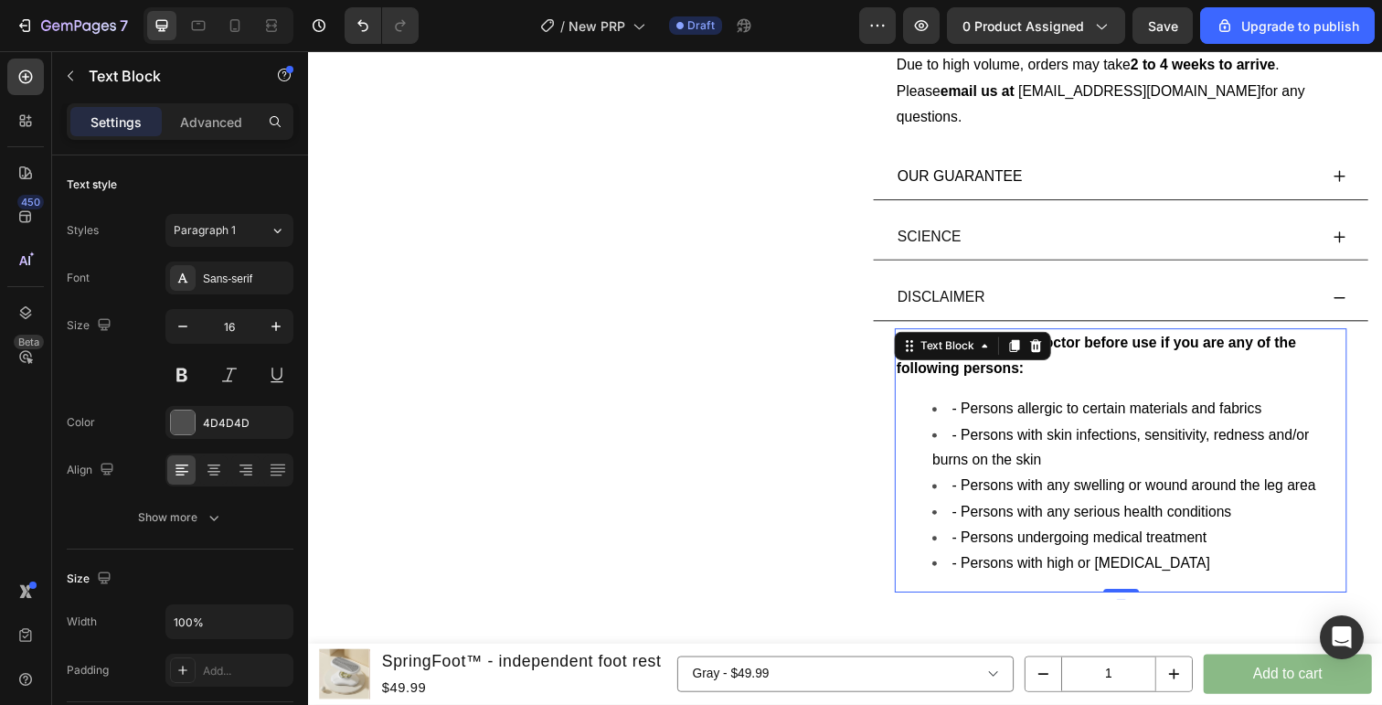
click at [1296, 404] on li "- Persons allergic to certain materials and fabrics" at bounding box center [1155, 417] width 421 height 27
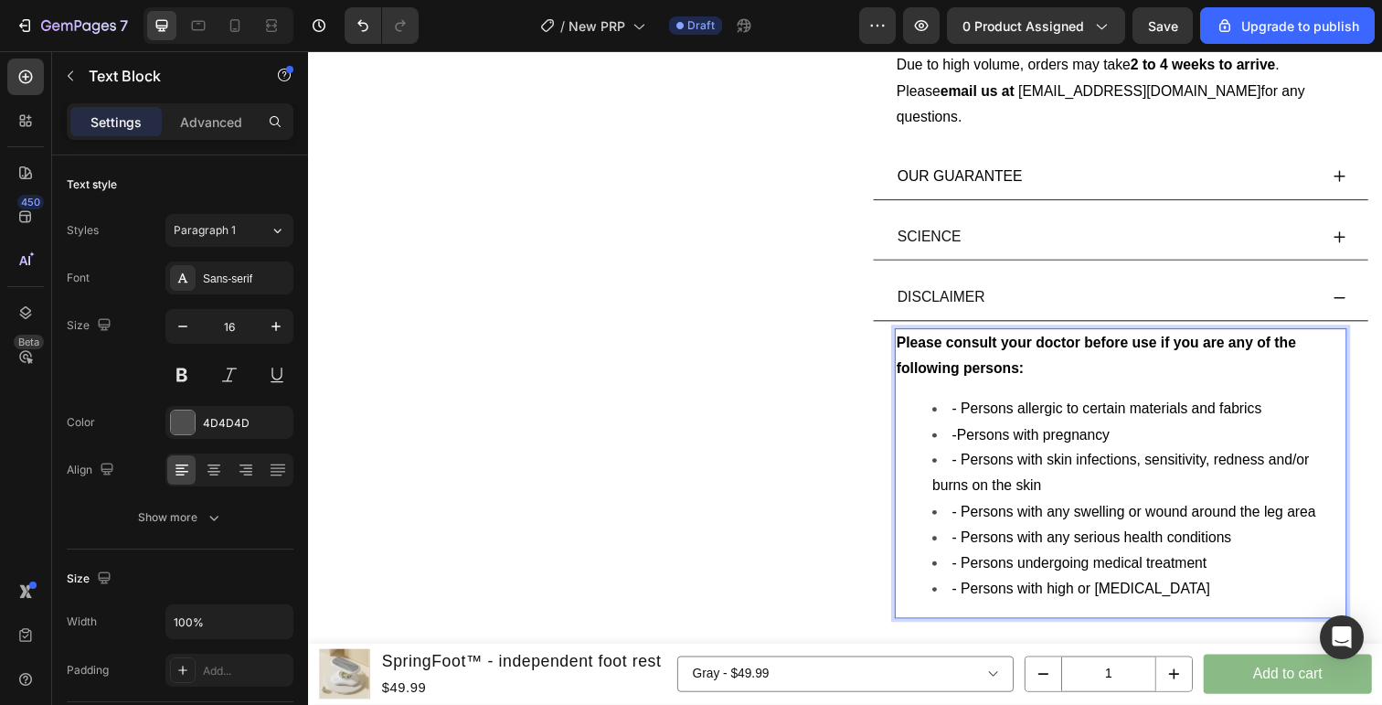
click at [969, 435] on span "-Persons with pregnancy" at bounding box center [1045, 443] width 161 height 16
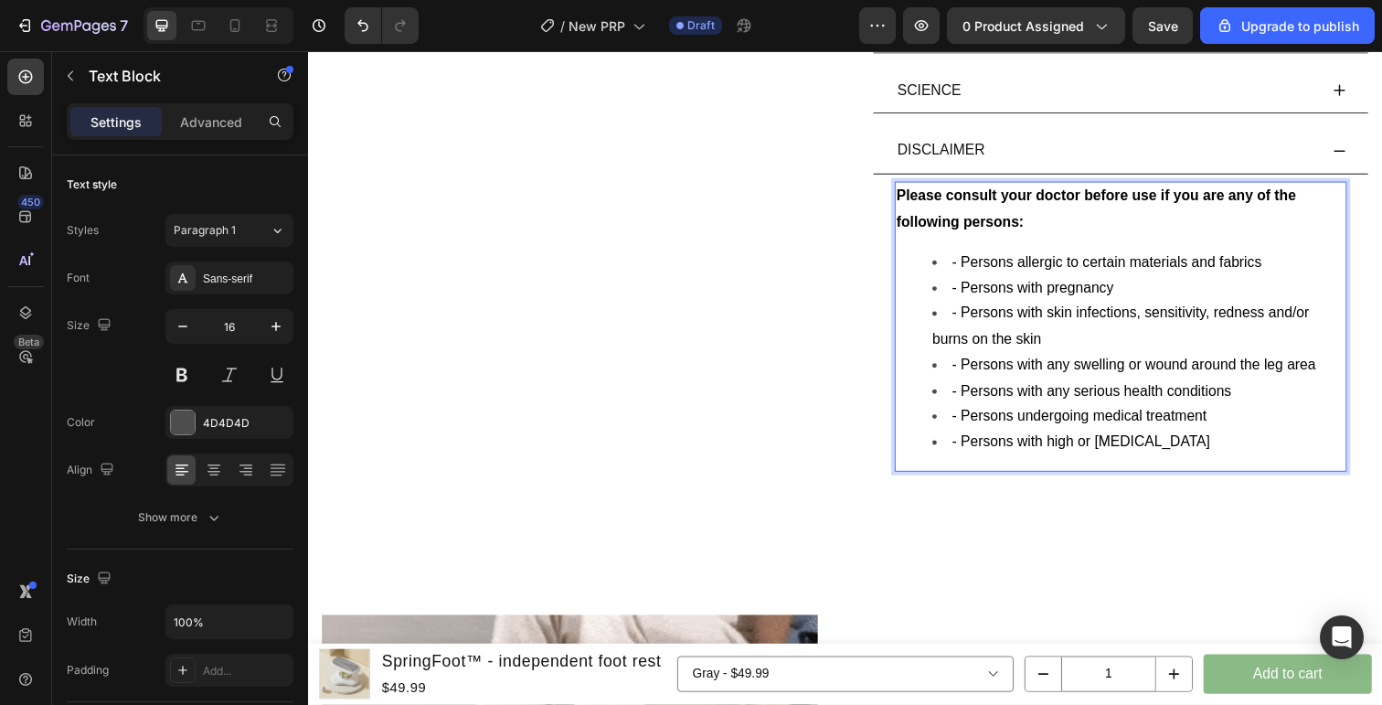
scroll to position [1692, 0]
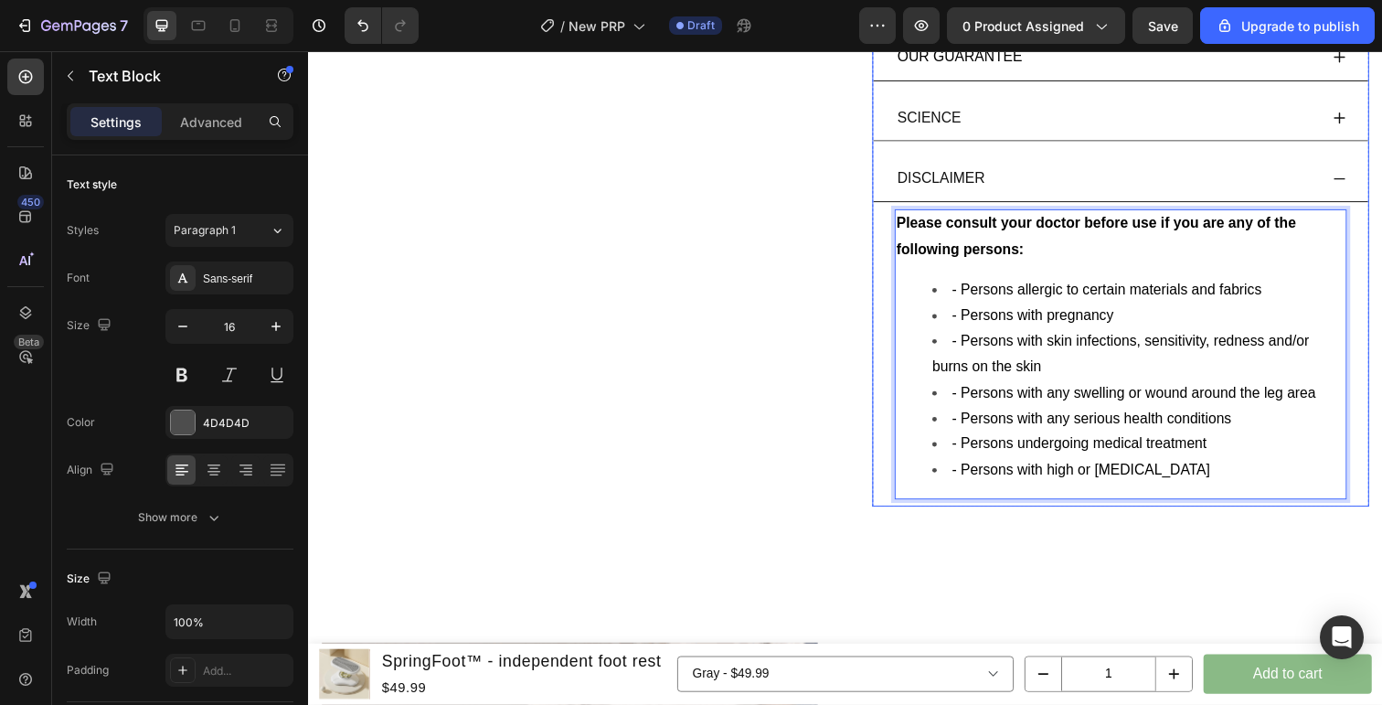
click at [1111, 165] on div "DISCLAIMER" at bounding box center [1123, 181] width 432 height 32
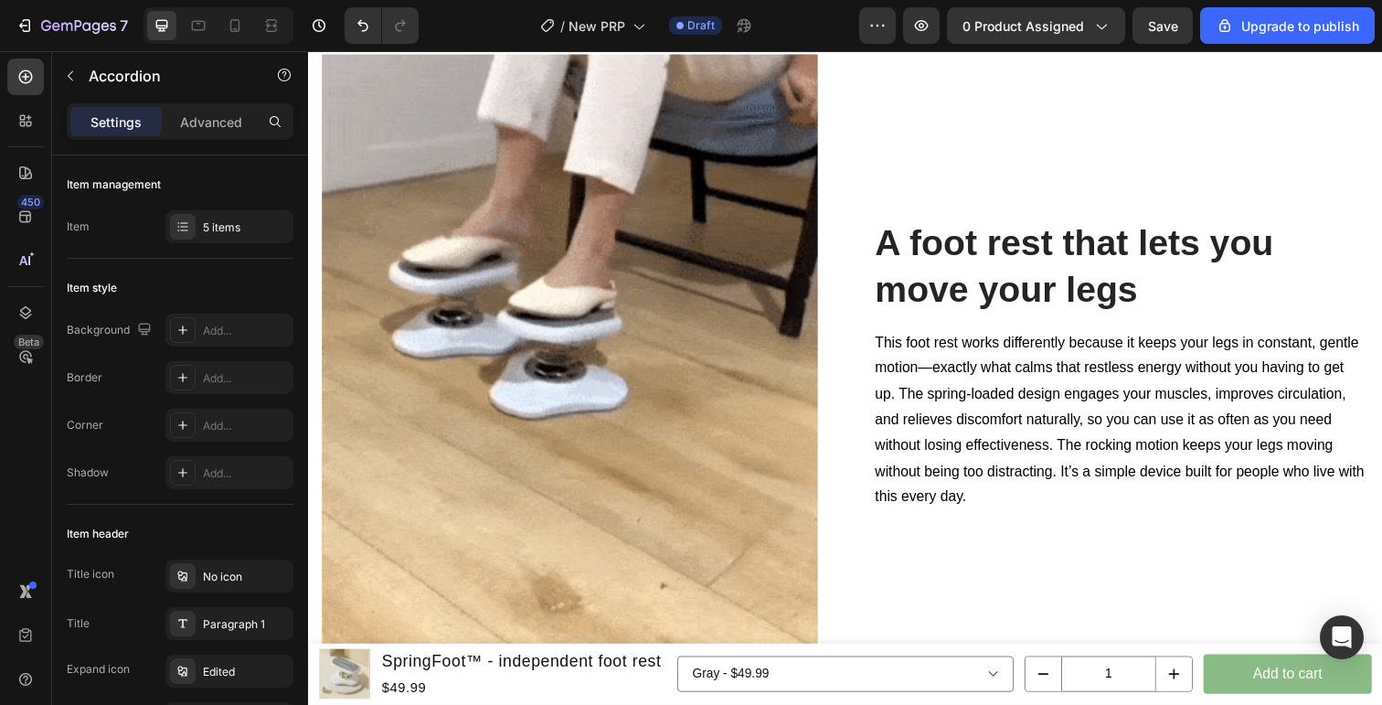
scroll to position [2128, 0]
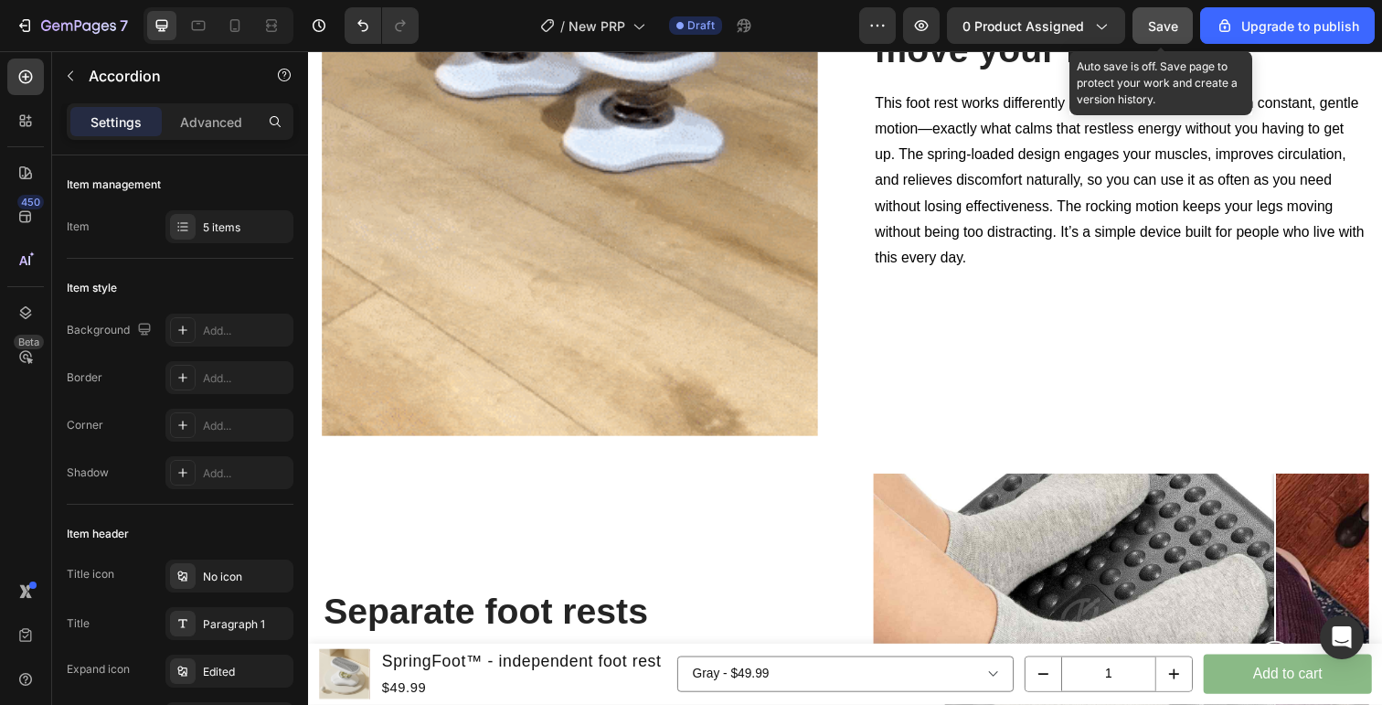
click at [1157, 33] on div "Save" at bounding box center [1163, 25] width 30 height 19
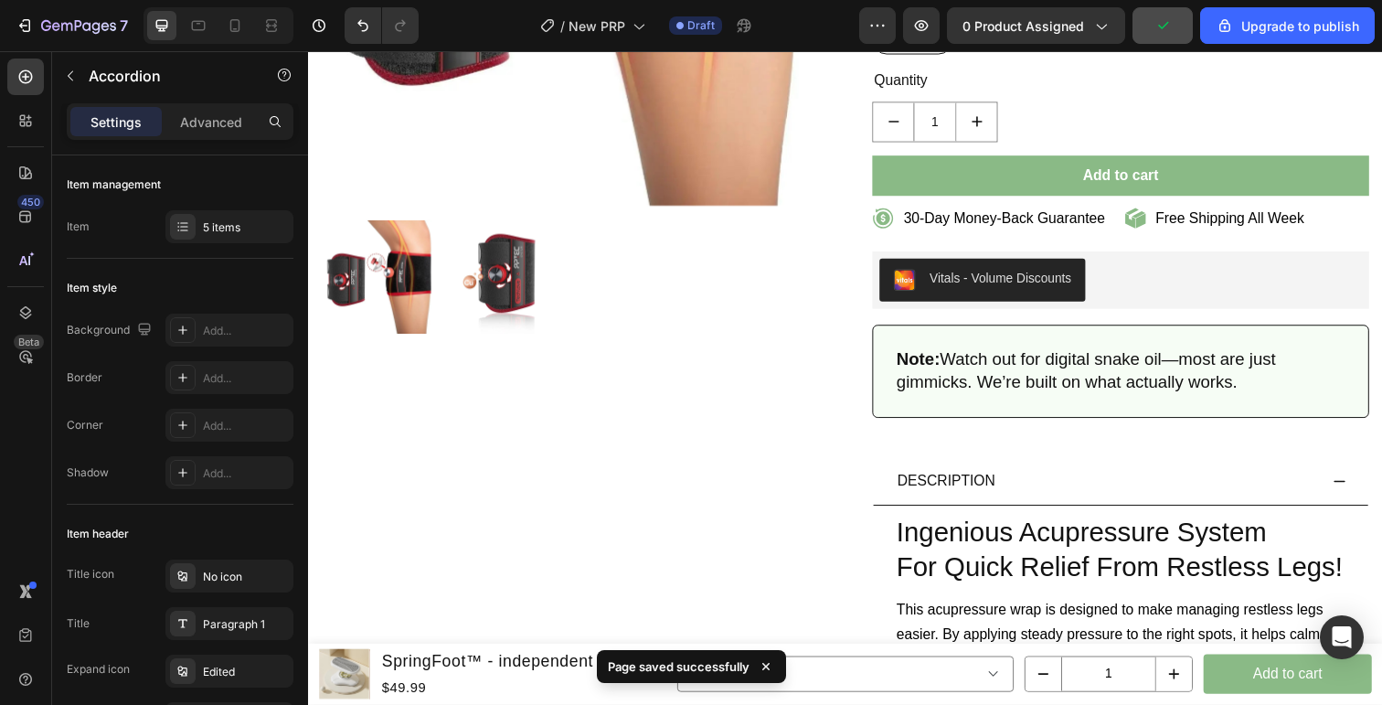
scroll to position [0, 0]
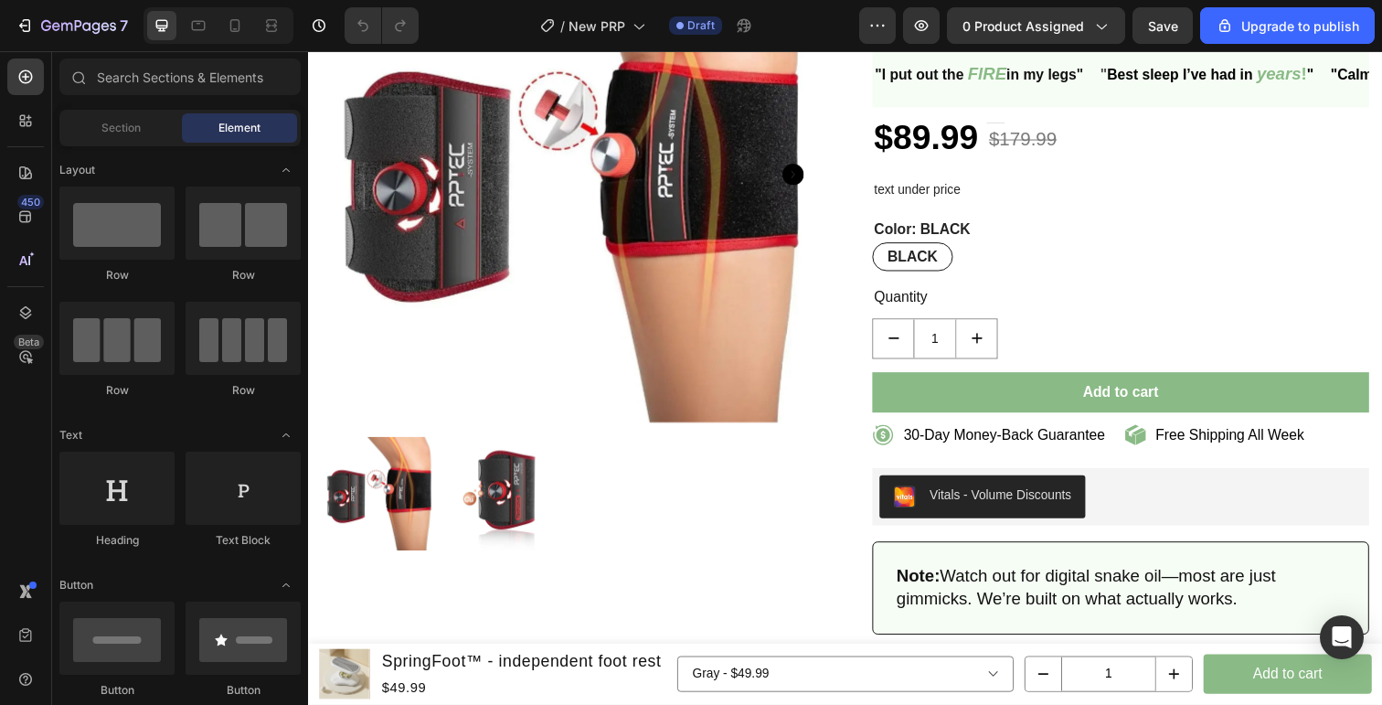
scroll to position [186, 0]
click at [1334, 639] on icon "Open Intercom Messenger" at bounding box center [1341, 637] width 21 height 24
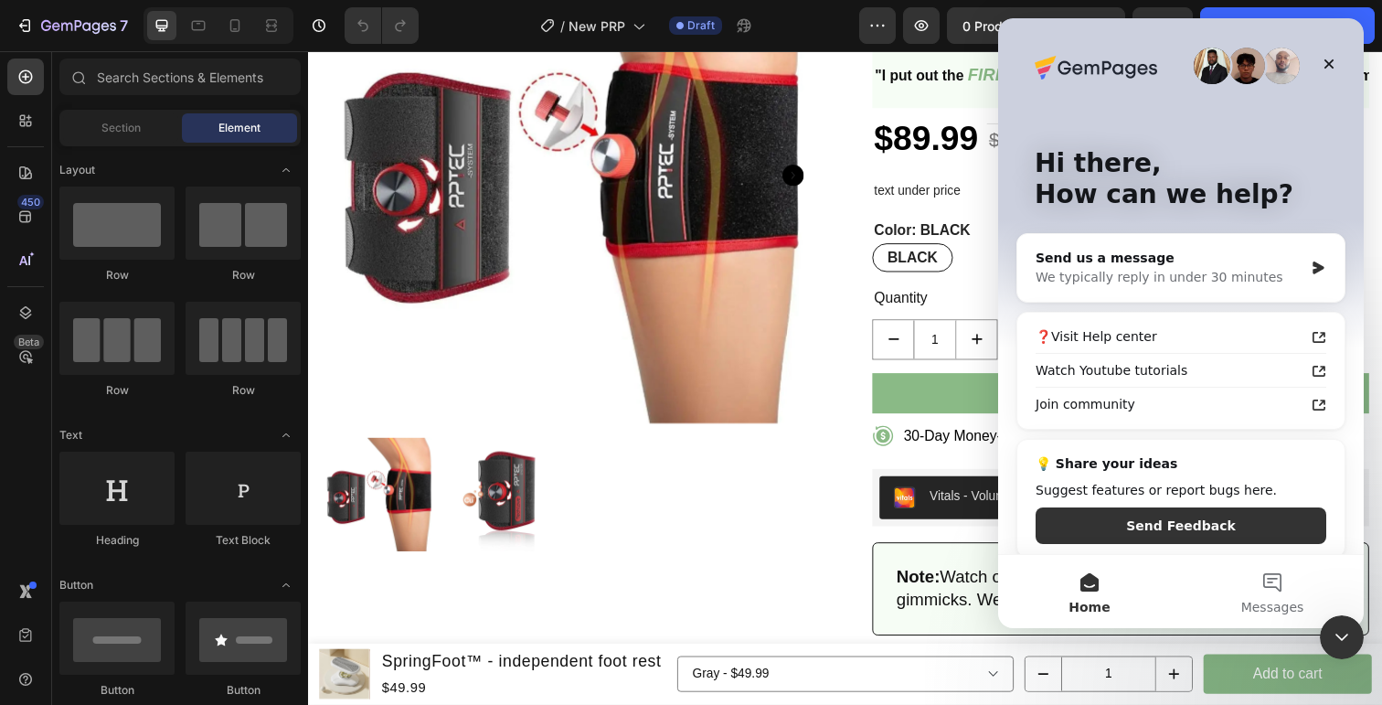
scroll to position [0, 0]
click at [1211, 271] on div "We typically reply in under 30 minutes" at bounding box center [1170, 277] width 268 height 19
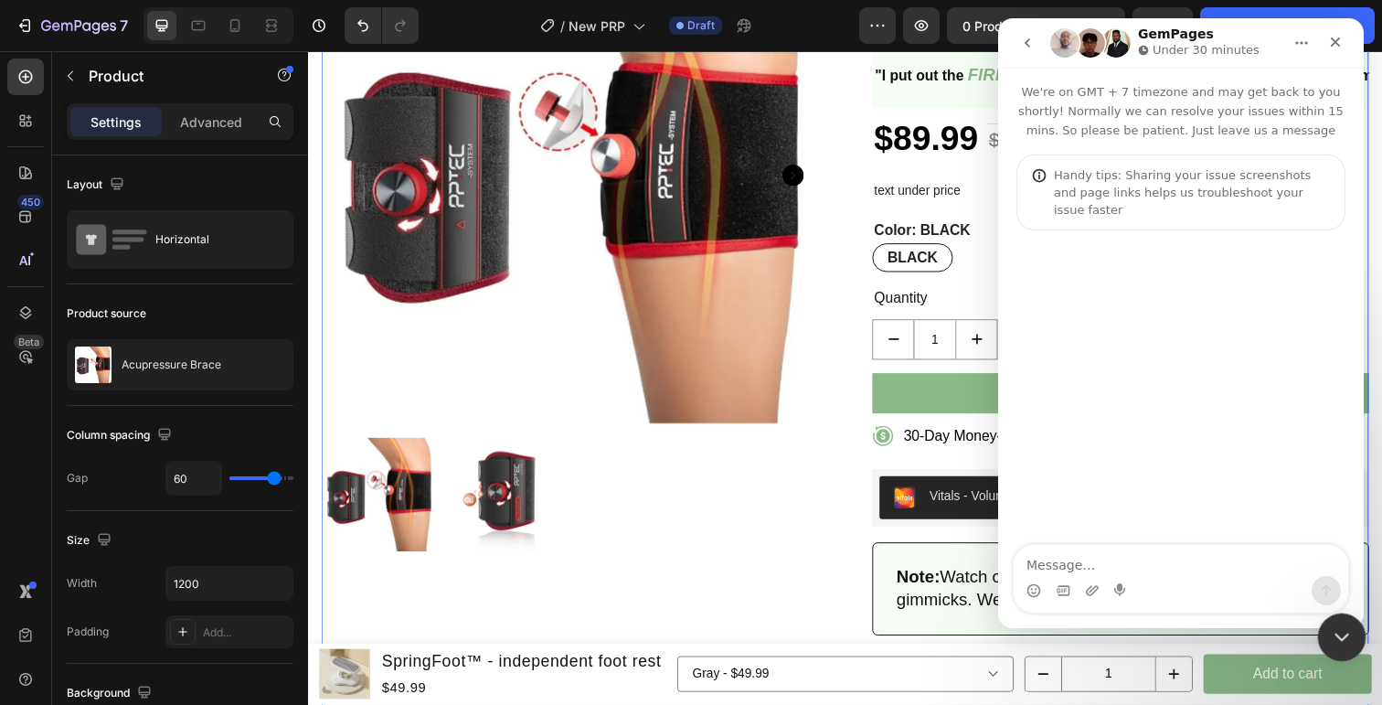
click at [1330, 621] on div "Close Intercom Messenger" at bounding box center [1339, 634] width 44 height 44
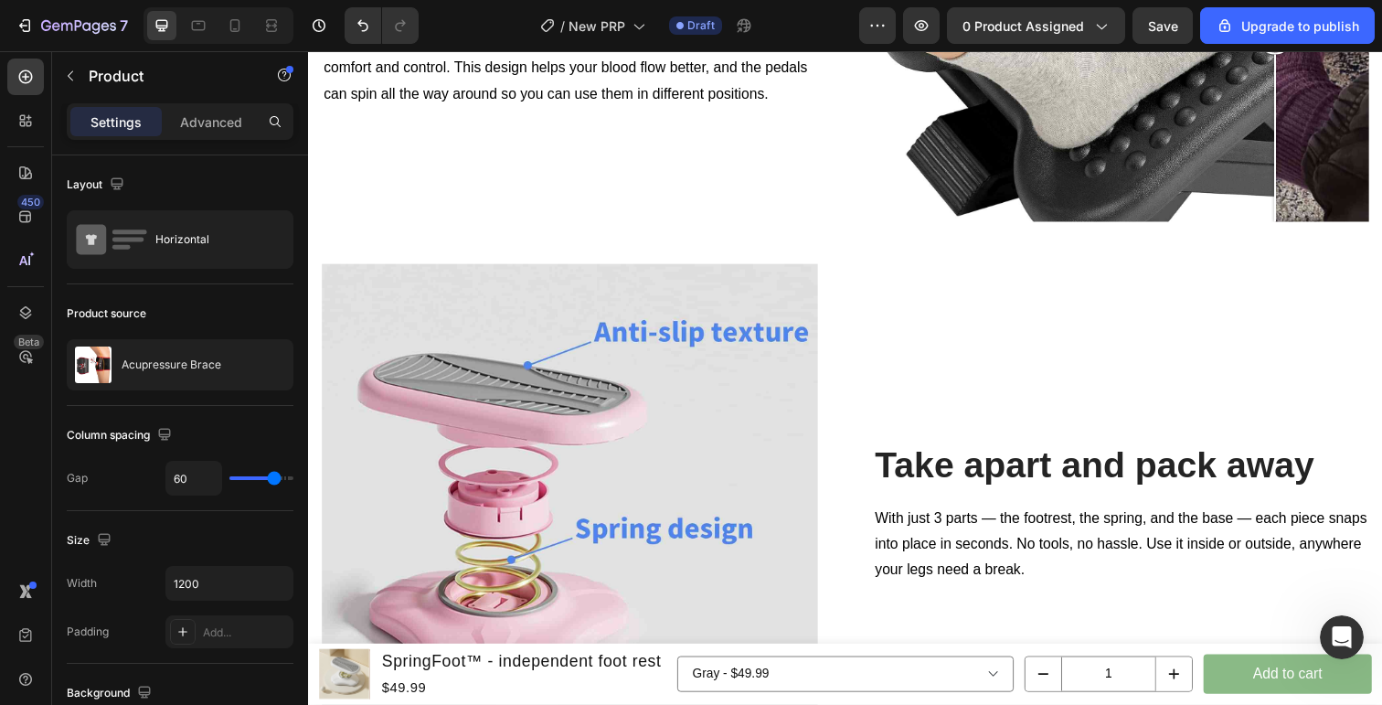
scroll to position [2426, 0]
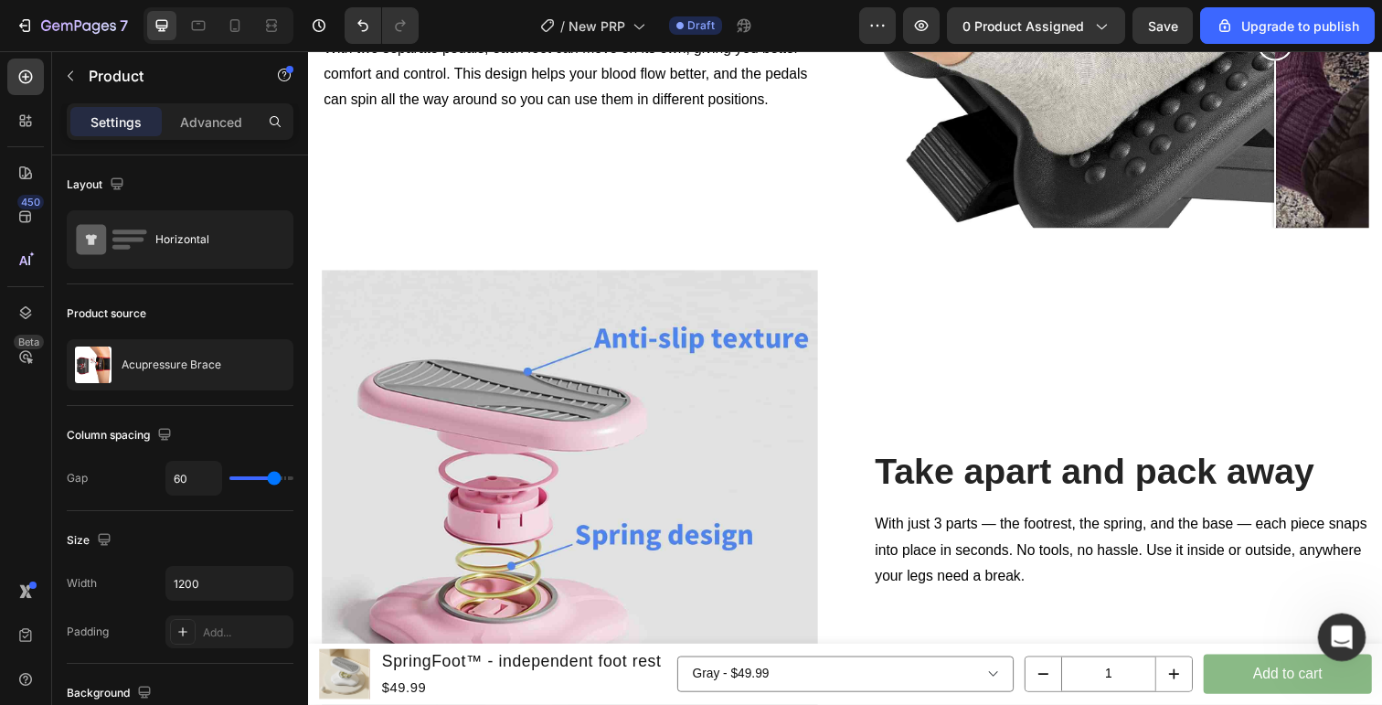
click at [1327, 633] on icon "Open Intercom Messenger" at bounding box center [1340, 635] width 30 height 30
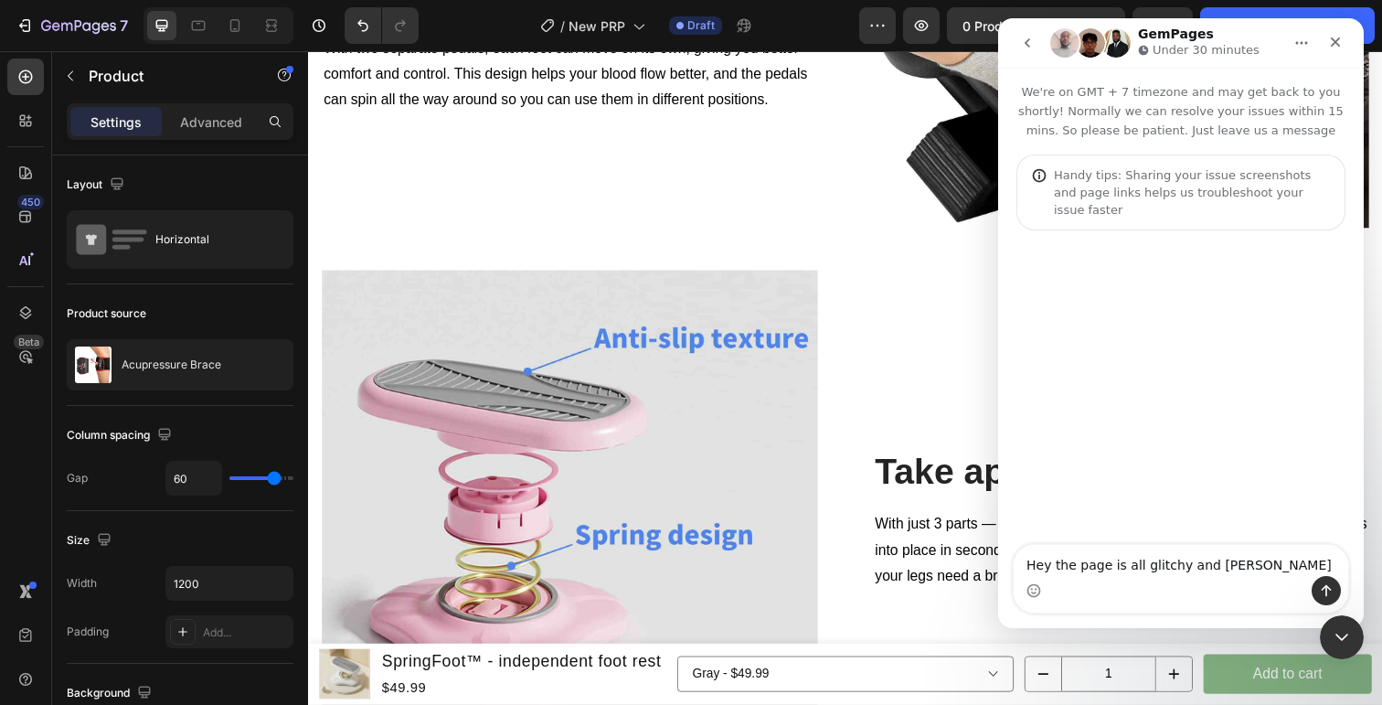
click at [1129, 559] on textarea "Hey the page is all glitchy and kee" at bounding box center [1181, 560] width 335 height 31
click at [1223, 562] on textarea "Hey the page is glitchy and kee" at bounding box center [1181, 560] width 335 height 31
type textarea "Hey the page is glitchy and jumps around. What can be done to fix it?"
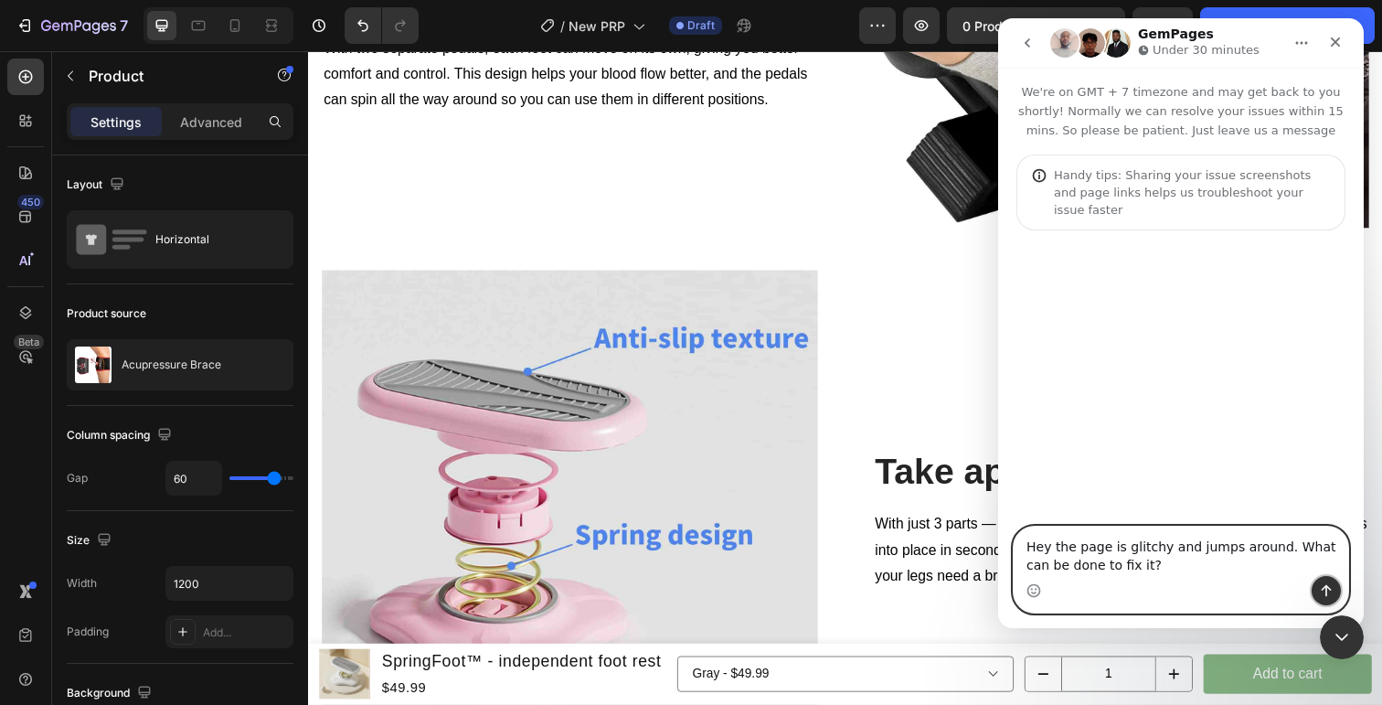
click at [1327, 590] on icon "Send a message…" at bounding box center [1326, 590] width 15 height 15
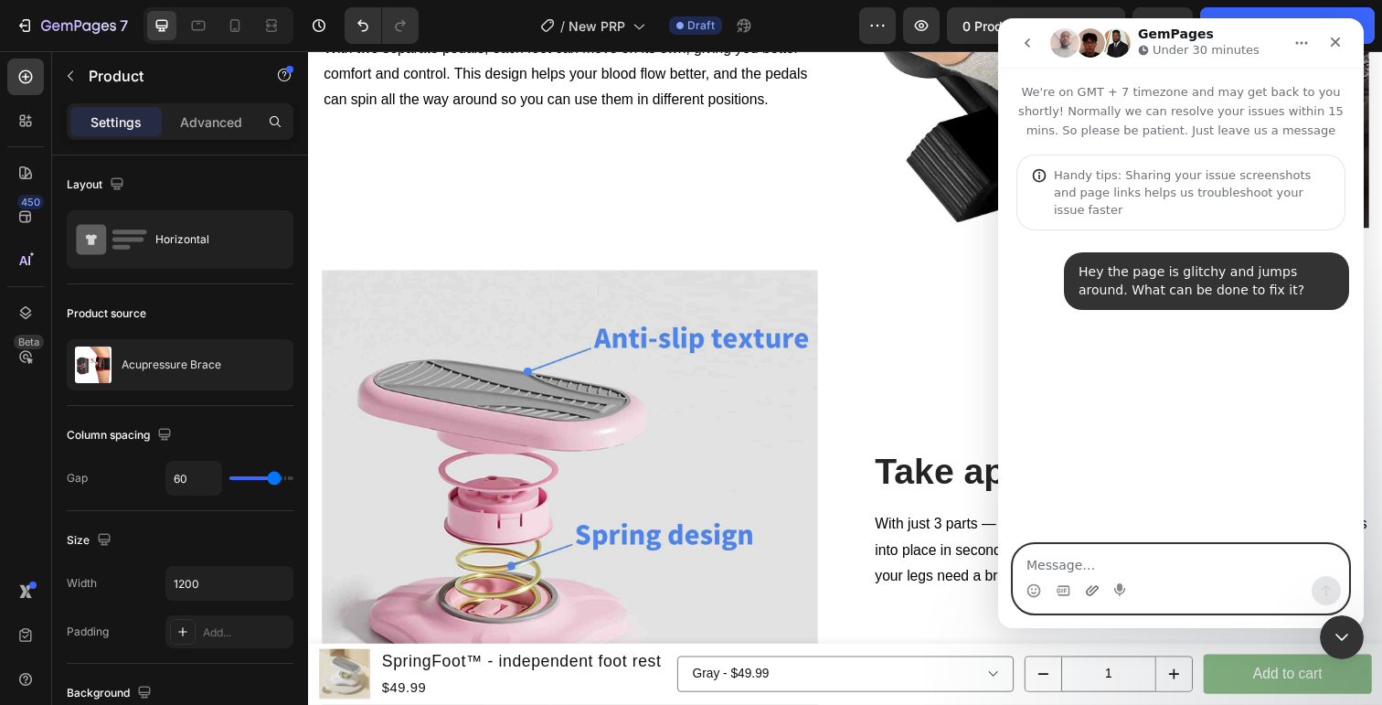
click at [1088, 591] on icon "Upload attachment" at bounding box center [1092, 590] width 15 height 15
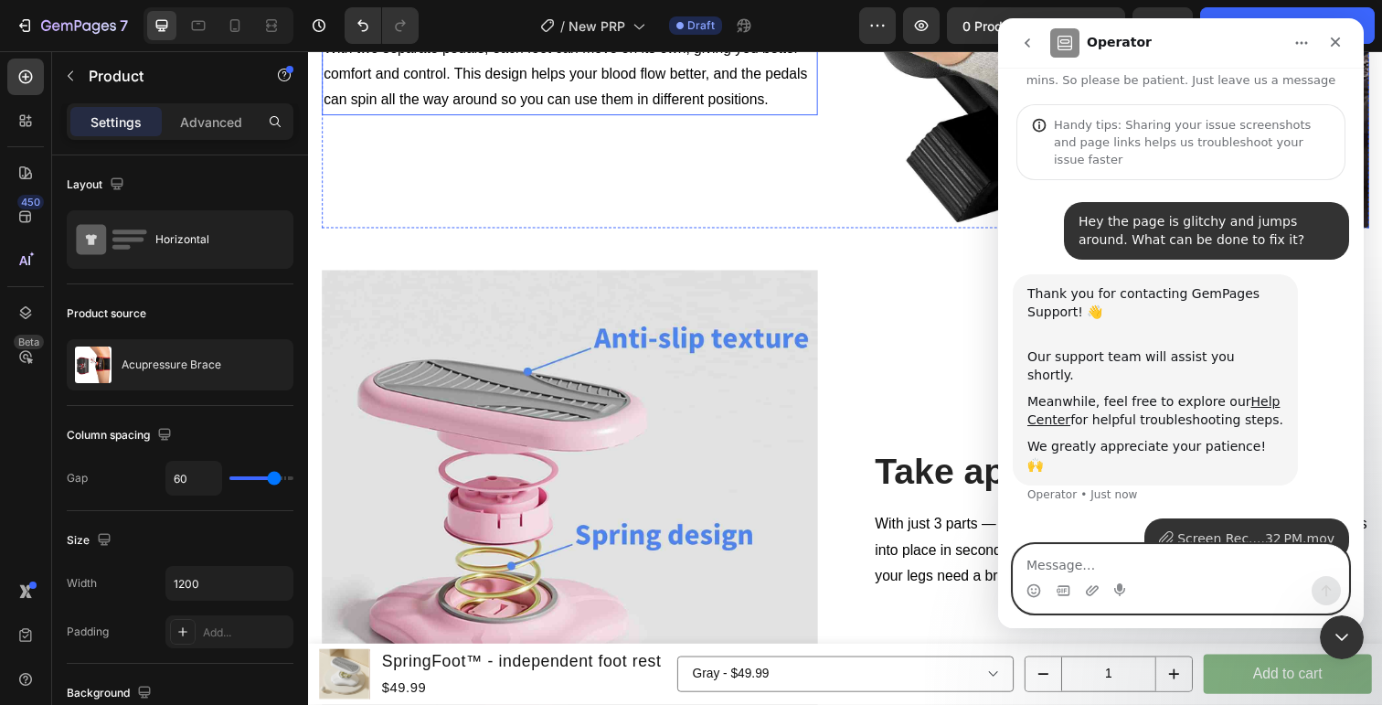
scroll to position [50, 0]
click at [1087, 587] on icon "Upload attachment" at bounding box center [1092, 590] width 15 height 15
click at [1337, 637] on icon "Close Intercom Messenger" at bounding box center [1339, 634] width 22 height 22
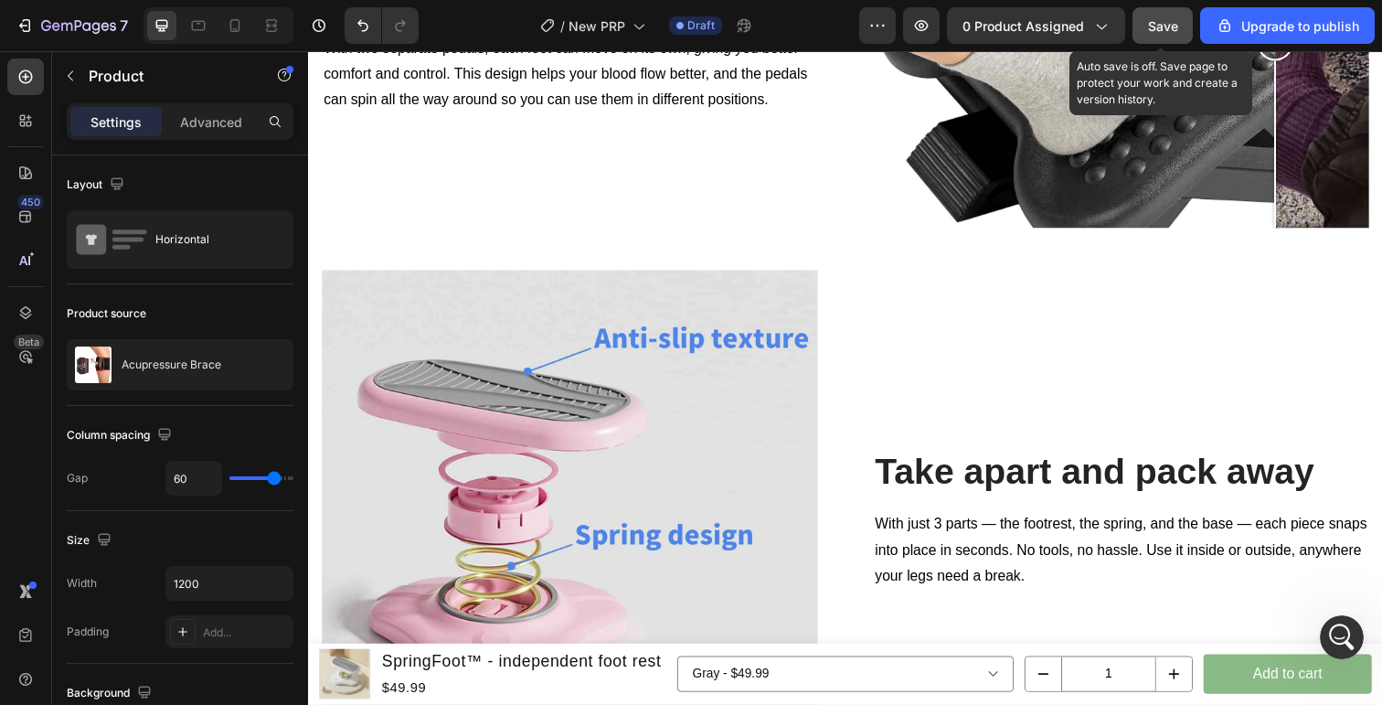
click at [1172, 32] on span "Save" at bounding box center [1163, 26] width 30 height 16
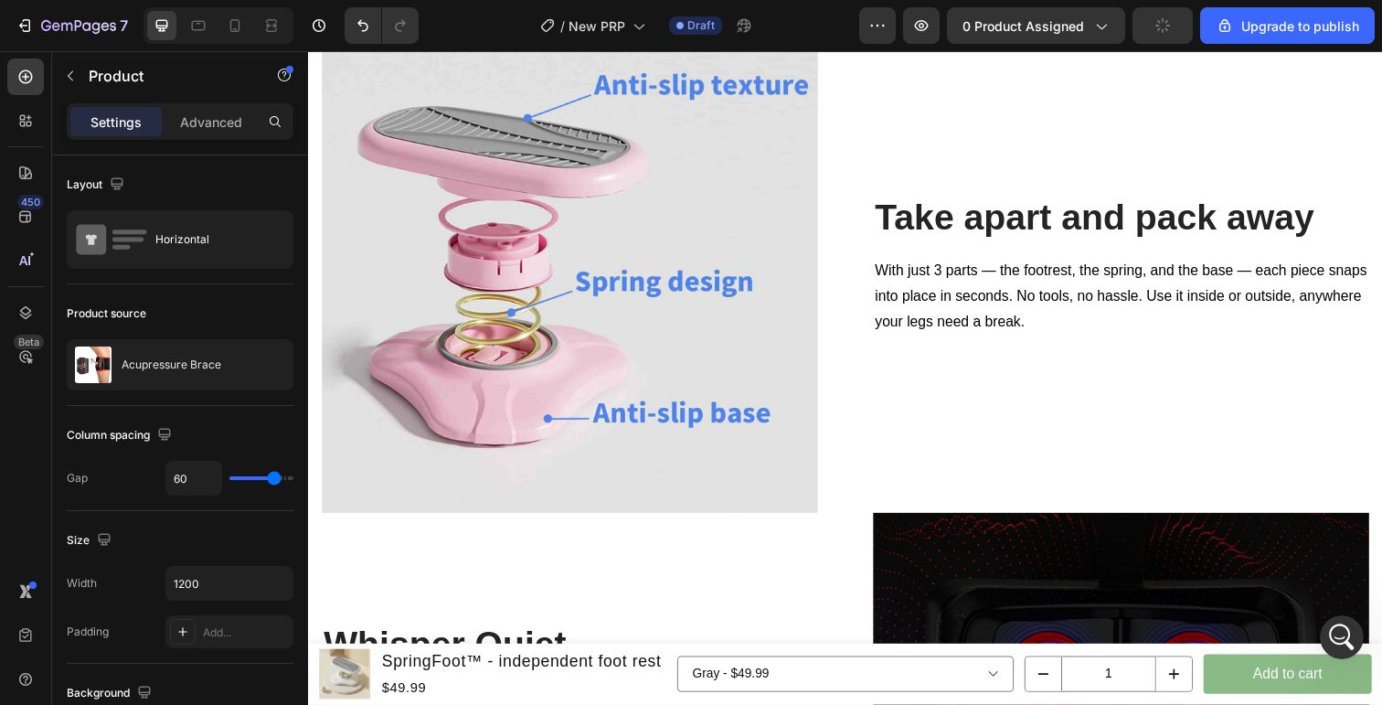
scroll to position [0, 0]
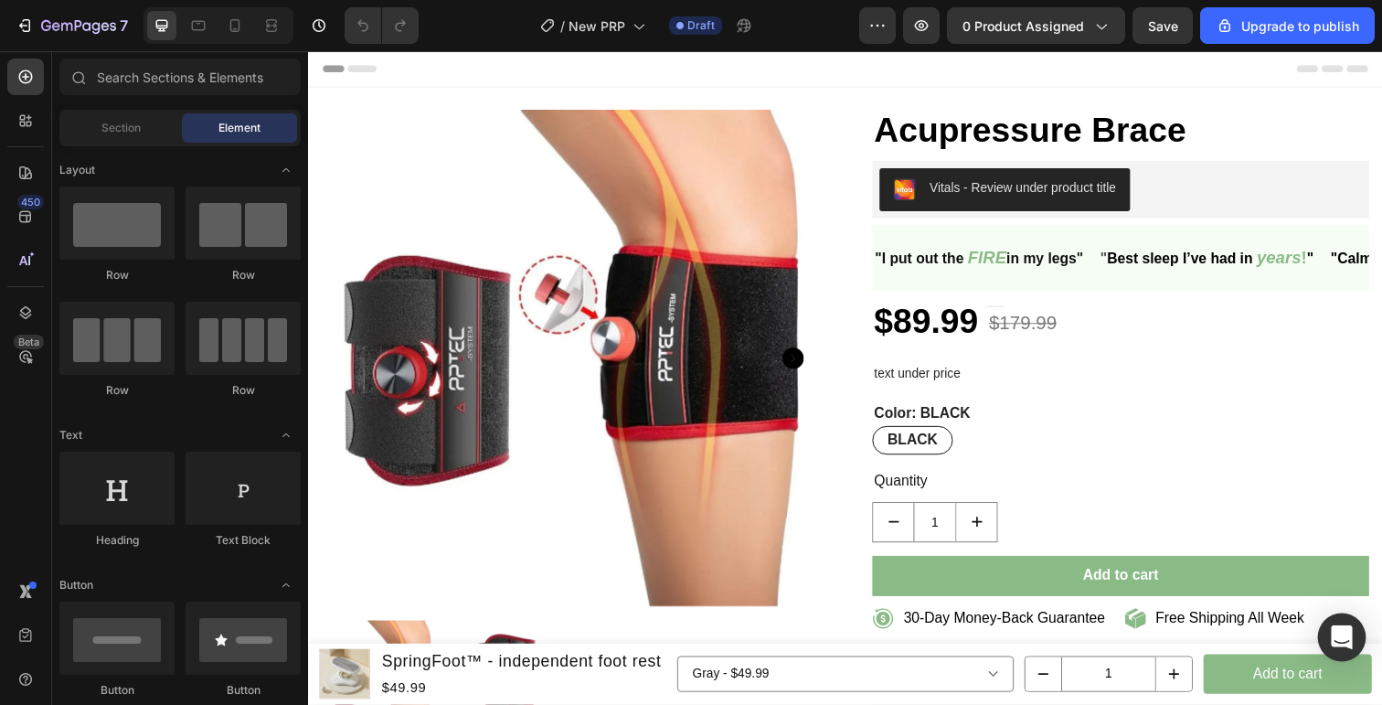
click at [1344, 633] on icon "Open Intercom Messenger" at bounding box center [1341, 637] width 21 height 24
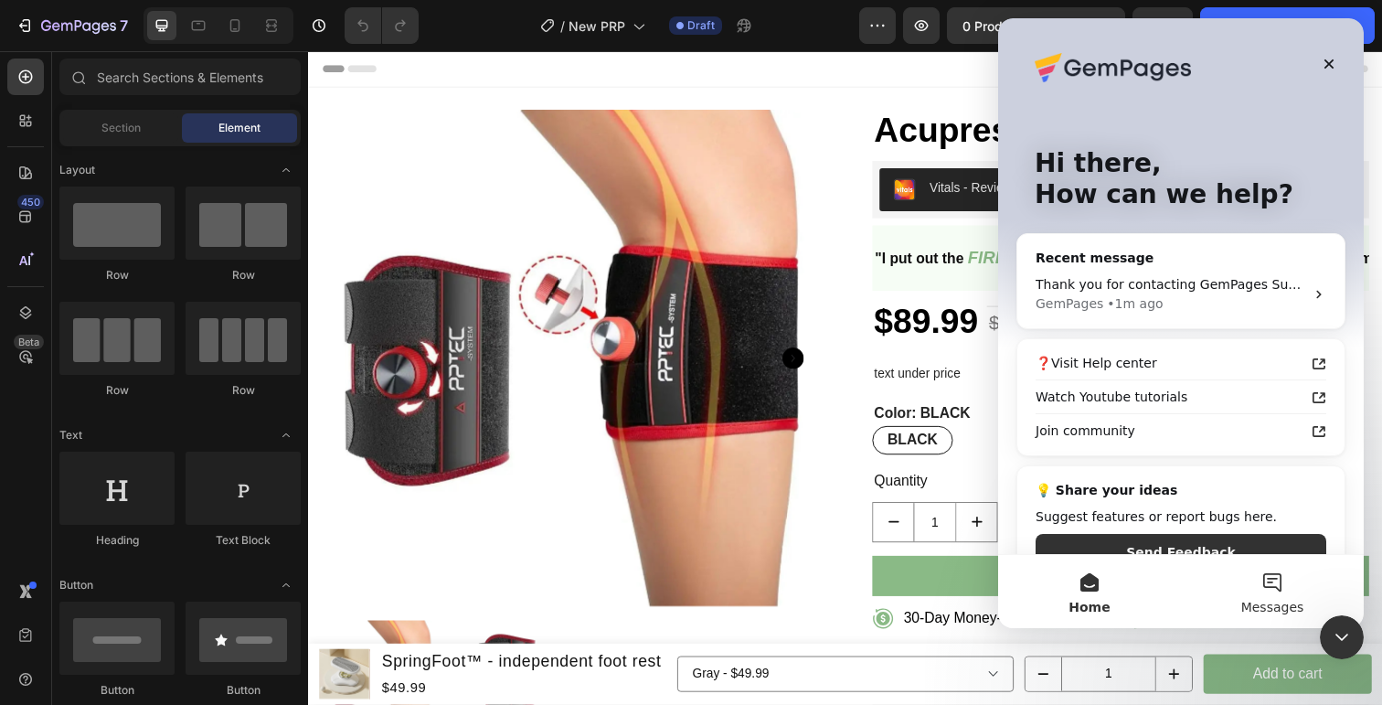
click at [1293, 601] on span "Messages" at bounding box center [1272, 607] width 63 height 13
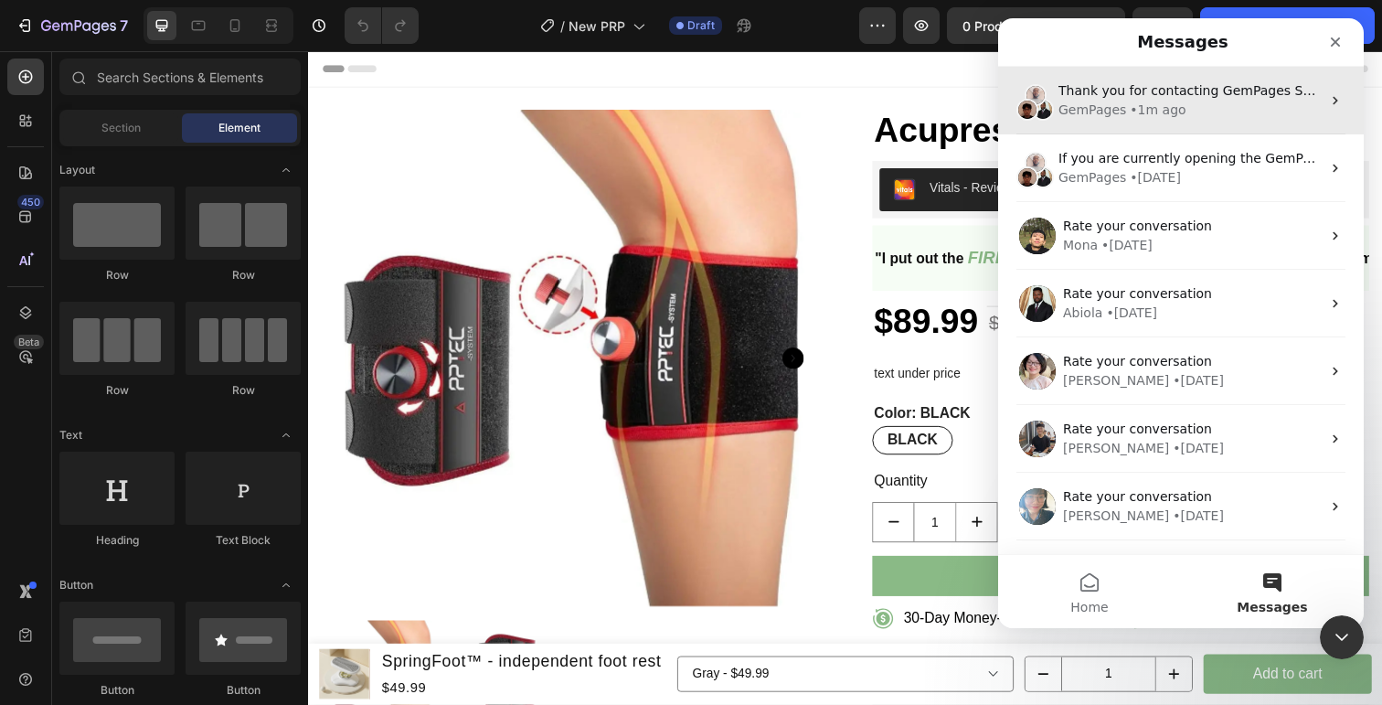
click at [1210, 112] on div "GemPages • 1m ago" at bounding box center [1190, 110] width 262 height 19
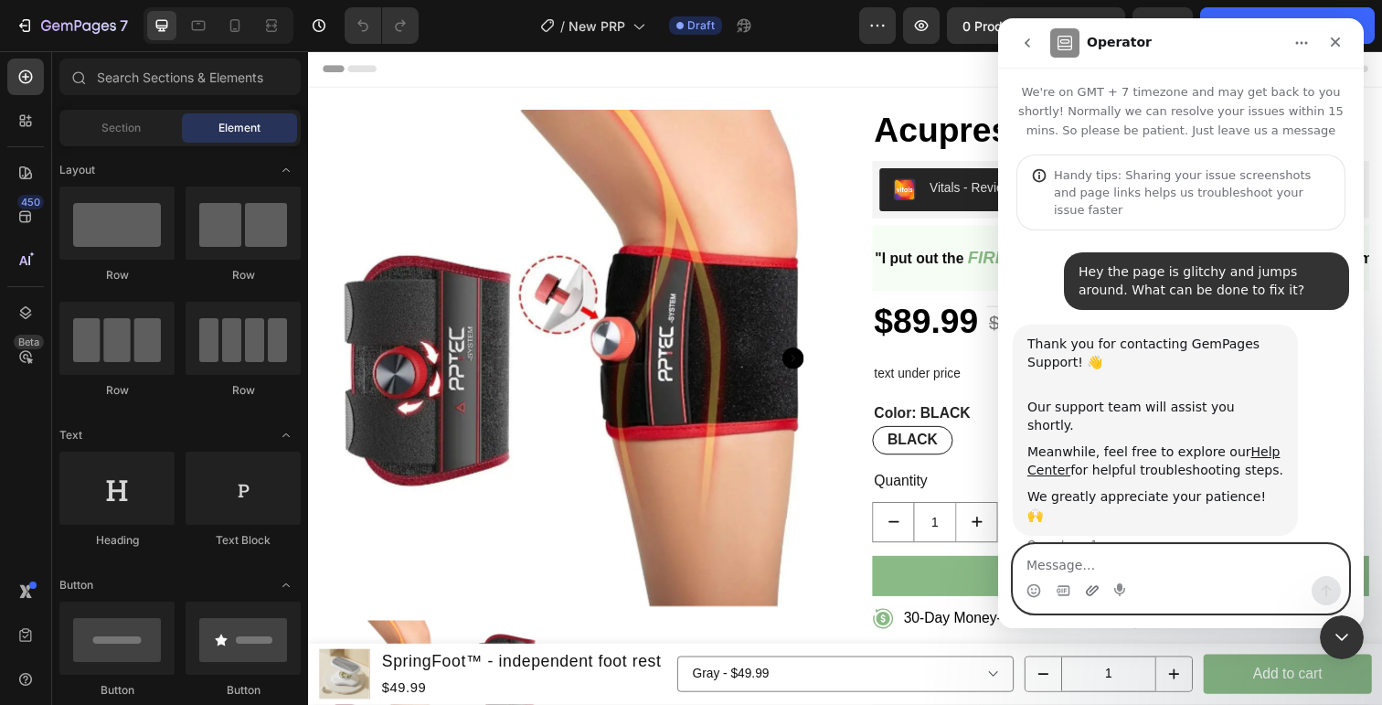
click at [1091, 584] on icon "Upload attachment" at bounding box center [1092, 590] width 15 height 15
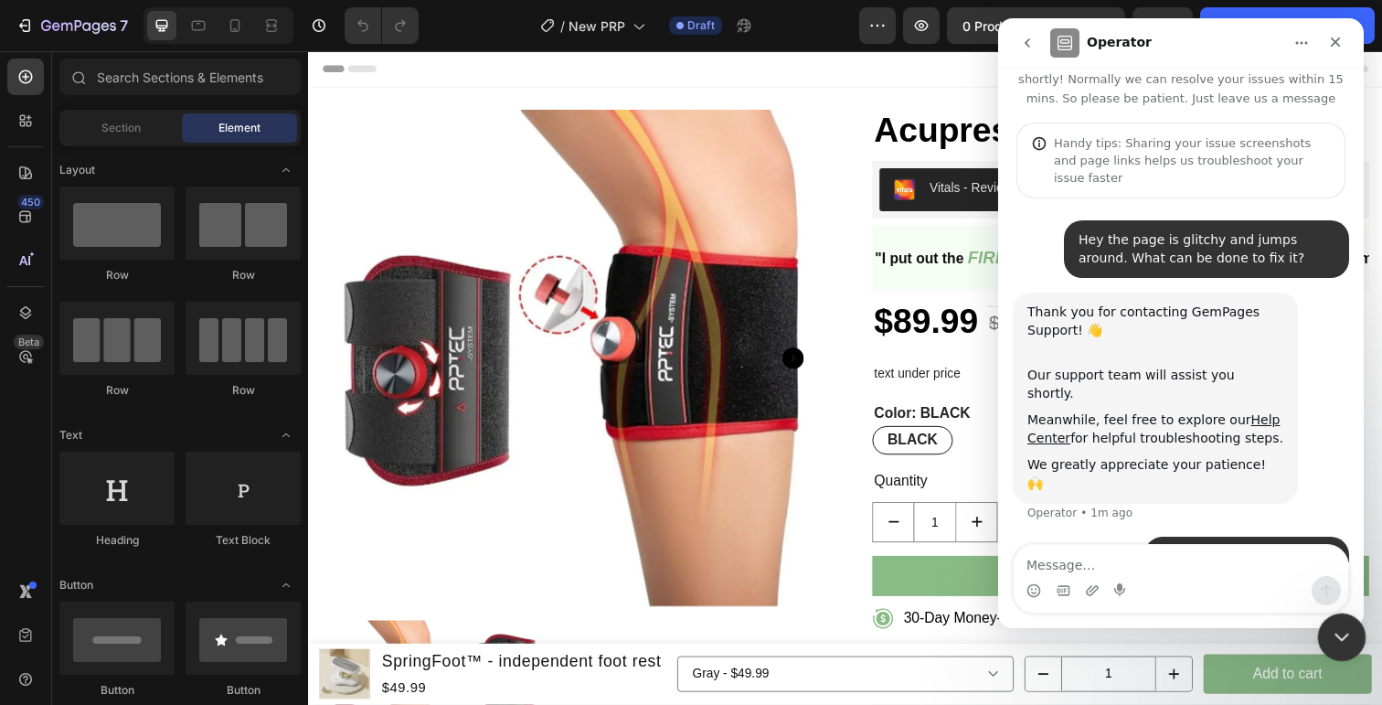
click at [1327, 646] on div "Close Intercom Messenger" at bounding box center [1339, 634] width 44 height 44
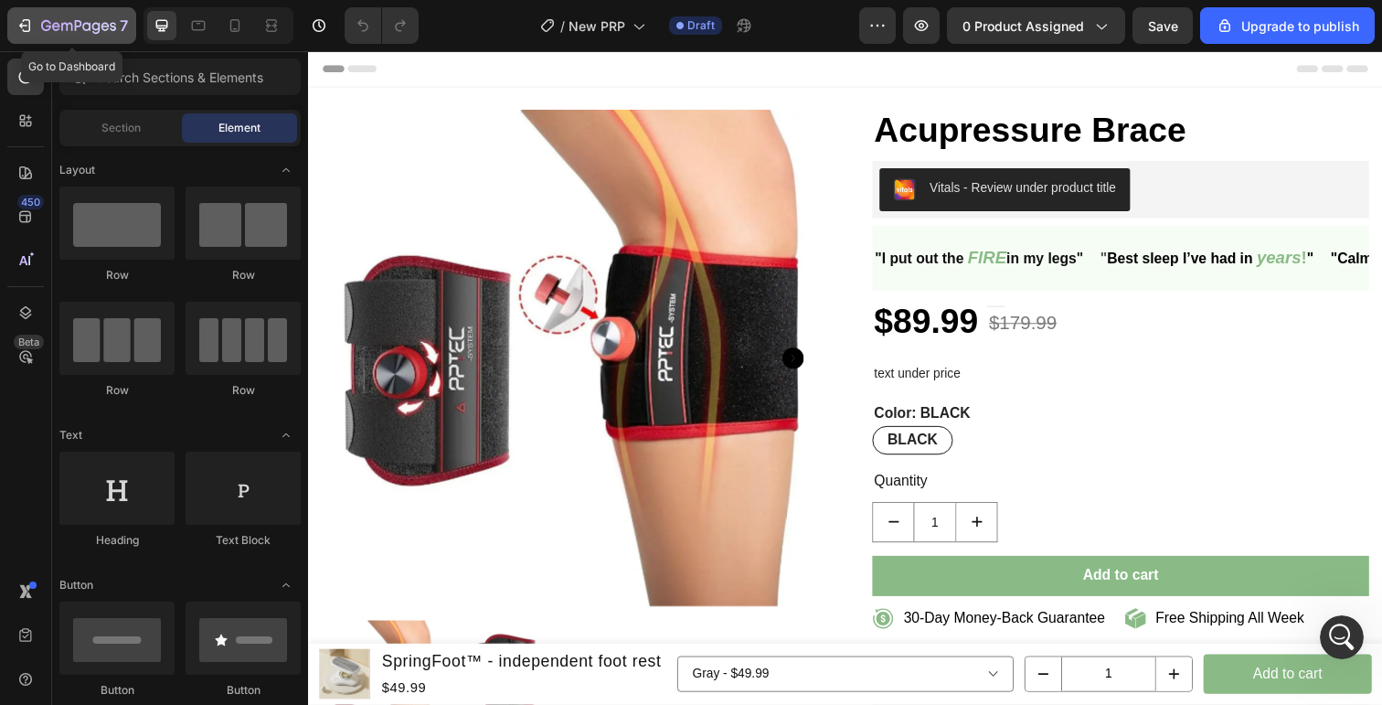
click at [27, 10] on button "7" at bounding box center [71, 25] width 129 height 37
